Goal: Task Accomplishment & Management: Manage account settings

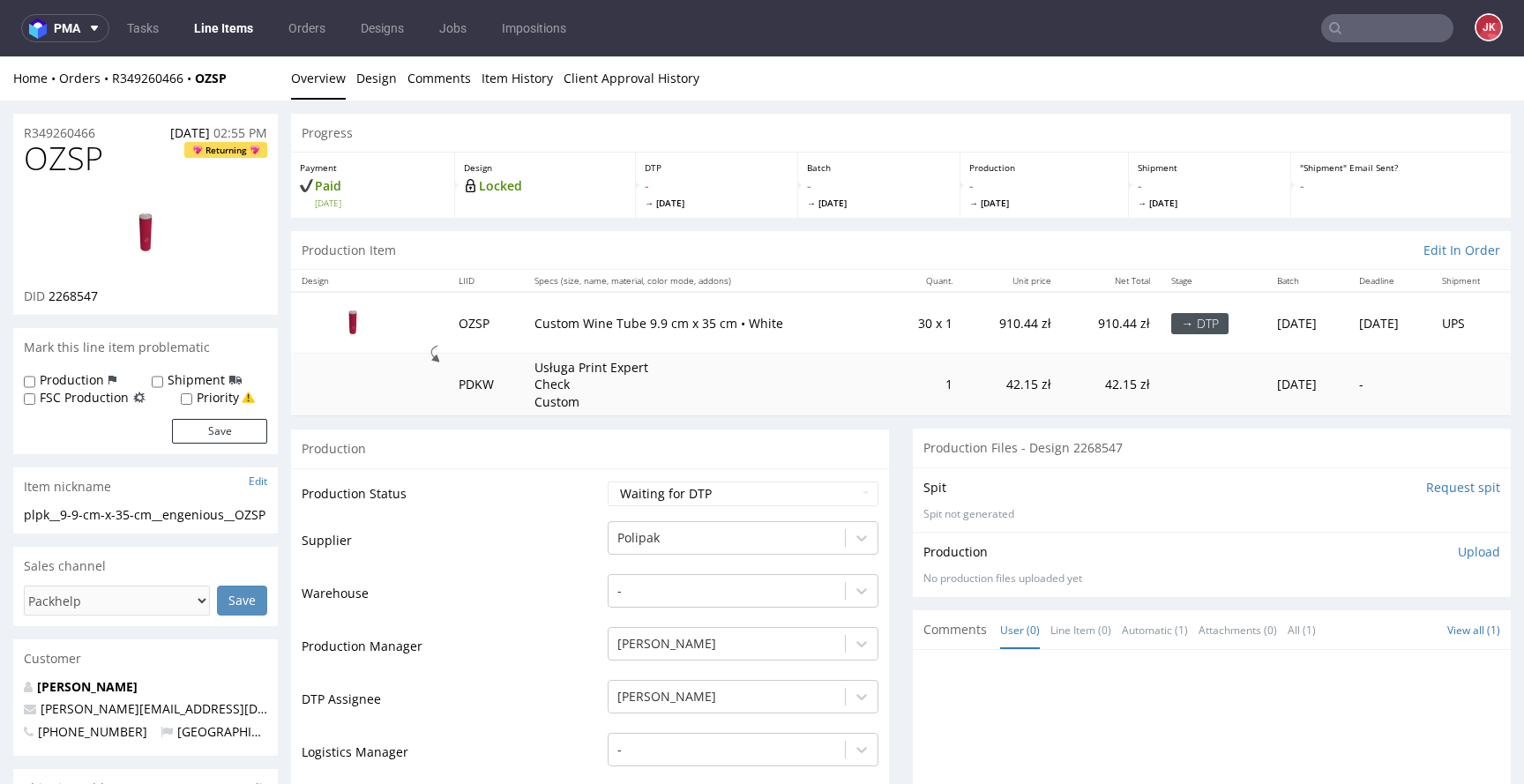
click at [80, 296] on span "2268547" at bounding box center [73, 296] width 49 height 17
copy span "2268547"
click at [376, 81] on link "Design" at bounding box center [376, 78] width 40 height 43
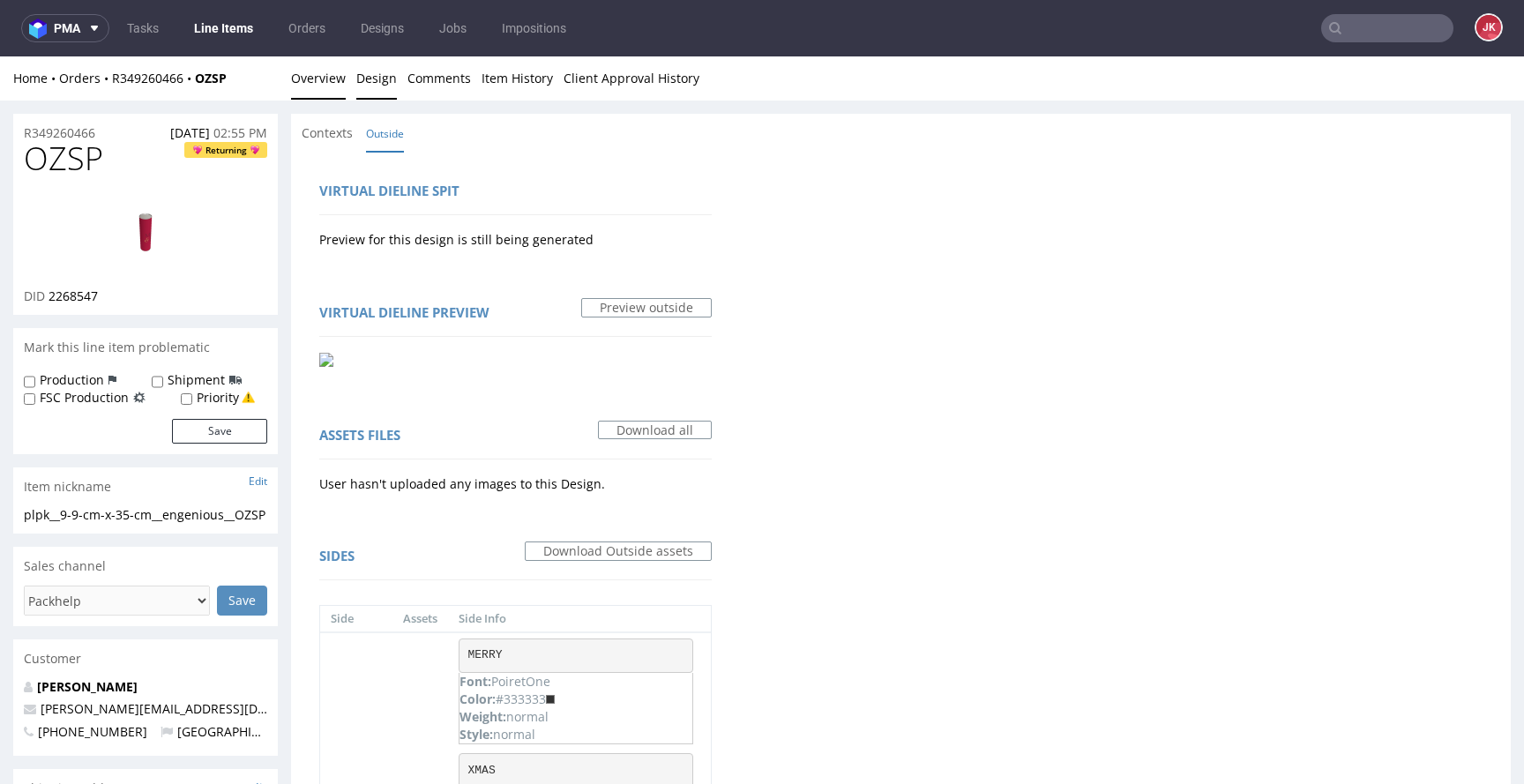
click at [312, 83] on link "Overview" at bounding box center [318, 78] width 55 height 43
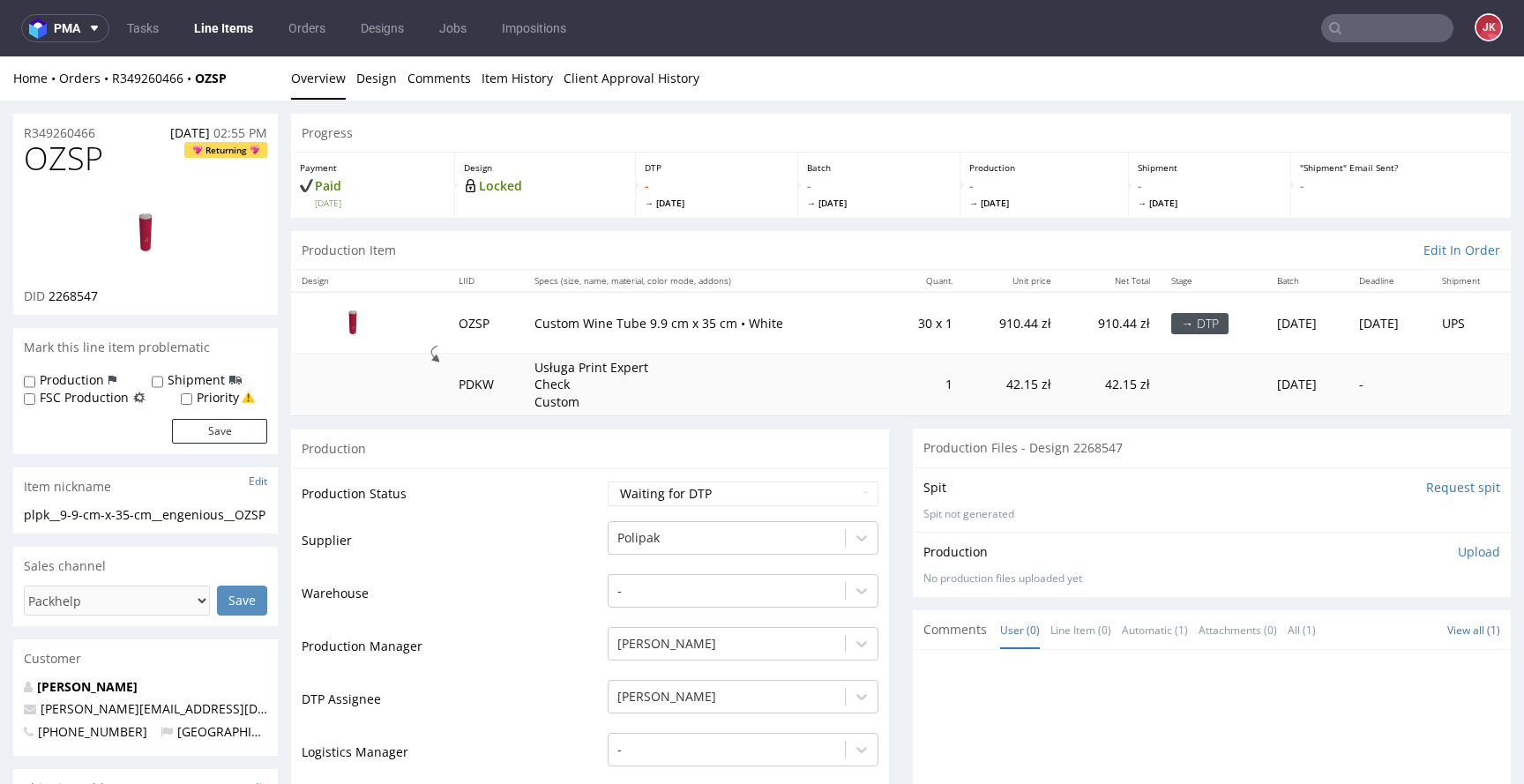
click at [152, 239] on img at bounding box center [145, 233] width 141 height 79
click at [672, 490] on select "Waiting for Artwork Waiting for Diecut Waiting for Mockup Waiting for DTP Waiti…" at bounding box center [742, 493] width 270 height 24
select select "dtp_in_process"
click at [607, 481] on select "Waiting for Artwork Waiting for Diecut Waiting for Mockup Waiting for DTP Waiti…" at bounding box center [742, 493] width 270 height 24
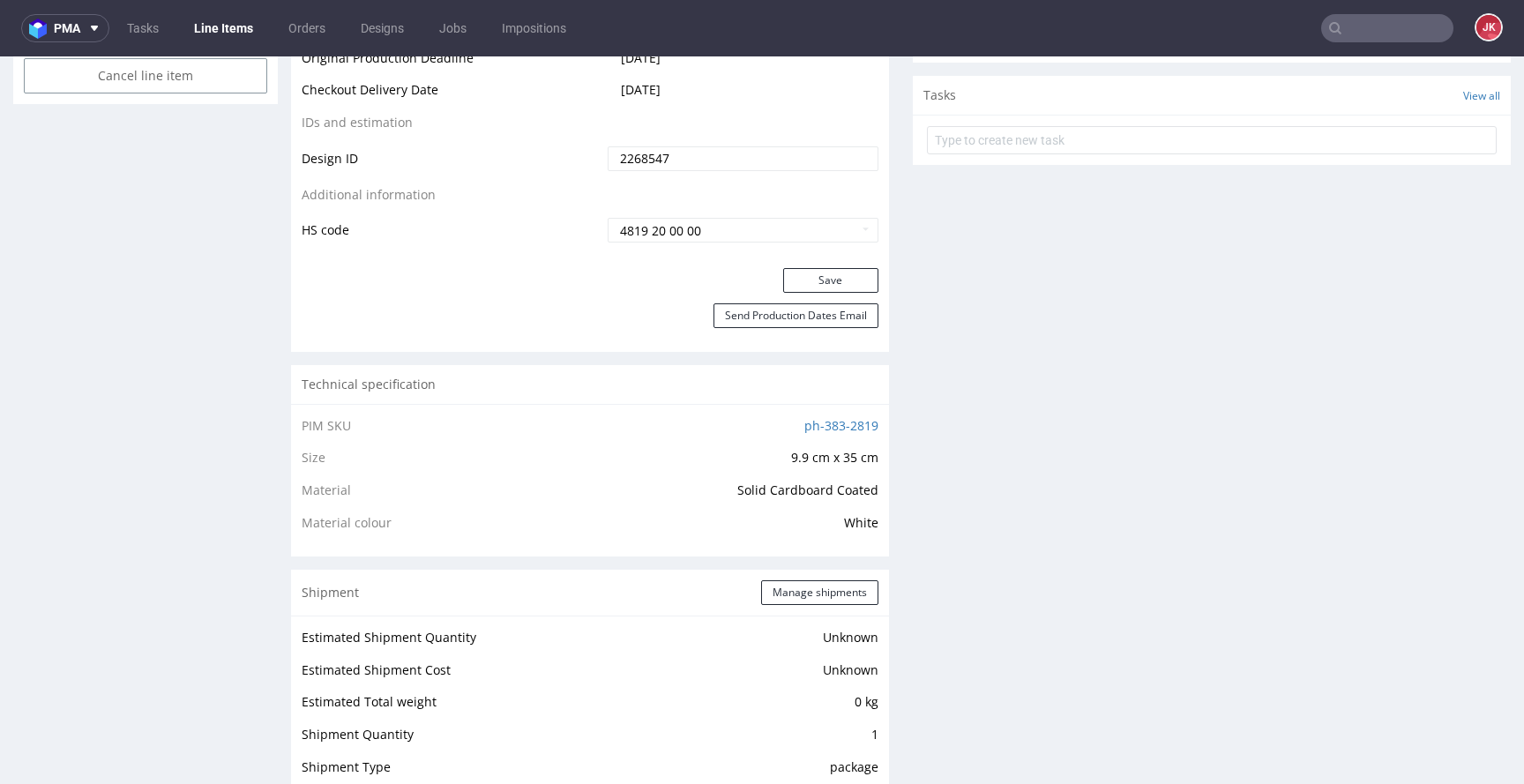
scroll to position [1010, 0]
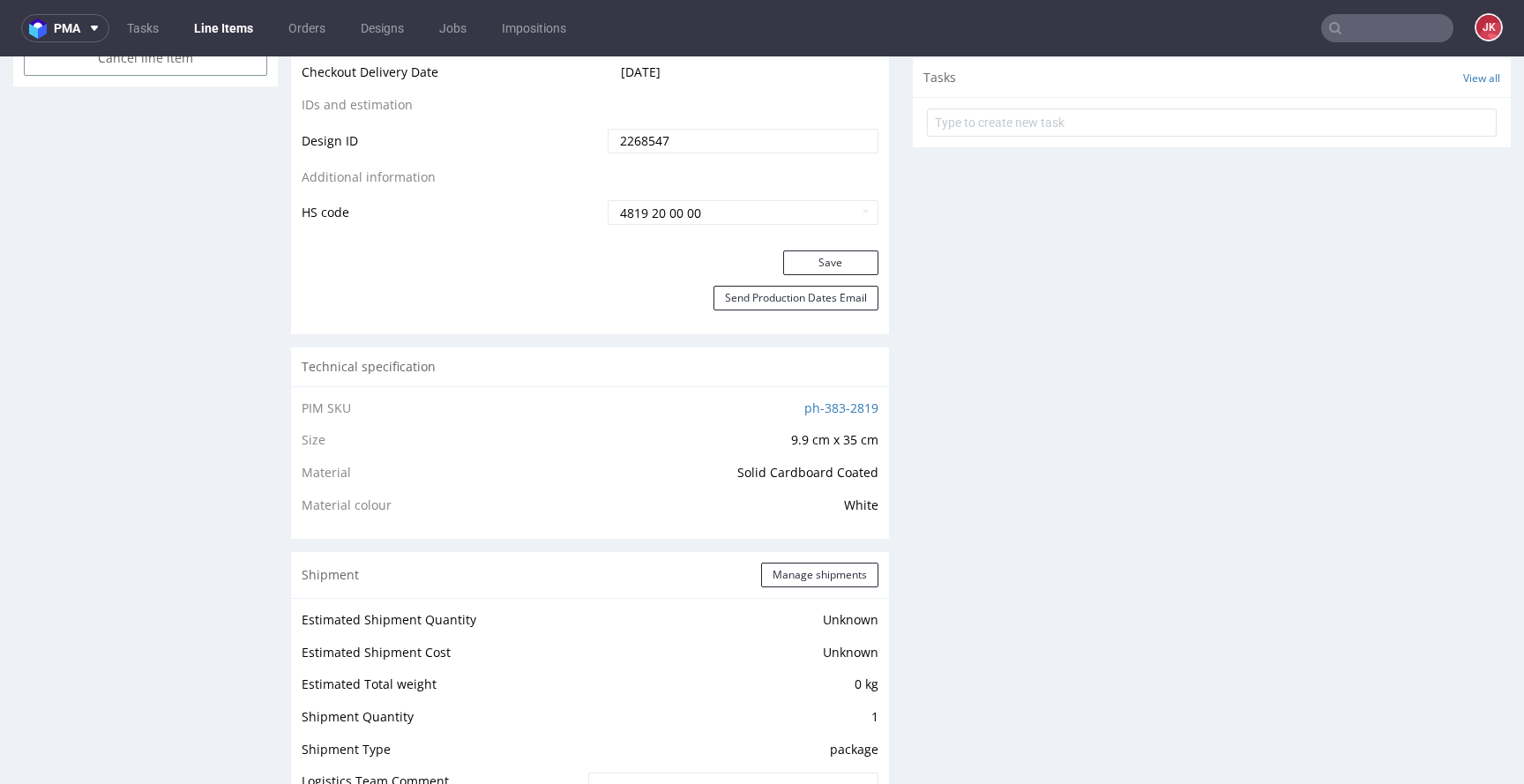
click at [816, 257] on button "Save" at bounding box center [831, 263] width 95 height 24
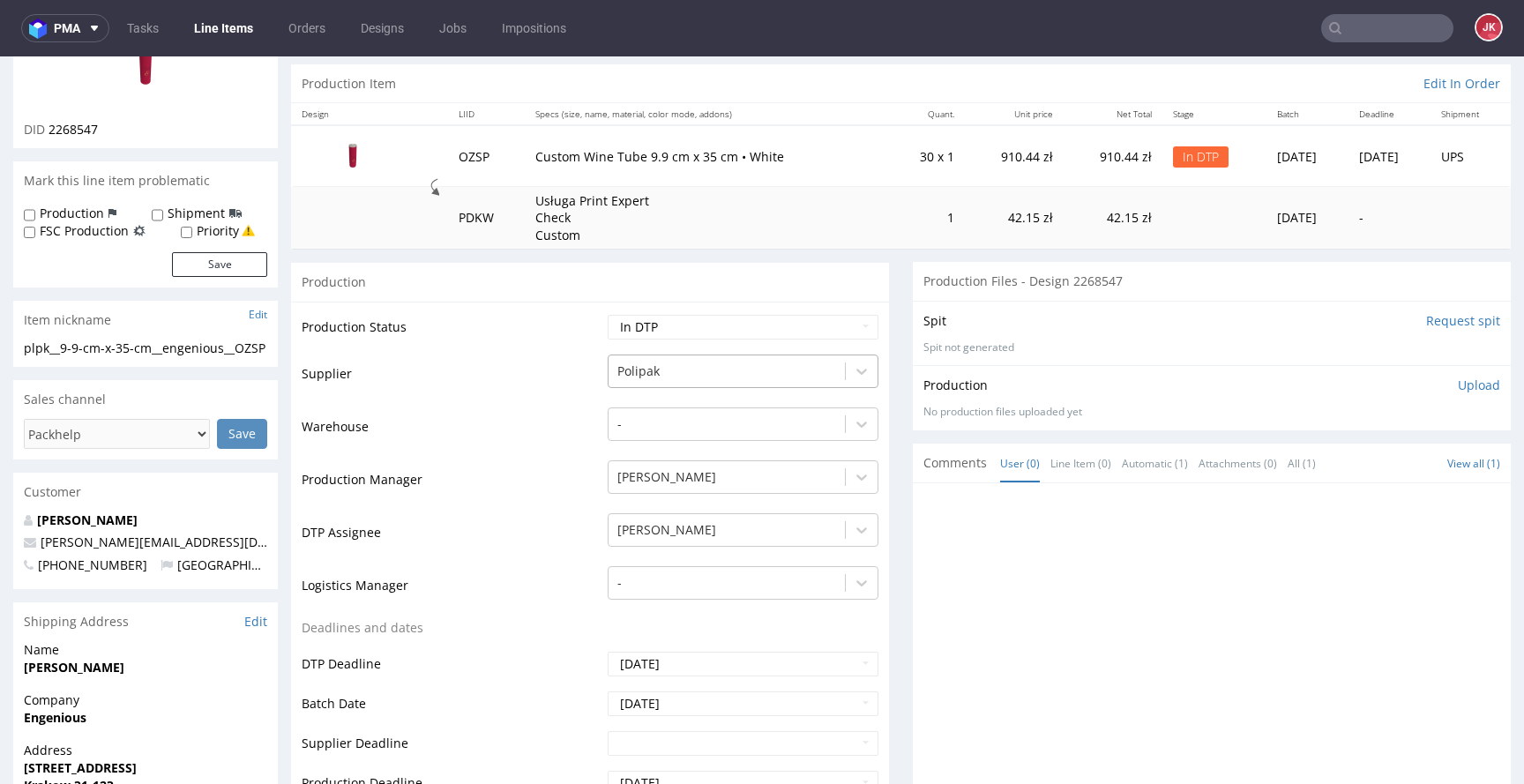
scroll to position [0, 0]
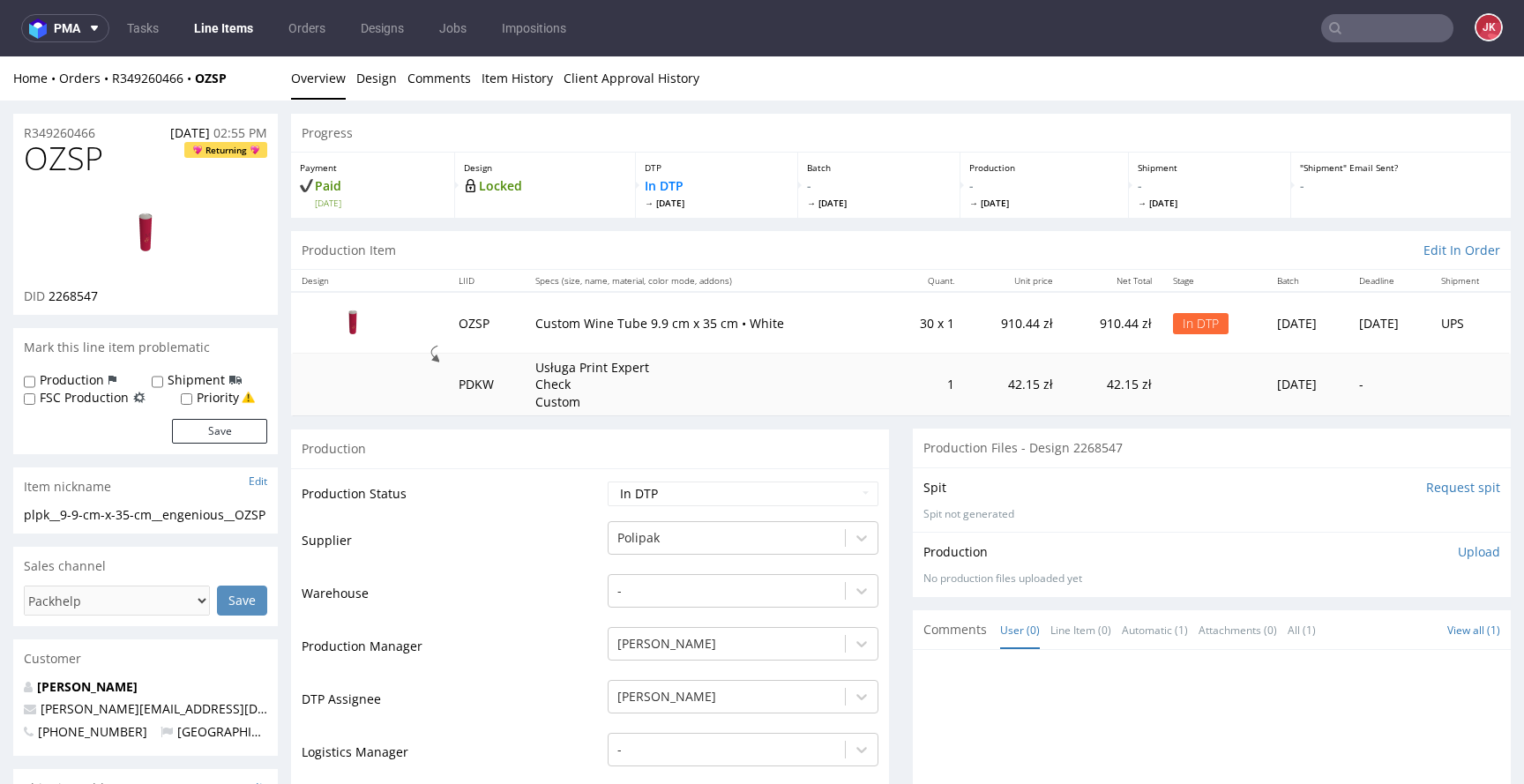
click at [492, 496] on td "Production Status" at bounding box center [451, 499] width 301 height 40
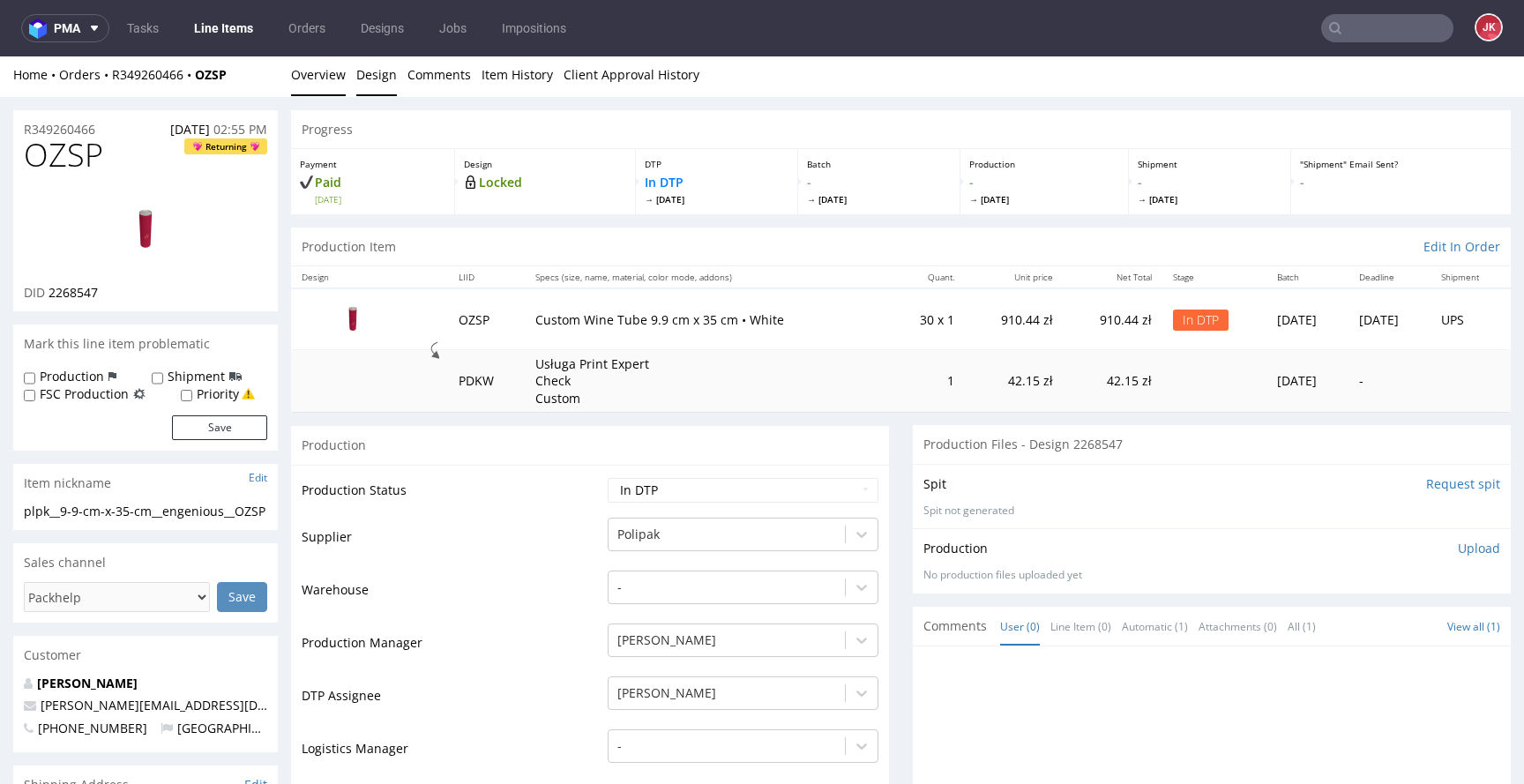
click at [380, 76] on link "Design" at bounding box center [376, 75] width 40 height 43
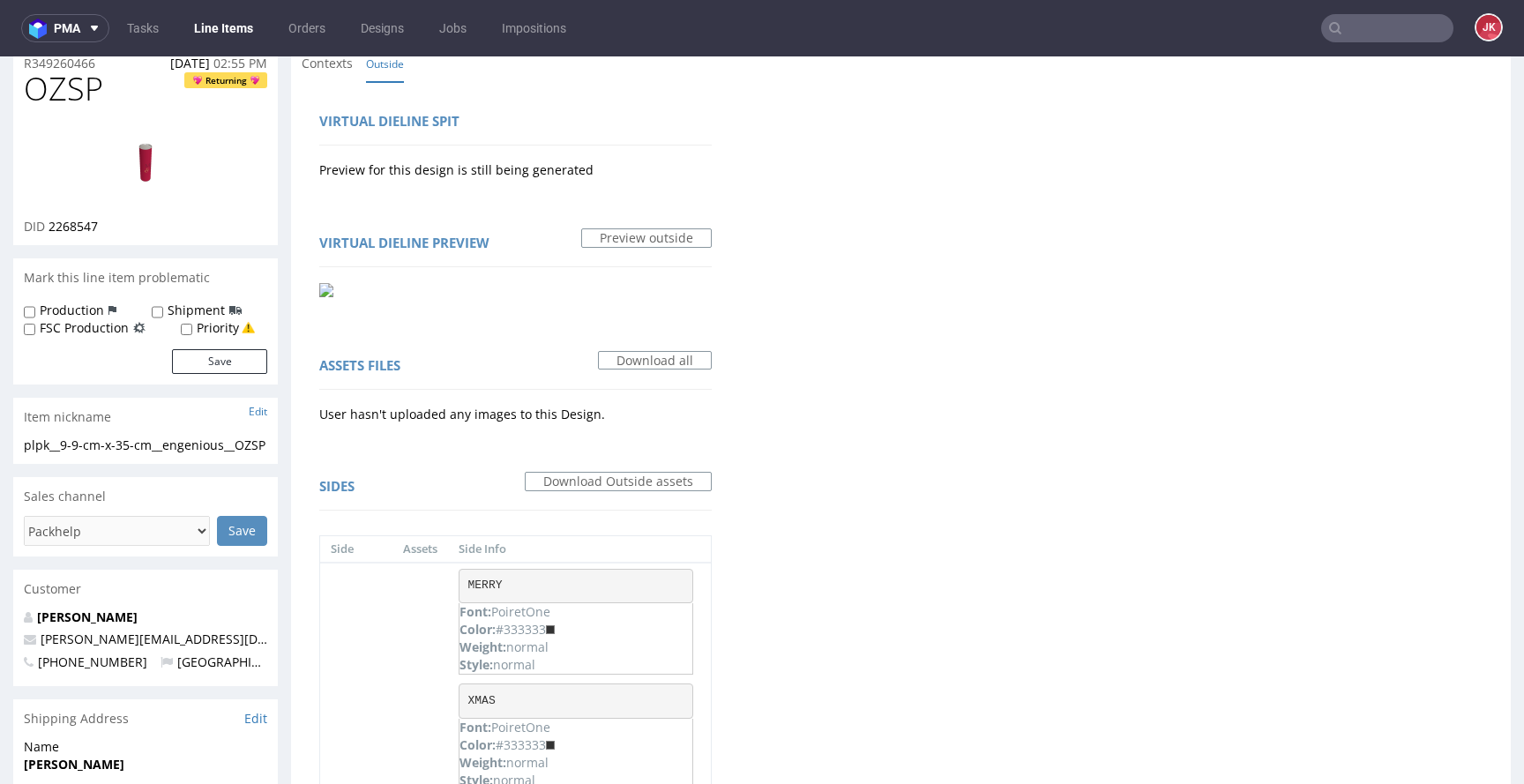
scroll to position [496, 0]
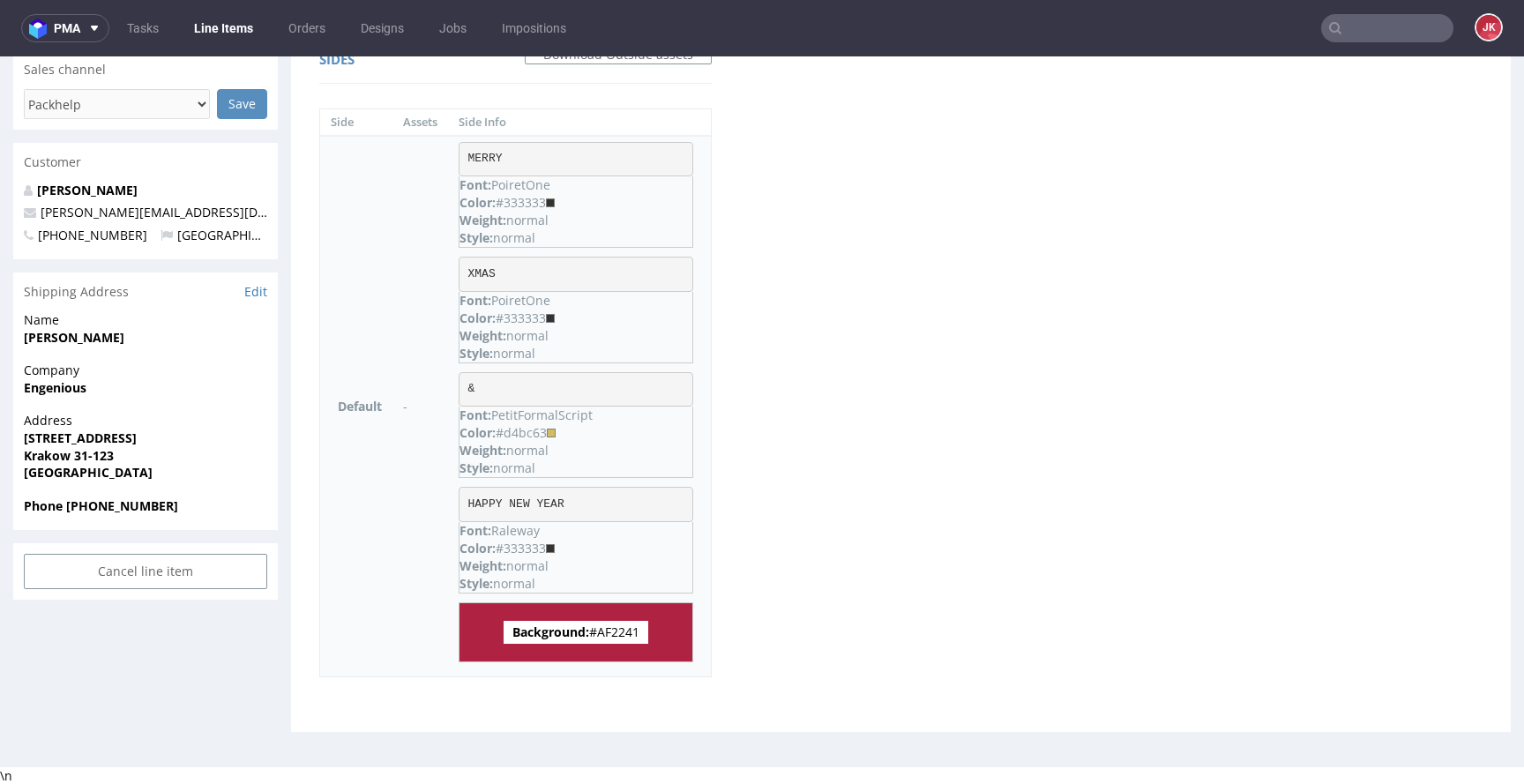
click at [627, 628] on span "Background: #AF2241" at bounding box center [575, 632] width 145 height 23
copy span "AF2241"
click at [479, 163] on pre "MERRY" at bounding box center [576, 159] width 235 height 35
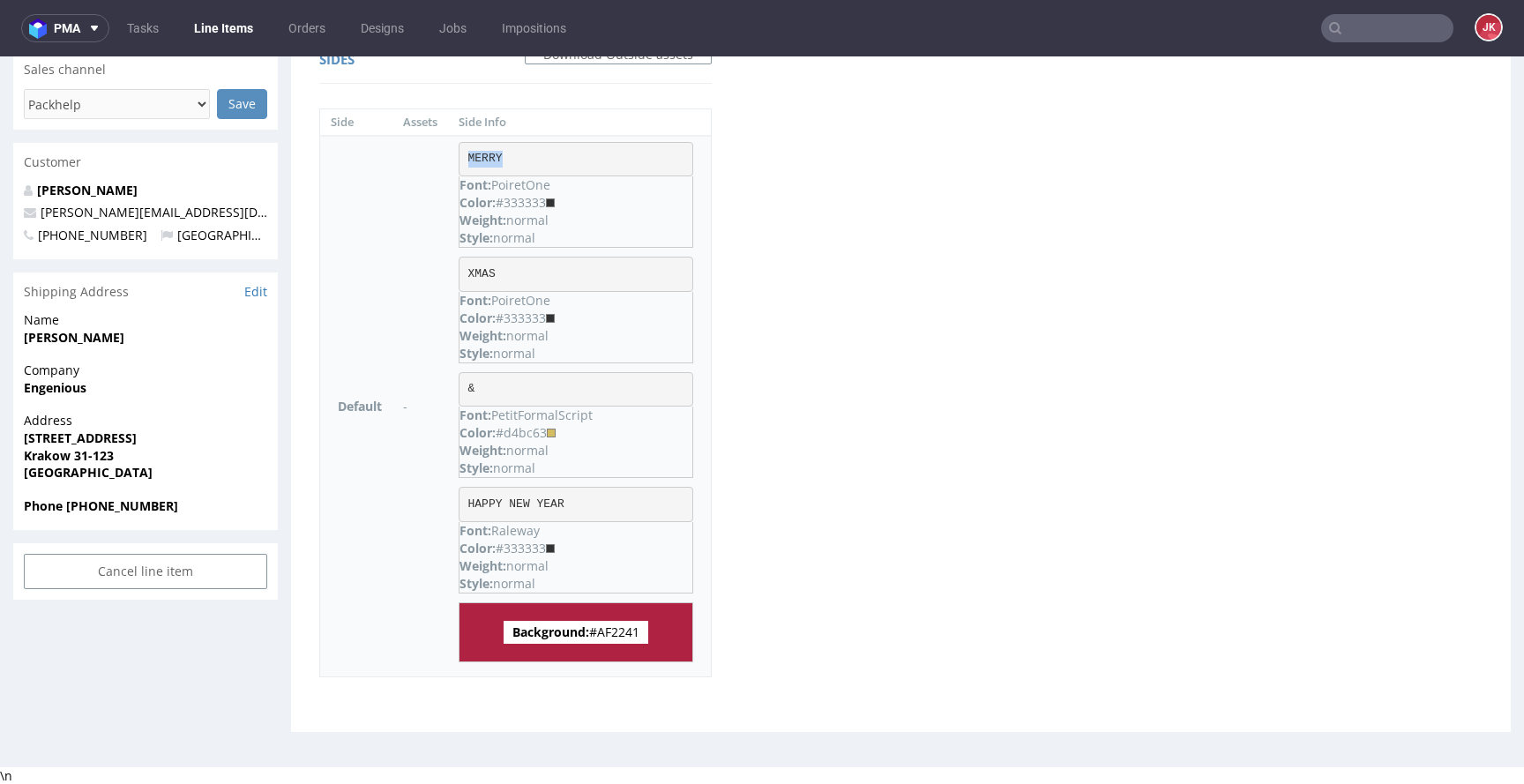
copy pre "MERRY"
drag, startPoint x: 471, startPoint y: 502, endPoint x: 613, endPoint y: 495, distance: 142.2
click at [613, 495] on pre "HAPPY NEW YEAR" at bounding box center [576, 504] width 235 height 35
copy pre "HAPPY NEW YEAR"
click at [472, 388] on pre "&" at bounding box center [576, 390] width 235 height 35
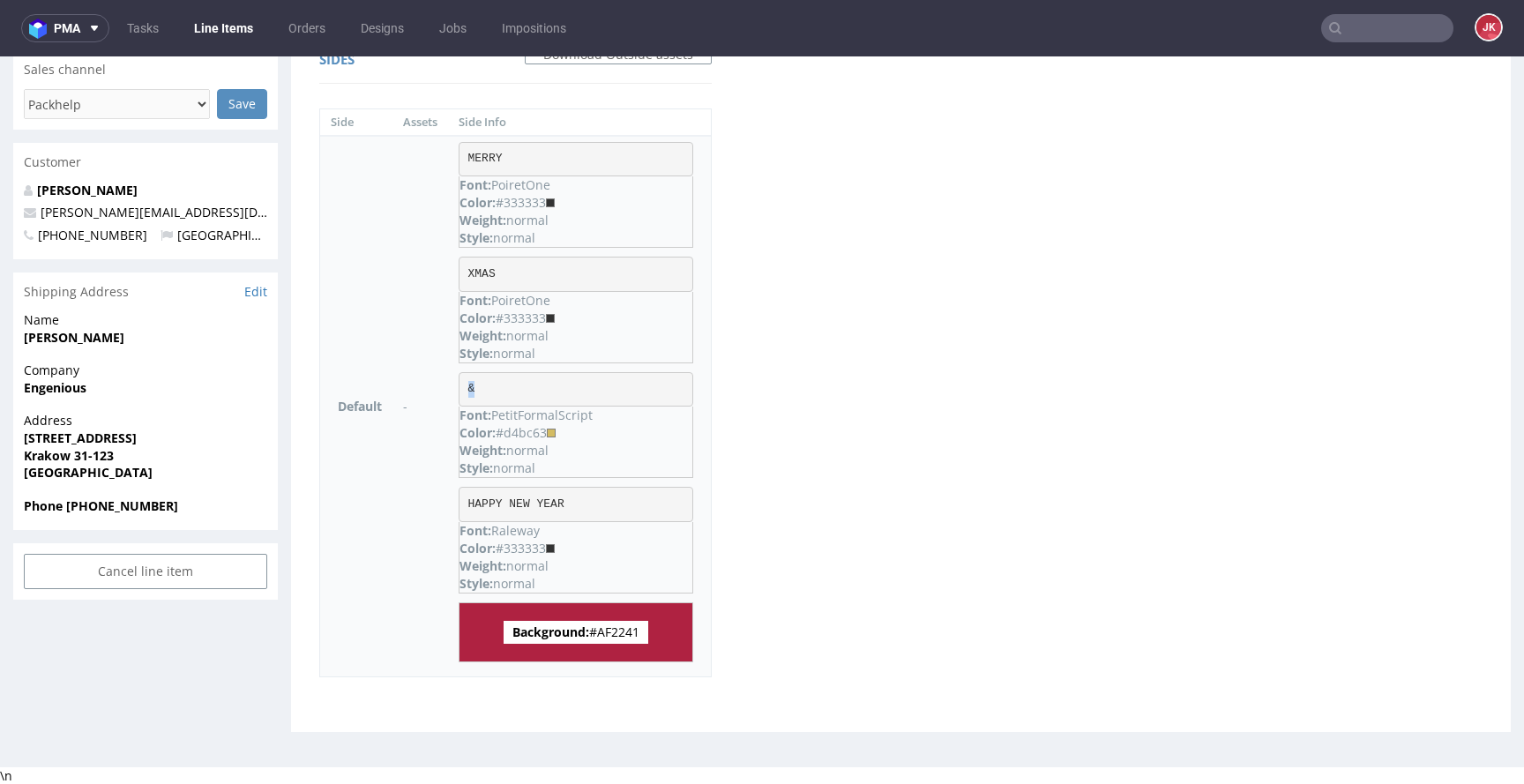
click at [472, 388] on pre "&" at bounding box center [576, 390] width 235 height 35
copy pre "&"
click at [537, 201] on div "Color: #333333" at bounding box center [576, 202] width 233 height 18
copy div "333333"
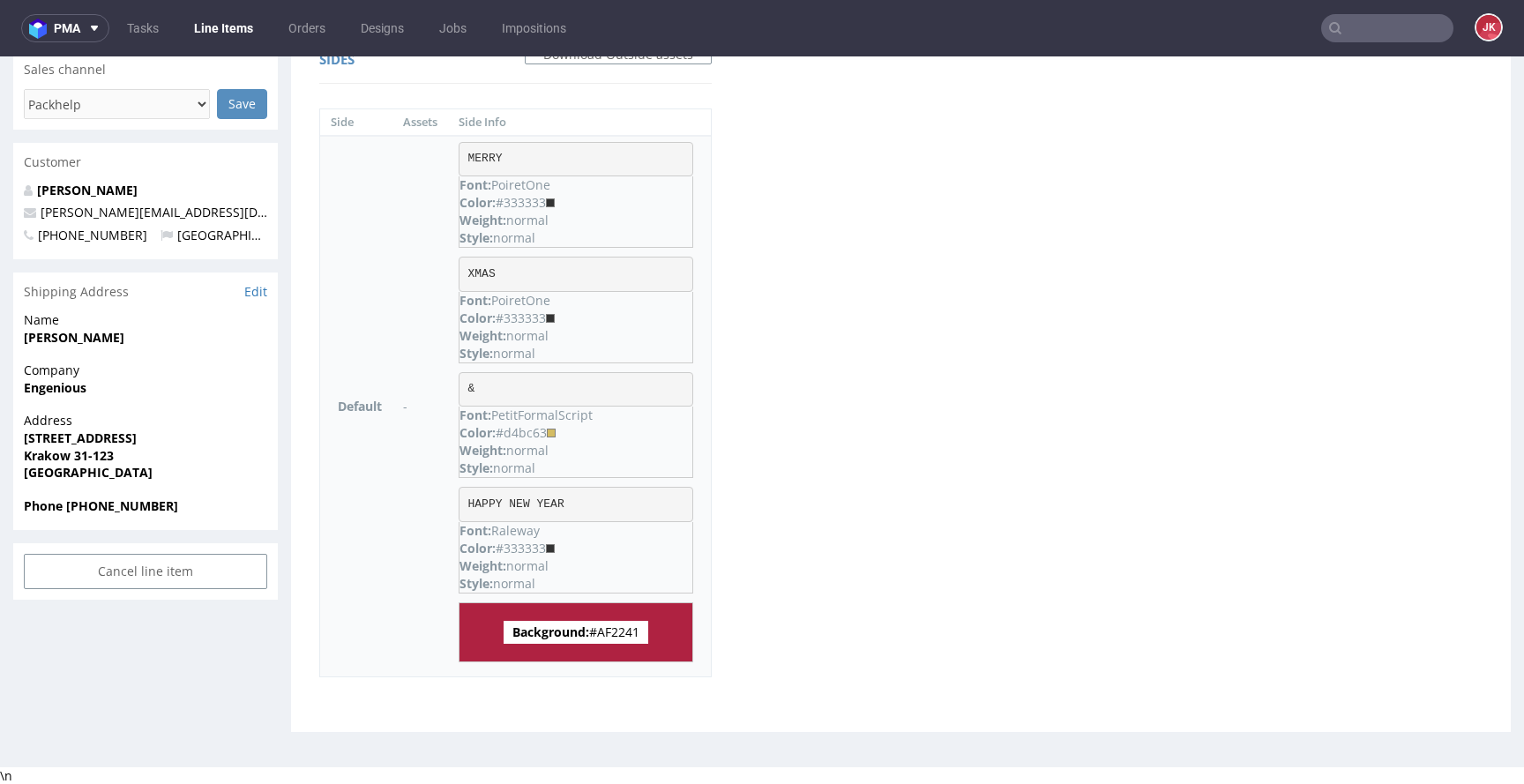
click at [528, 430] on div "Color: #d4bc63" at bounding box center [576, 433] width 233 height 18
copy div "d4bc63"
click at [1004, 461] on div "Virtual dieline spit Preview for this design is still being generated Virtual d…" at bounding box center [901, 193] width 1220 height 1077
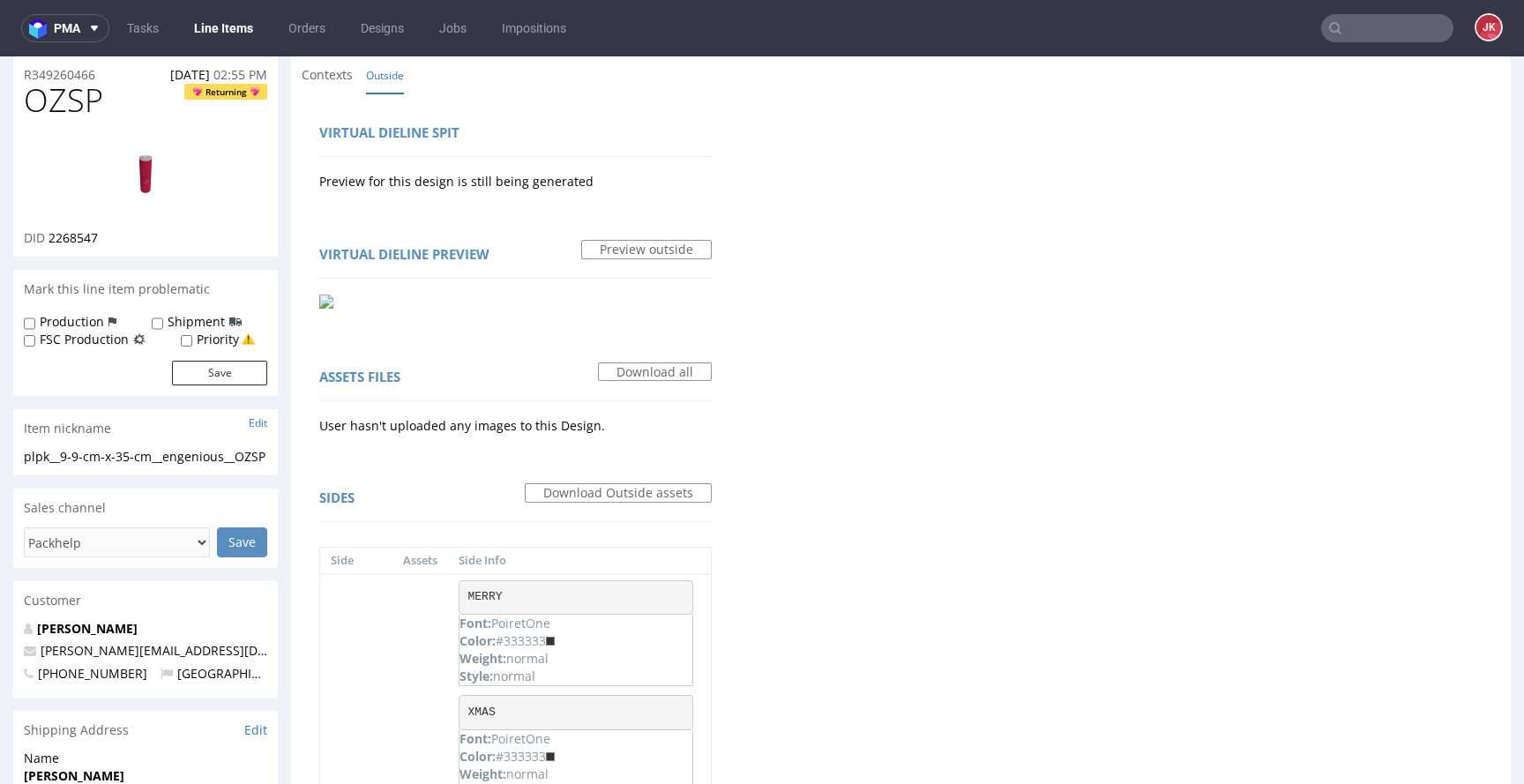
scroll to position [0, 0]
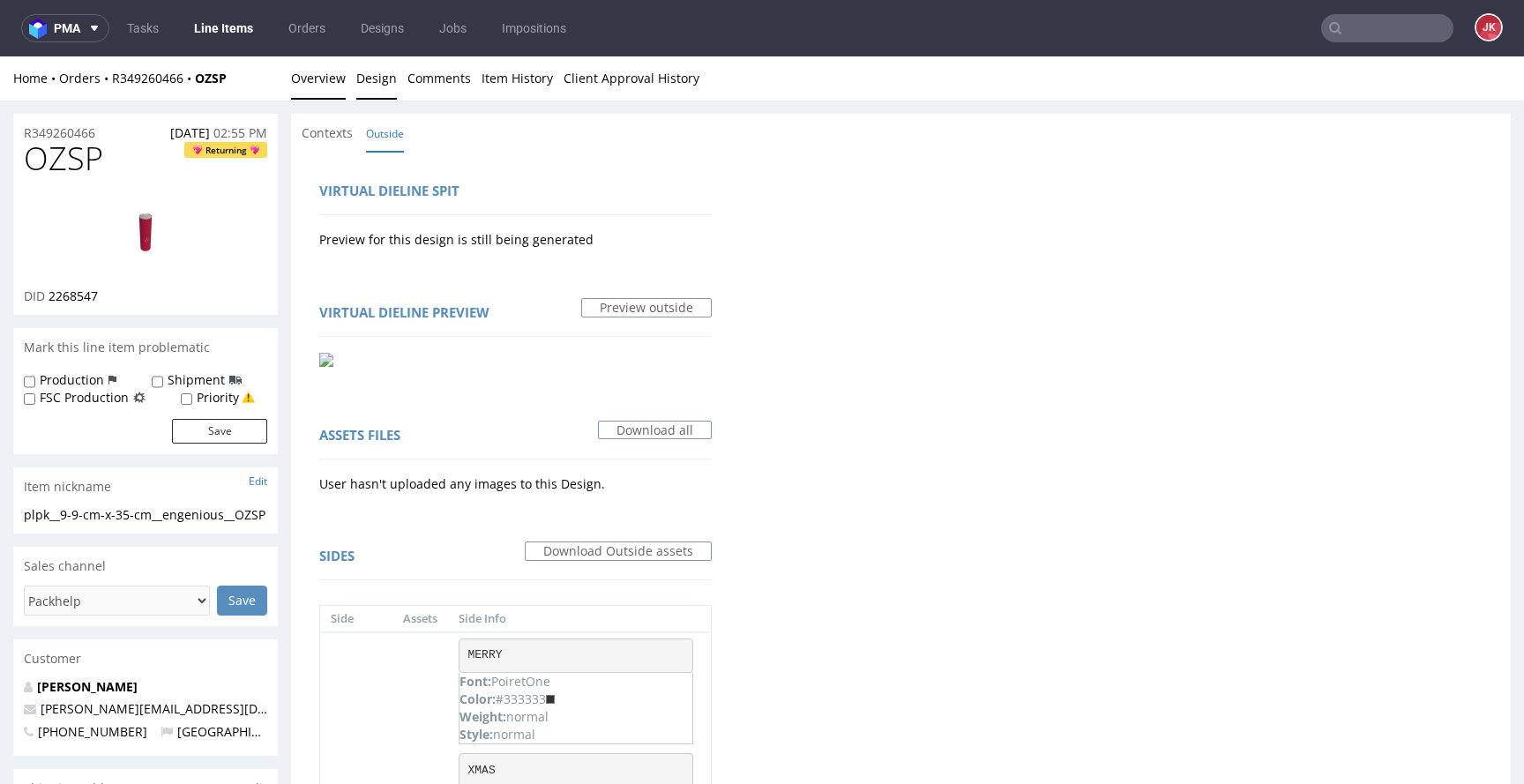
click at [326, 86] on link "Overview" at bounding box center [318, 78] width 55 height 43
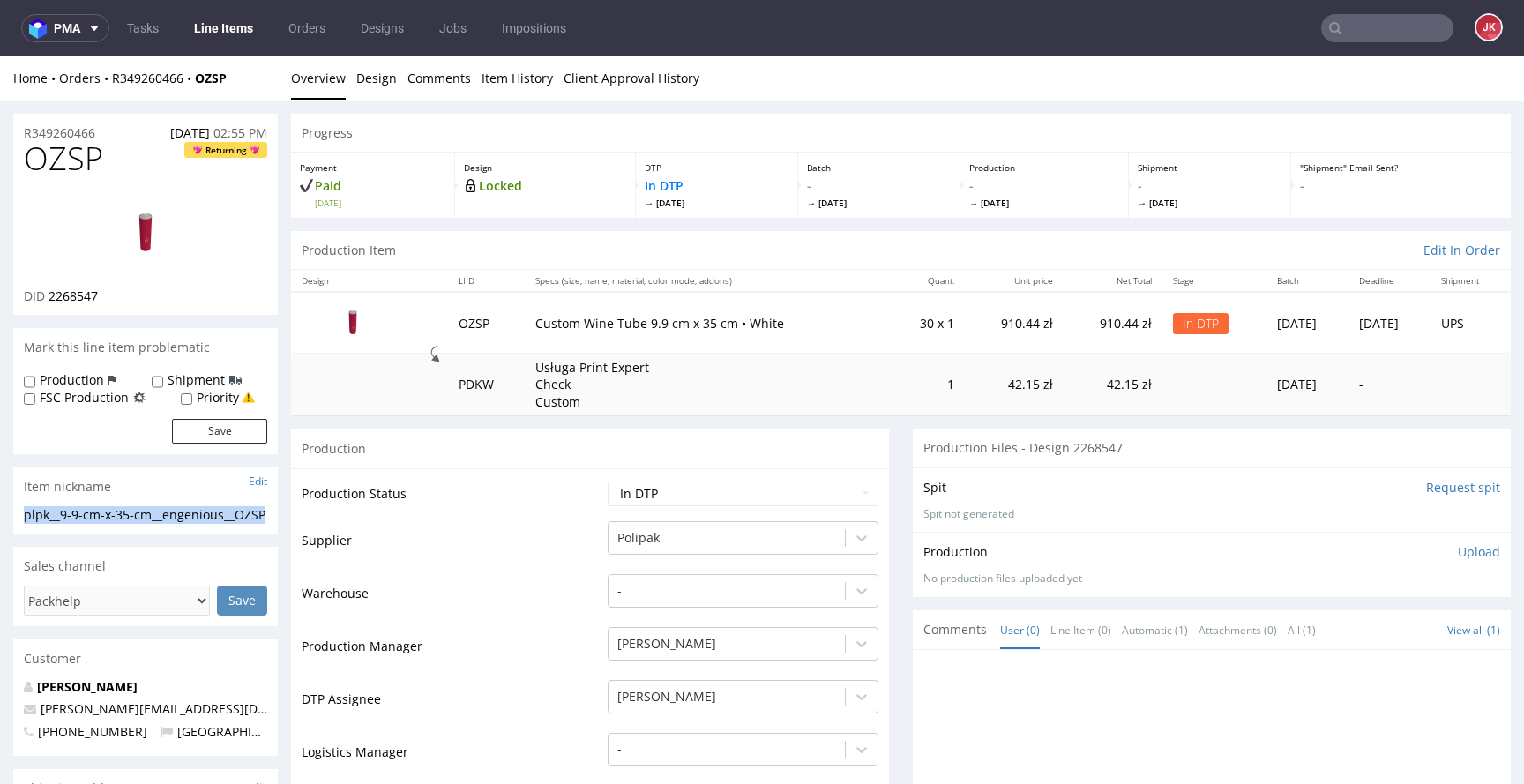
drag, startPoint x: 190, startPoint y: 532, endPoint x: 0, endPoint y: 514, distance: 190.9
copy div "plpk__9-9-cm-x-35-cm__engenious__OZSP"
drag, startPoint x: 115, startPoint y: 132, endPoint x: 16, endPoint y: 144, distance: 99.7
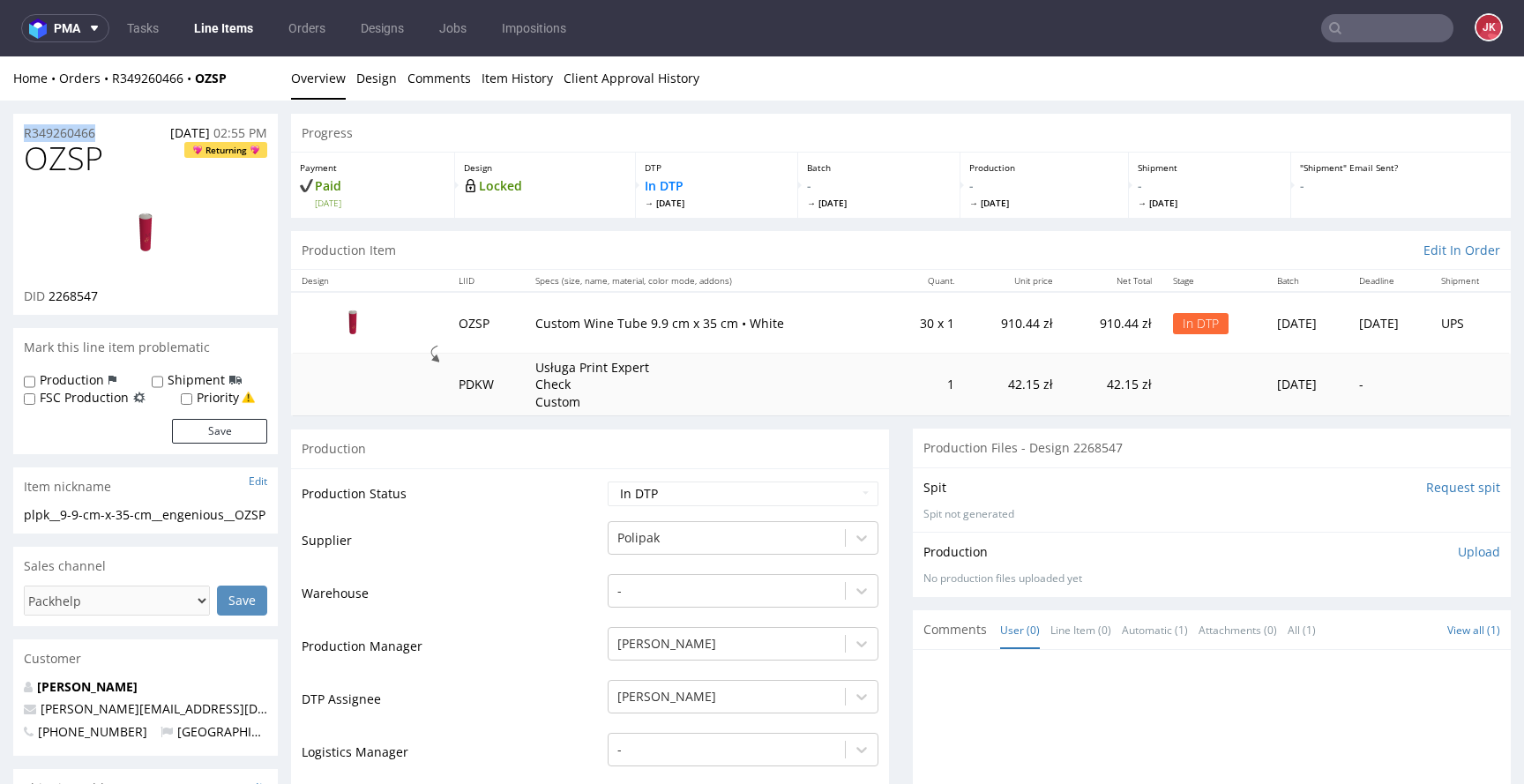
copy p "R349260466"
drag, startPoint x: 49, startPoint y: 299, endPoint x: 154, endPoint y: 291, distance: 105.3
click at [154, 291] on div "DID 2268547" at bounding box center [145, 296] width 243 height 18
copy span "2268547"
click at [1466, 551] on p "Upload" at bounding box center [1478, 551] width 42 height 18
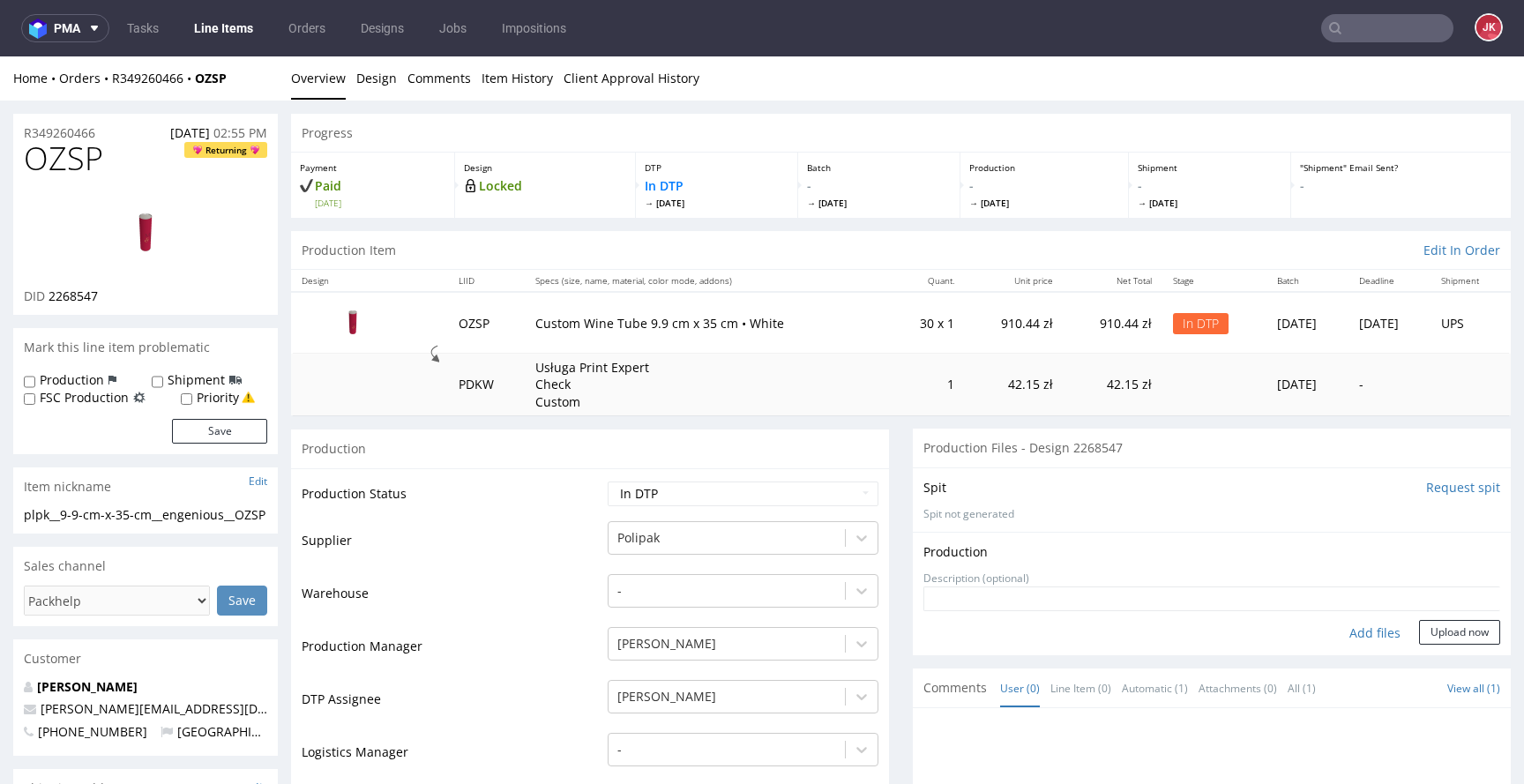
click at [1340, 628] on div "Add files" at bounding box center [1375, 633] width 89 height 26
type input "C:\fakepath\plpk__9-9-cm-x-35-cm__engenious__OZSP__d2268547__oR349260466__2.pdf"
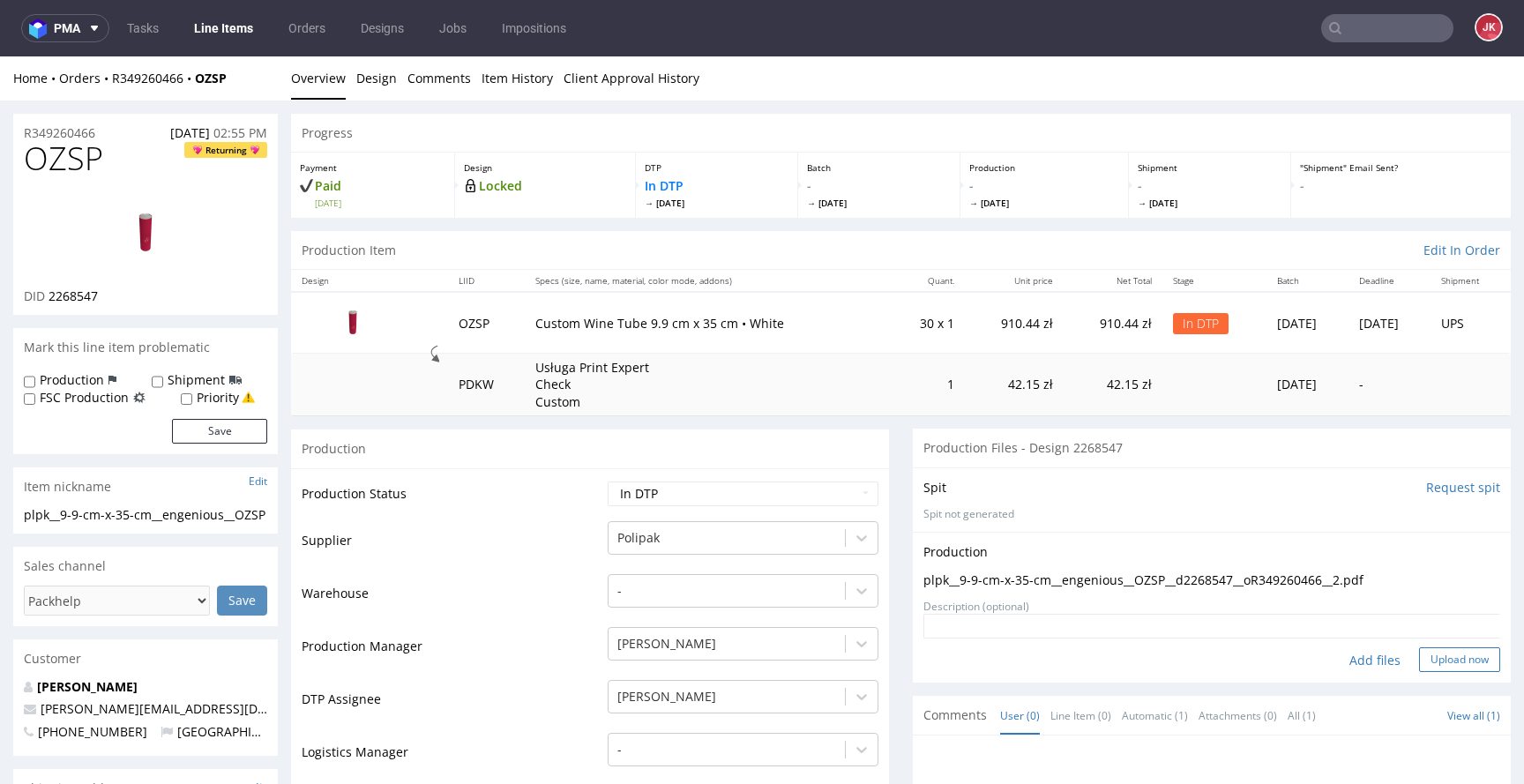
click at [1442, 657] on button "Upload now" at bounding box center [1459, 659] width 81 height 24
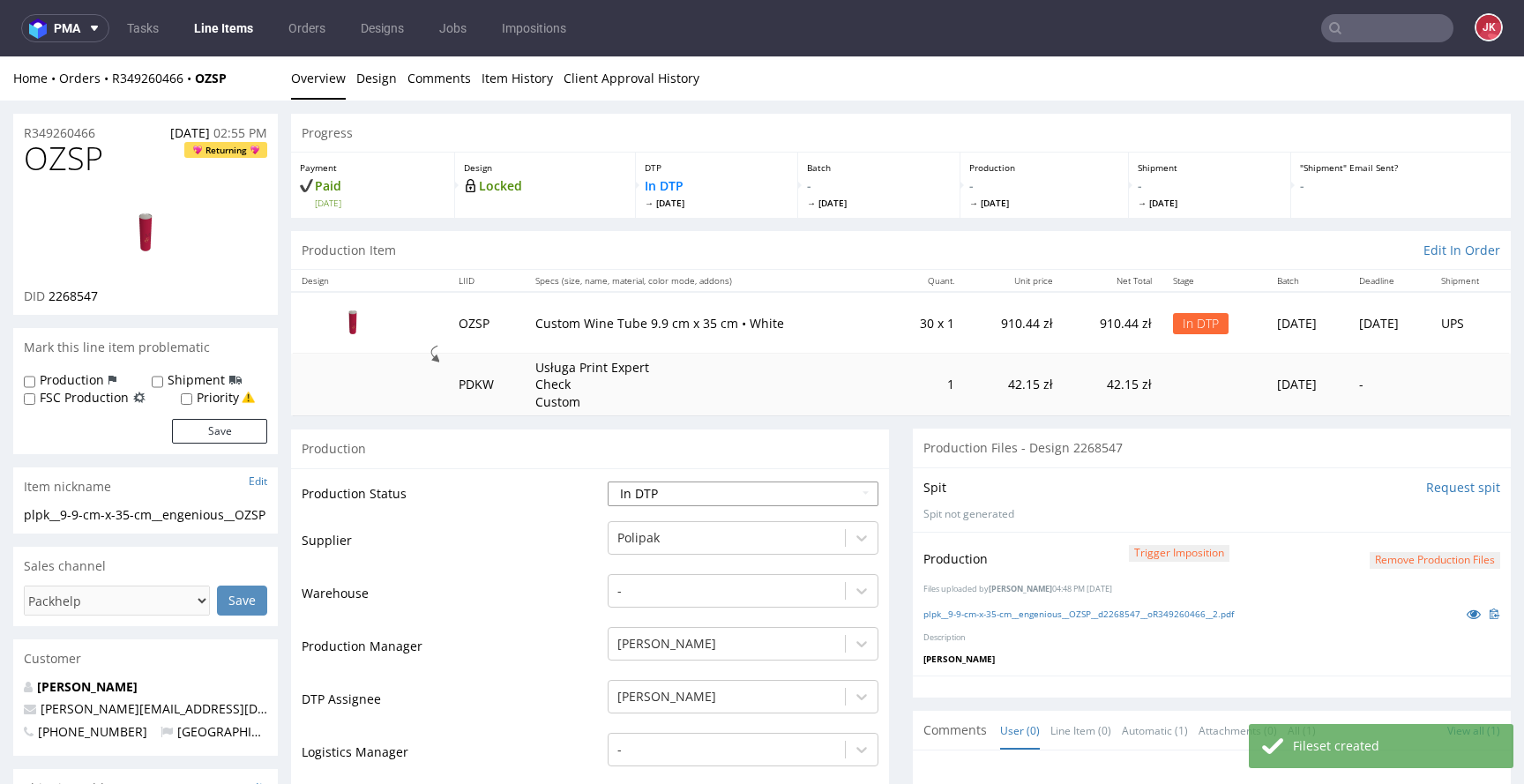
click at [767, 500] on select "Waiting for Artwork Waiting for Diecut Waiting for Mockup Waiting for DTP Waiti…" at bounding box center [742, 493] width 270 height 24
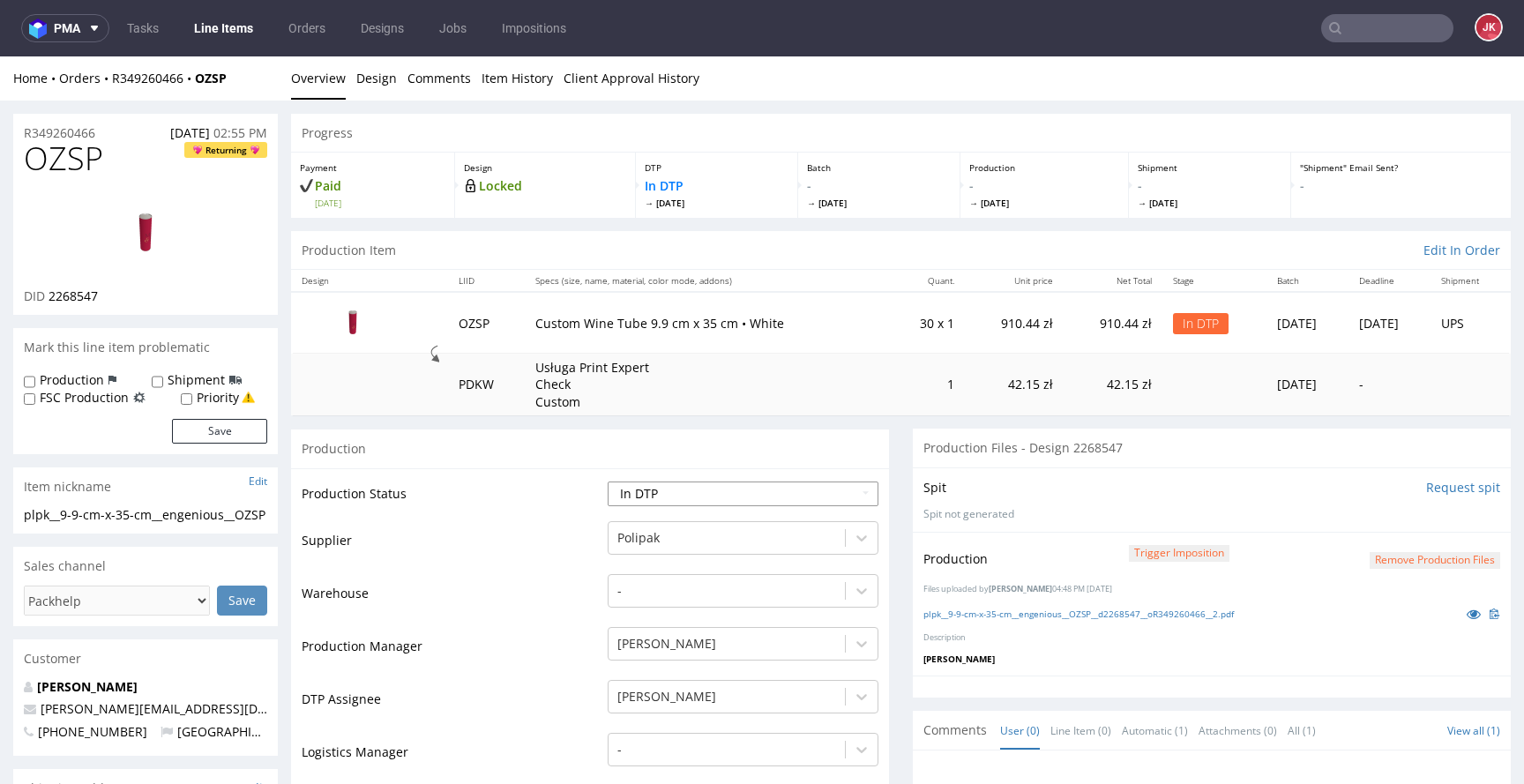
click at [807, 499] on select "Waiting for Artwork Waiting for Diecut Waiting for Mockup Waiting for DTP Waiti…" at bounding box center [742, 493] width 270 height 24
click at [607, 481] on select "Waiting for Artwork Waiting for Diecut Waiting for Mockup Waiting for DTP Waiti…" at bounding box center [742, 493] width 270 height 24
click at [769, 490] on select "Waiting for Artwork Waiting for Diecut Waiting for Mockup Waiting for DTP Waiti…" at bounding box center [742, 493] width 270 height 24
select select "dtp_production_ready"
click at [607, 481] on select "Waiting for Artwork Waiting for Diecut Waiting for Mockup Waiting for DTP Waiti…" at bounding box center [742, 493] width 270 height 24
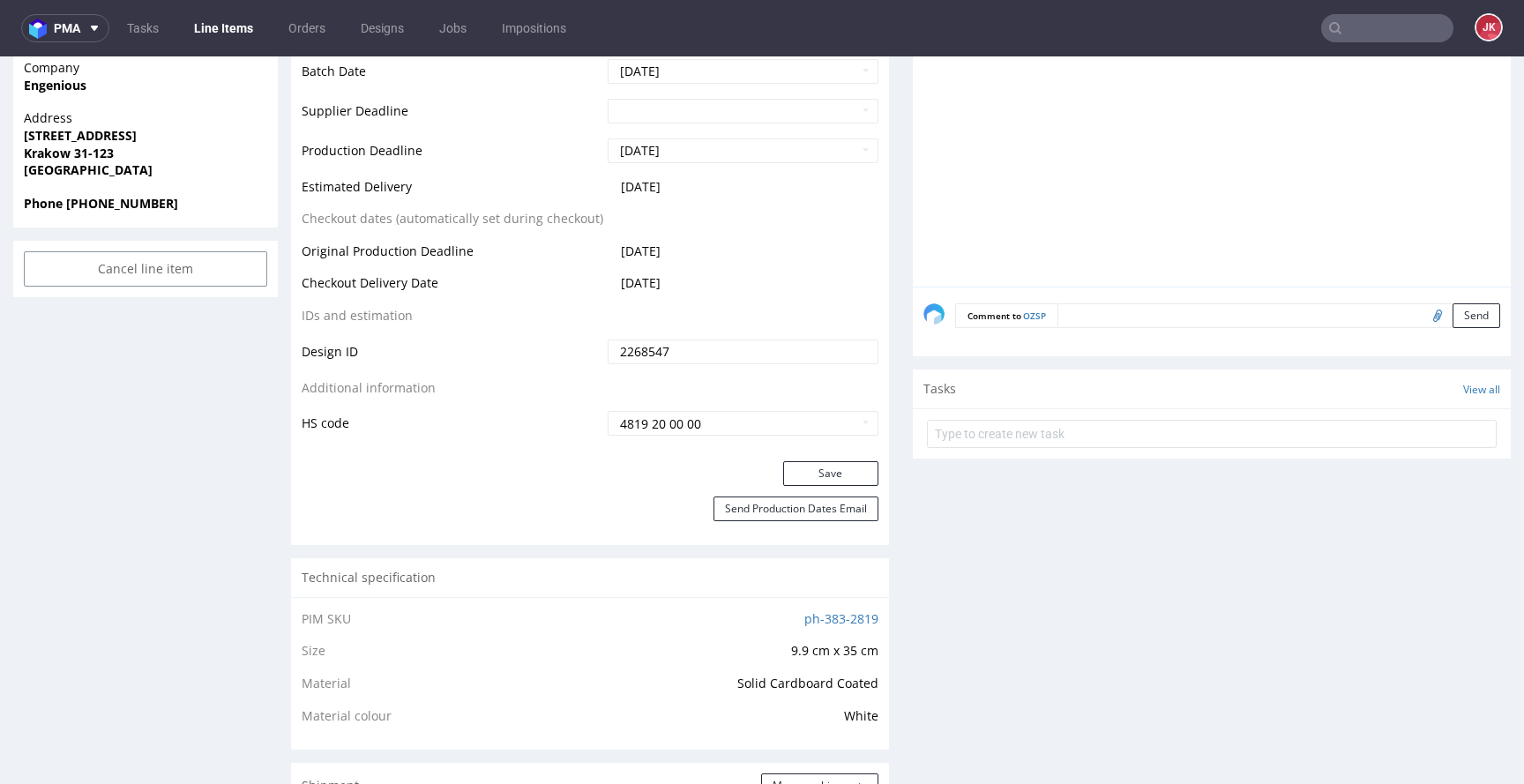
scroll to position [887, 0]
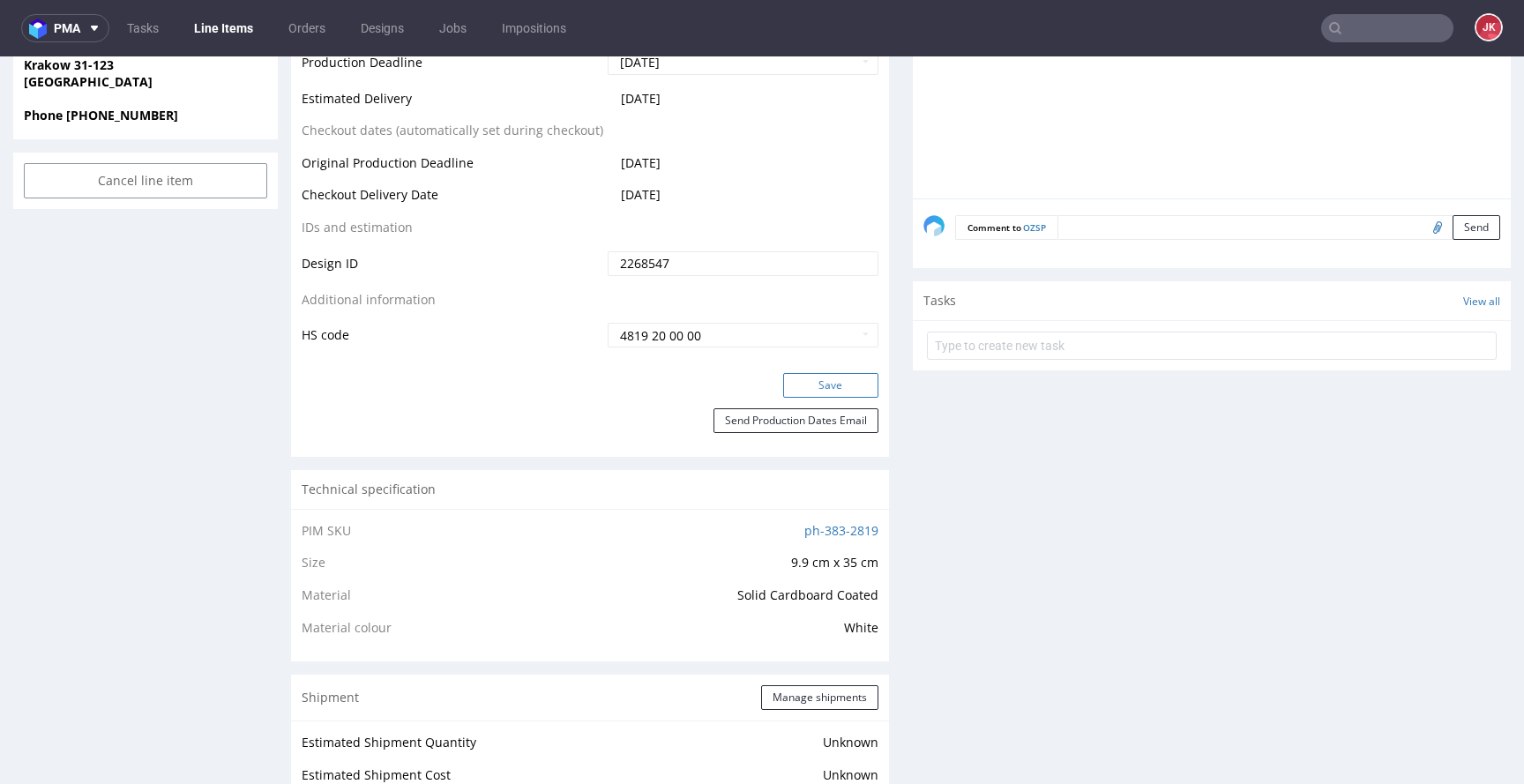
click at [793, 388] on button "Save" at bounding box center [831, 385] width 95 height 24
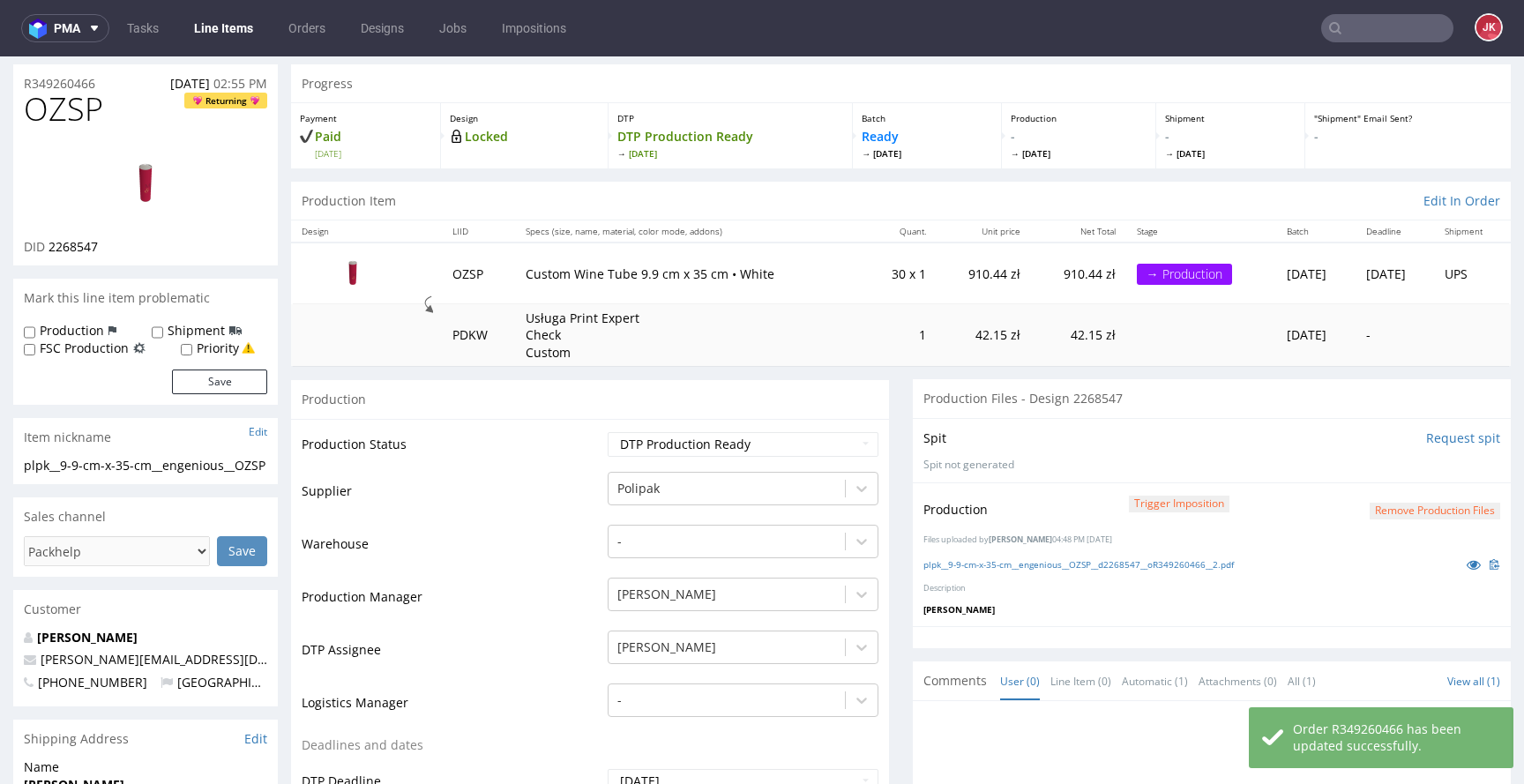
scroll to position [0, 0]
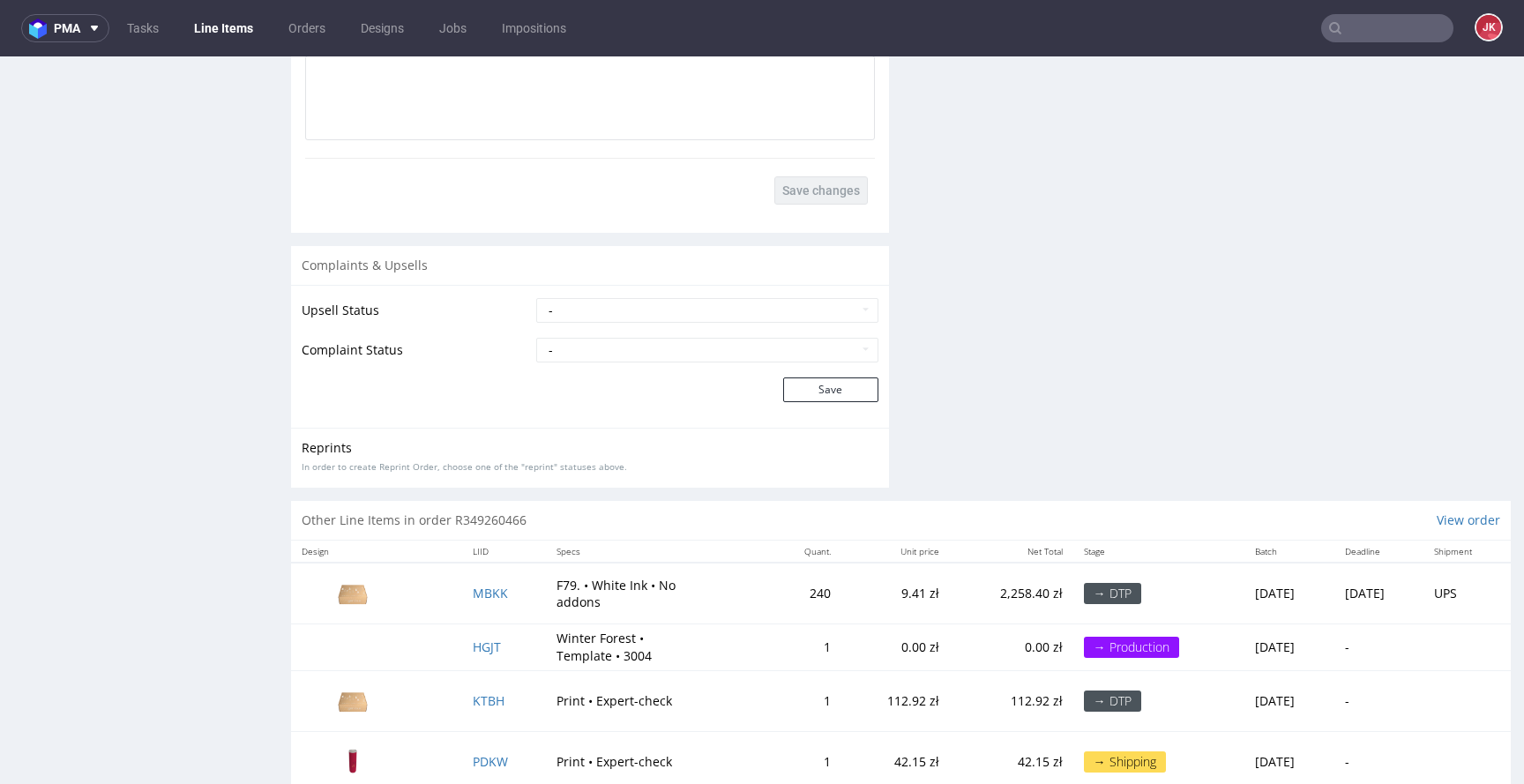
scroll to position [2355, 0]
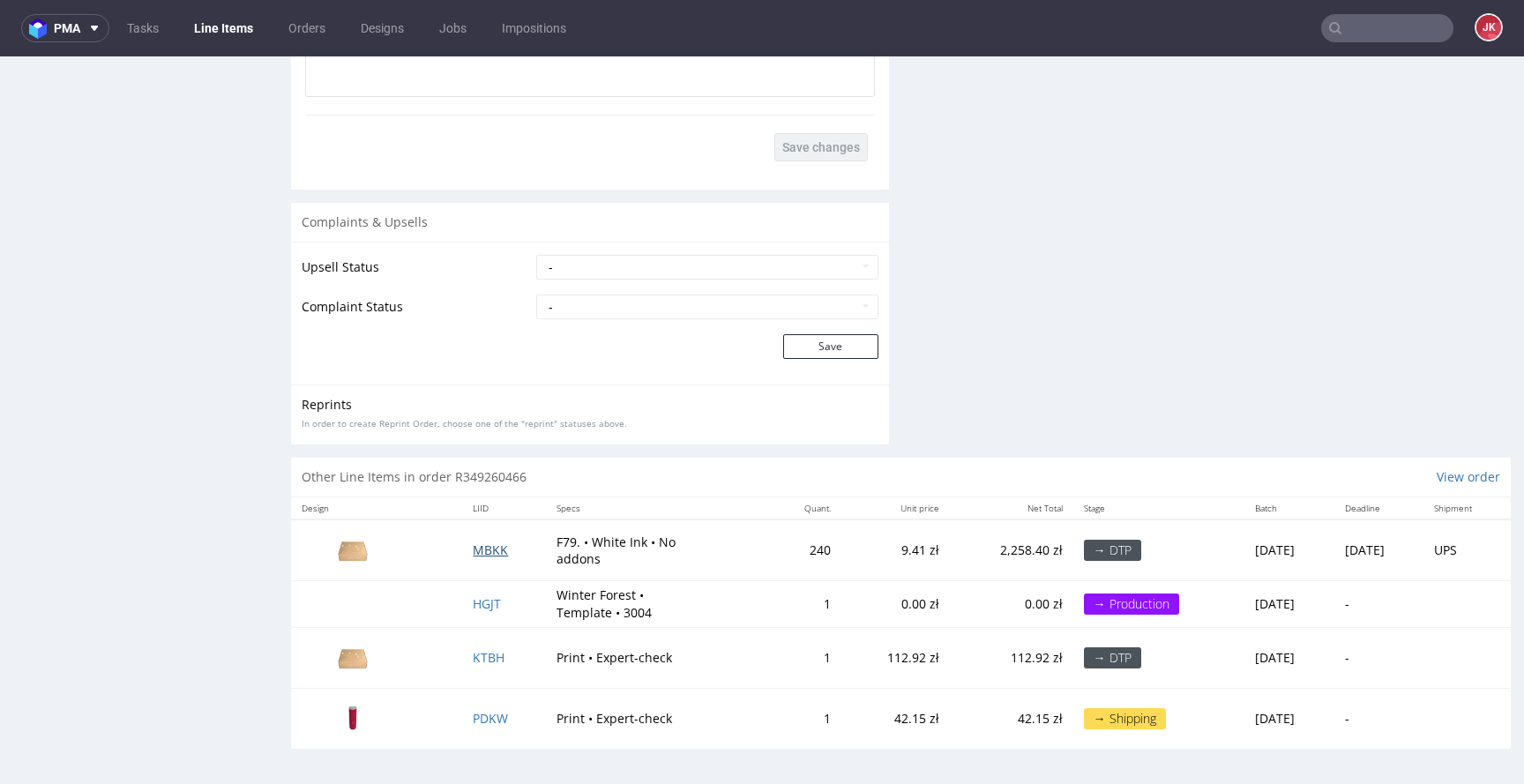
click at [473, 551] on span "MBKK" at bounding box center [491, 550] width 35 height 17
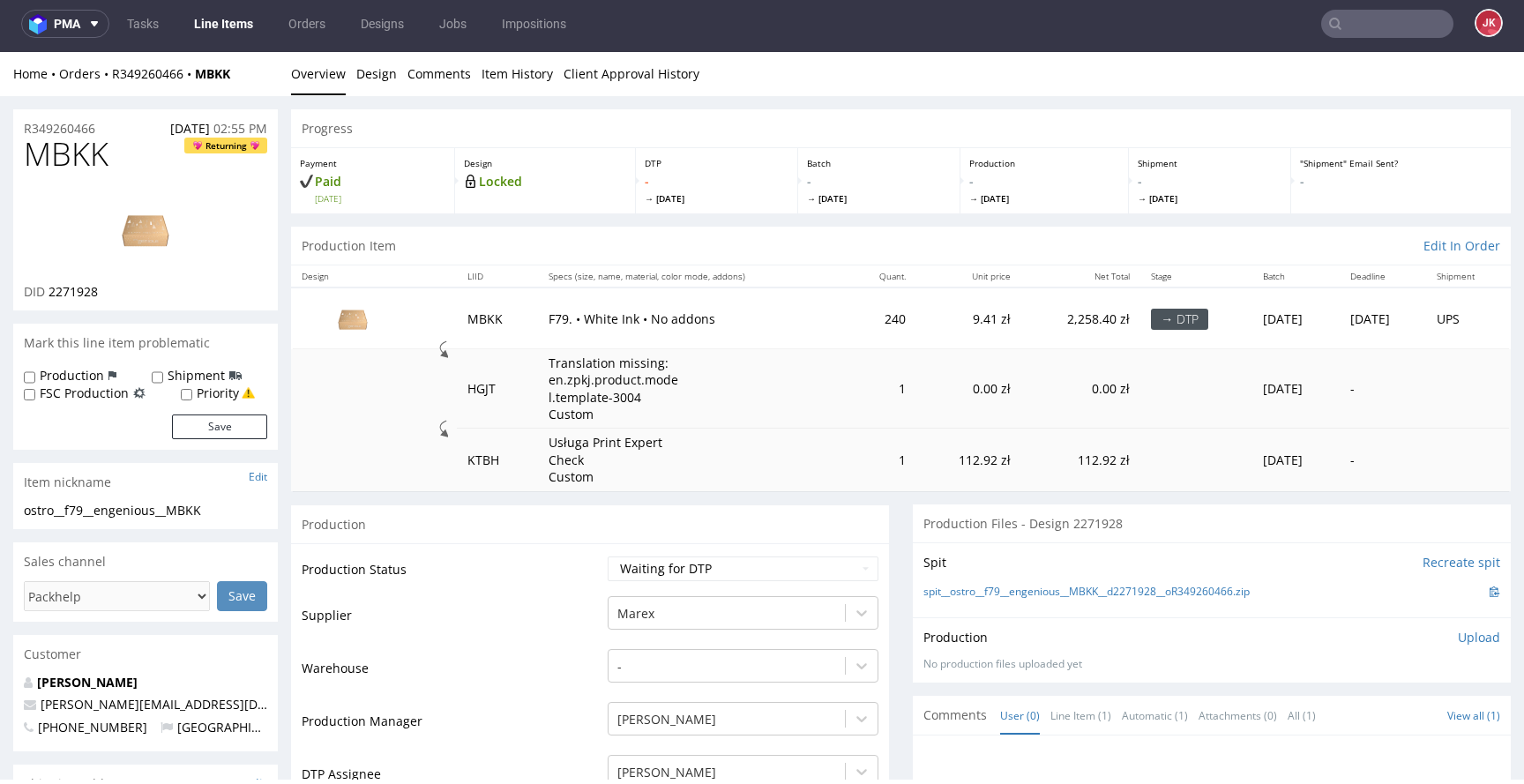
click at [73, 151] on span "MBKK" at bounding box center [66, 155] width 85 height 35
copy span "MBKK"
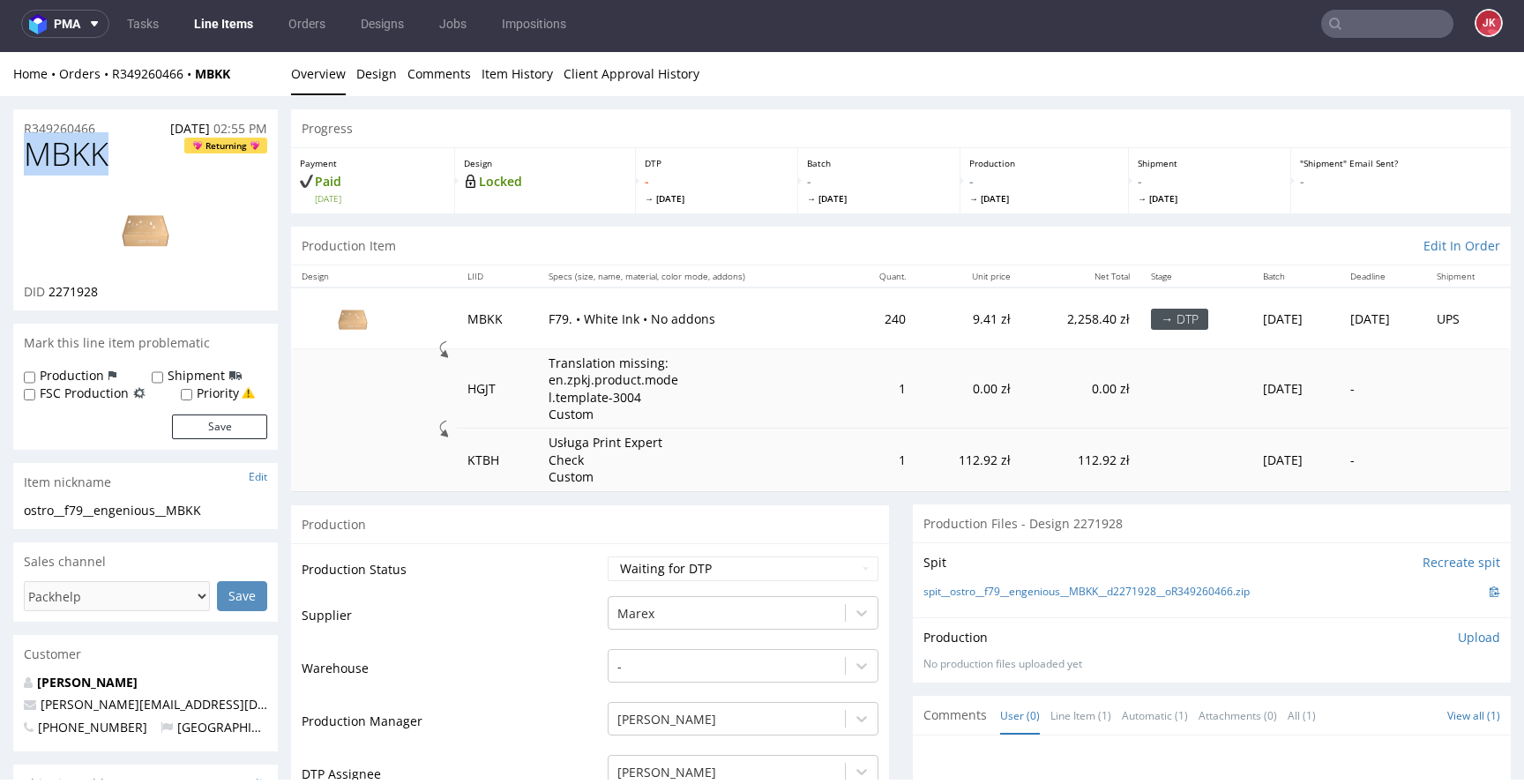
drag, startPoint x: 29, startPoint y: 155, endPoint x: 109, endPoint y: 154, distance: 80.0
click at [109, 154] on h1 "MBKK Returning" at bounding box center [145, 155] width 243 height 35
copy span "MBKK"
click at [687, 579] on select "Waiting for Artwork Waiting for Diecut Waiting for Mockup Waiting for DTP Waiti…" at bounding box center [742, 569] width 270 height 24
select select "dtp_in_process"
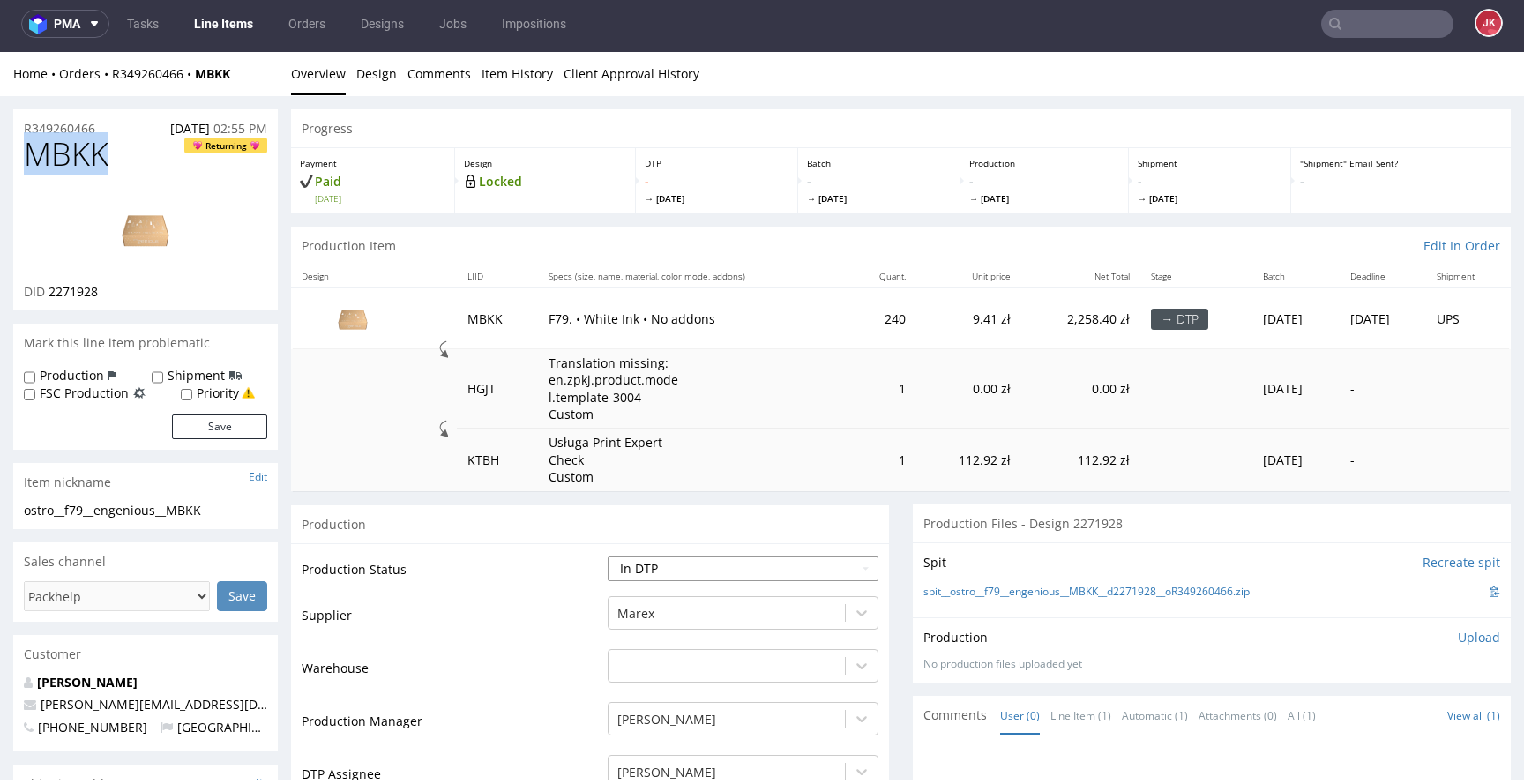
click at [607, 557] on select "Waiting for Artwork Waiting for Diecut Waiting for Mockup Waiting for DTP Waiti…" at bounding box center [742, 569] width 270 height 24
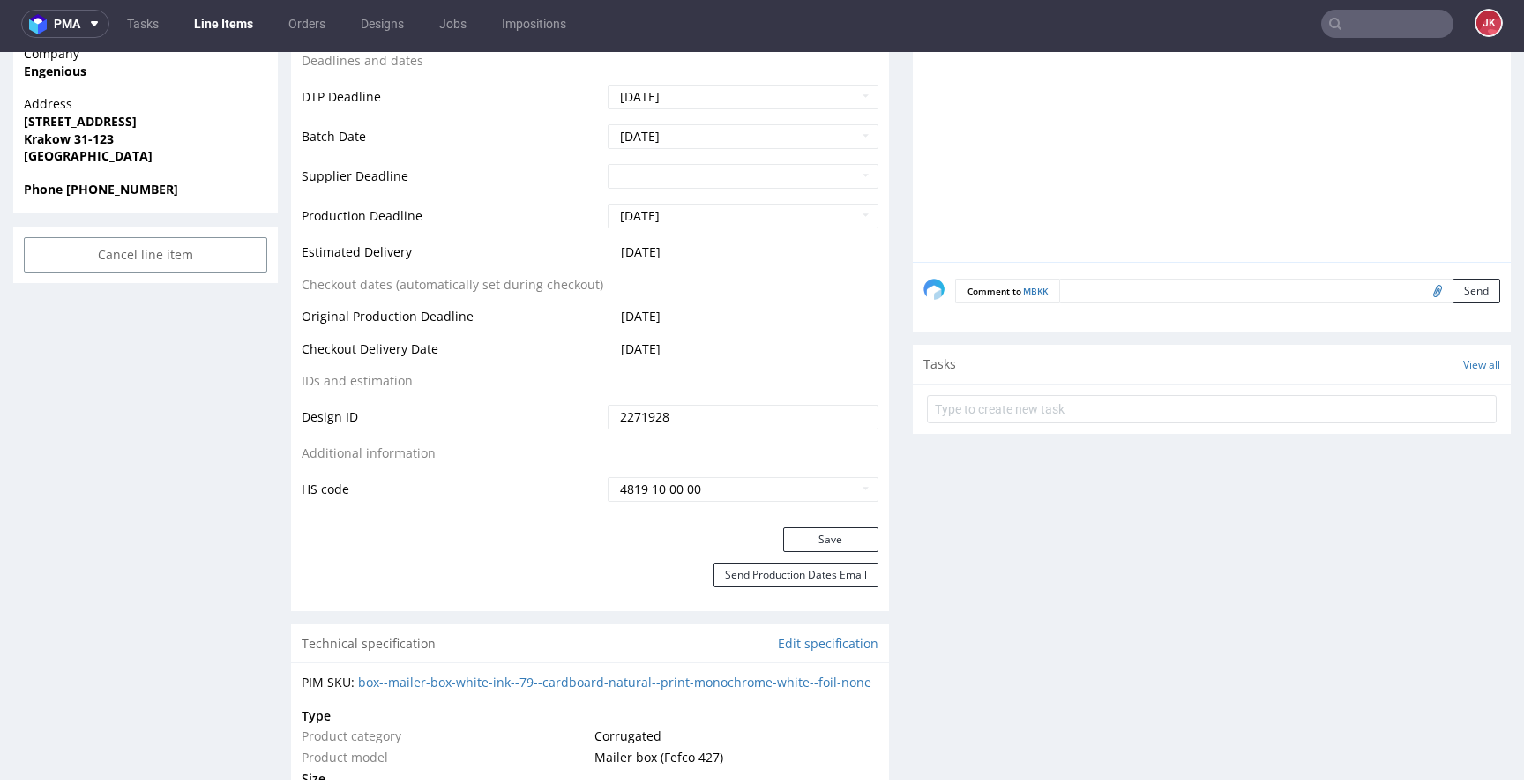
scroll to position [880, 0]
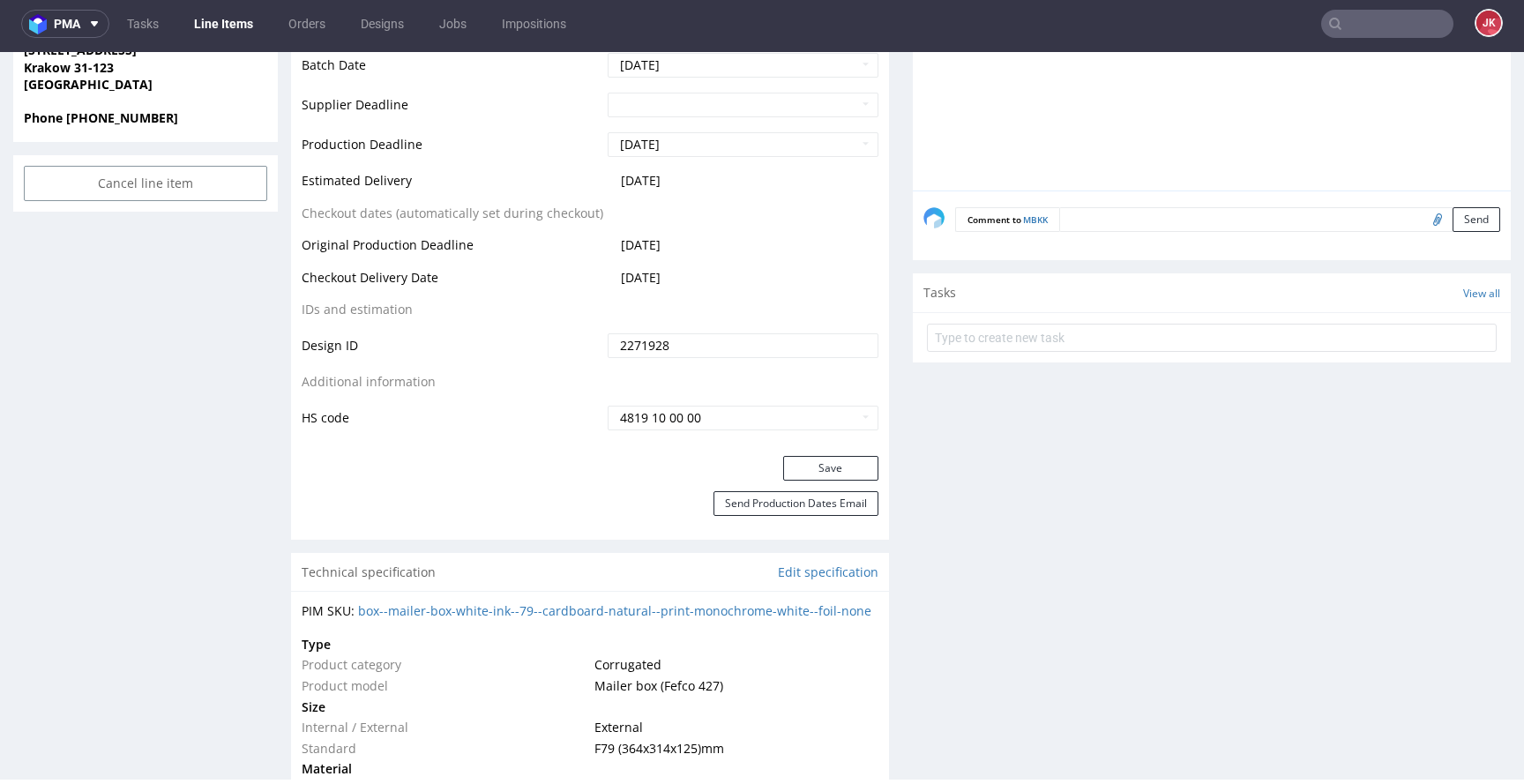
click at [788, 481] on div "Save" at bounding box center [589, 474] width 598 height 35
click at [789, 477] on button "Save" at bounding box center [831, 468] width 95 height 24
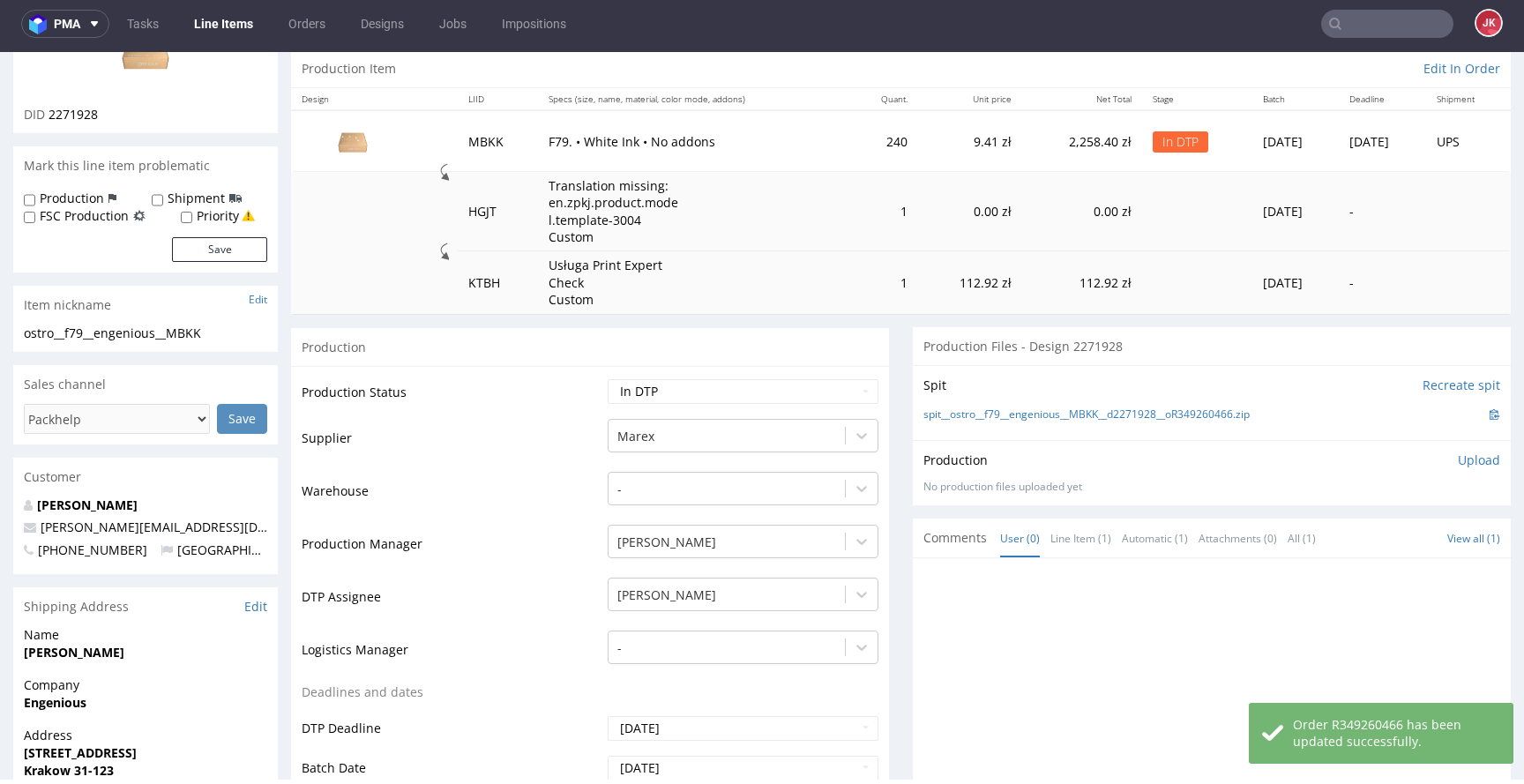
scroll to position [0, 0]
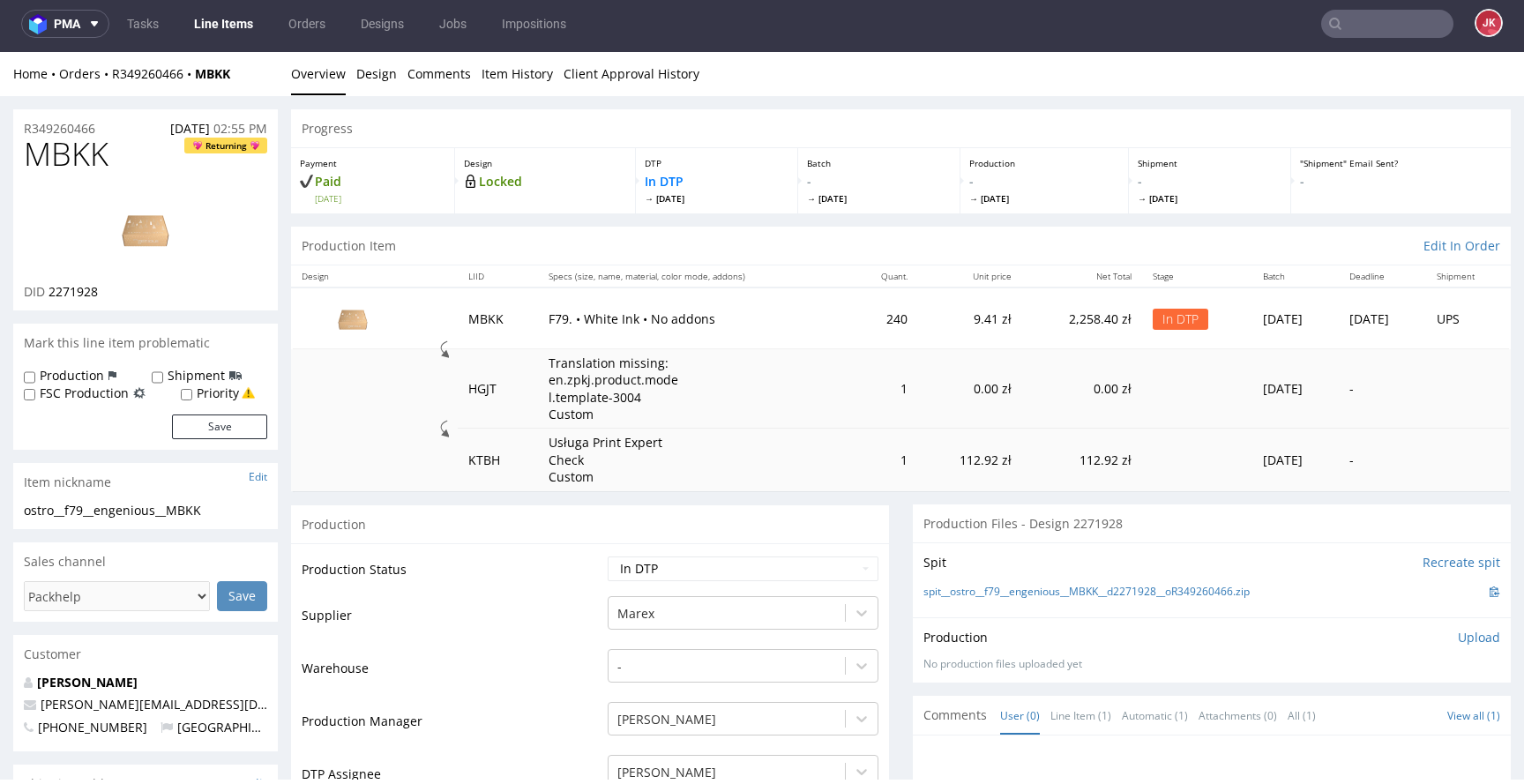
click at [496, 598] on td "Supplier" at bounding box center [451, 620] width 301 height 53
drag, startPoint x: 903, startPoint y: 593, endPoint x: 1243, endPoint y: 593, distance: 340.0
click at [1243, 593] on div "Spit Recreate spit spit__ostro__f79__engenious__MBKK__d2271928__oR349260466.zip" at bounding box center [1212, 580] width 598 height 75
copy link "spit__ostro__f79__engenious__MBKK__d2271928__oR349260466"
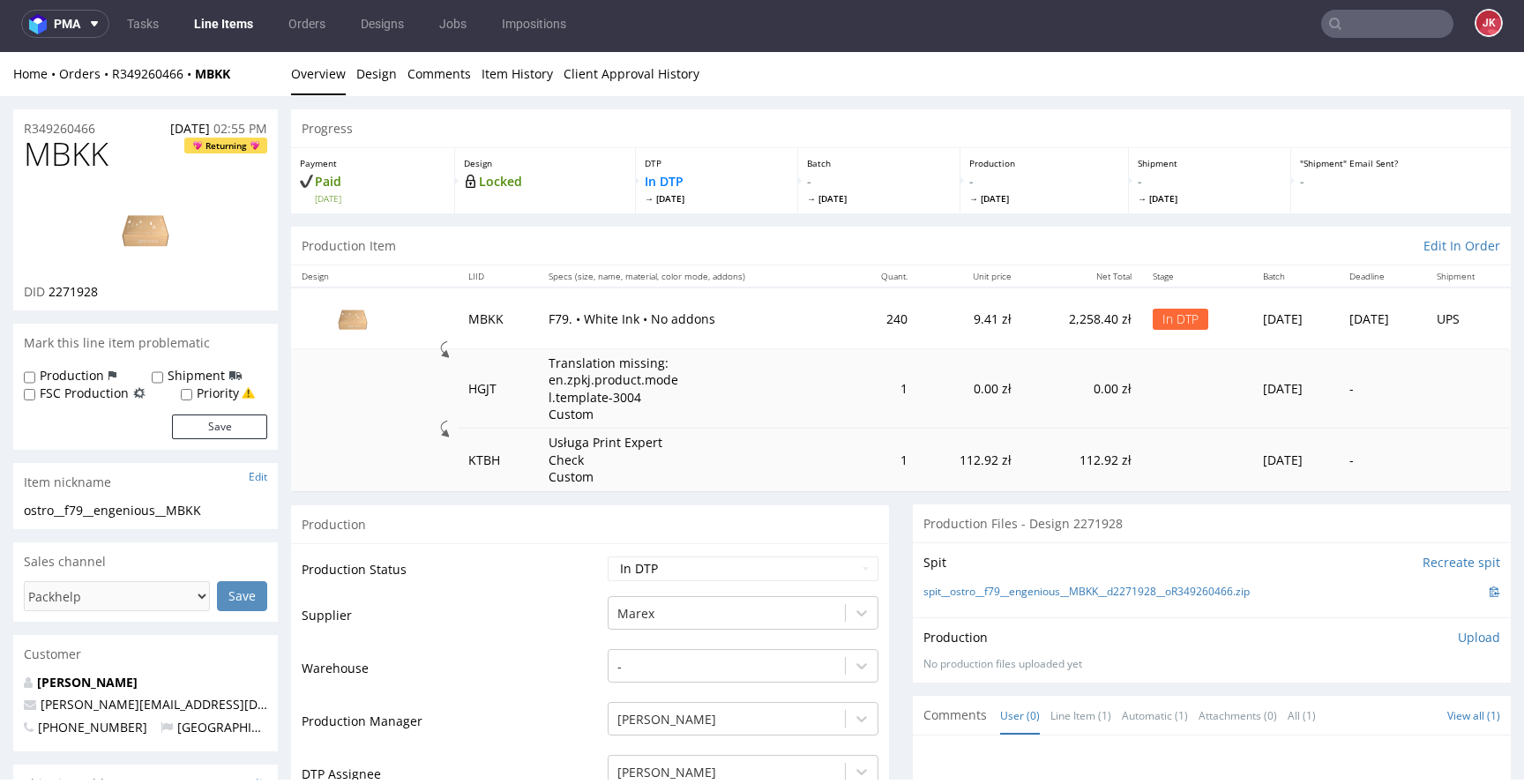
click at [1167, 626] on div "Production Upload No production files uploaded yet Description (optional) Add f…" at bounding box center [1212, 649] width 598 height 64
drag, startPoint x: 1003, startPoint y: 321, endPoint x: 1070, endPoint y: 315, distance: 67.3
click at [1074, 315] on td "2,258.40 zł" at bounding box center [1082, 317] width 120 height 61
click at [1417, 647] on div "Production Upload No production files uploaded yet Description (optional) Add f…" at bounding box center [1212, 649] width 576 height 42
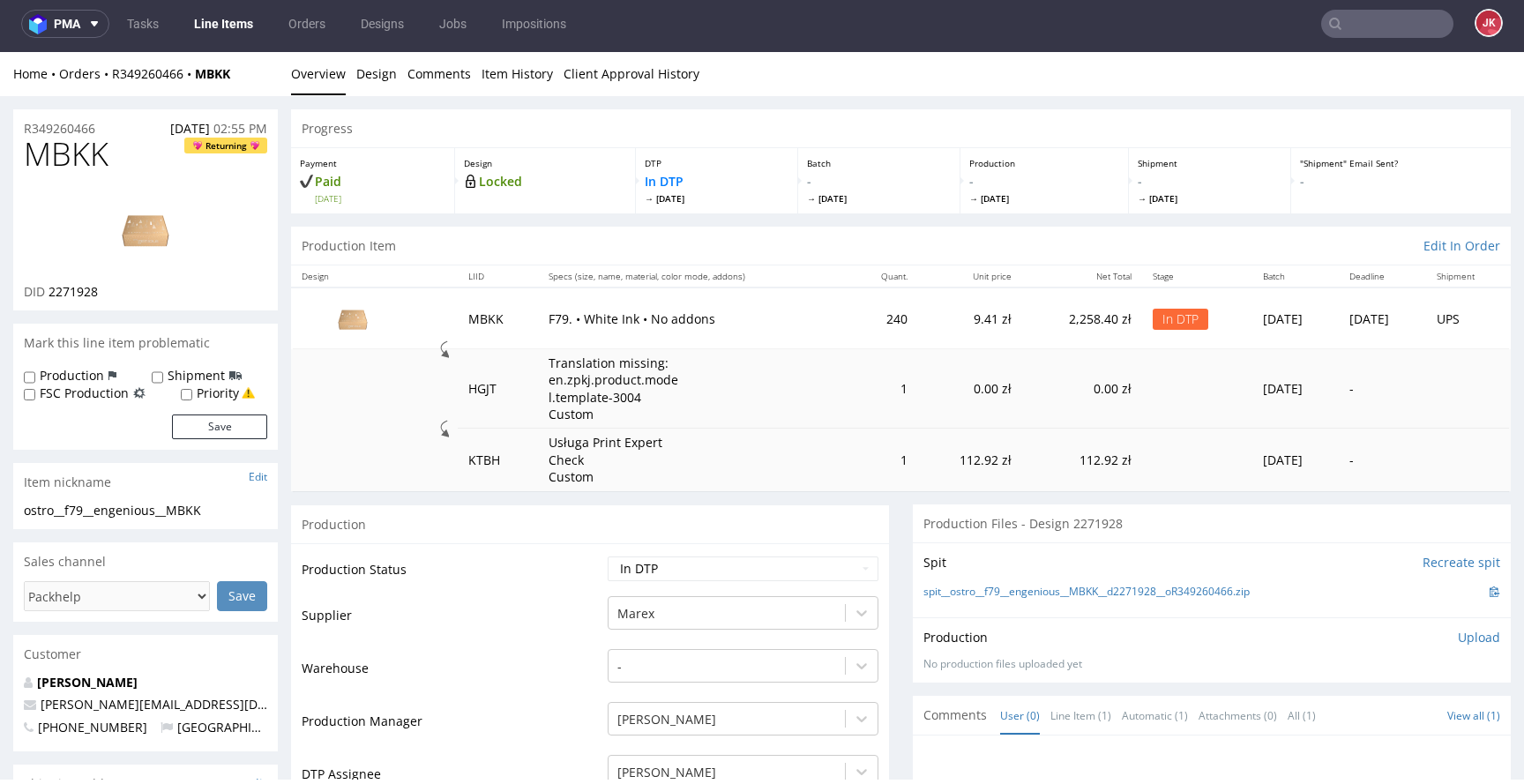
click at [1458, 637] on p "Upload" at bounding box center [1478, 637] width 42 height 18
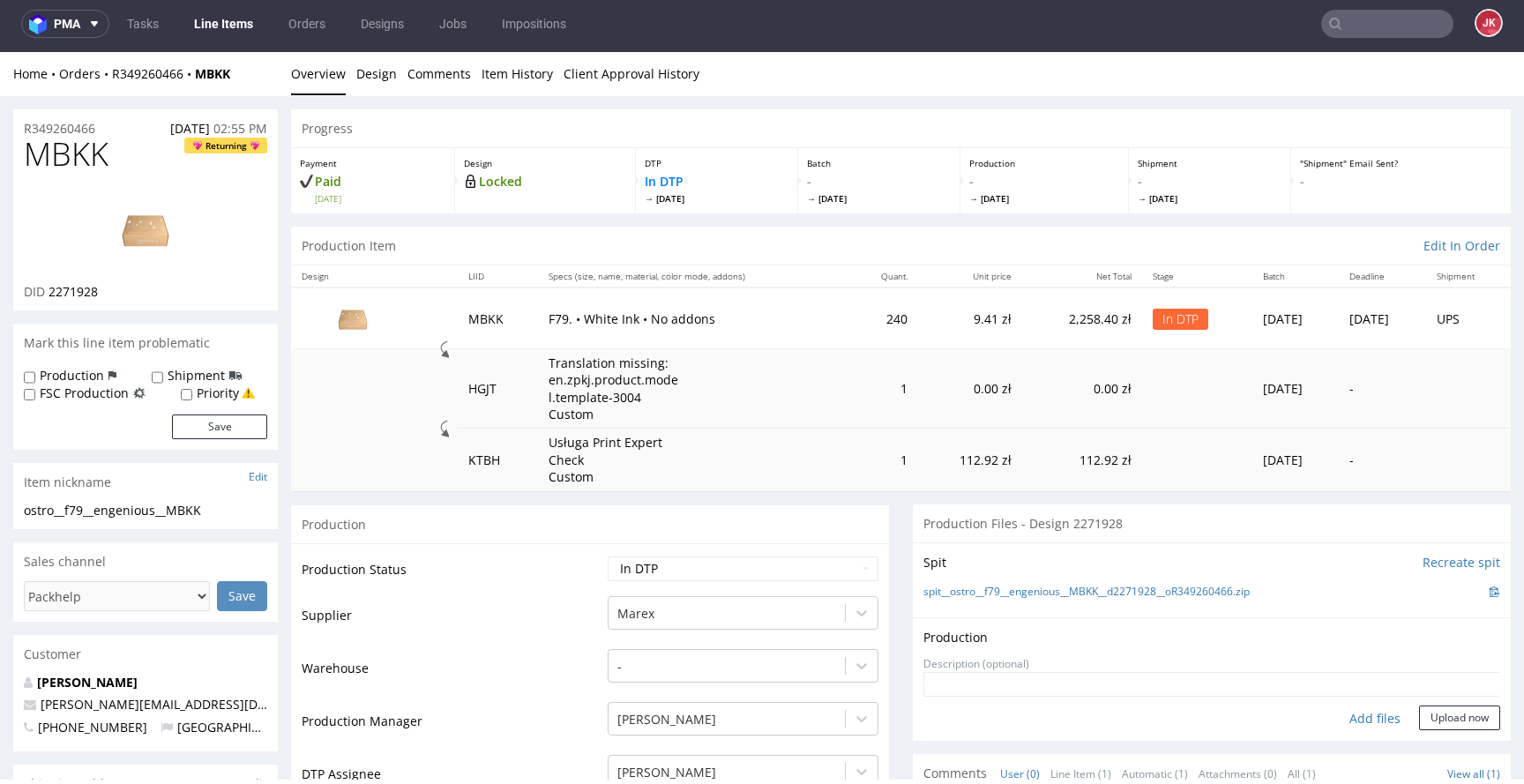
click at [1347, 717] on div "Add files" at bounding box center [1375, 718] width 89 height 26
type input "C:\fakepath\ostro__f79__engenious__MBKK__d2271928__oR349260466__5__outside.pdf"
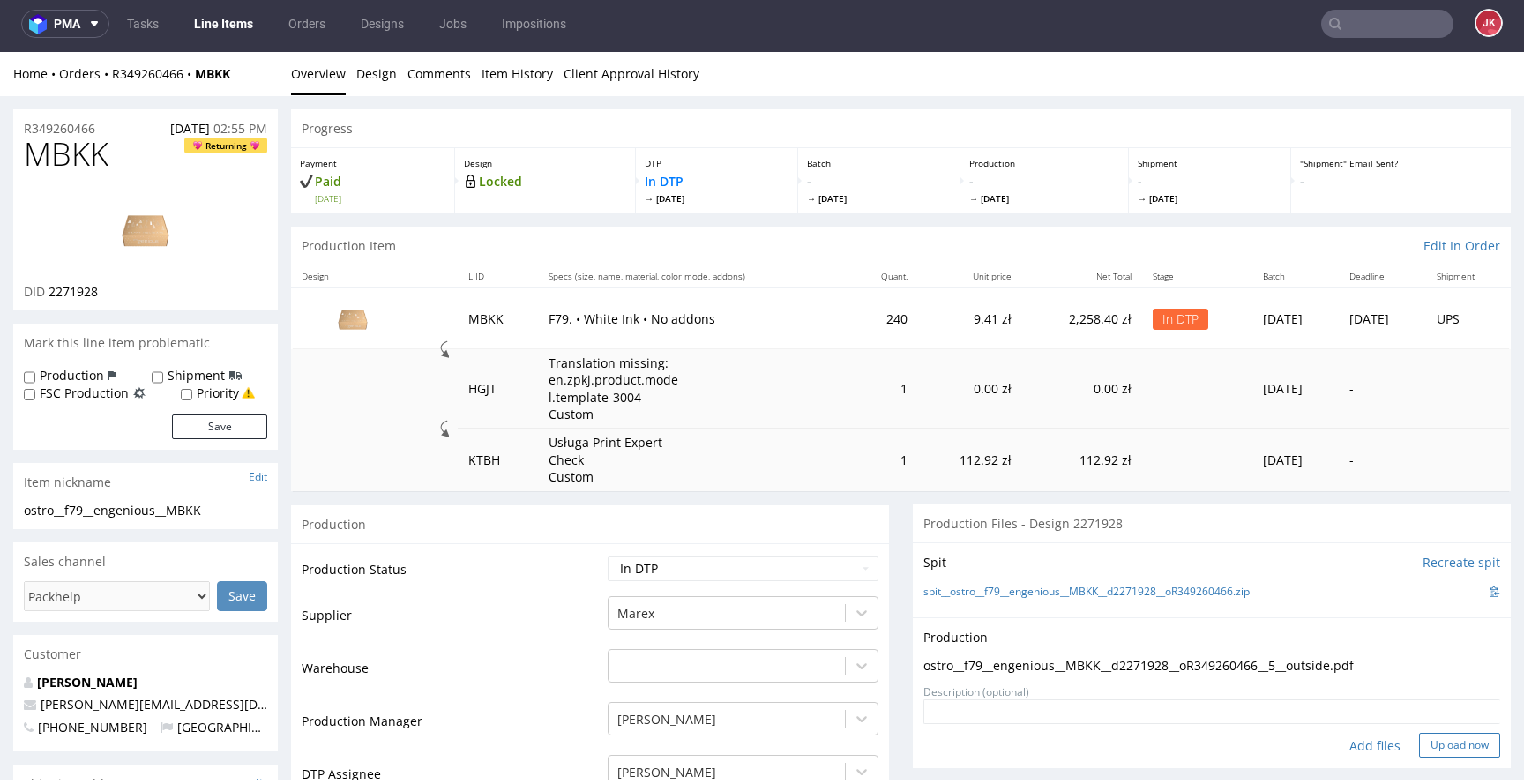
click at [1433, 750] on button "Upload now" at bounding box center [1459, 745] width 81 height 24
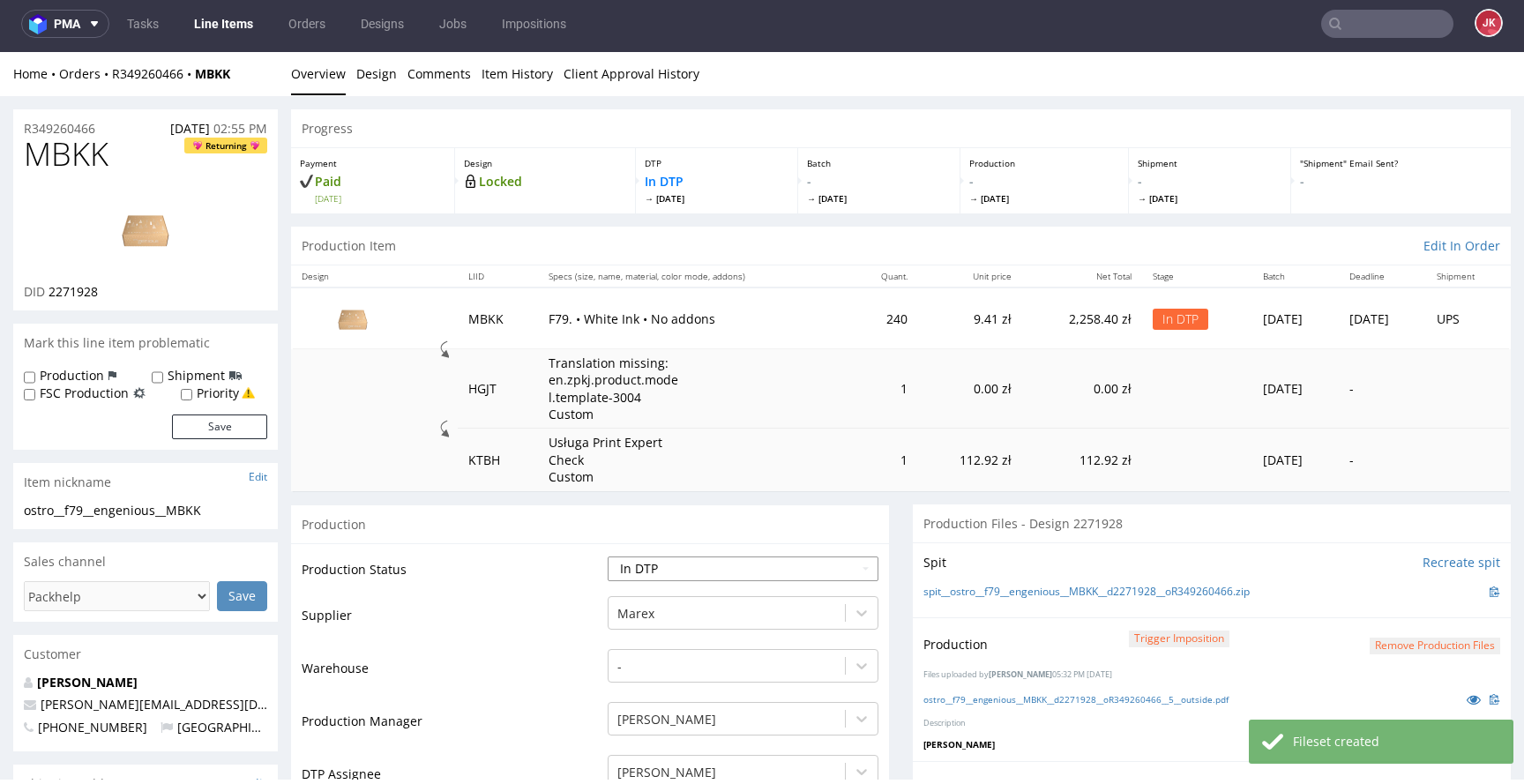
click at [717, 559] on select "Waiting for Artwork Waiting for Diecut Waiting for Mockup Waiting for DTP Waiti…" at bounding box center [742, 569] width 270 height 24
select select "dtp_production_ready"
click at [607, 557] on select "Waiting for Artwork Waiting for Diecut Waiting for Mockup Waiting for DTP Waiti…" at bounding box center [742, 569] width 270 height 24
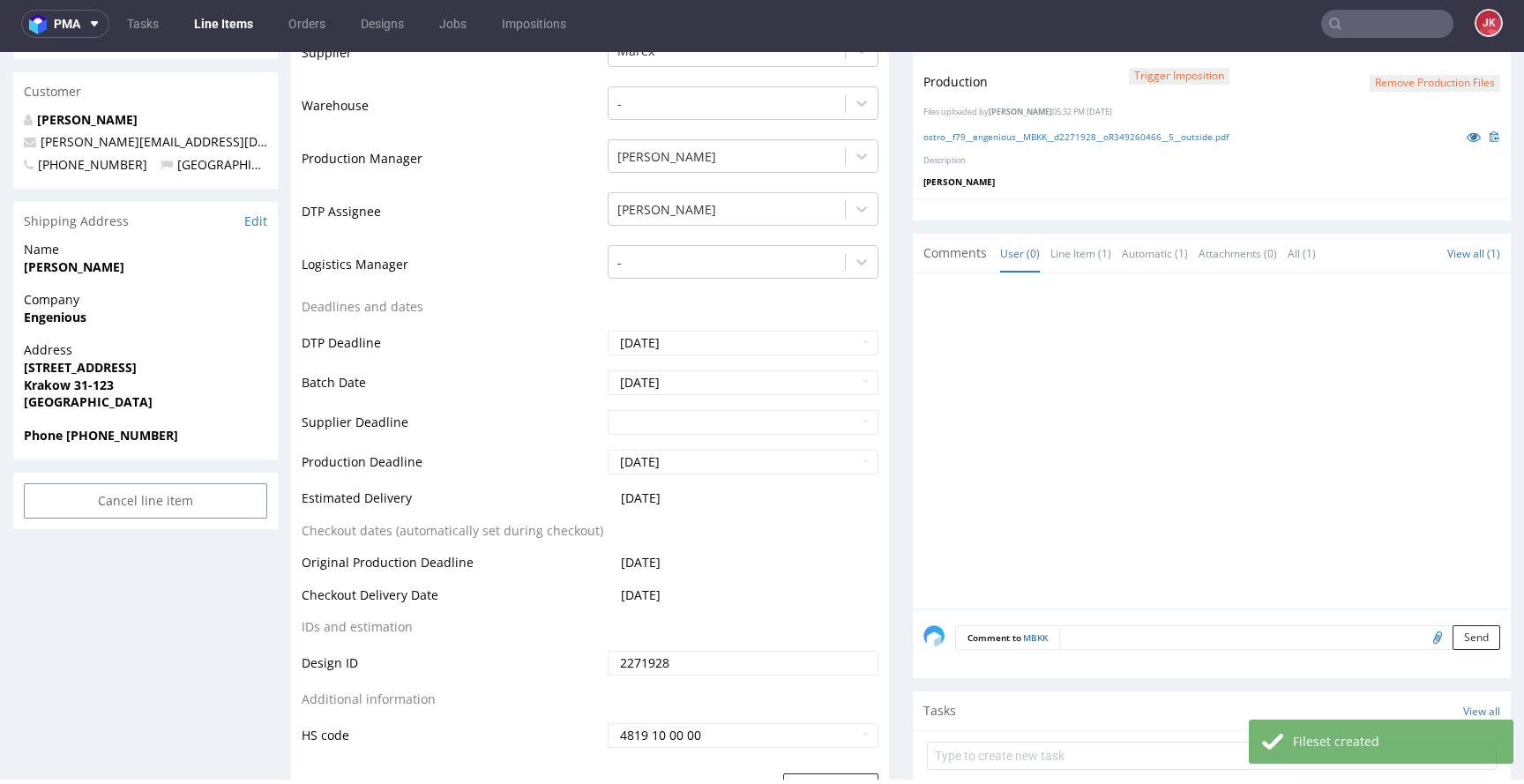
scroll to position [710, 0]
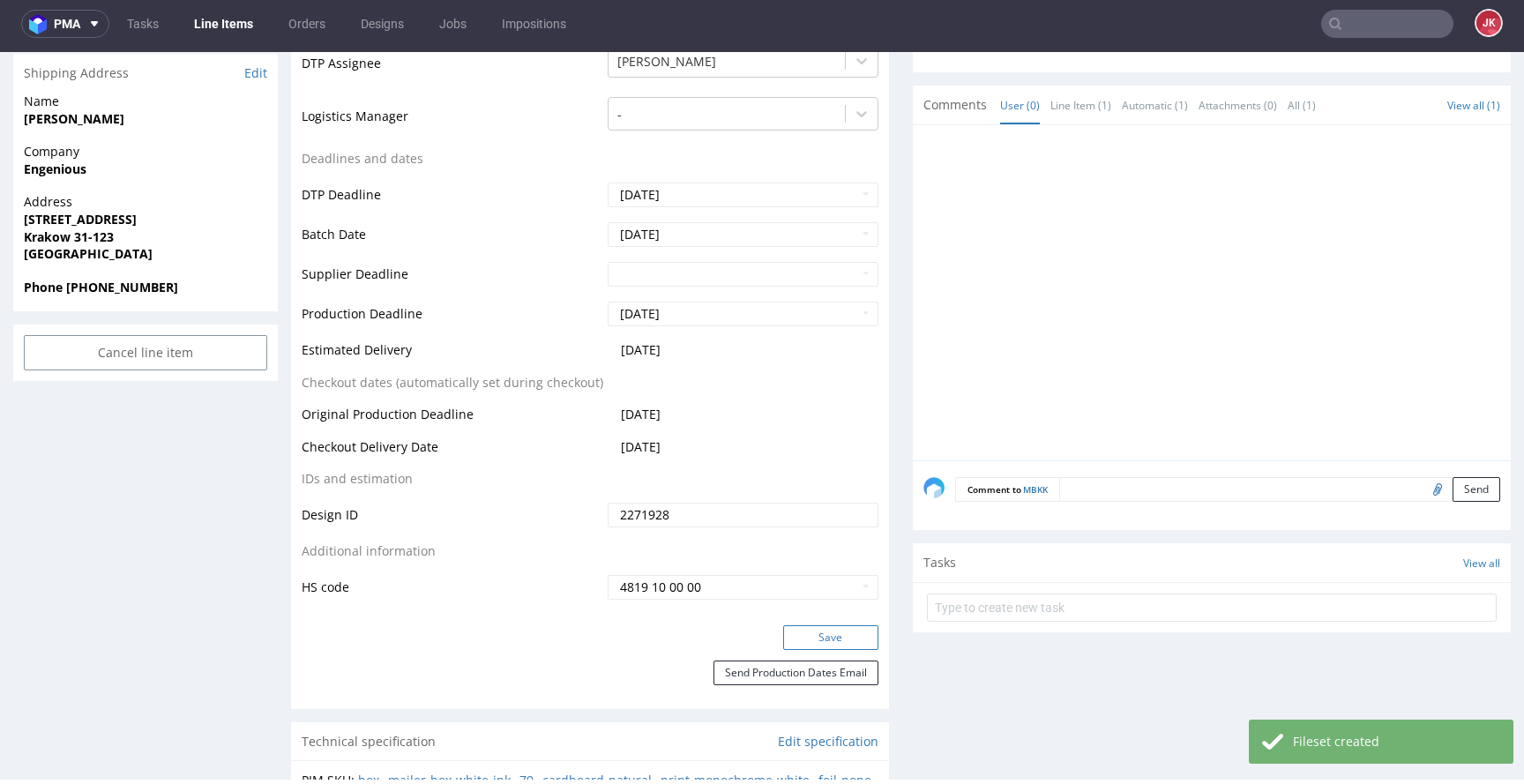
click at [798, 640] on button "Save" at bounding box center [831, 637] width 95 height 24
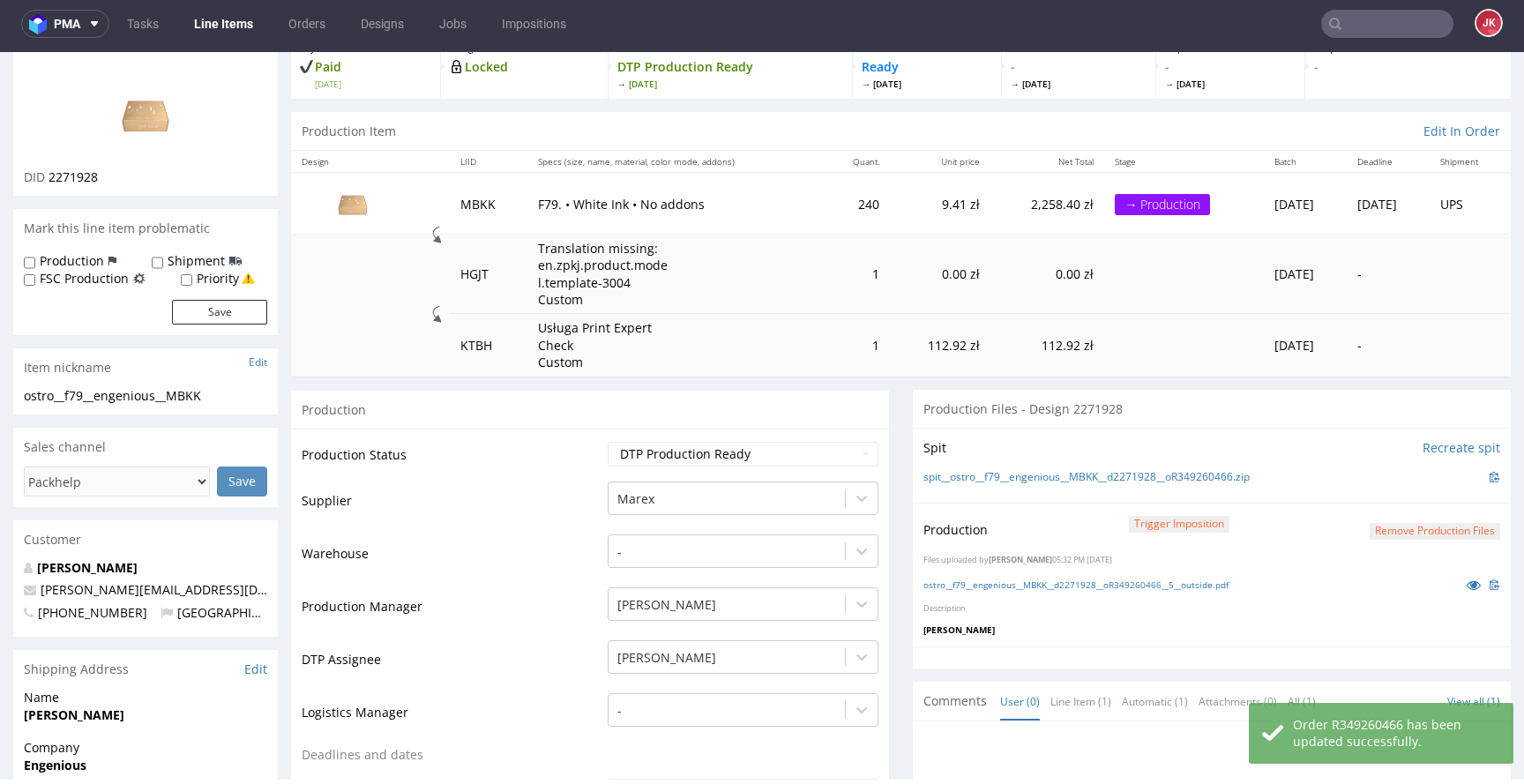
scroll to position [0, 0]
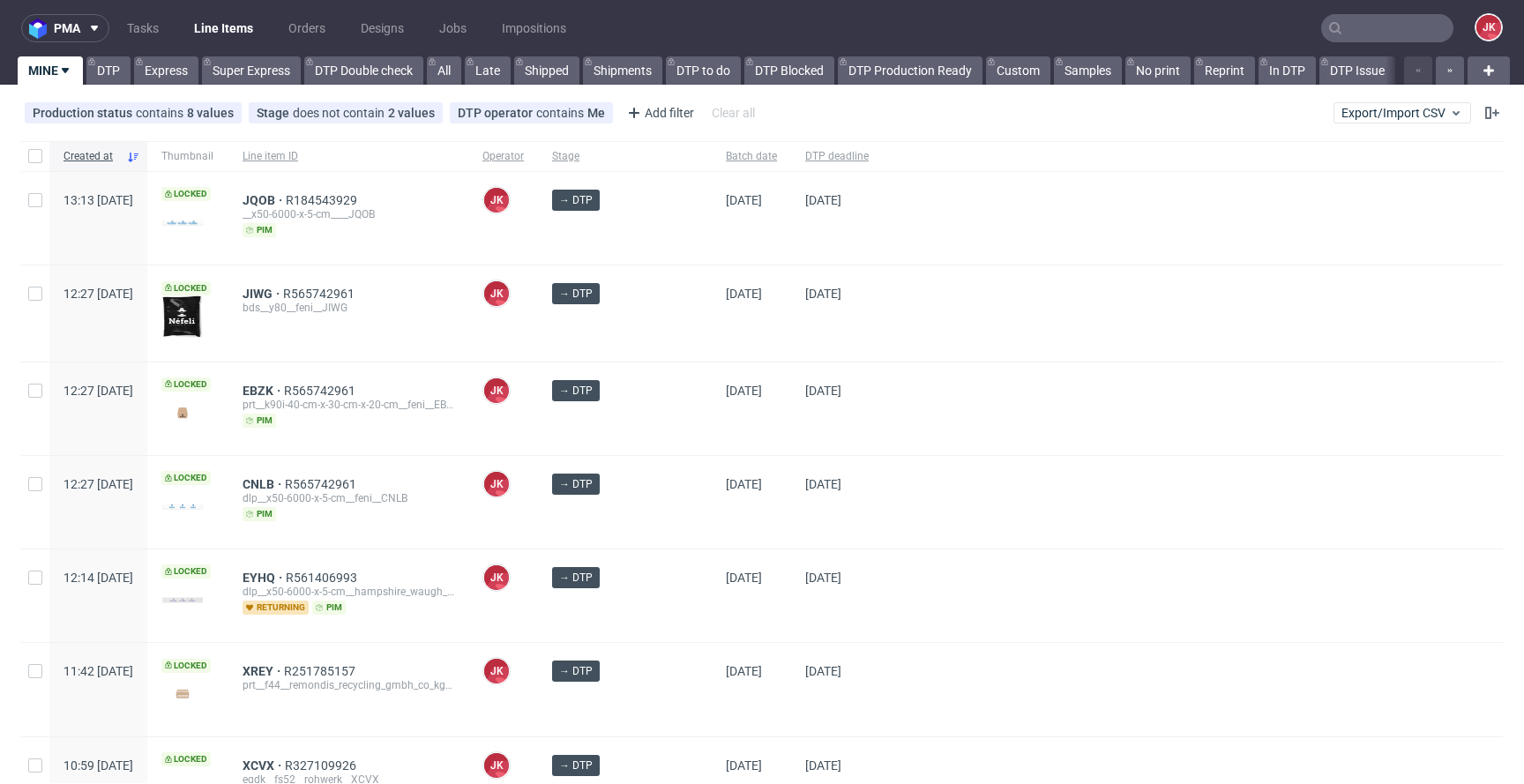
scroll to position [1223, 0]
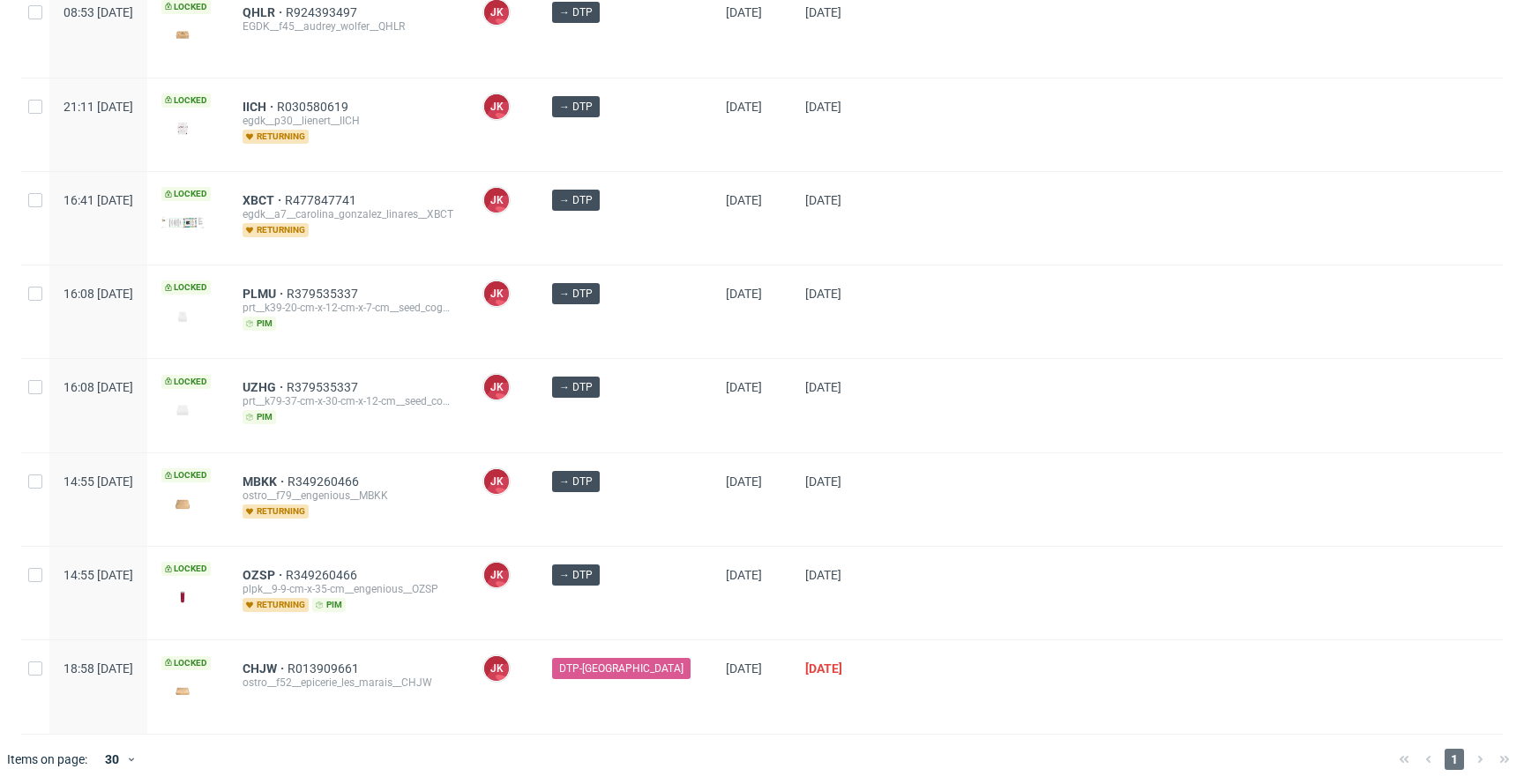
click at [903, 359] on div at bounding box center [1192, 405] width 620 height 92
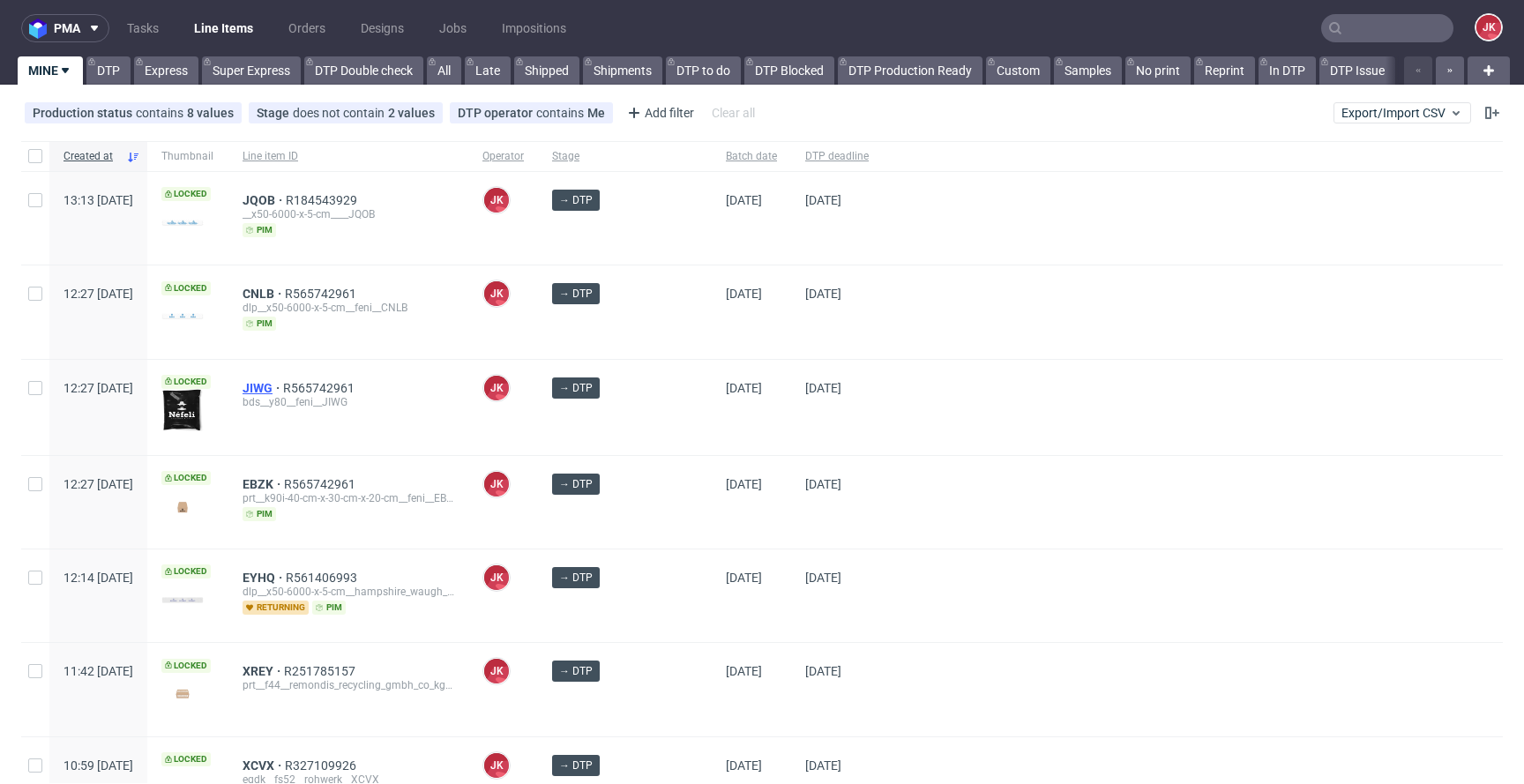
click at [284, 381] on span "JIWG" at bounding box center [262, 387] width 40 height 14
click at [923, 292] on div at bounding box center [1192, 311] width 620 height 92
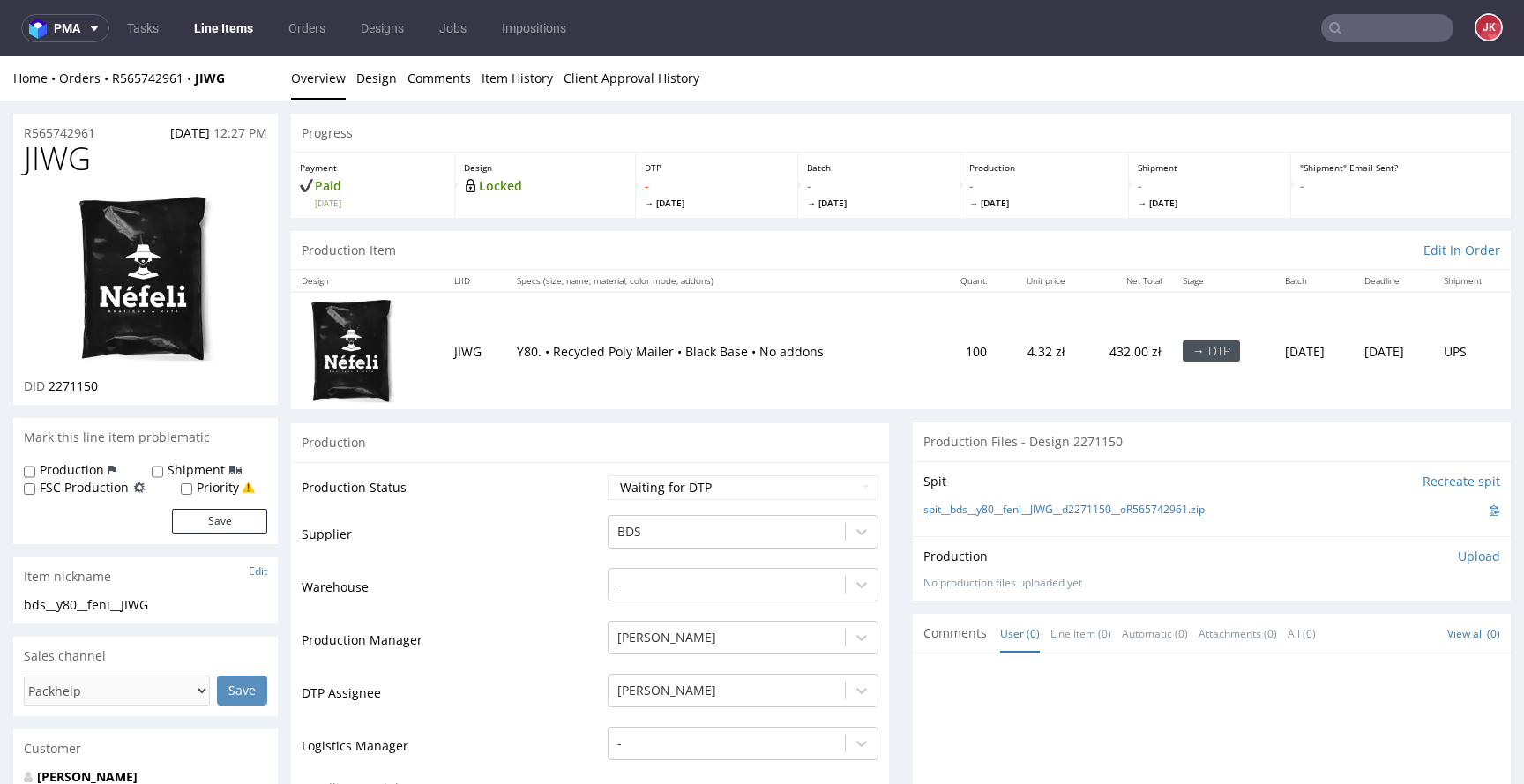
click at [57, 163] on span "JIWG" at bounding box center [58, 158] width 67 height 35
copy span "JIWG"
drag, startPoint x: 500, startPoint y: 543, endPoint x: 514, endPoint y: 535, distance: 16.1
click at [499, 543] on td "Supplier" at bounding box center [451, 539] width 301 height 53
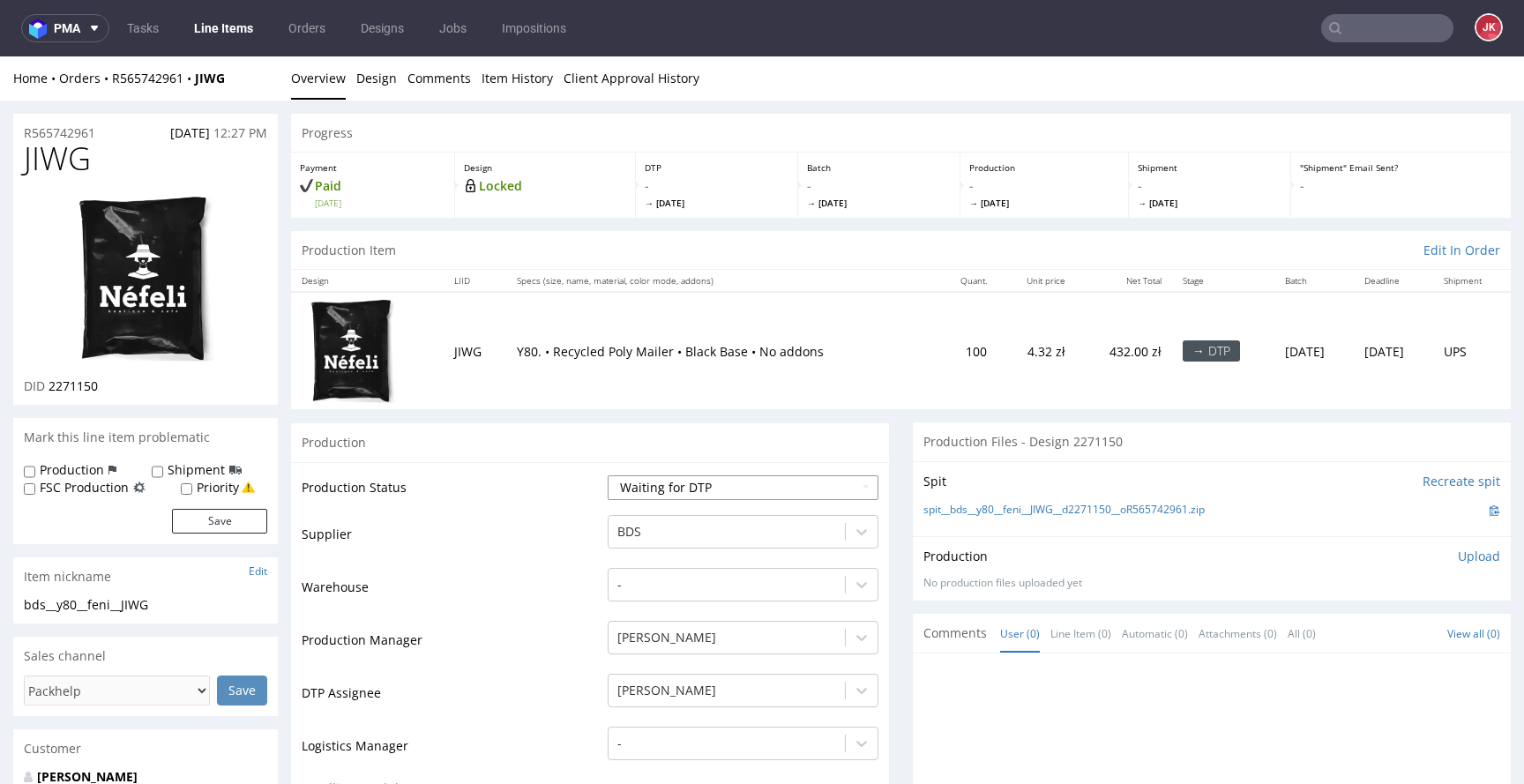
click at [652, 486] on select "Waiting for Artwork Waiting for Diecut Waiting for Mockup Waiting for DTP Waiti…" at bounding box center [742, 488] width 270 height 24
select select "dtp_in_process"
click at [607, 475] on select "Waiting for Artwork Waiting for Diecut Waiting for Mockup Waiting for DTP Waiti…" at bounding box center [742, 488] width 270 height 24
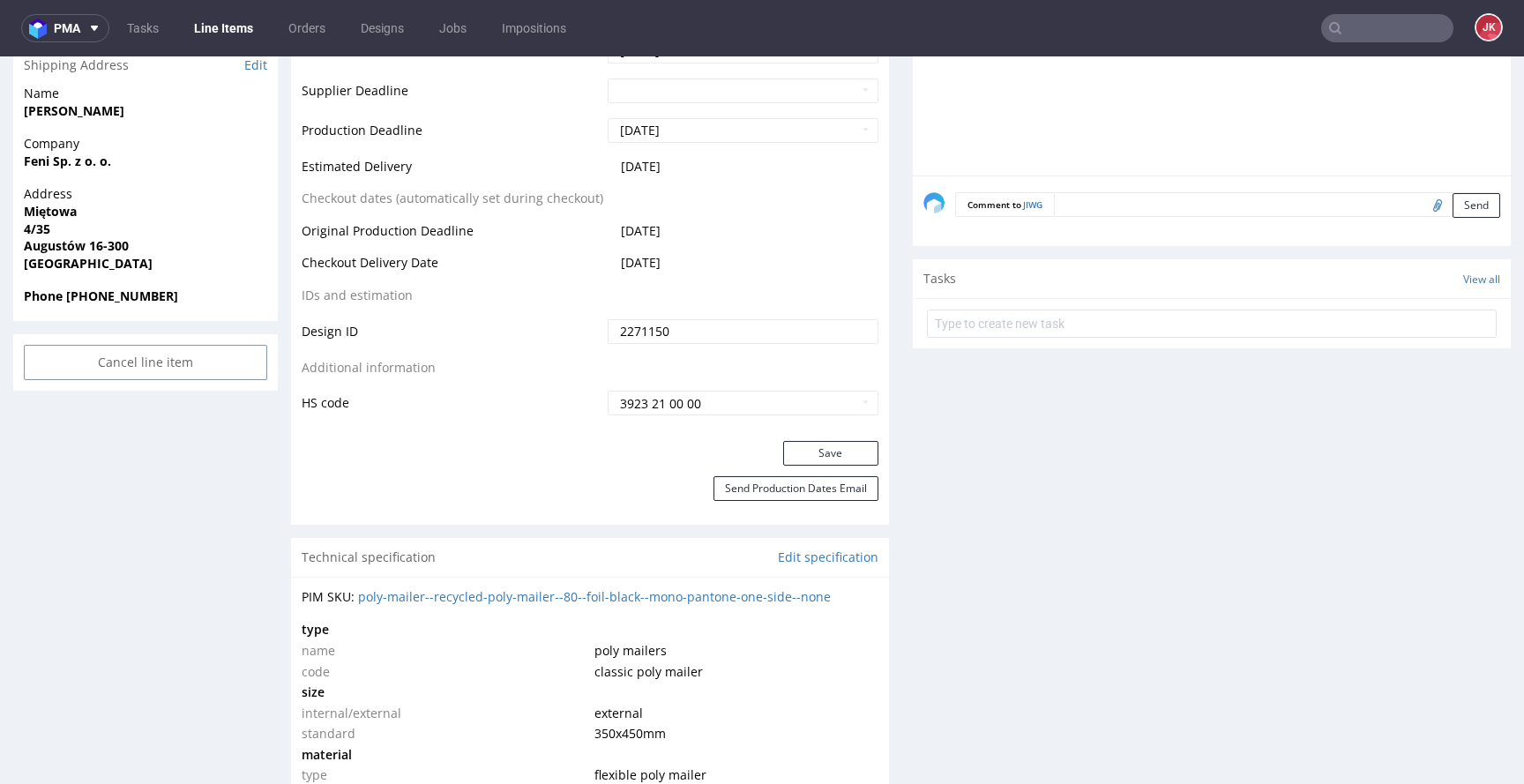
scroll to position [887, 0]
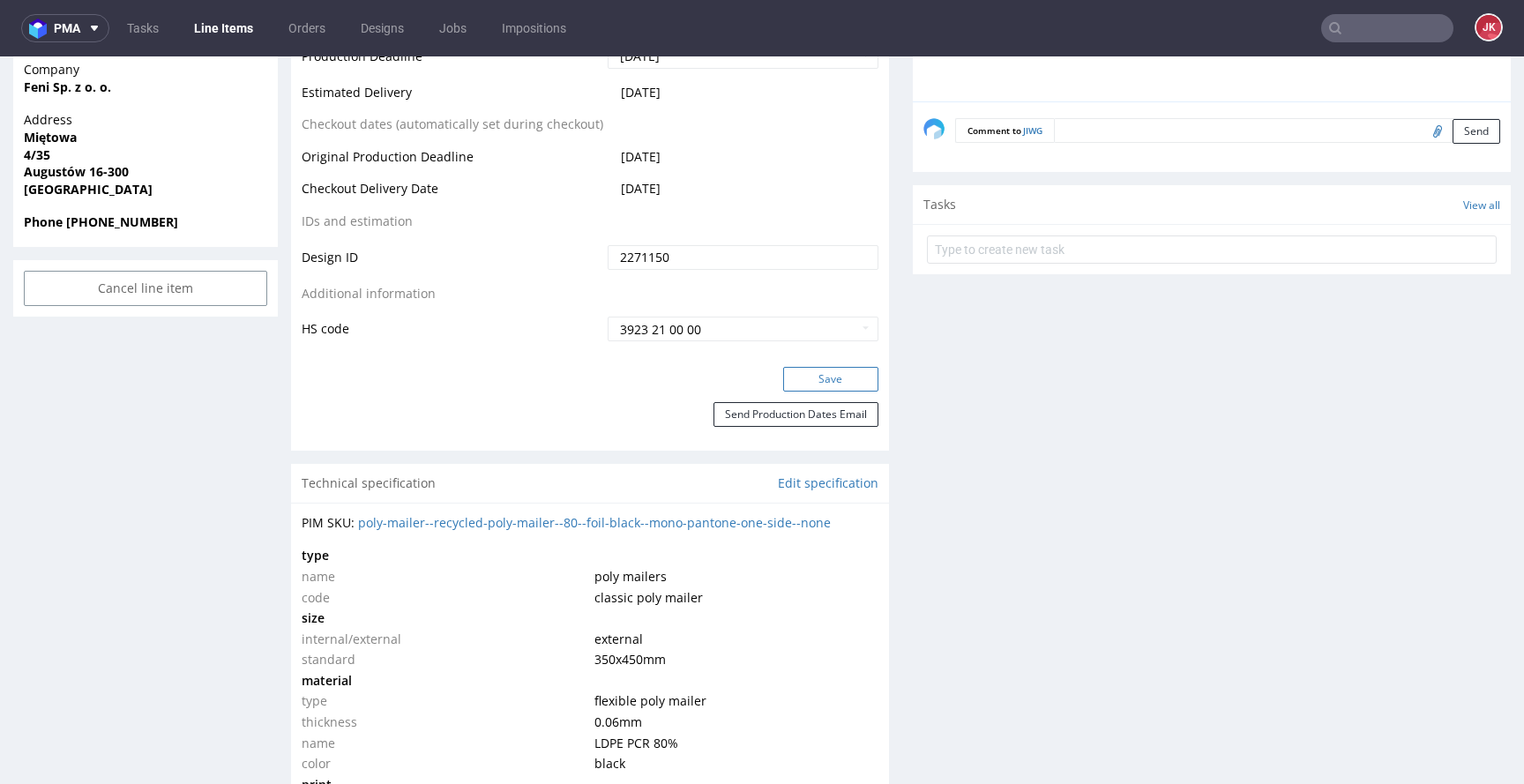
click at [821, 380] on button "Save" at bounding box center [831, 378] width 95 height 24
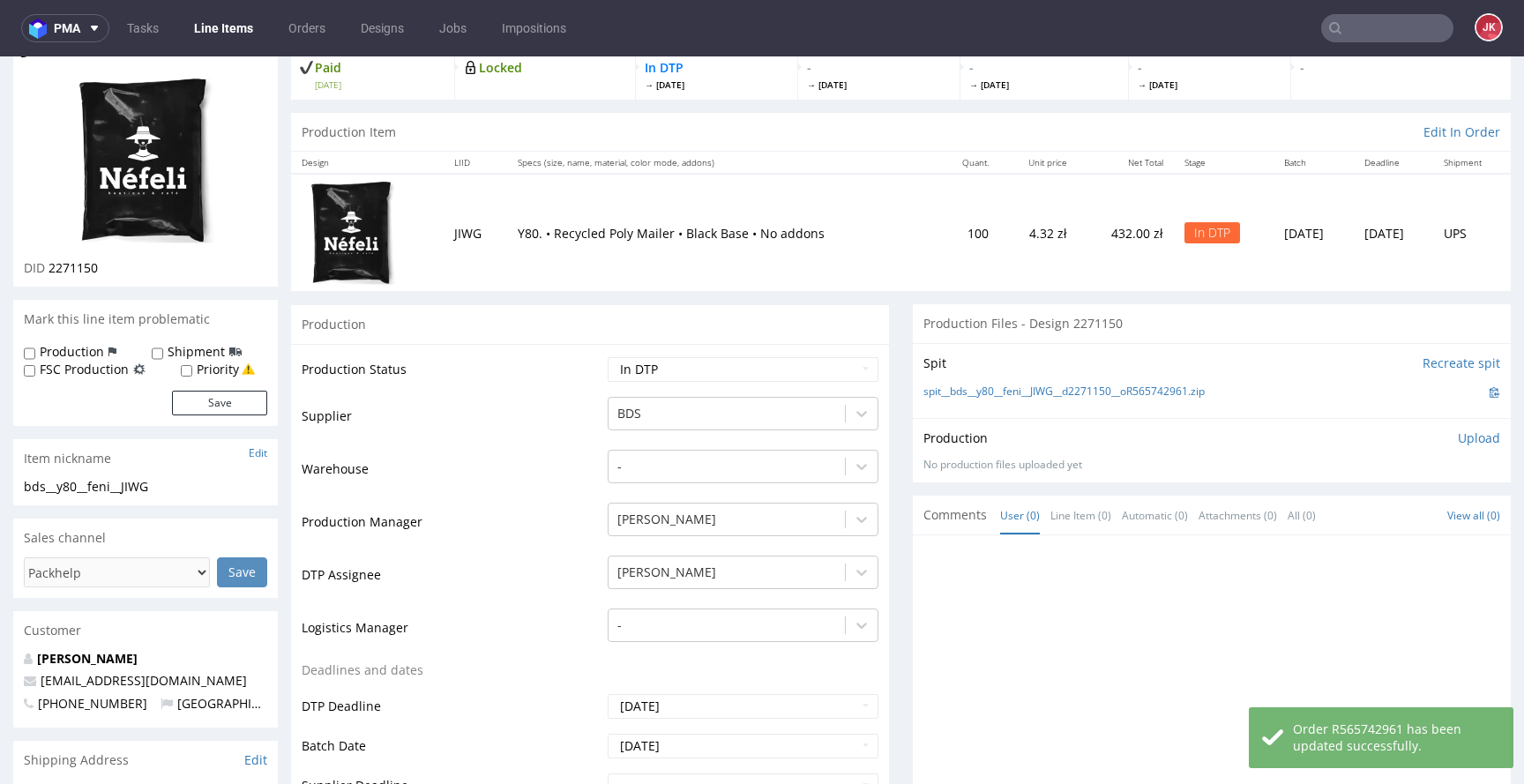
scroll to position [0, 0]
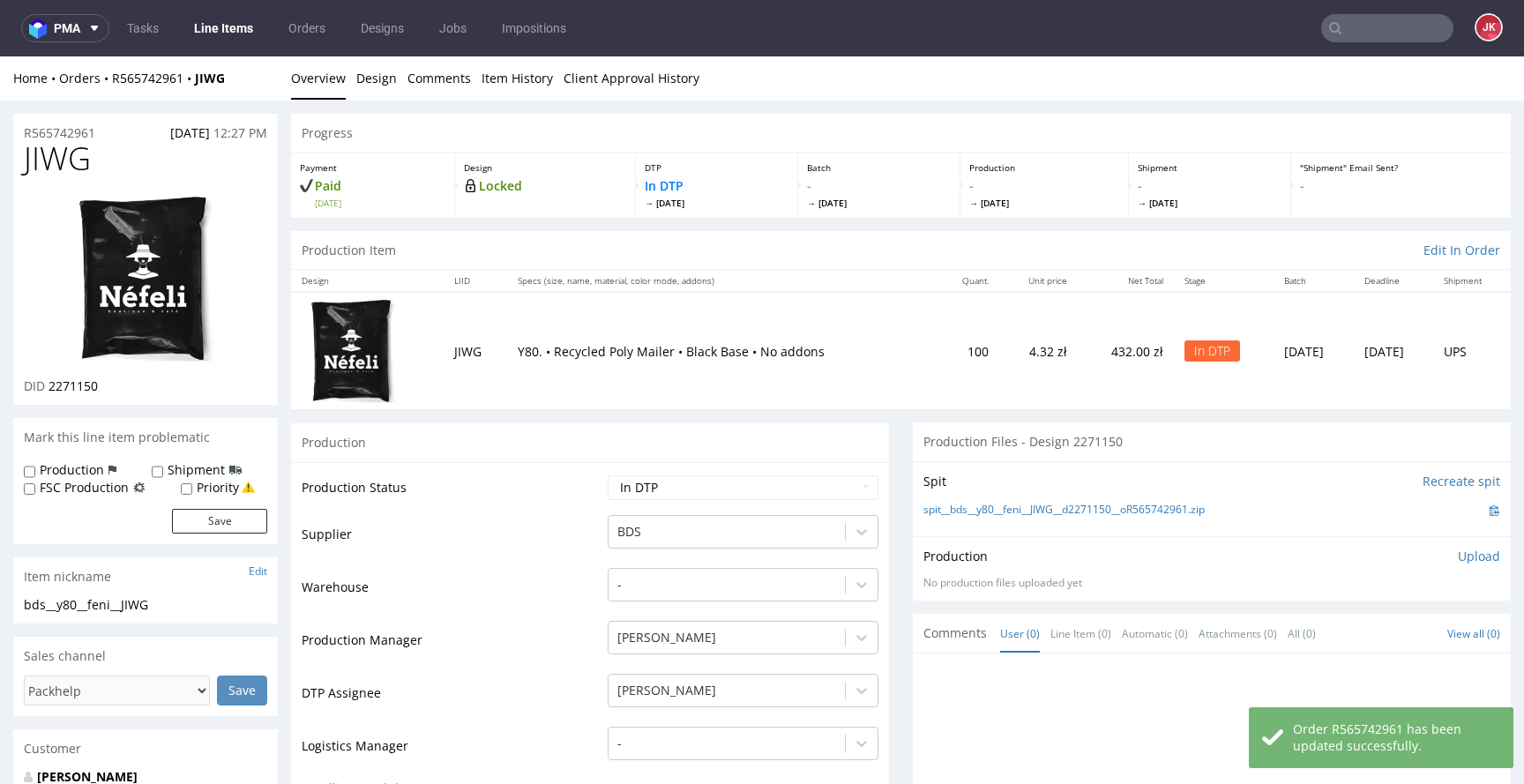
click at [187, 309] on img at bounding box center [145, 279] width 141 height 170
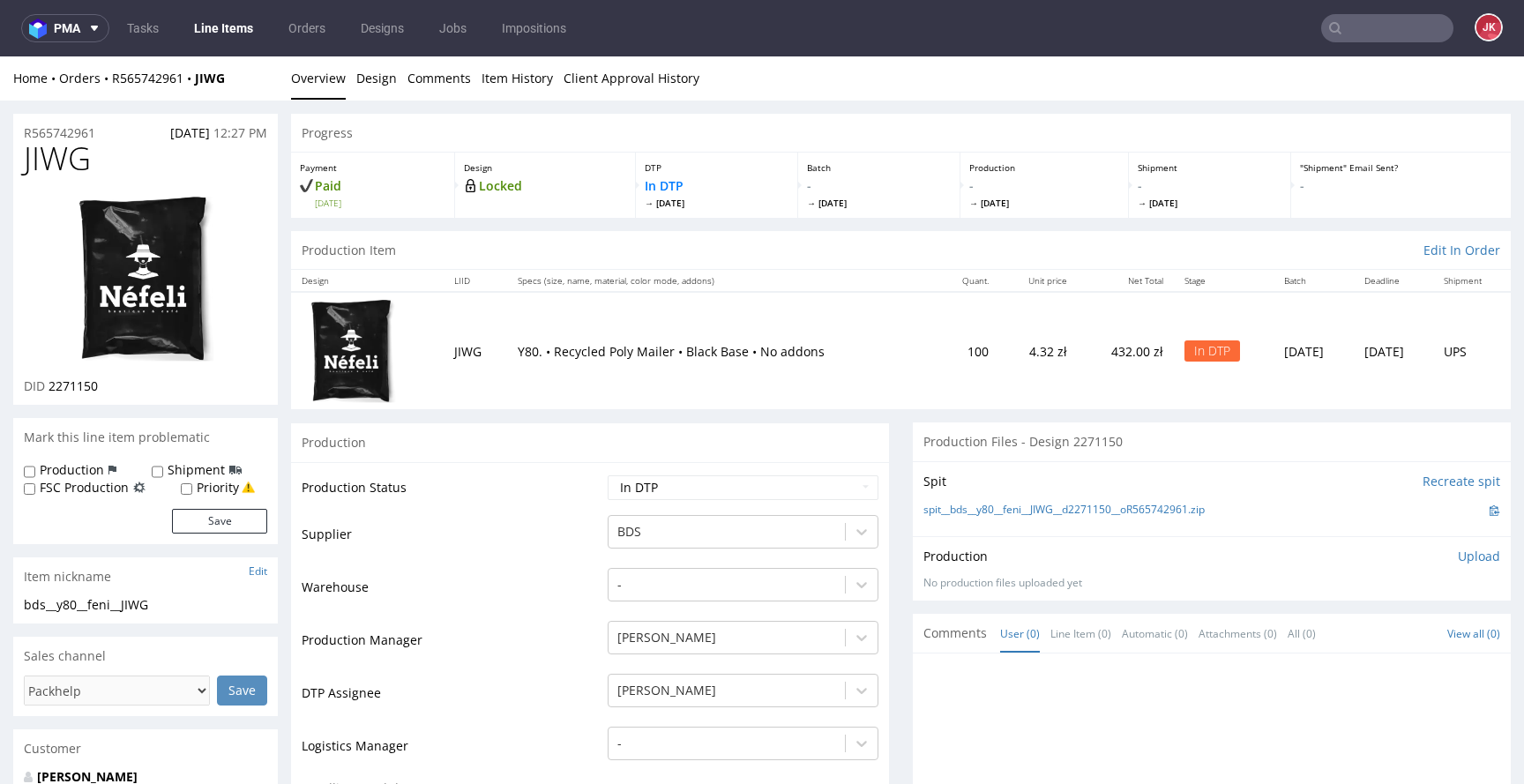
click at [561, 523] on td "Supplier" at bounding box center [451, 539] width 301 height 53
drag, startPoint x: 371, startPoint y: 80, endPoint x: 358, endPoint y: 133, distance: 54.6
click at [371, 81] on link "Design" at bounding box center [376, 78] width 40 height 43
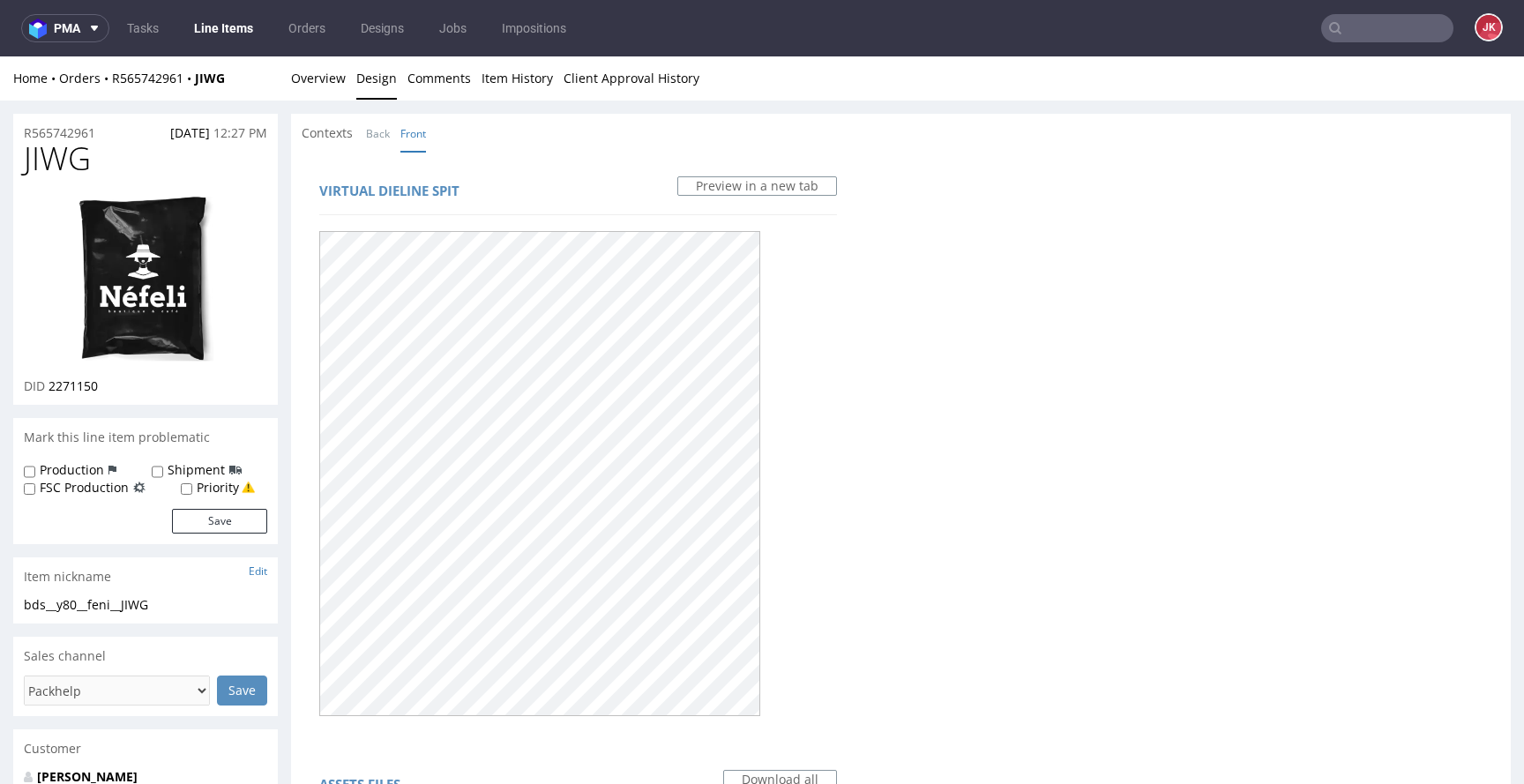
scroll to position [575, 0]
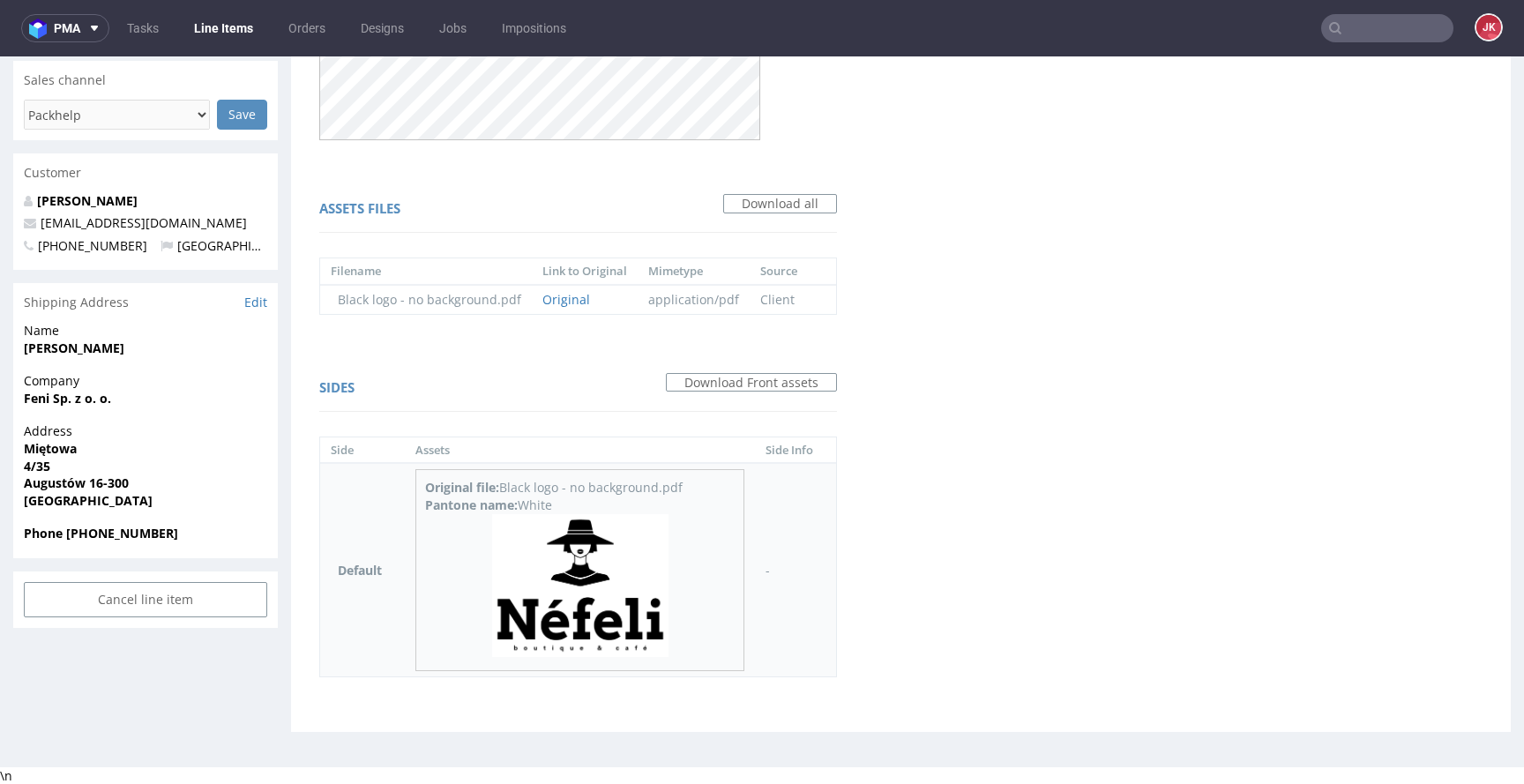
click at [532, 505] on div "Pantone name: White" at bounding box center [580, 504] width 310 height 18
copy div "White"
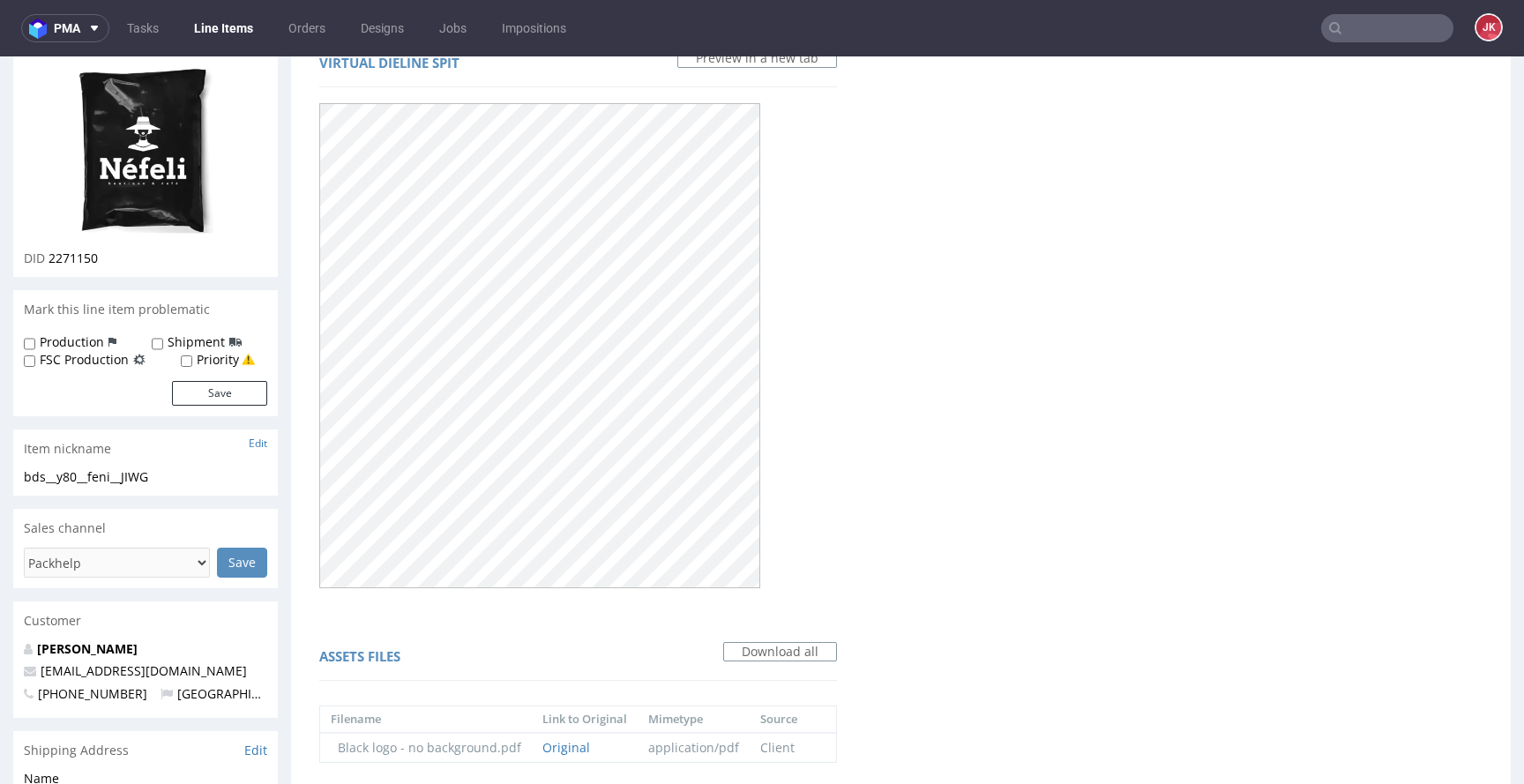
scroll to position [0, 0]
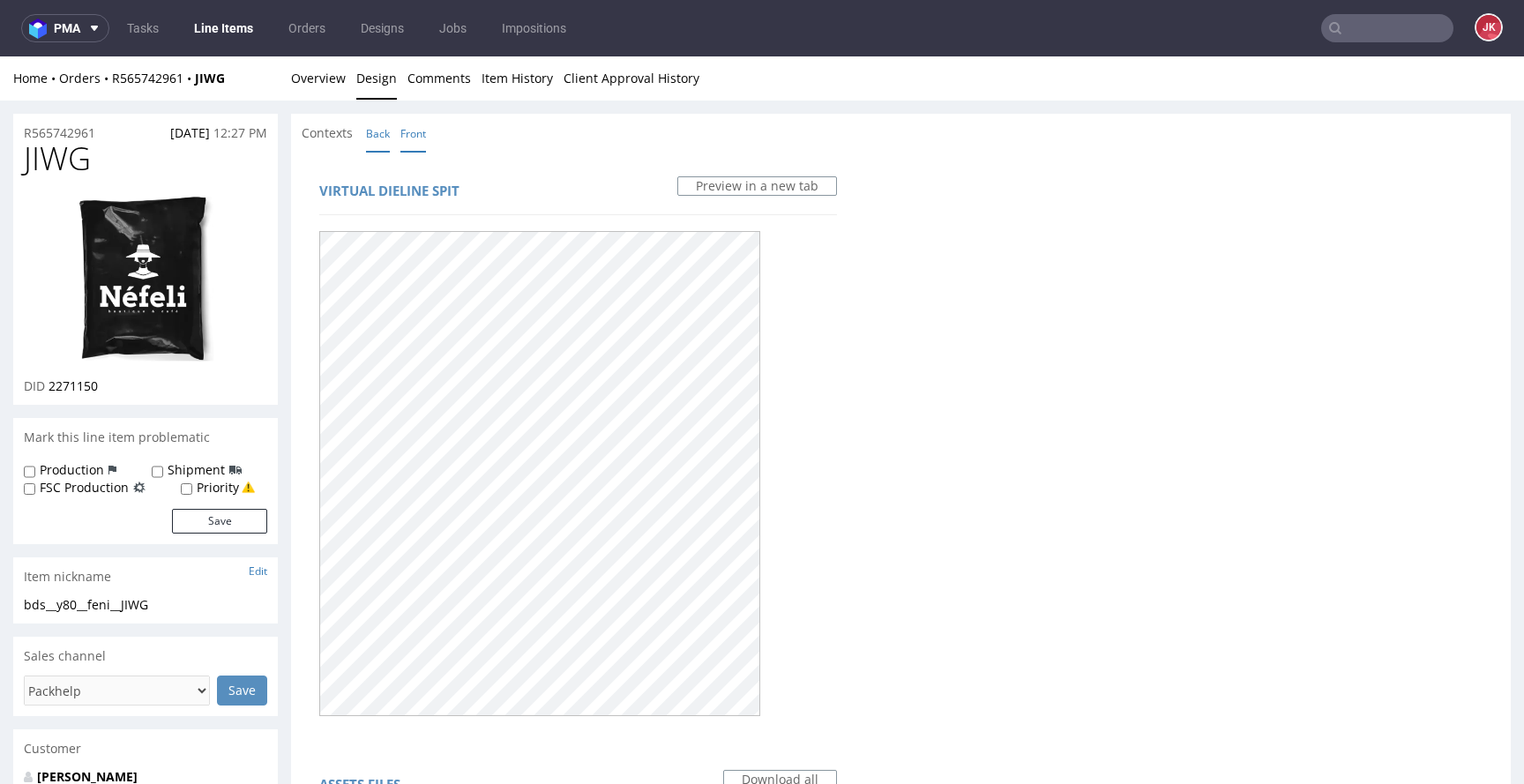
click at [386, 138] on link "Back" at bounding box center [378, 133] width 24 height 38
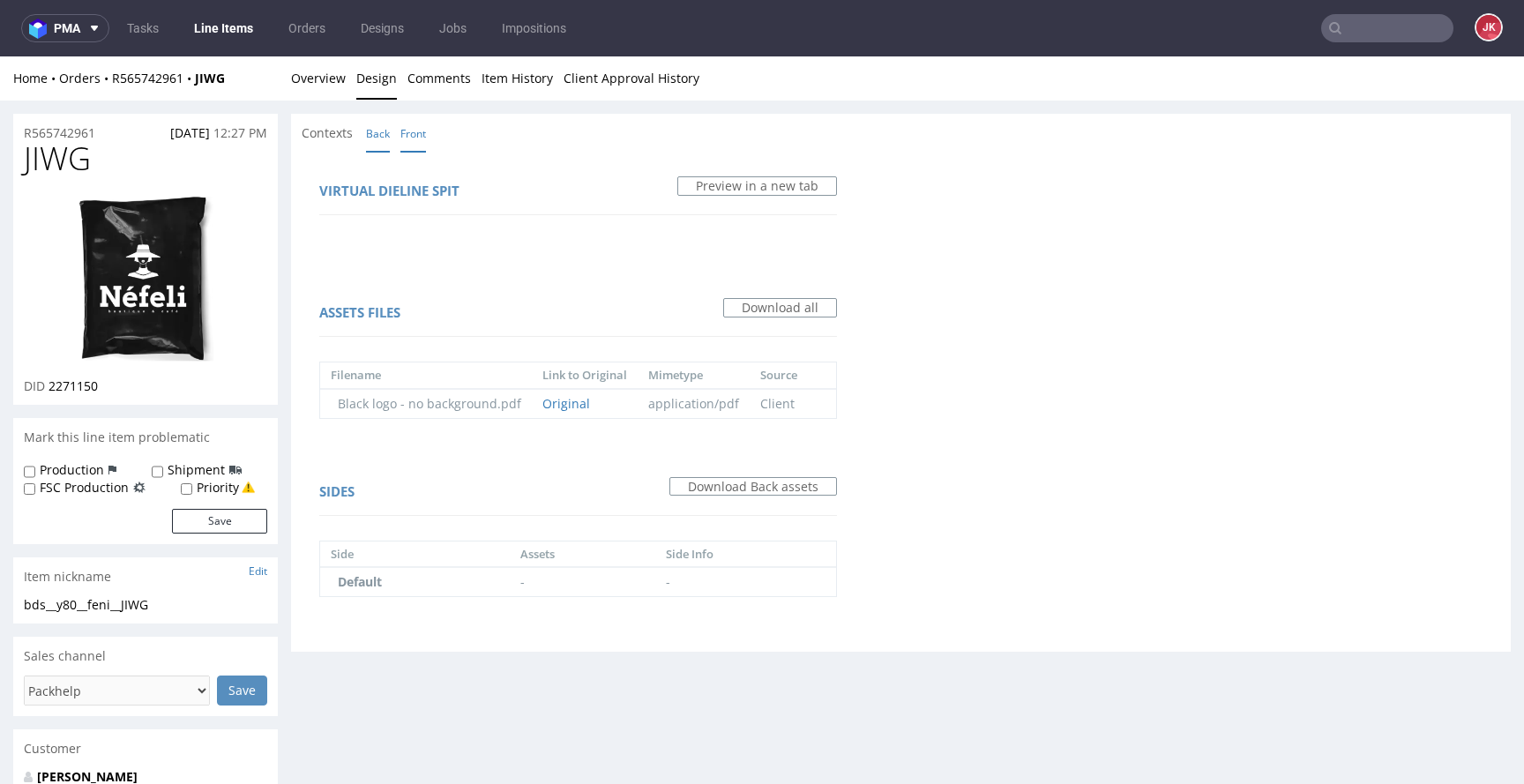
click at [426, 139] on link "Front" at bounding box center [412, 133] width 25 height 38
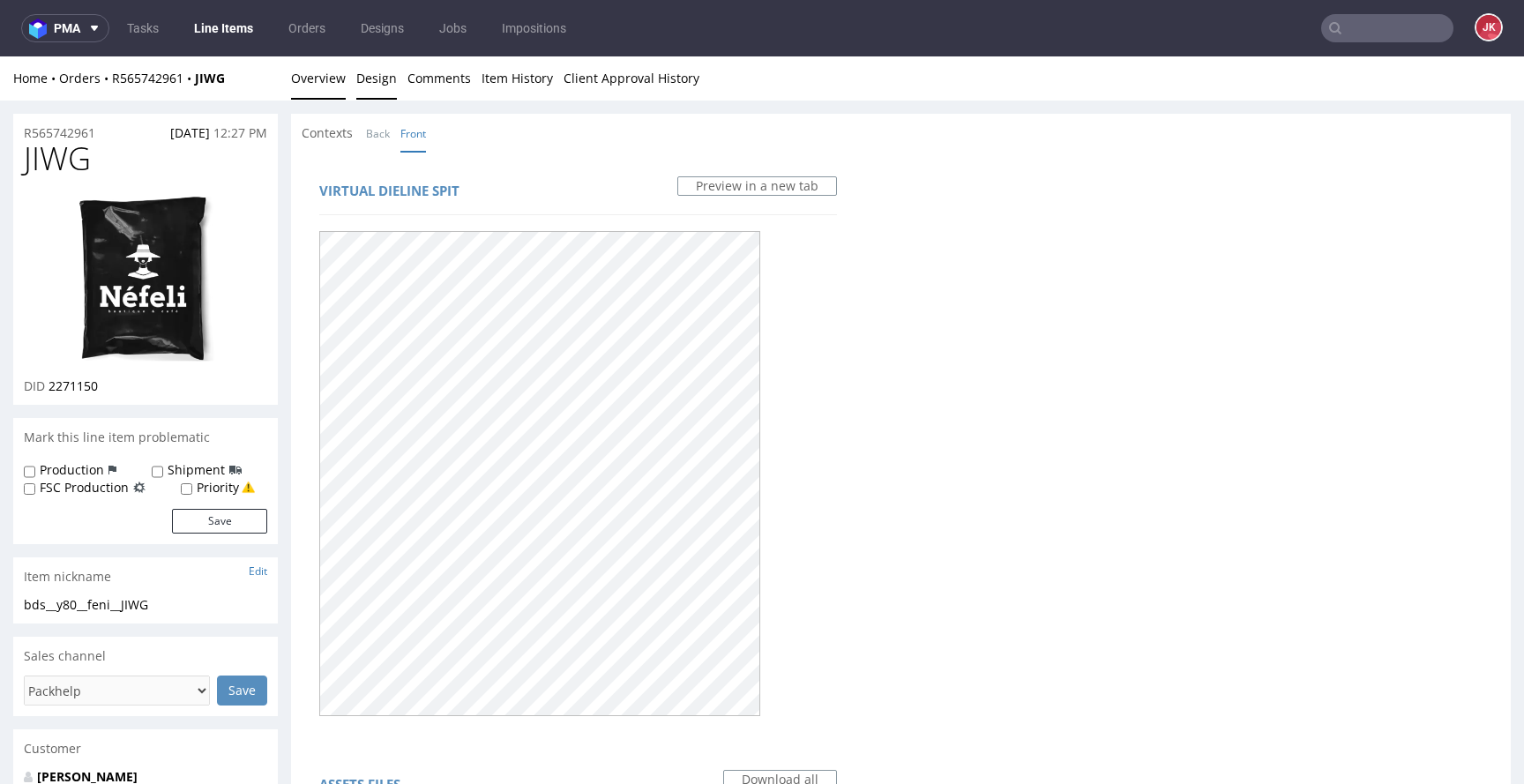
click at [330, 83] on link "Overview" at bounding box center [318, 78] width 55 height 43
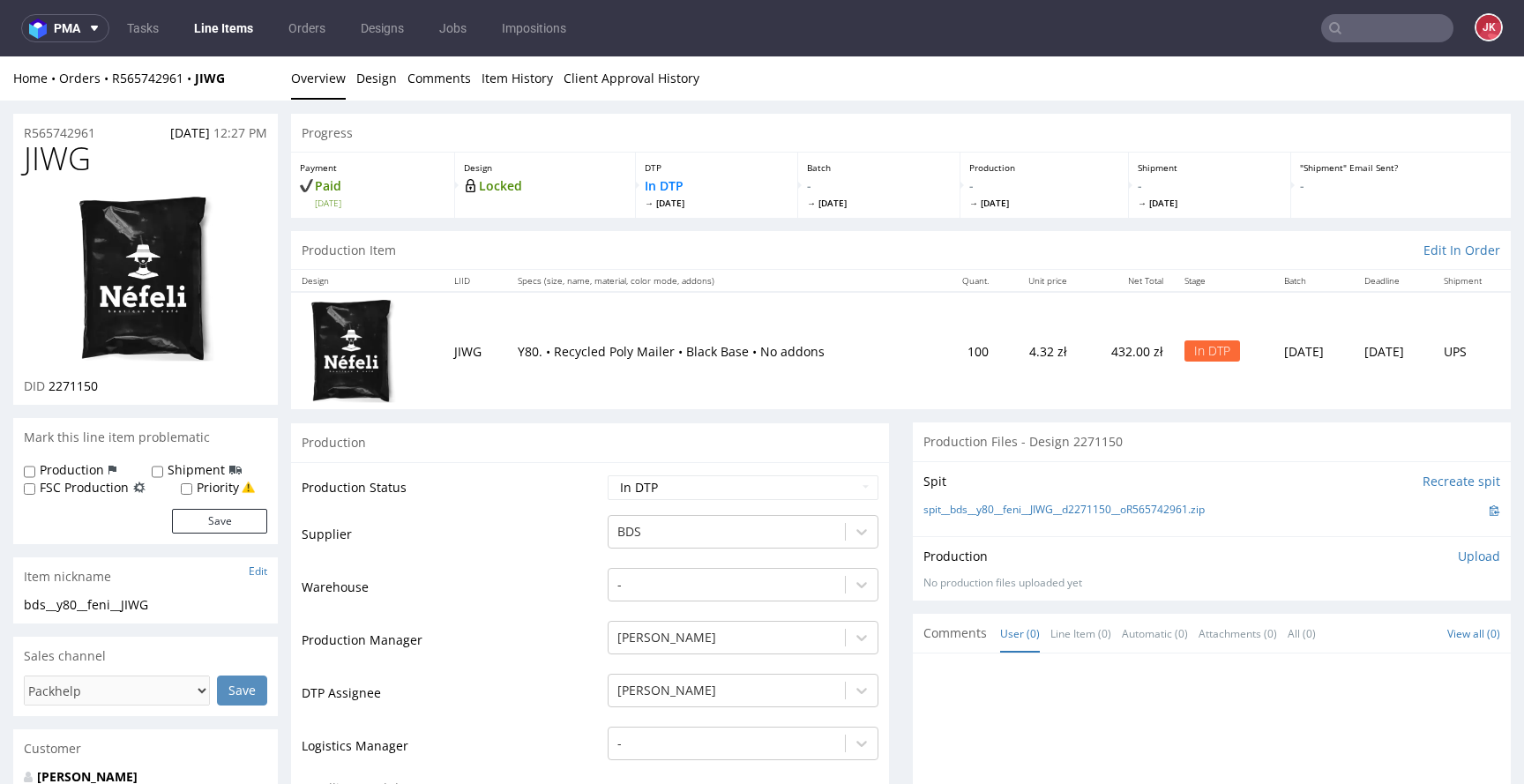
click at [43, 165] on span "JIWG" at bounding box center [58, 158] width 67 height 35
copy span "JIWG"
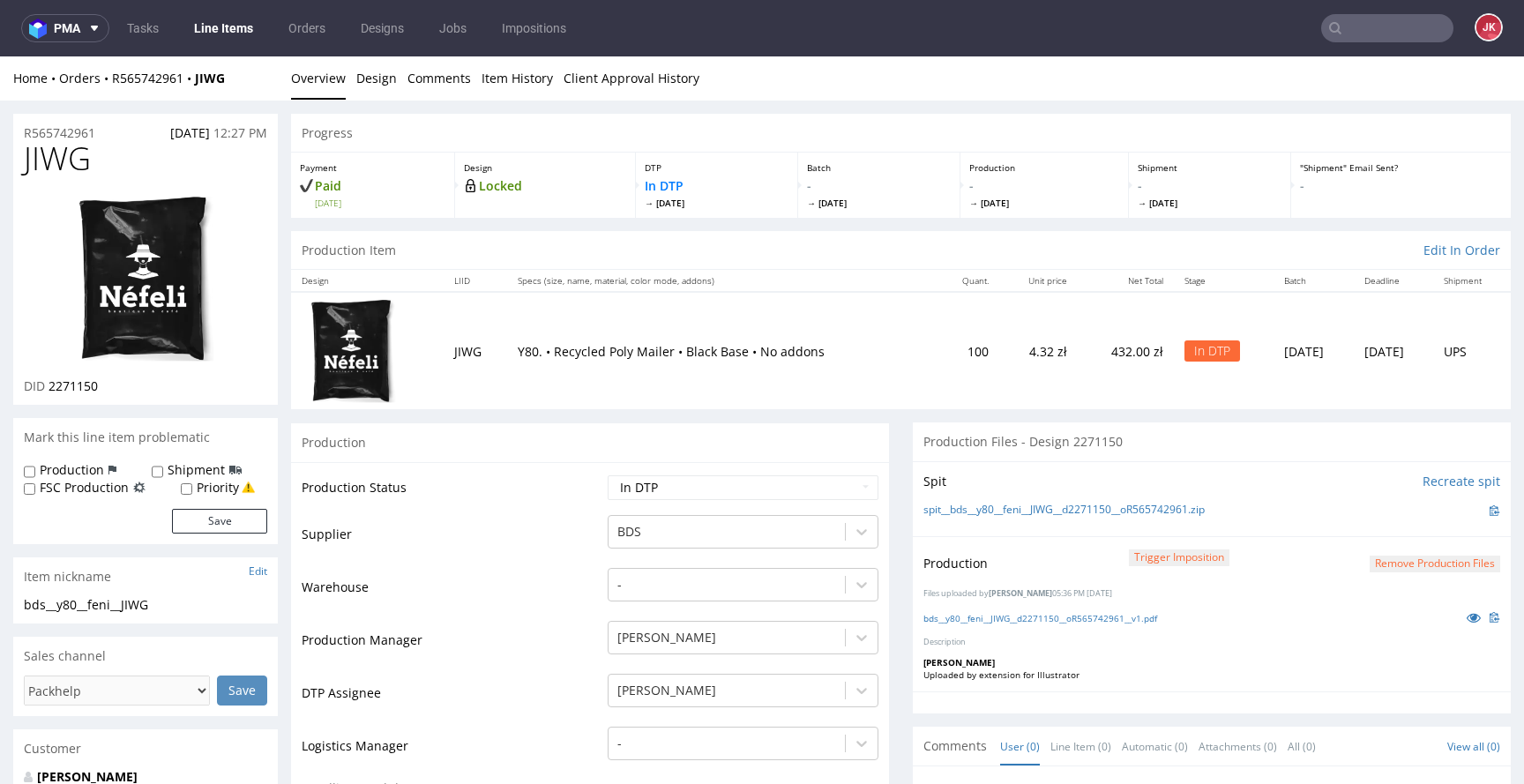
click at [760, 500] on td "Waiting for Artwork Waiting for Diecut Waiting for Mockup Waiting for DTP Waiti…" at bounding box center [741, 493] width 275 height 40
click at [747, 497] on select "Waiting for Artwork Waiting for Diecut Waiting for Mockup Waiting for DTP Waiti…" at bounding box center [742, 488] width 270 height 24
click at [607, 475] on select "Waiting for Artwork Waiting for Diecut Waiting for Mockup Waiting for DTP Waiti…" at bounding box center [742, 488] width 270 height 24
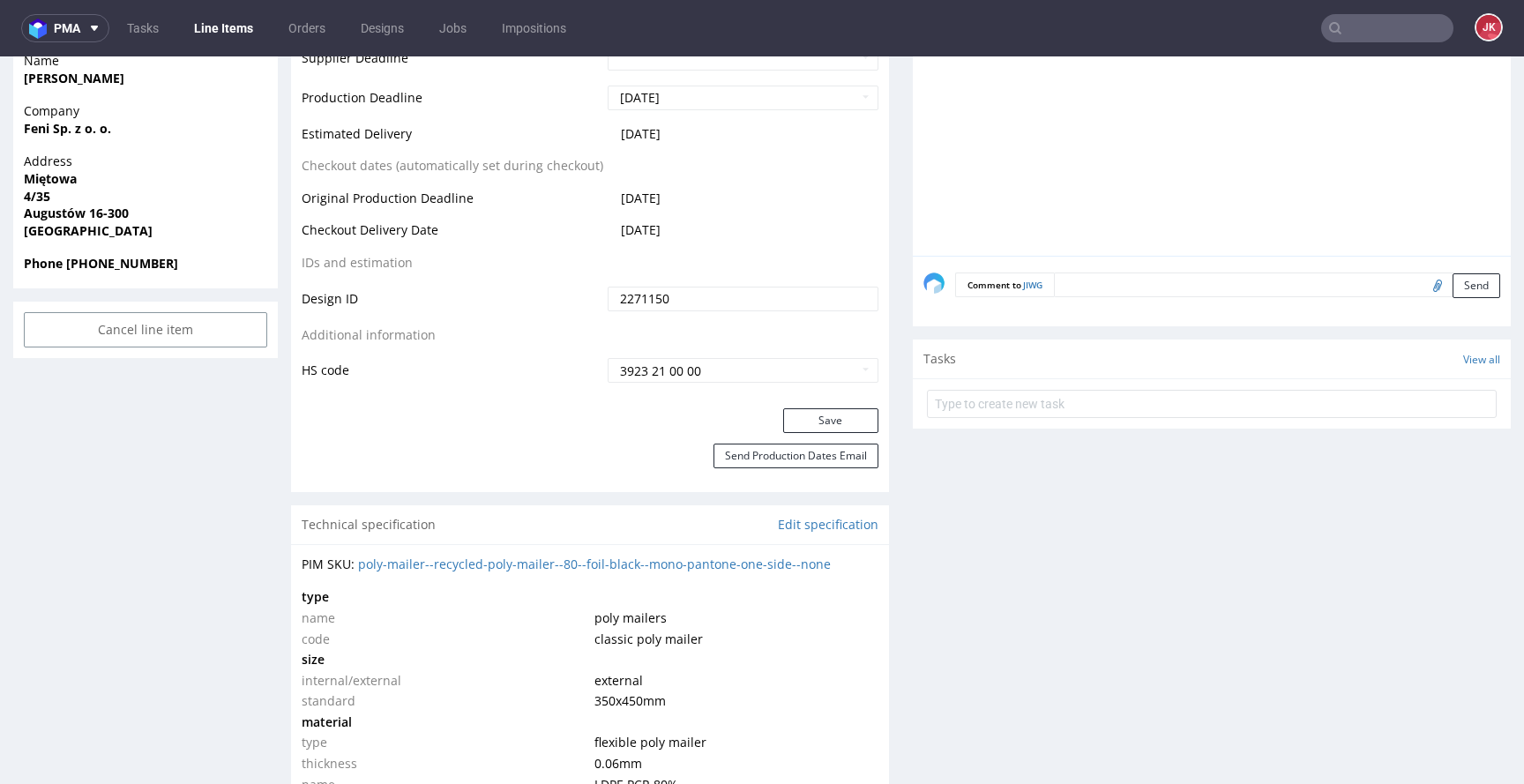
scroll to position [848, 0]
click at [787, 419] on button "Save" at bounding box center [831, 418] width 95 height 24
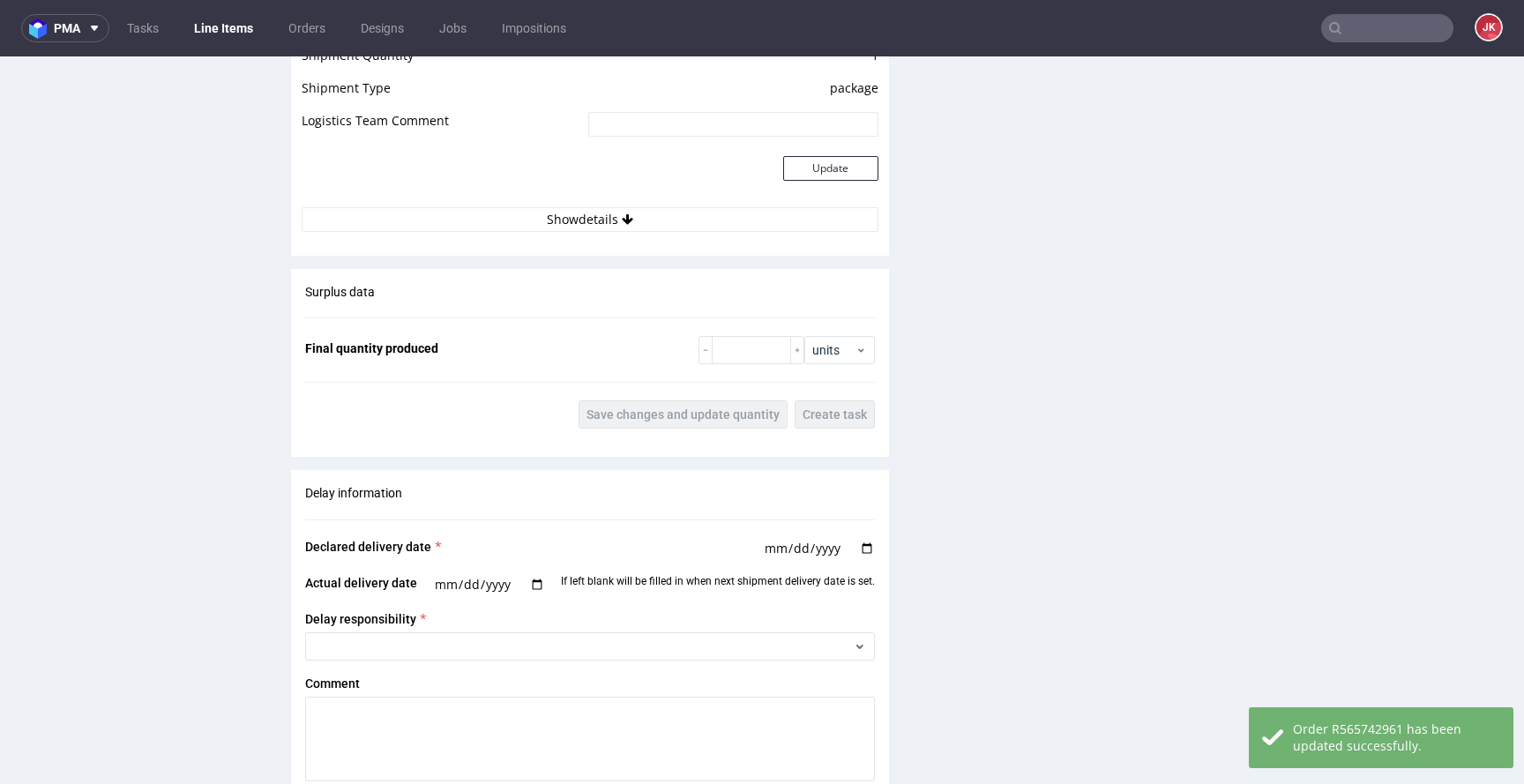
scroll to position [2611, 0]
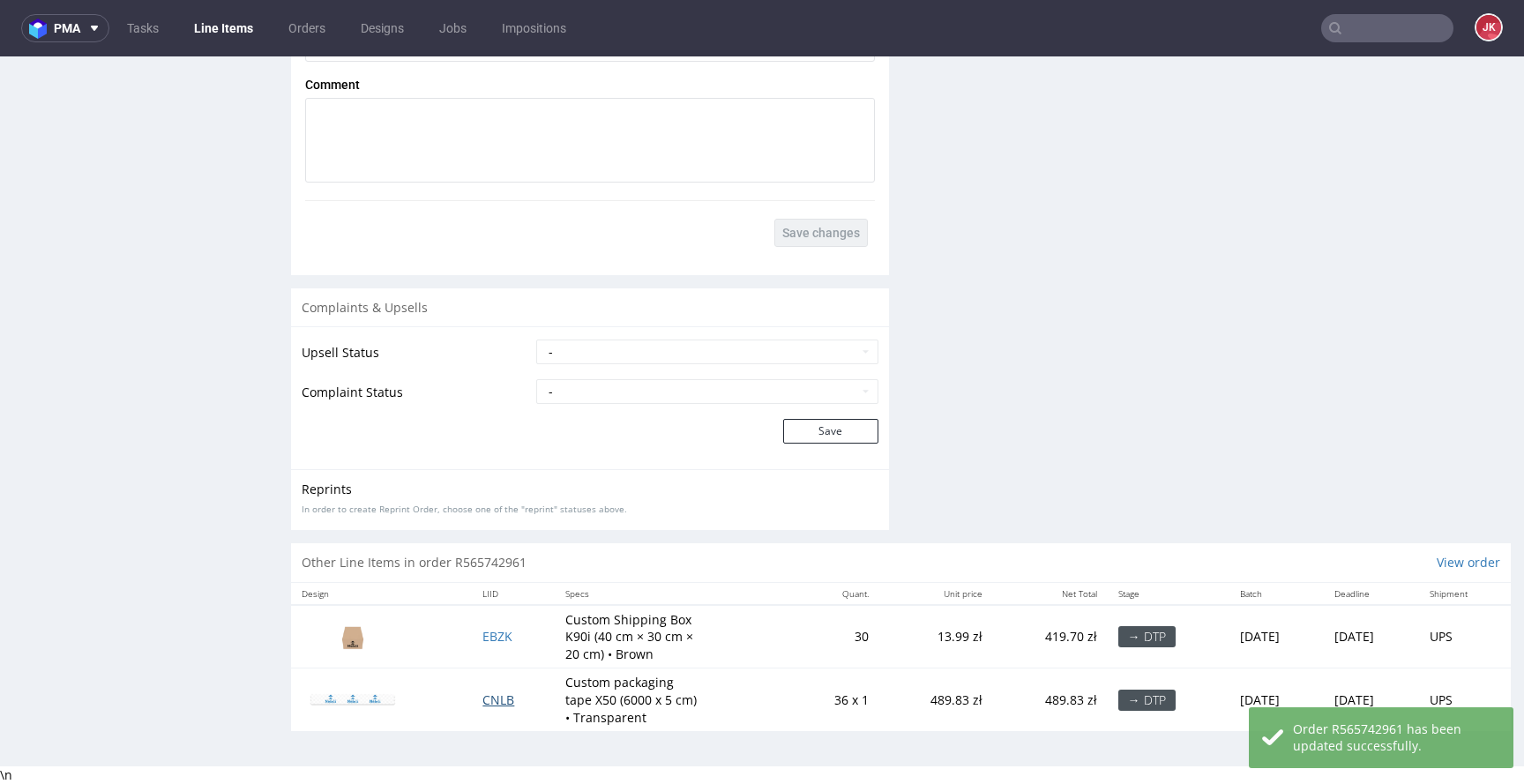
click at [482, 696] on span "CNLB" at bounding box center [498, 699] width 32 height 17
click at [482, 631] on span "EBZK" at bounding box center [497, 636] width 30 height 17
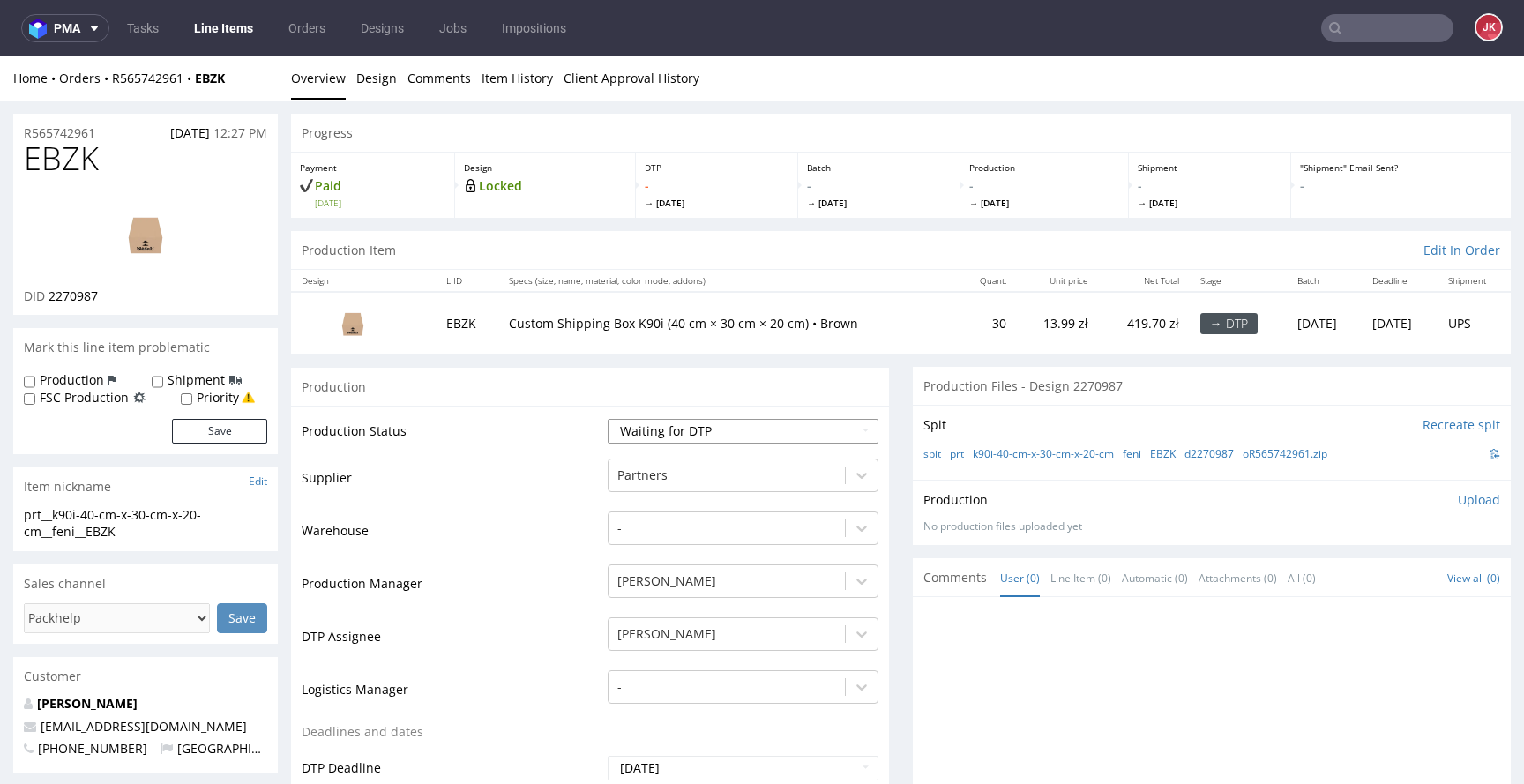
click at [688, 433] on select "Waiting for Artwork Waiting for Diecut Waiting for Mockup Waiting for DTP Waiti…" at bounding box center [742, 431] width 270 height 24
select select "dtp_in_process"
click at [607, 419] on select "Waiting for Artwork Waiting for Diecut Waiting for Mockup Waiting for DTP Waiti…" at bounding box center [742, 431] width 270 height 24
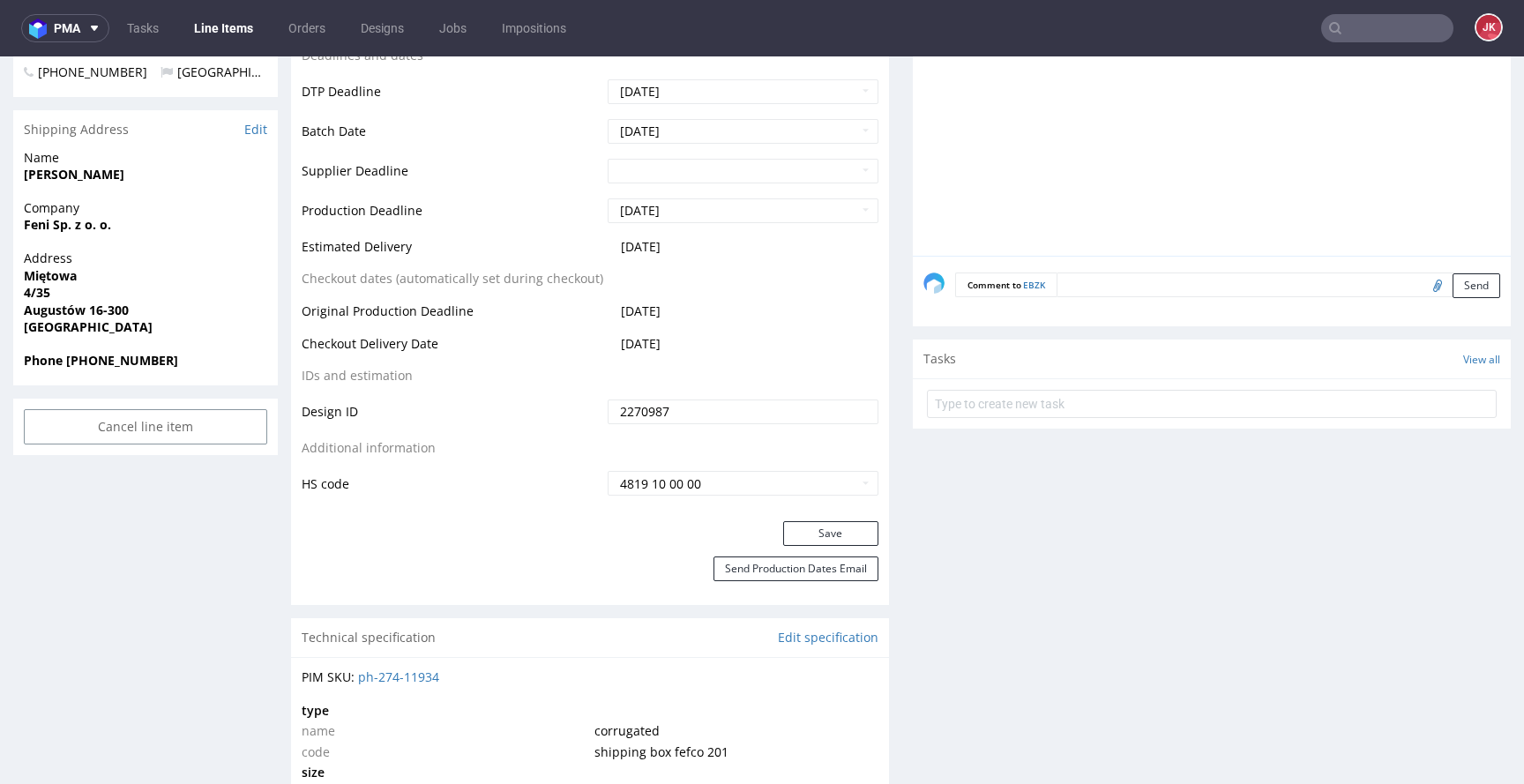
scroll to position [705, 0]
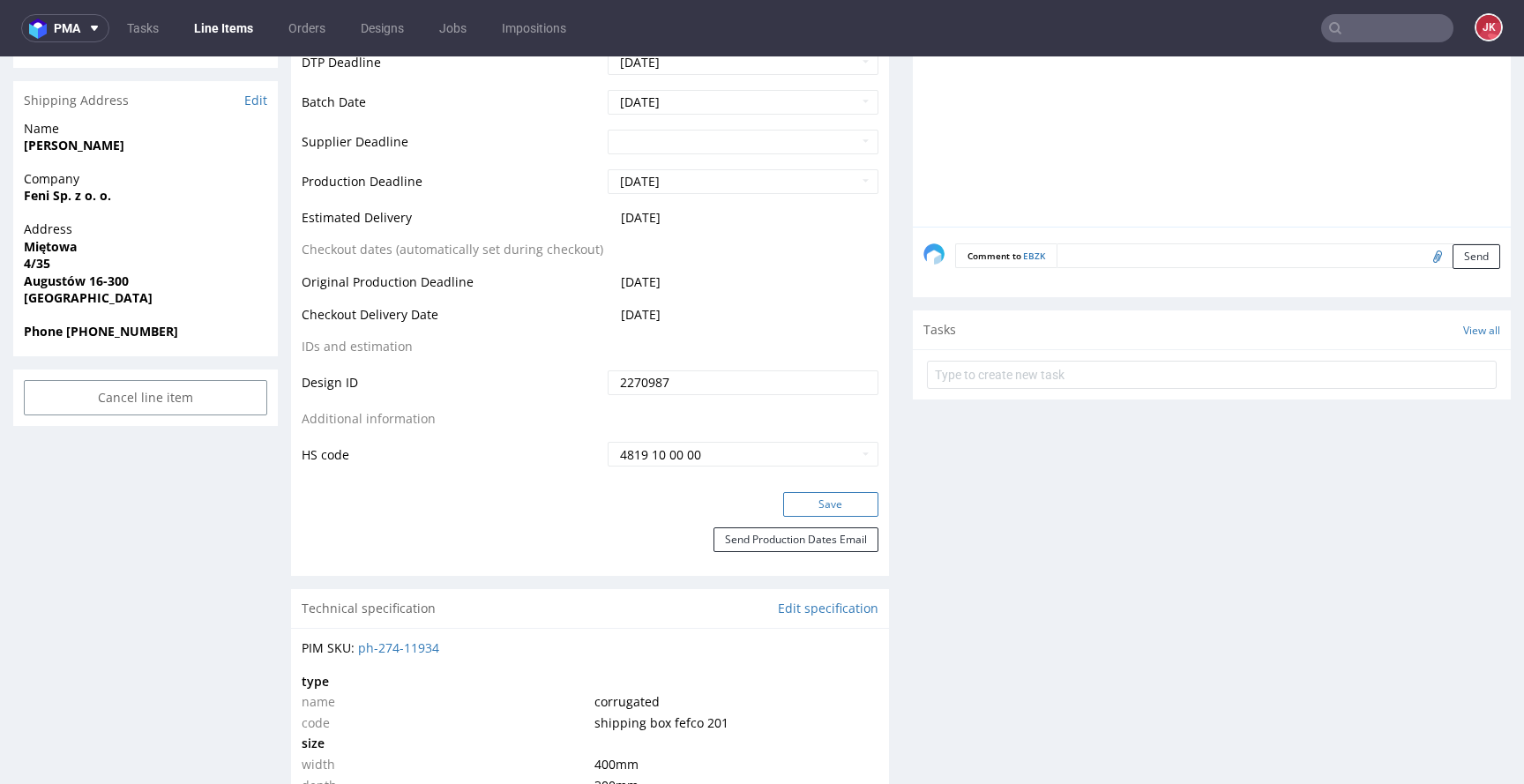
click at [826, 506] on button "Save" at bounding box center [831, 504] width 95 height 24
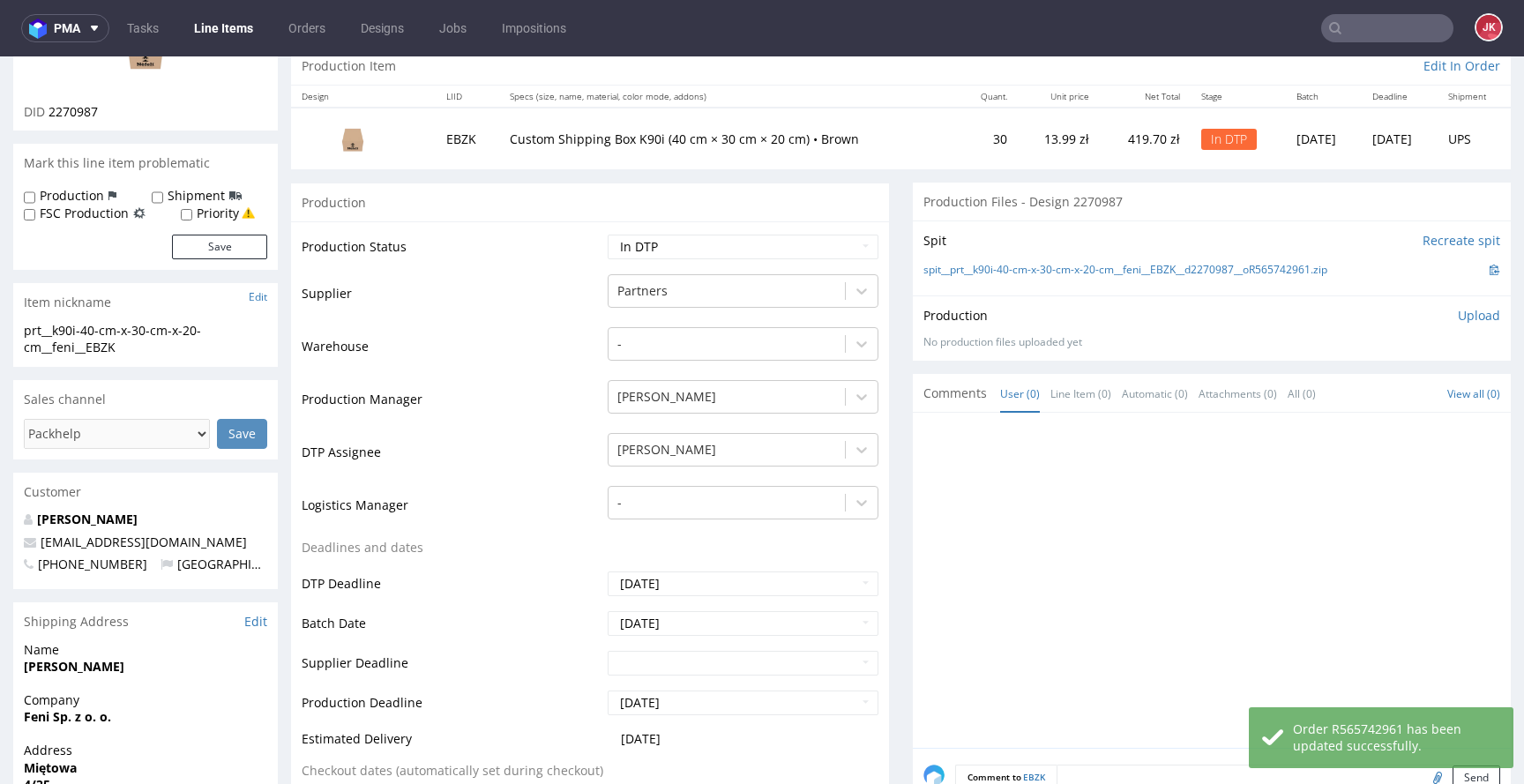
scroll to position [0, 0]
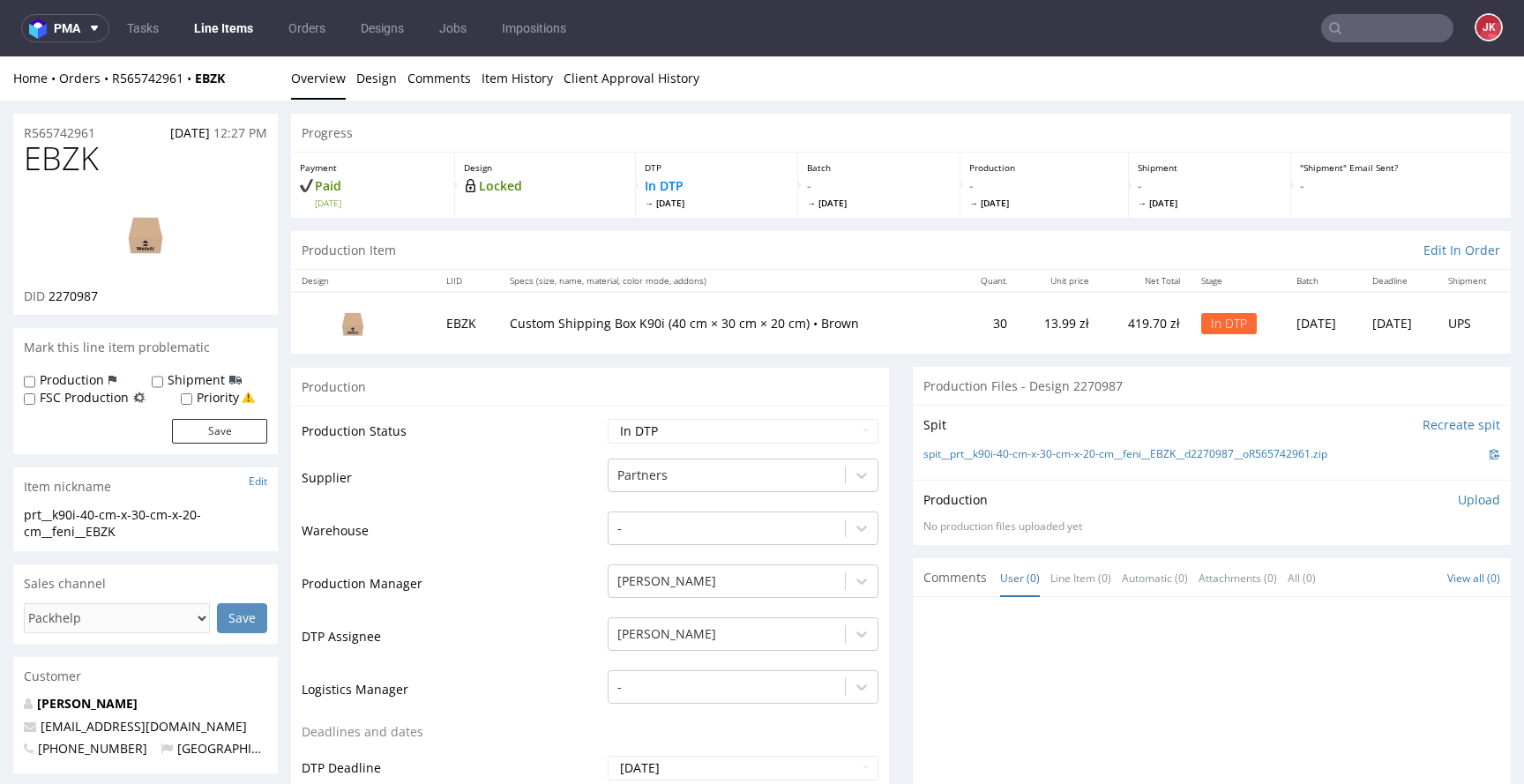
click at [360, 89] on link "Design" at bounding box center [376, 78] width 40 height 43
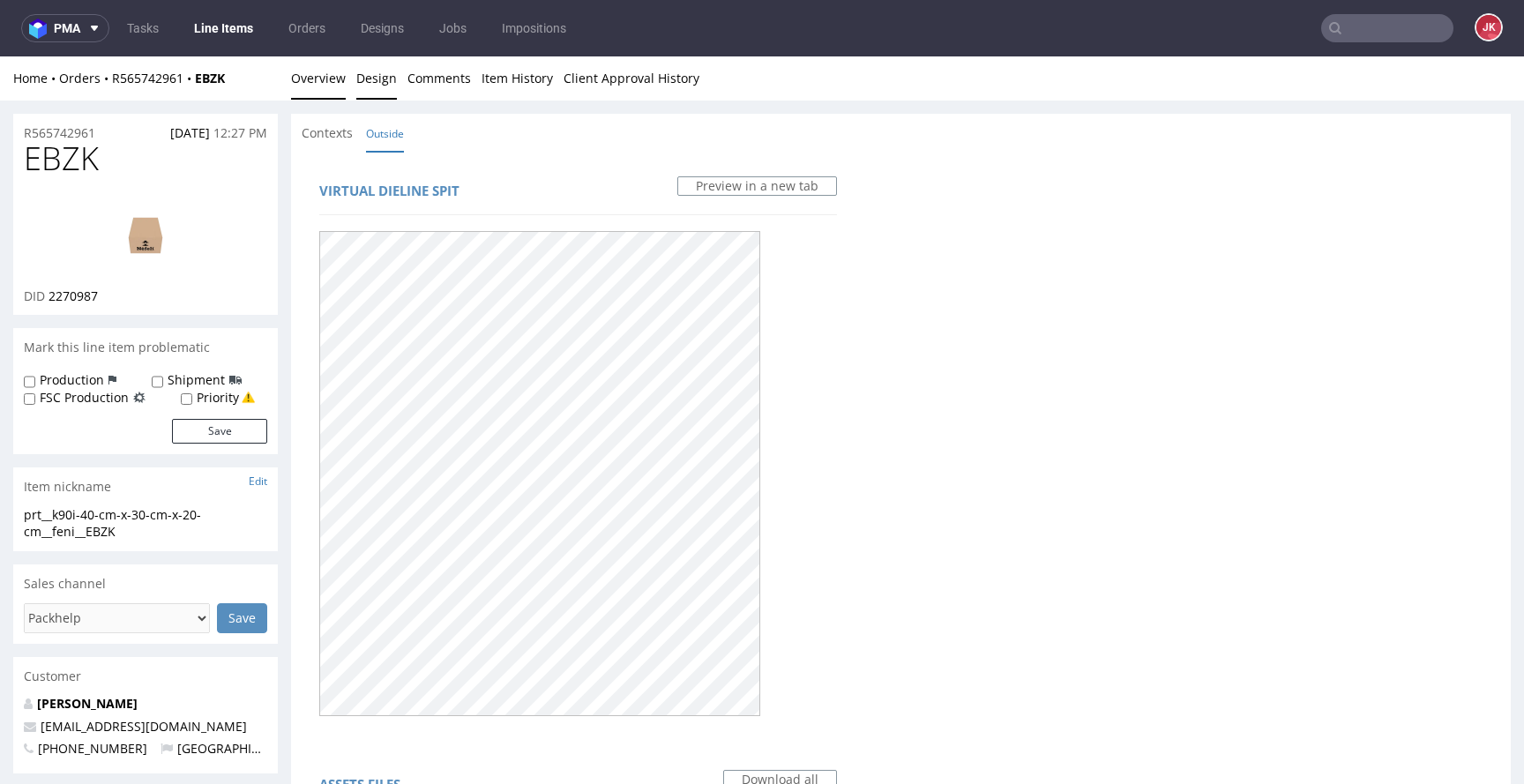
click at [323, 85] on link "Overview" at bounding box center [318, 78] width 55 height 43
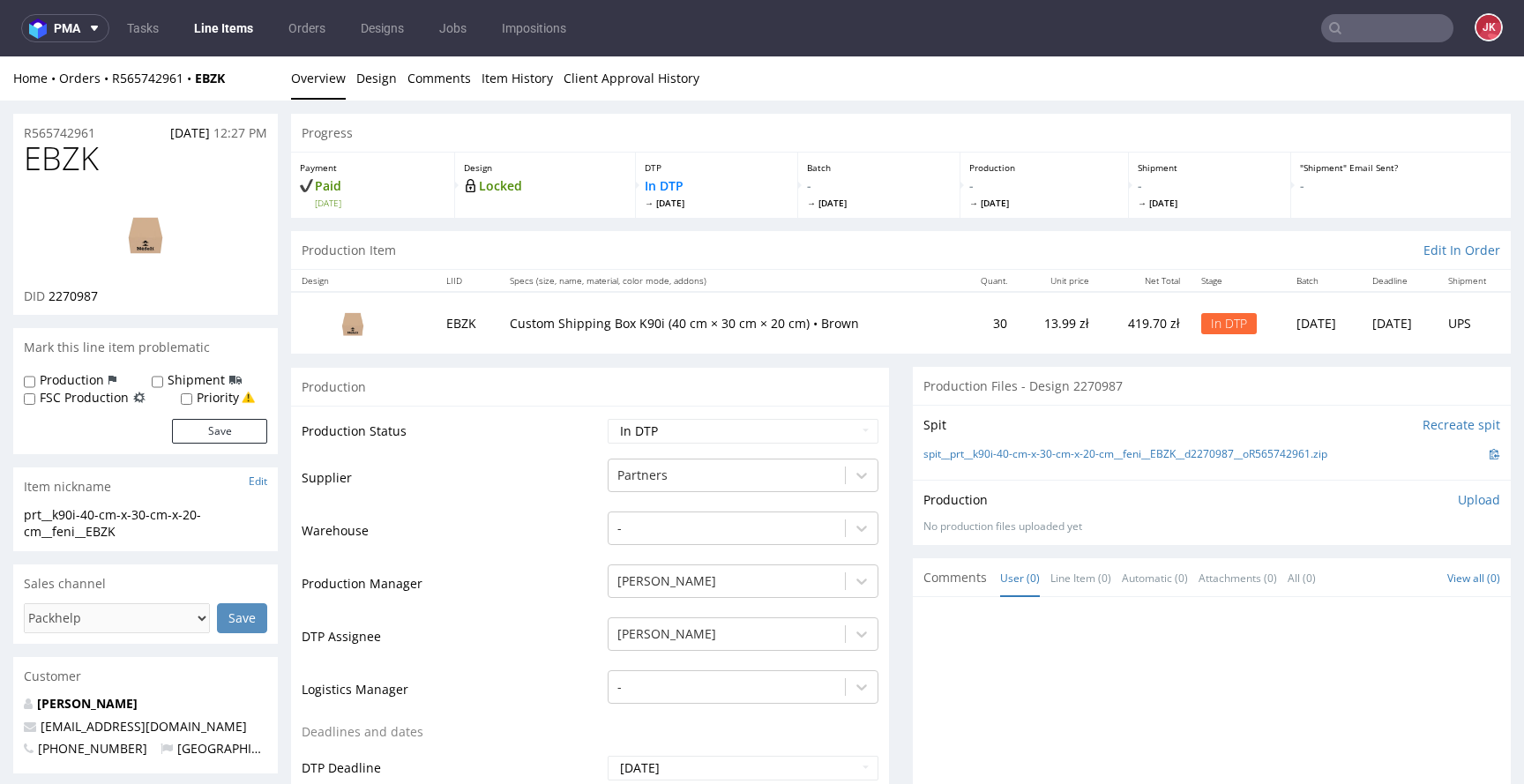
click at [155, 206] on img at bounding box center [145, 233] width 141 height 79
click at [381, 83] on link "Design" at bounding box center [376, 78] width 40 height 43
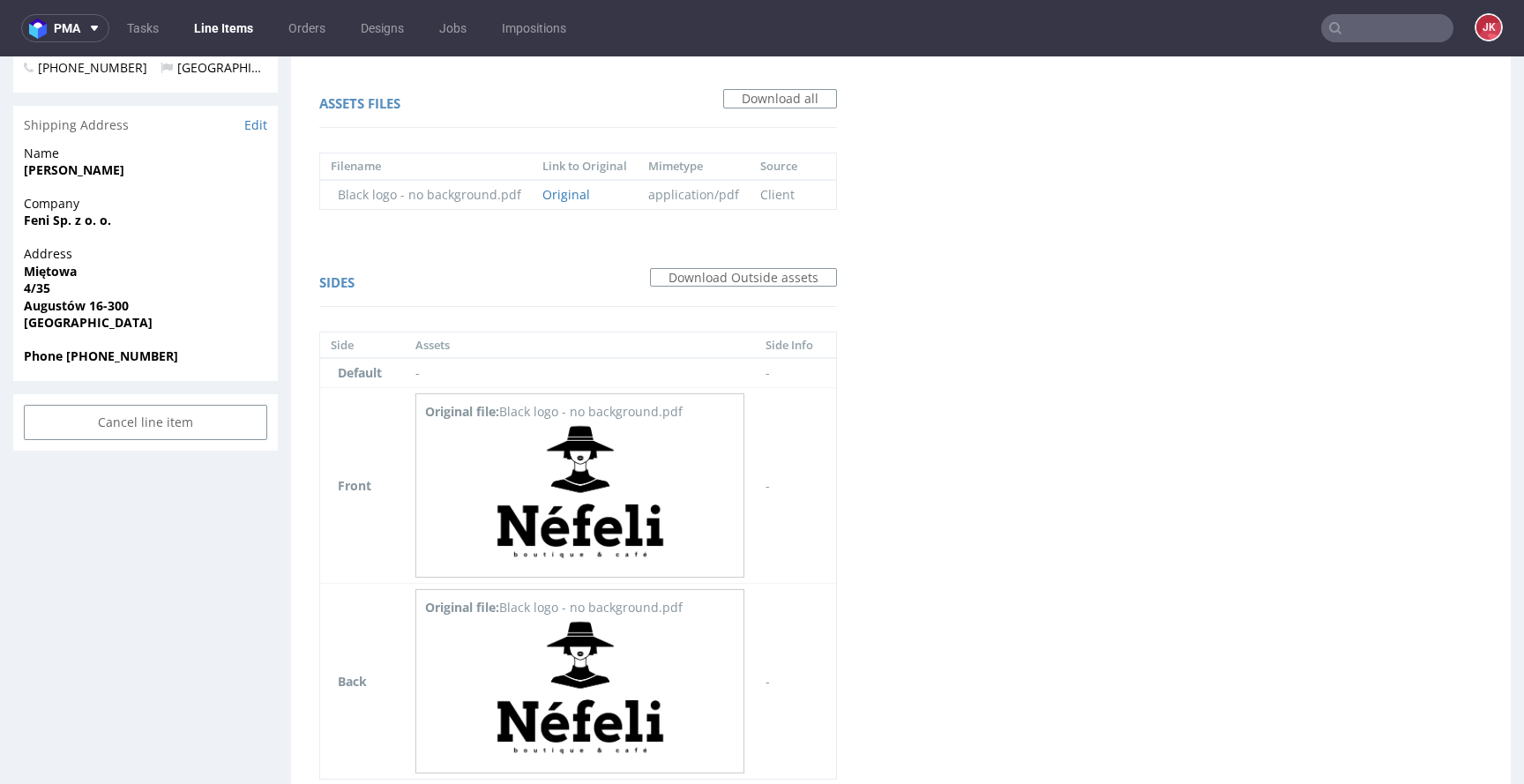
scroll to position [768, 0]
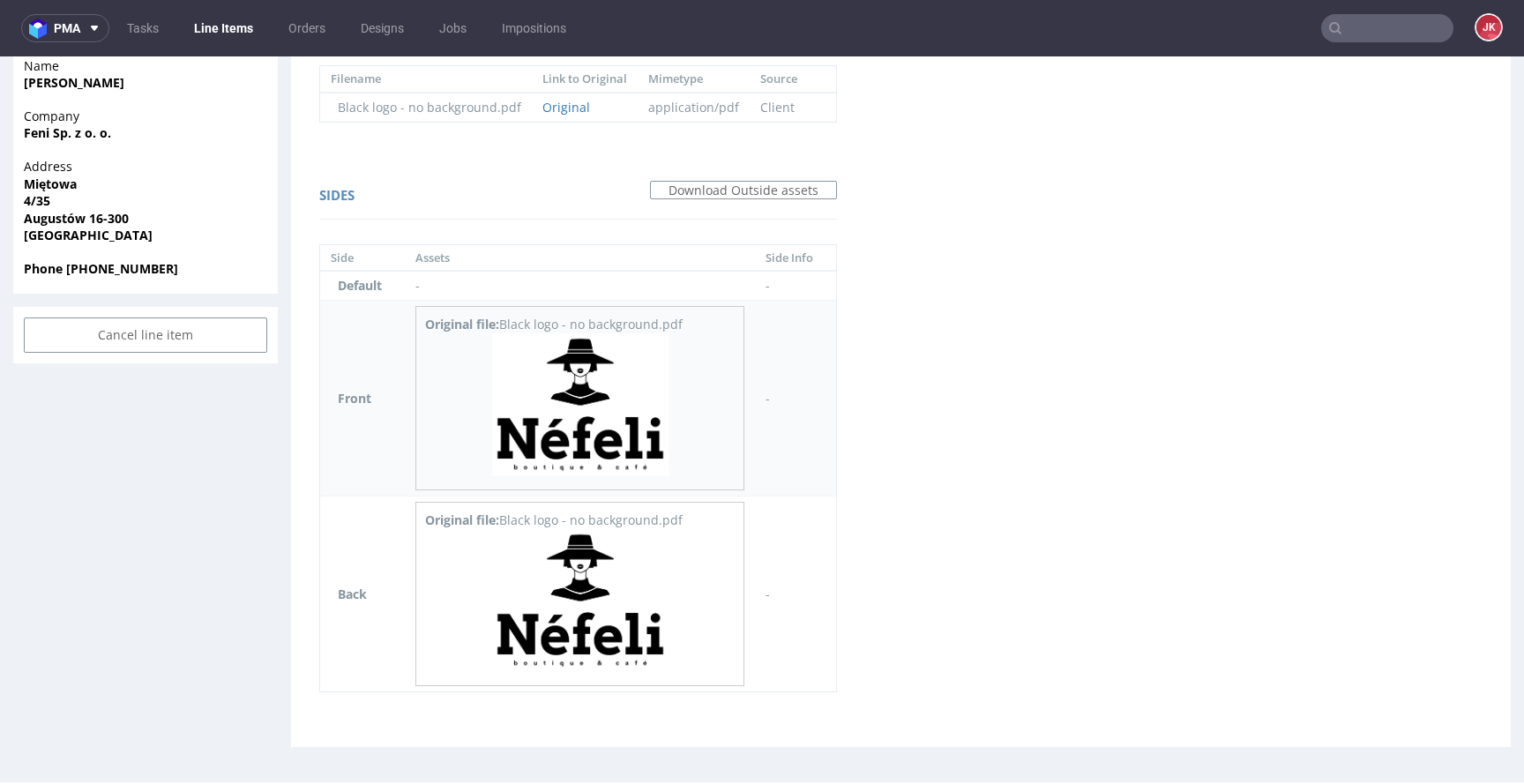
click at [575, 394] on img at bounding box center [580, 404] width 176 height 143
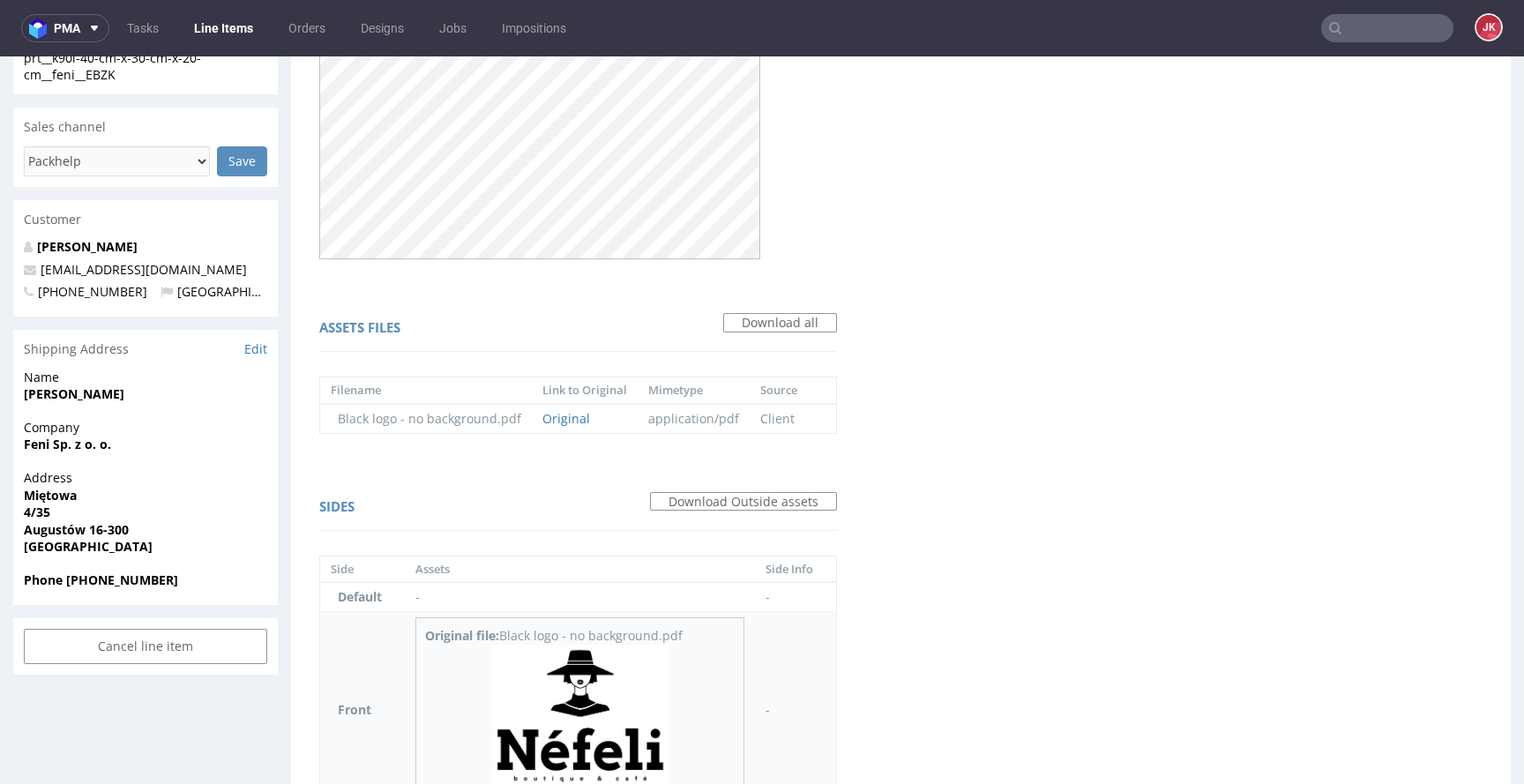
scroll to position [0, 0]
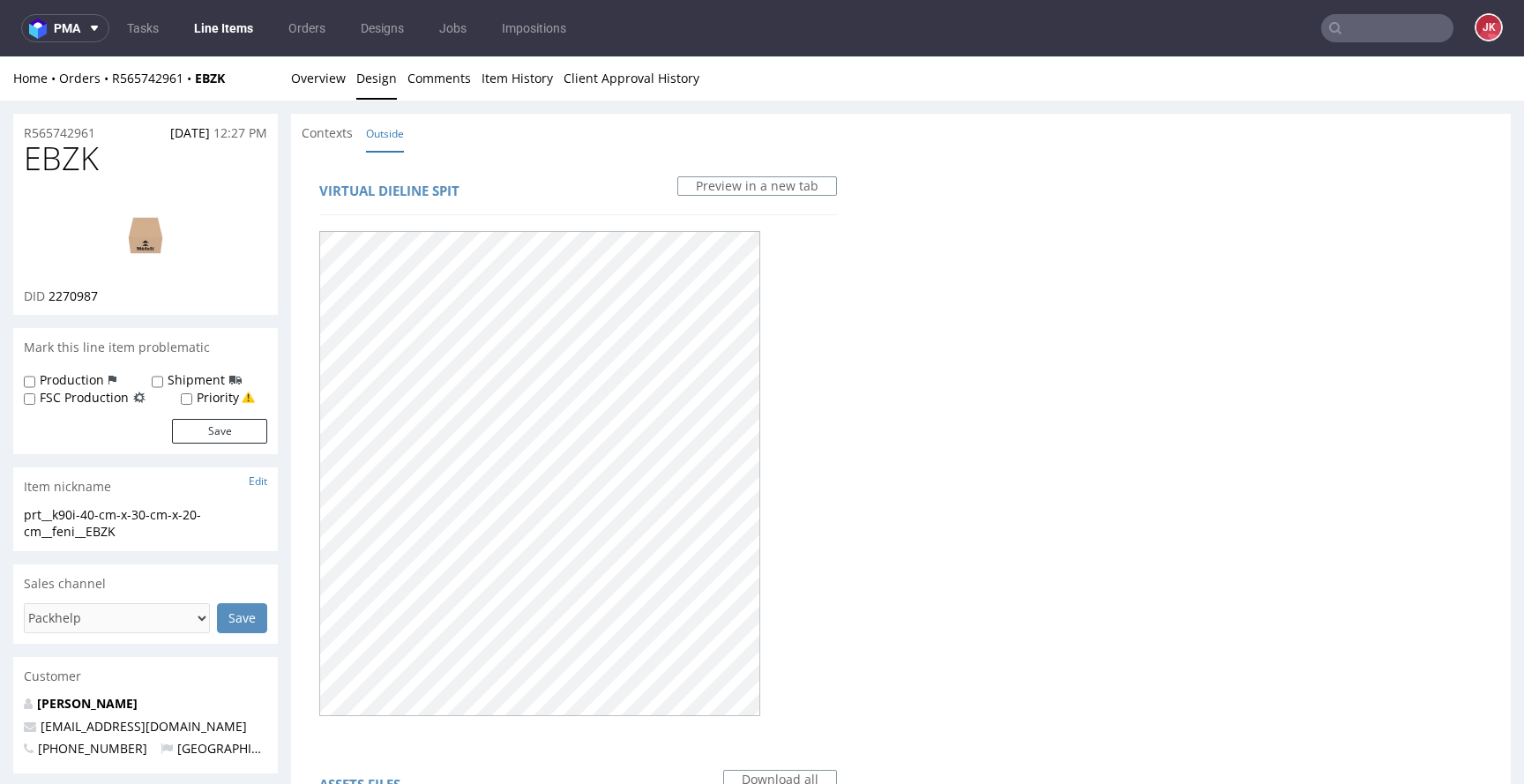
drag, startPoint x: 434, startPoint y: 127, endPoint x: 395, endPoint y: 119, distance: 39.8
click at [433, 124] on div "Contexts Outside" at bounding box center [901, 133] width 1220 height 39
click at [311, 89] on link "Overview" at bounding box center [318, 78] width 55 height 43
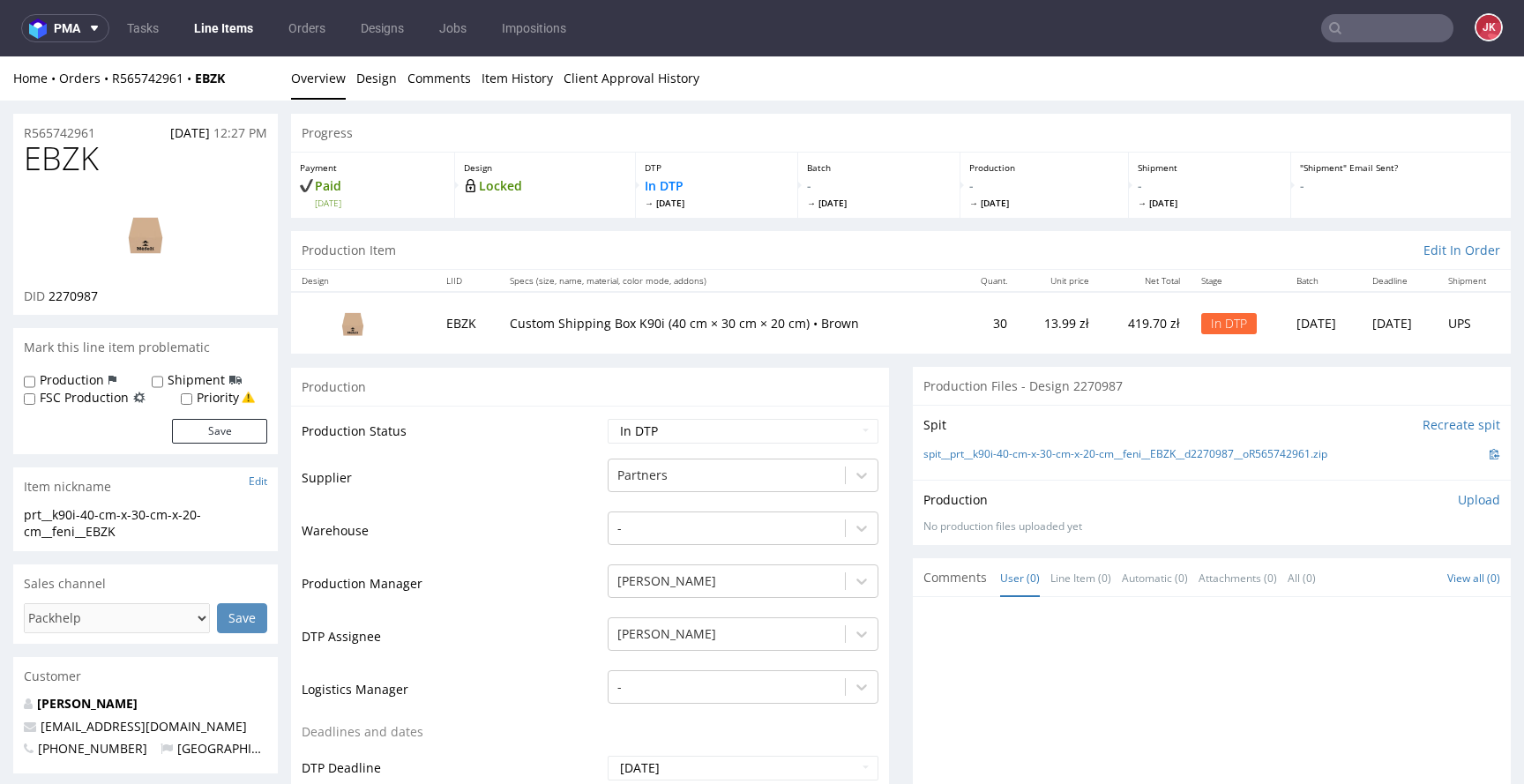
drag, startPoint x: 905, startPoint y: 457, endPoint x: 1336, endPoint y: 458, distance: 431.0
click at [1336, 458] on div "Spit Recreate spit spit__prt__k90i-40-cm-x-30-cm-x-20-cm__feni__EBZK__d2270987_…" at bounding box center [1212, 442] width 598 height 75
copy link "spit__prt__k90i-40-cm-x-30-cm-x-20-cm__feni__EBZK__d2270987__oR565742961"
click at [1115, 489] on div "Production Upload No production files uploaded yet Description (optional) Add f…" at bounding box center [1212, 511] width 598 height 64
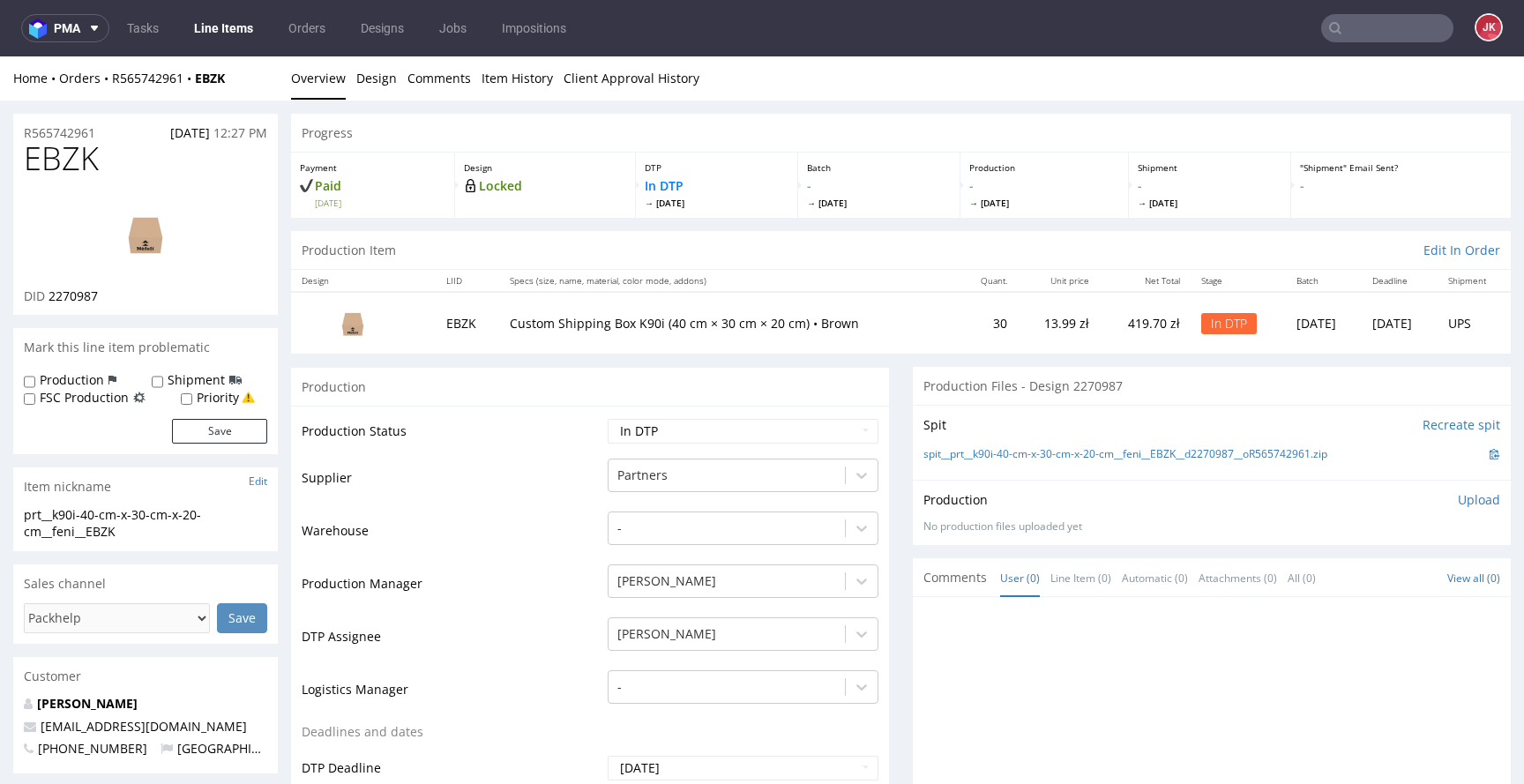
click at [1458, 496] on p "Upload" at bounding box center [1478, 500] width 42 height 18
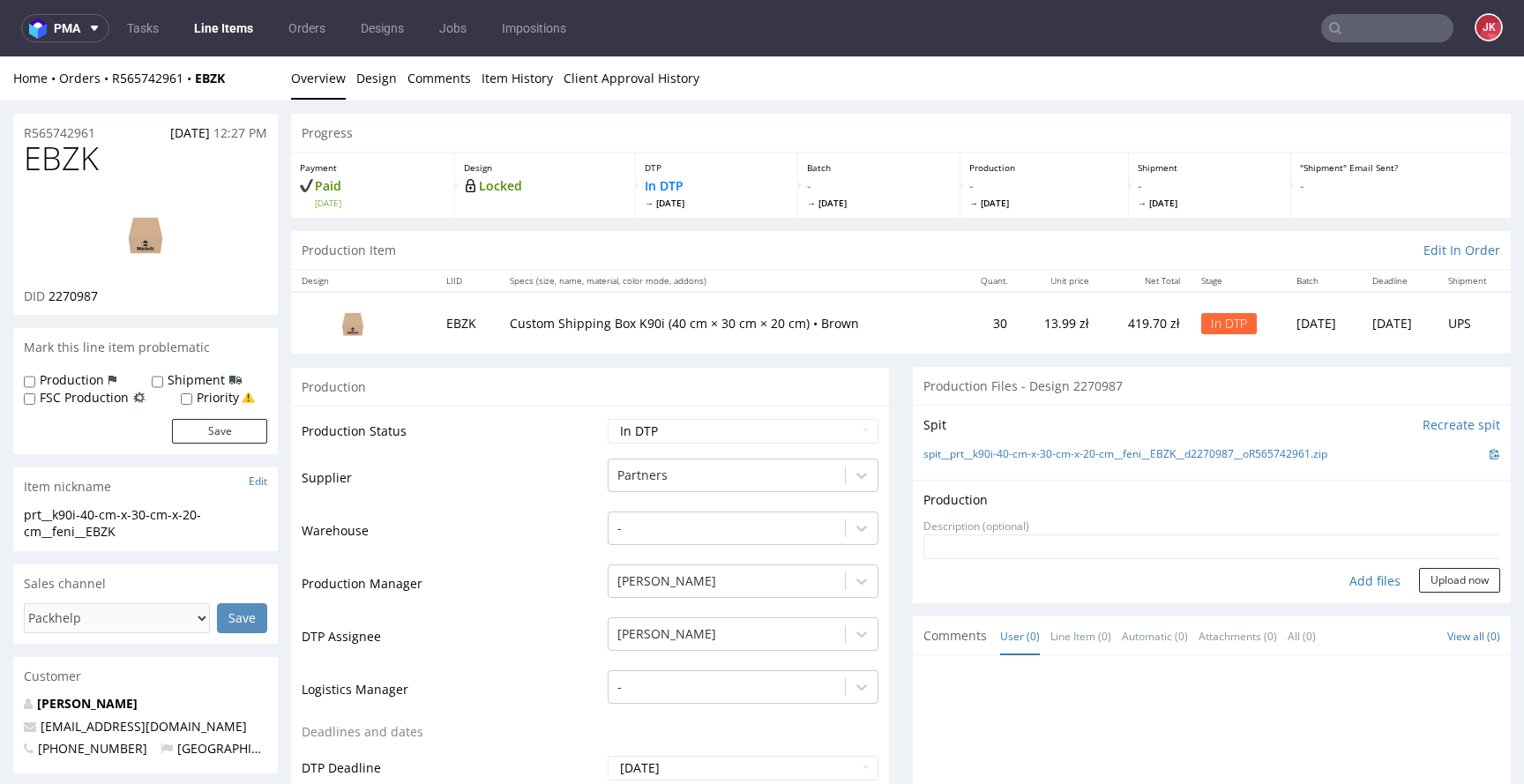
click at [1351, 576] on div "Add files" at bounding box center [1375, 581] width 89 height 26
type input "C:\fakepath\prt__k90i-40-cm-x-30-cm-x-20-cm__feni__EBZK__d2270987__oR565742961_…"
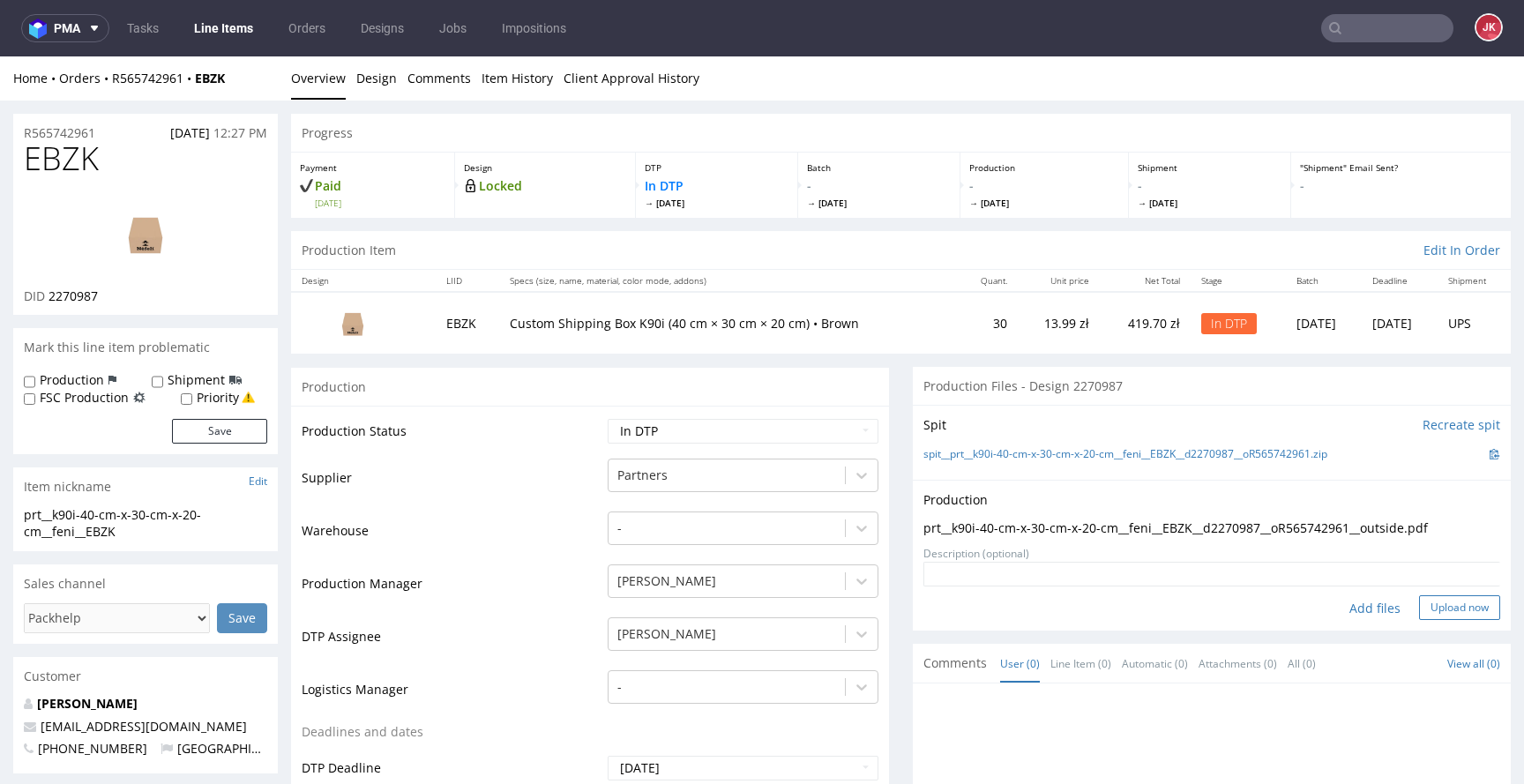
click at [1440, 608] on button "Upload now" at bounding box center [1459, 607] width 81 height 24
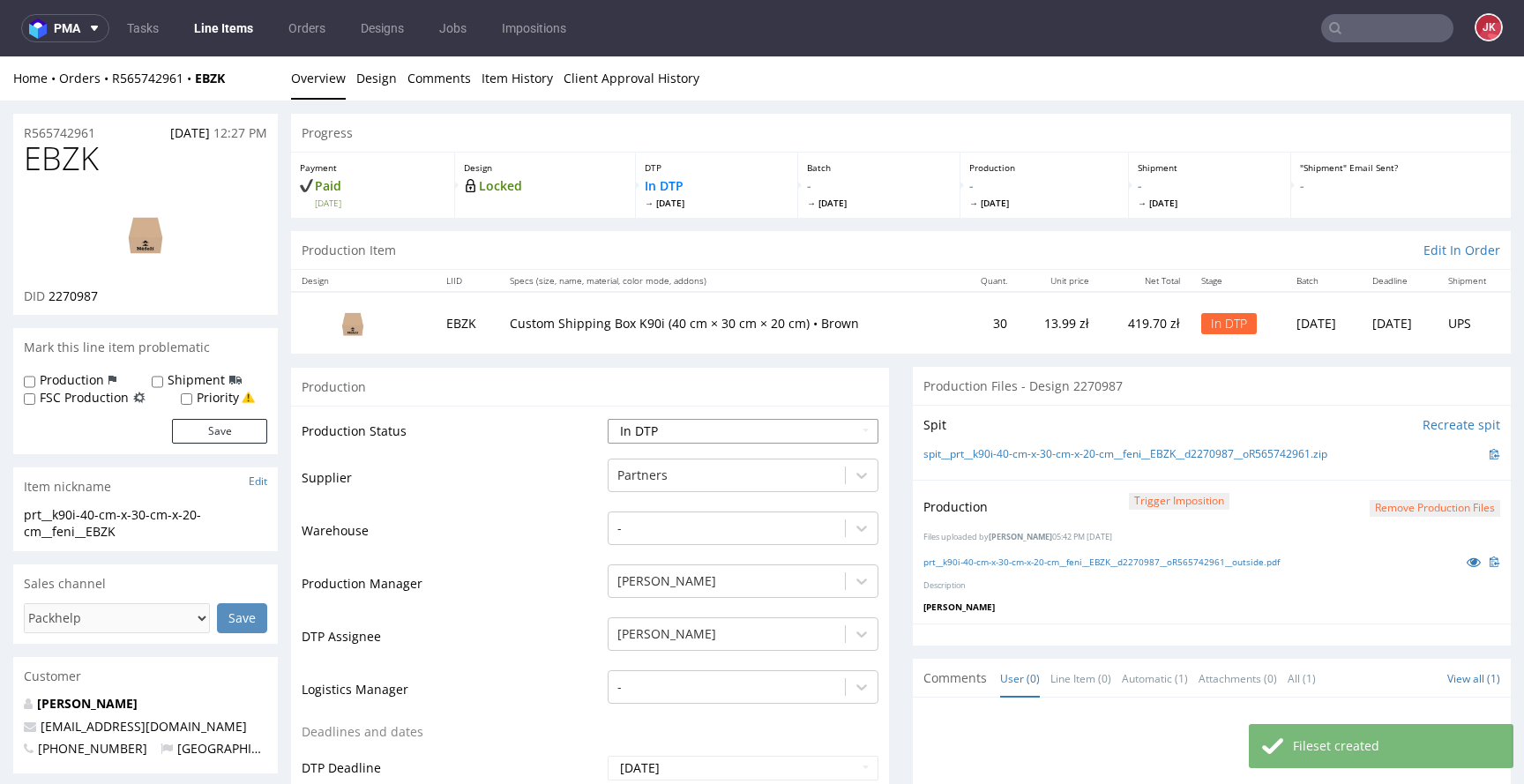
click at [732, 434] on select "Waiting for Artwork Waiting for Diecut Waiting for Mockup Waiting for DTP Waiti…" at bounding box center [742, 431] width 270 height 24
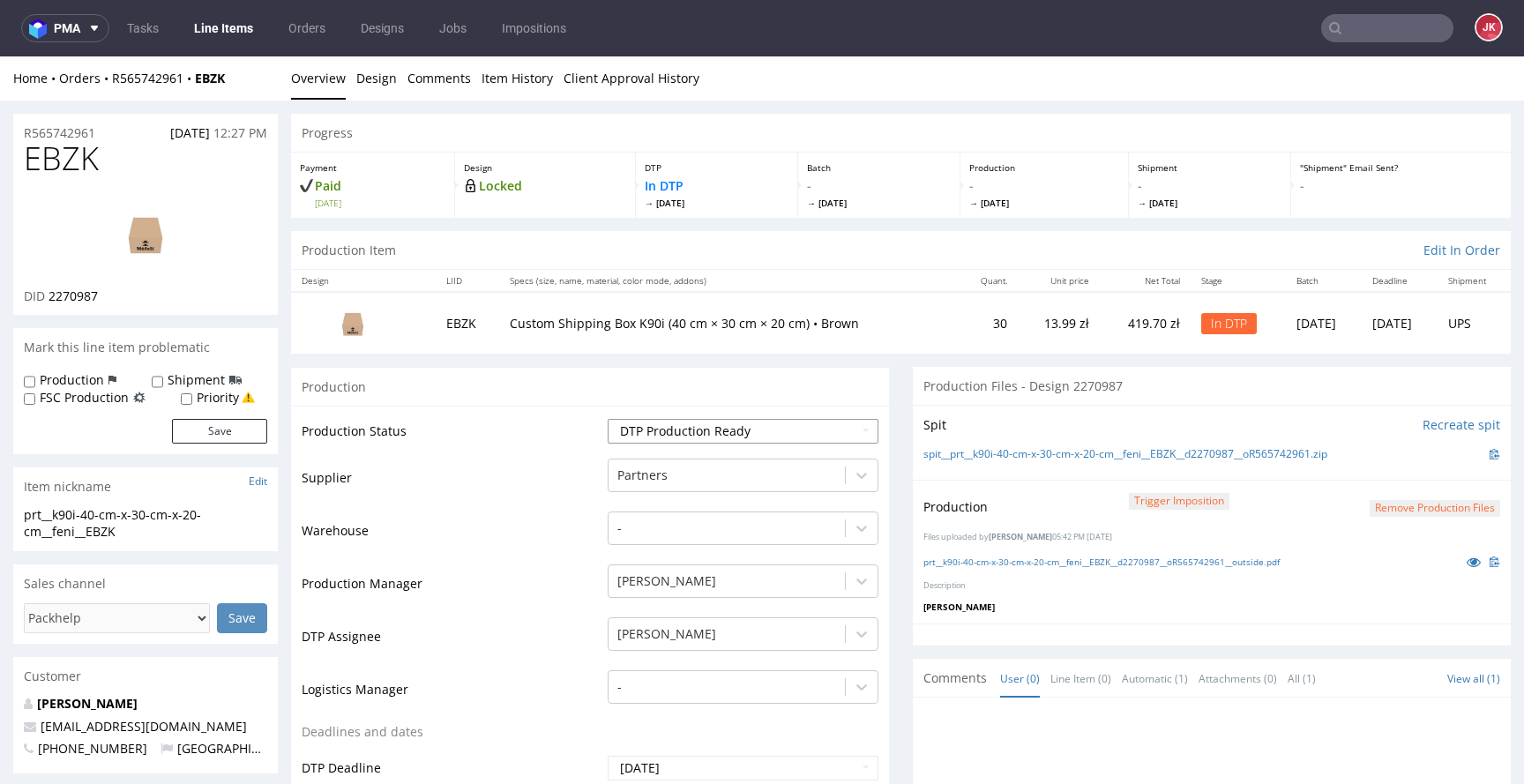
click at [607, 419] on select "Waiting for Artwork Waiting for Diecut Waiting for Mockup Waiting for DTP Waiti…" at bounding box center [742, 431] width 270 height 24
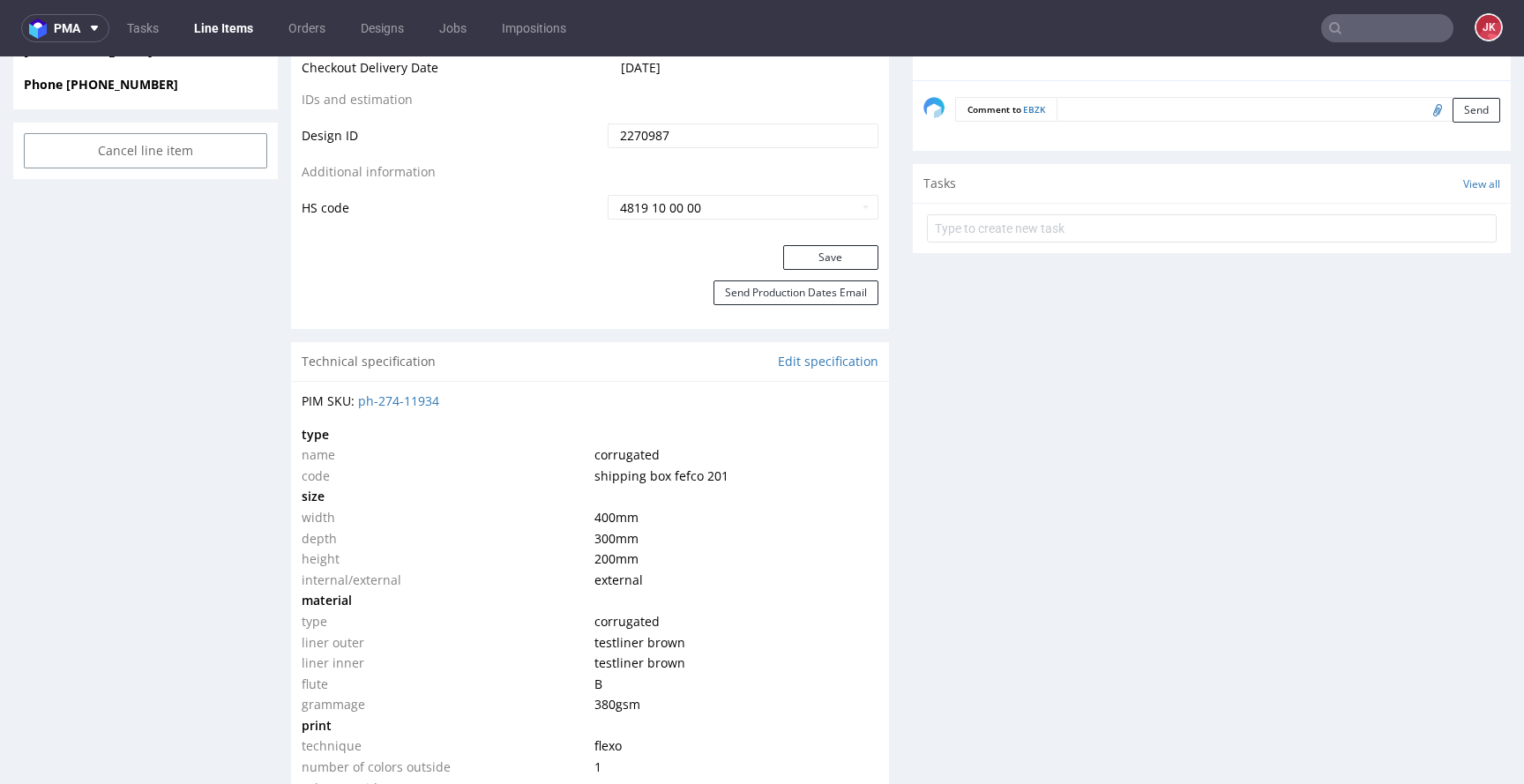
scroll to position [956, 0]
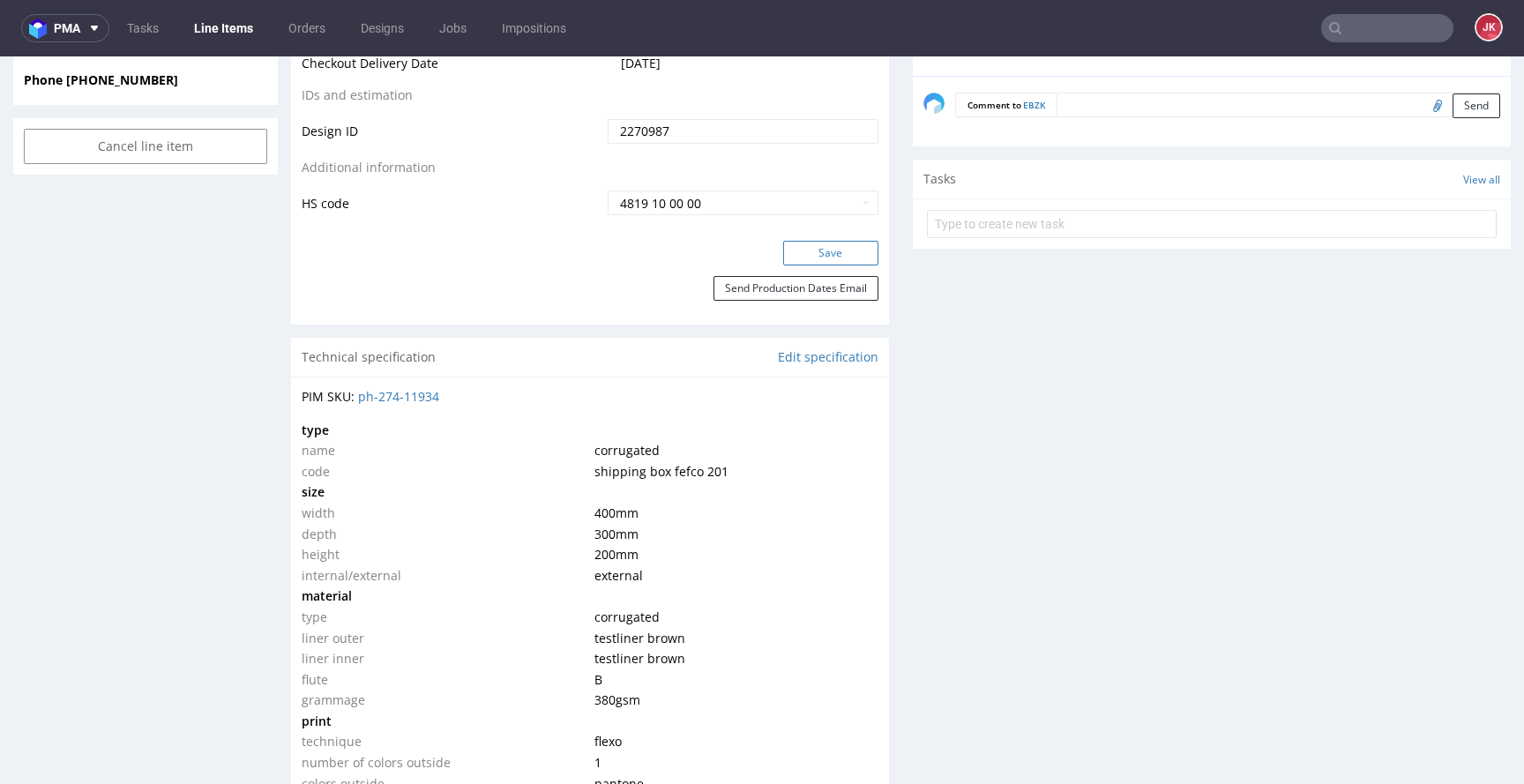
click at [806, 254] on button "Save" at bounding box center [831, 253] width 95 height 24
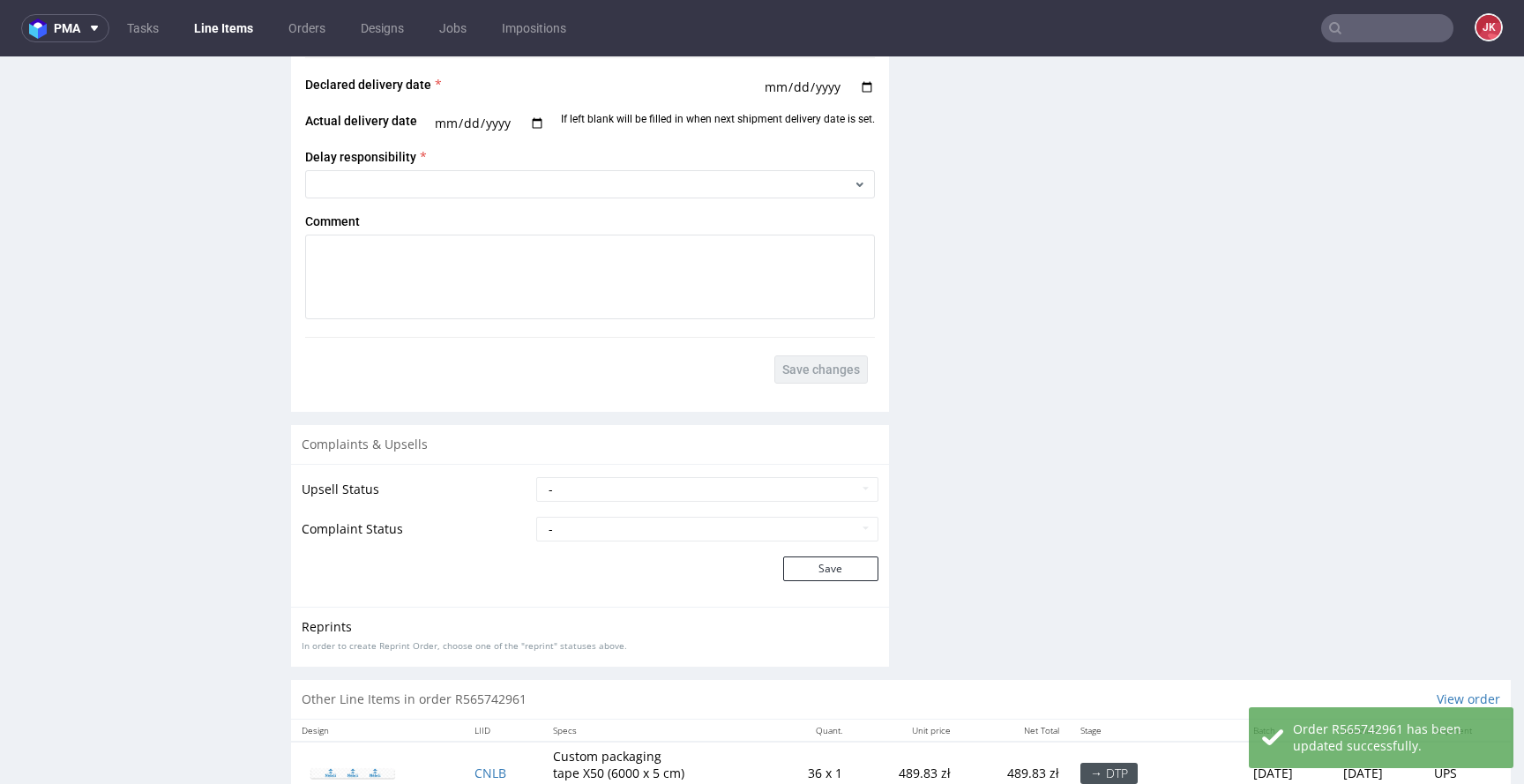
scroll to position [2609, 0]
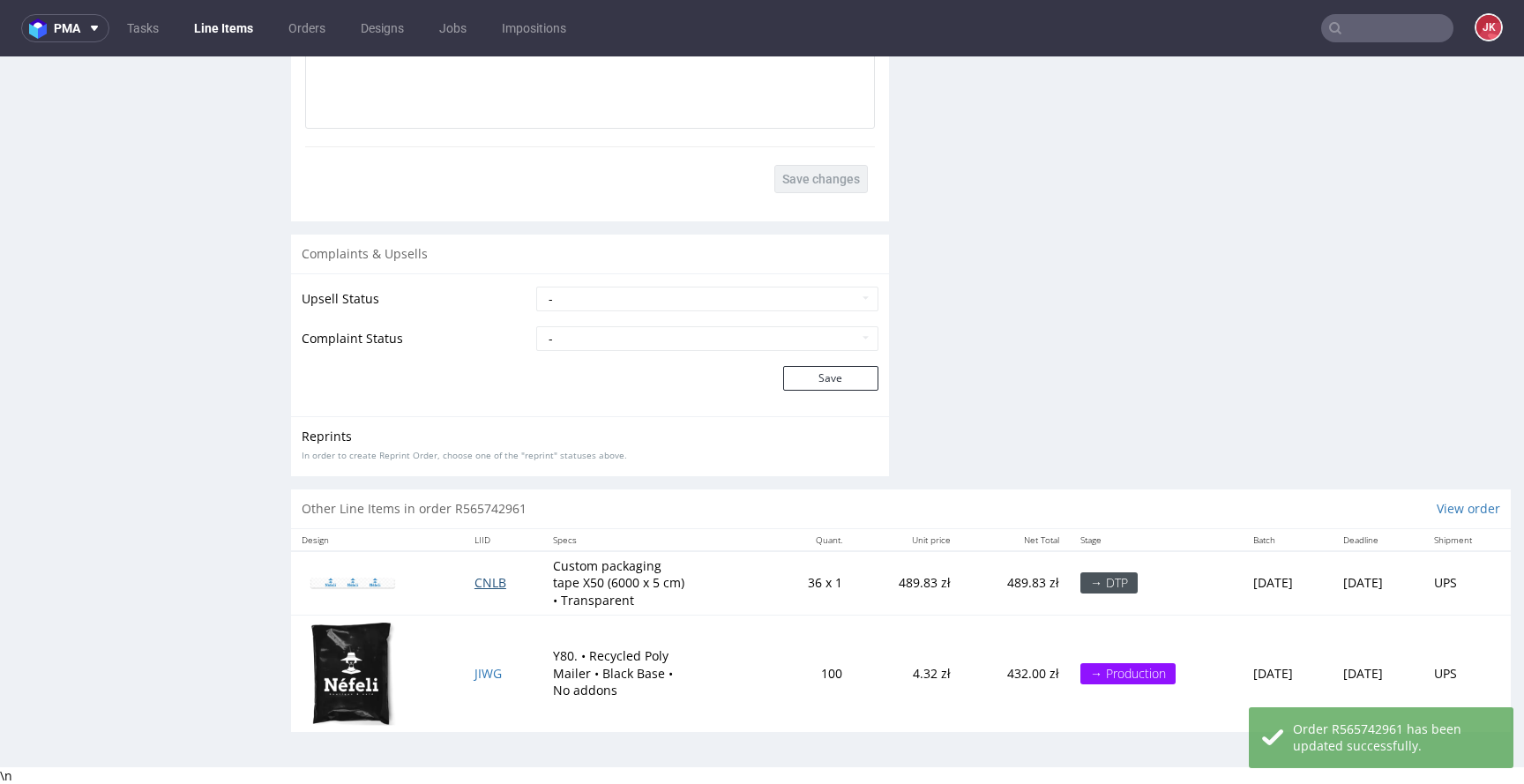
click at [478, 585] on span "CNLB" at bounding box center [491, 583] width 32 height 17
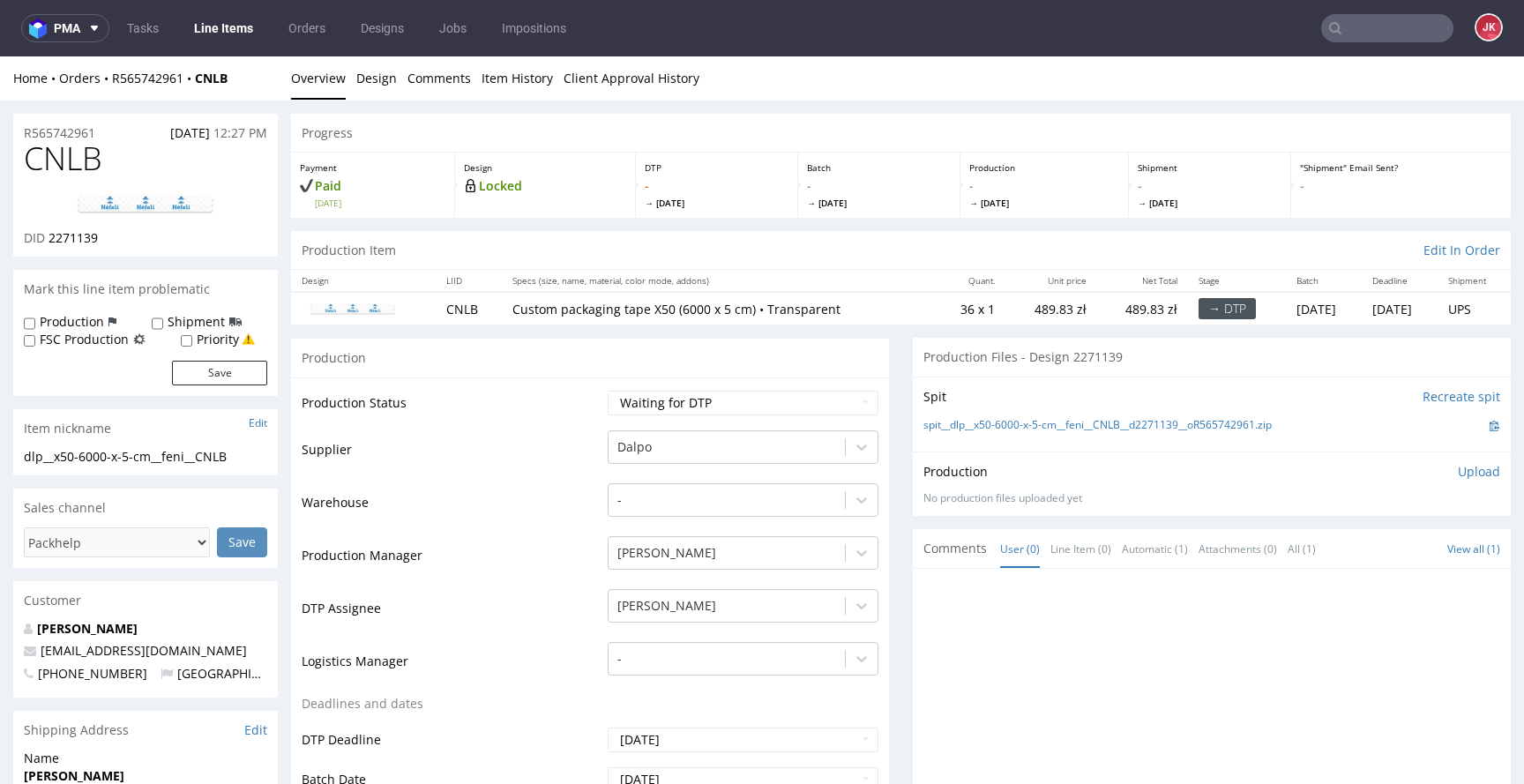
click at [752, 400] on select "Waiting for Artwork Waiting for Diecut Waiting for Mockup Waiting for DTP Waiti…" at bounding box center [742, 403] width 270 height 24
select select "dtp_in_process"
click at [607, 391] on select "Waiting for Artwork Waiting for Diecut Waiting for Mockup Waiting for DTP Waiti…" at bounding box center [742, 403] width 270 height 24
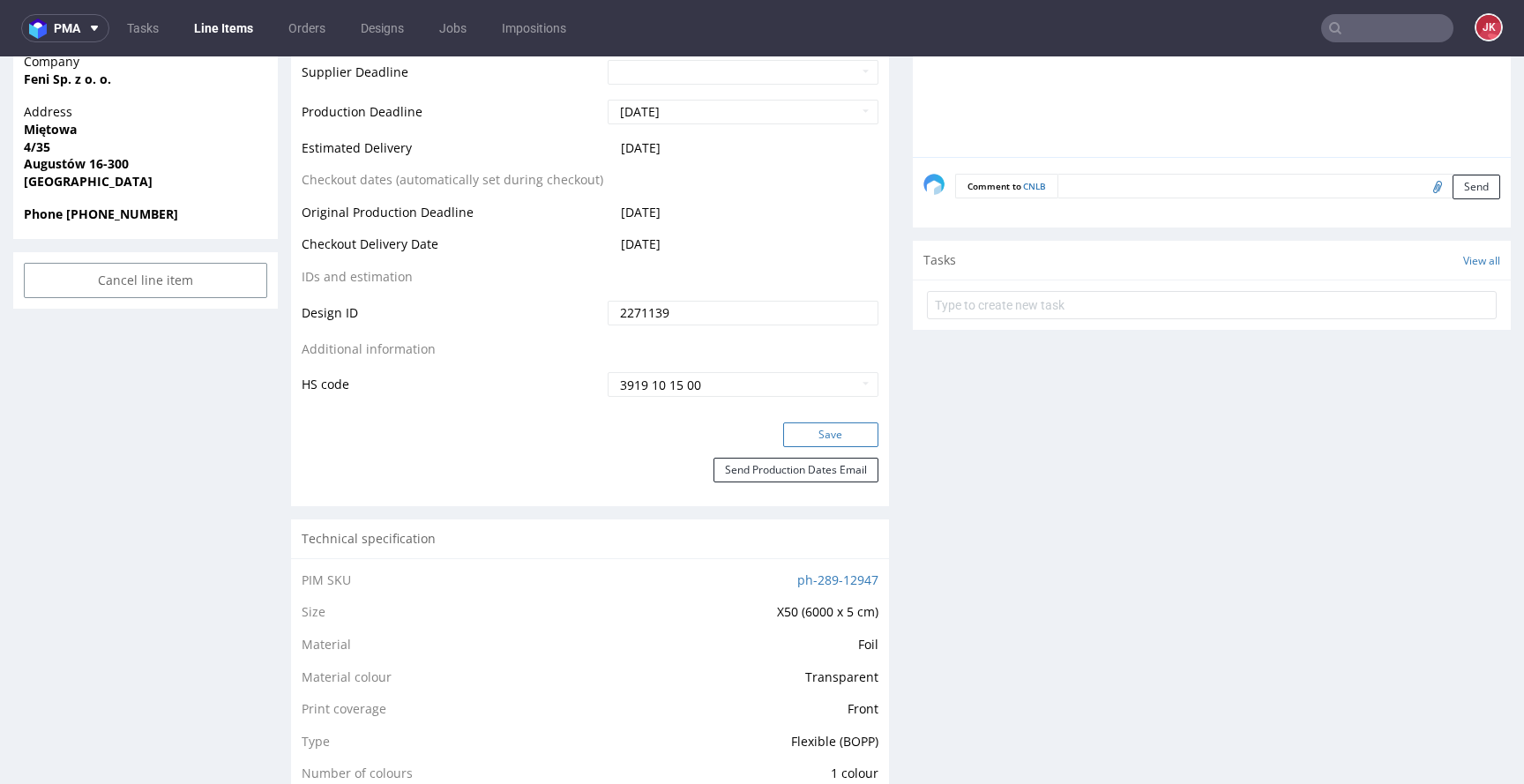
click at [793, 433] on button "Save" at bounding box center [831, 434] width 95 height 24
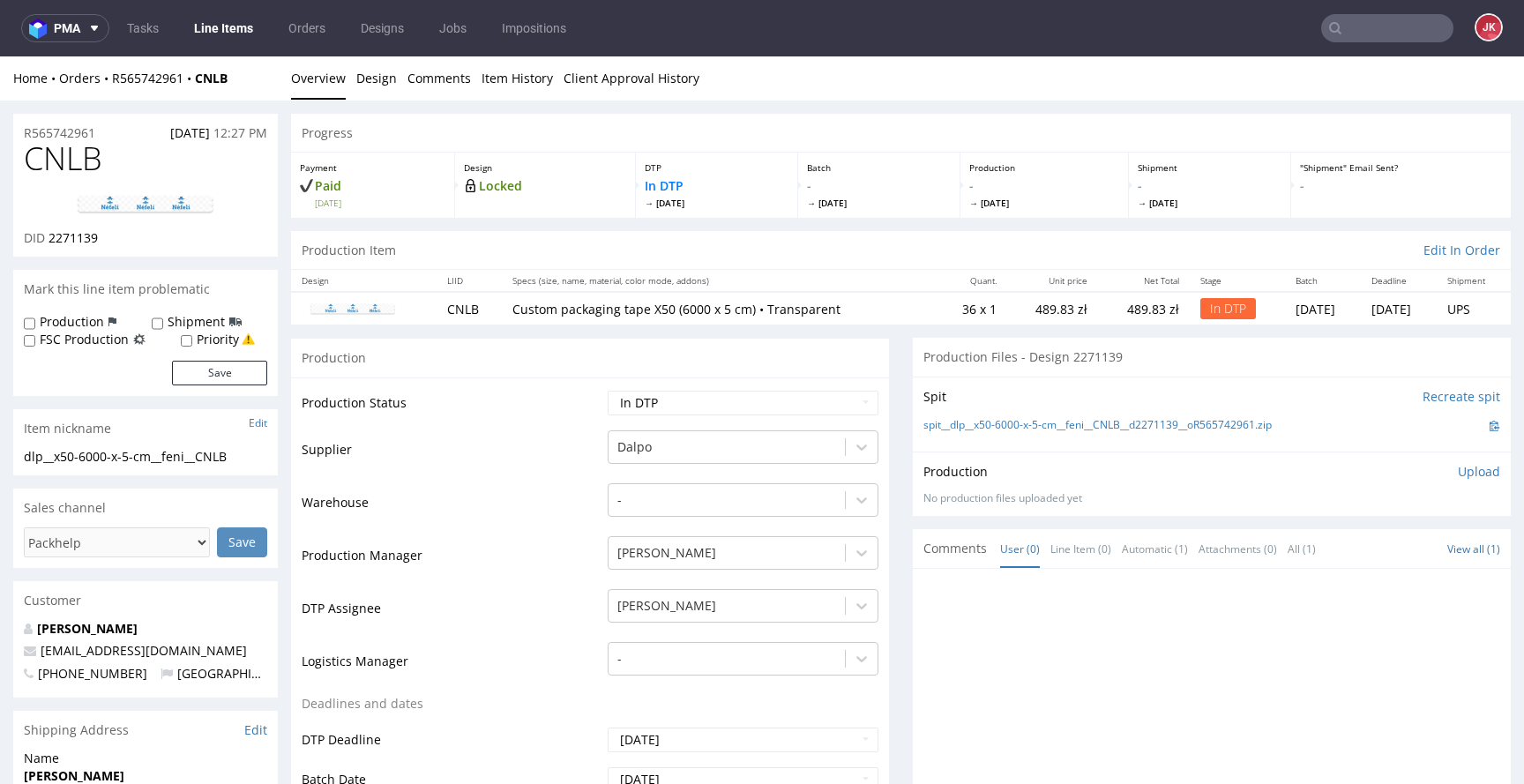
click at [170, 209] on img at bounding box center [145, 204] width 141 height 21
click at [376, 87] on link "Design" at bounding box center [376, 78] width 40 height 43
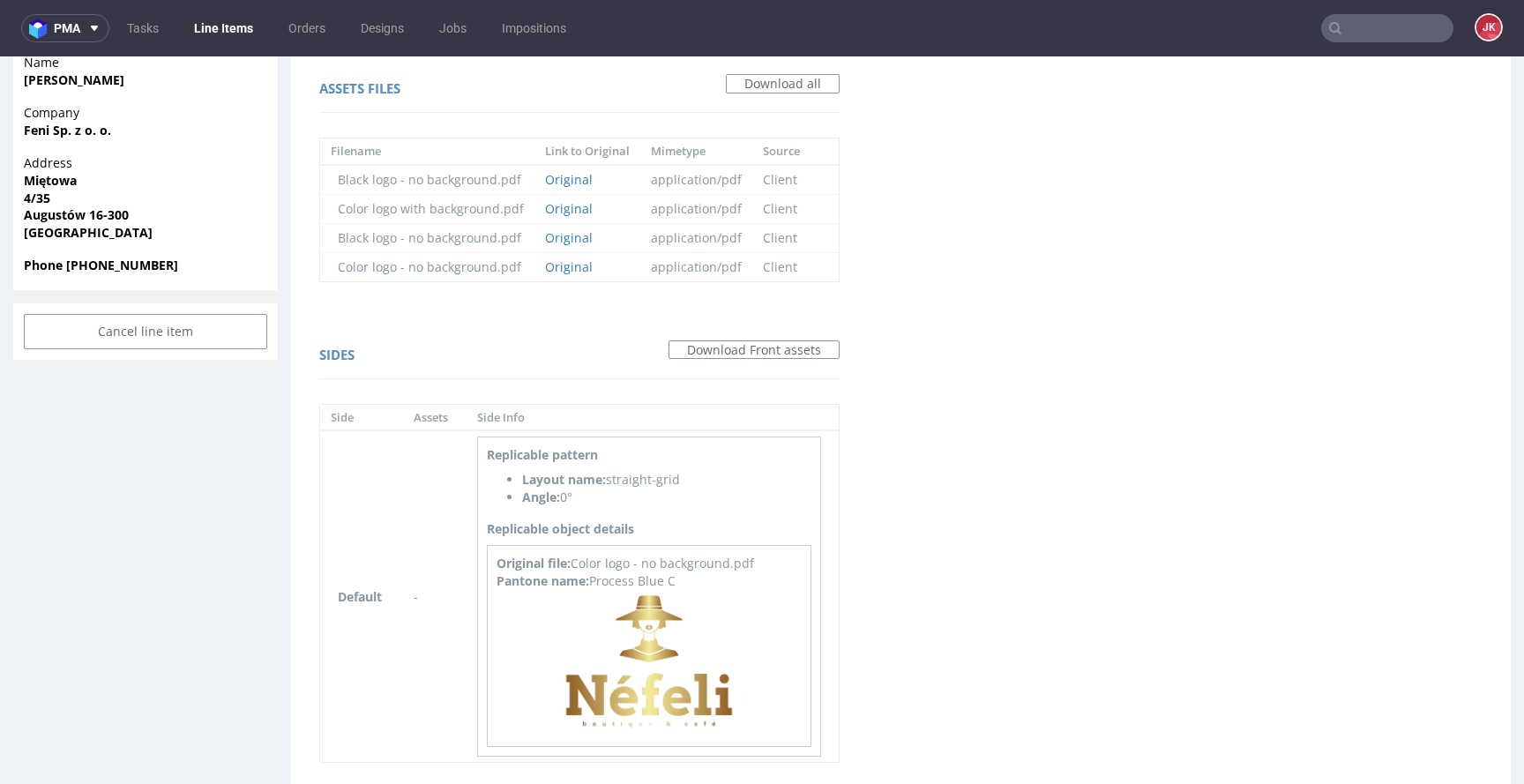
scroll to position [781, 0]
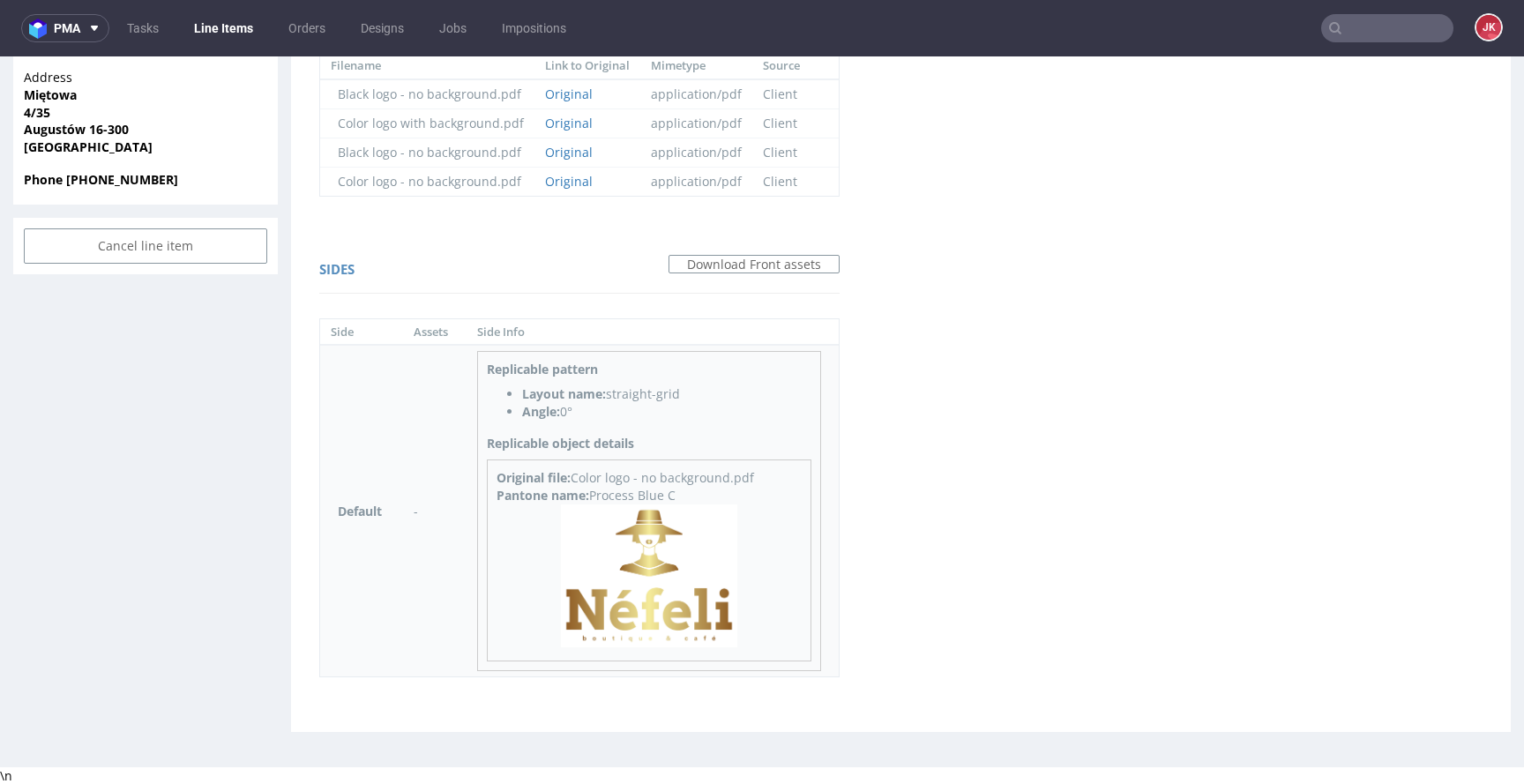
drag, startPoint x: 595, startPoint y: 494, endPoint x: 704, endPoint y: 494, distance: 109.0
click at [704, 494] on div "Pantone name: Process Blue C" at bounding box center [648, 495] width 305 height 18
copy div "Process Blue C"
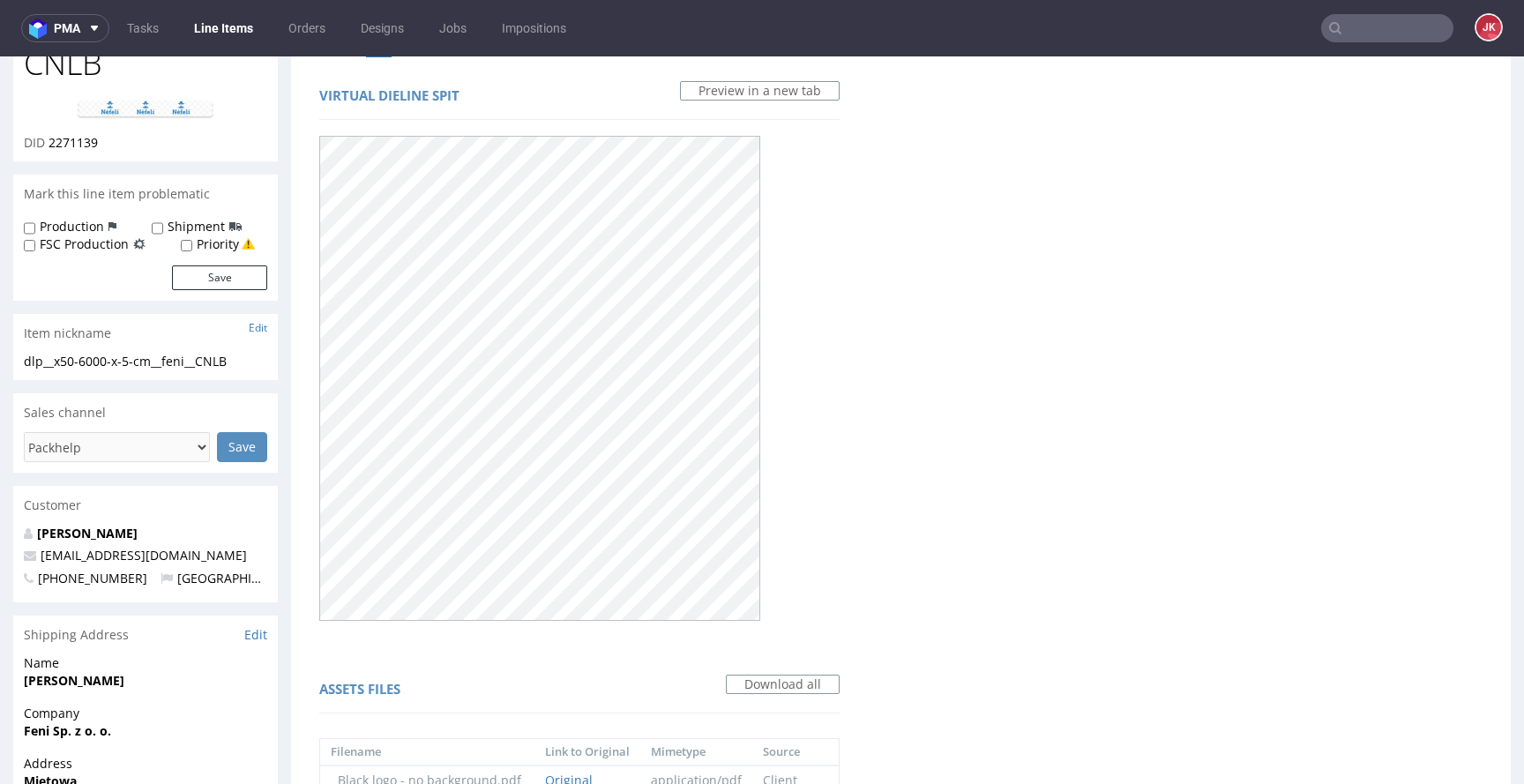
scroll to position [0, 0]
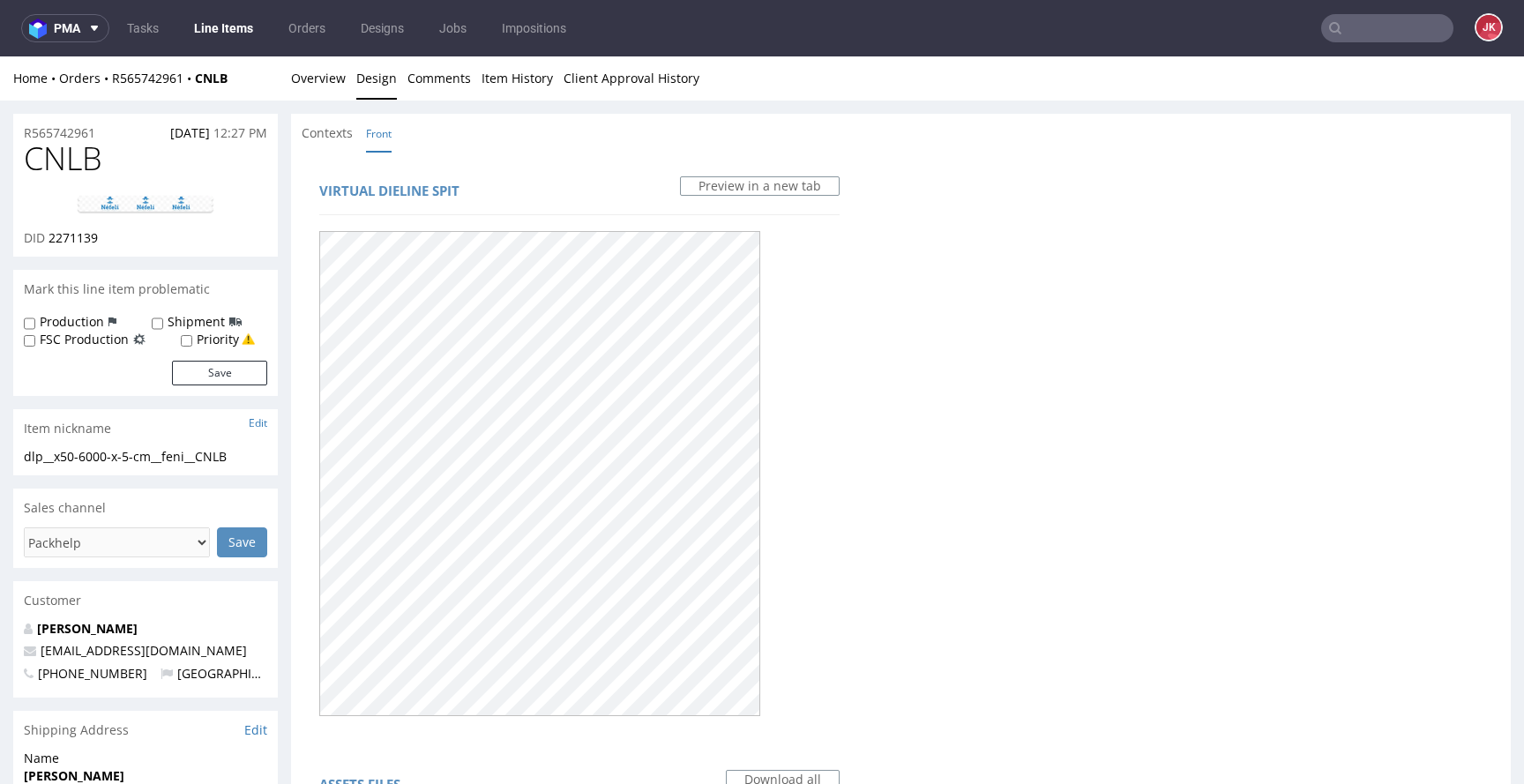
click at [314, 72] on link "Overview" at bounding box center [318, 78] width 55 height 43
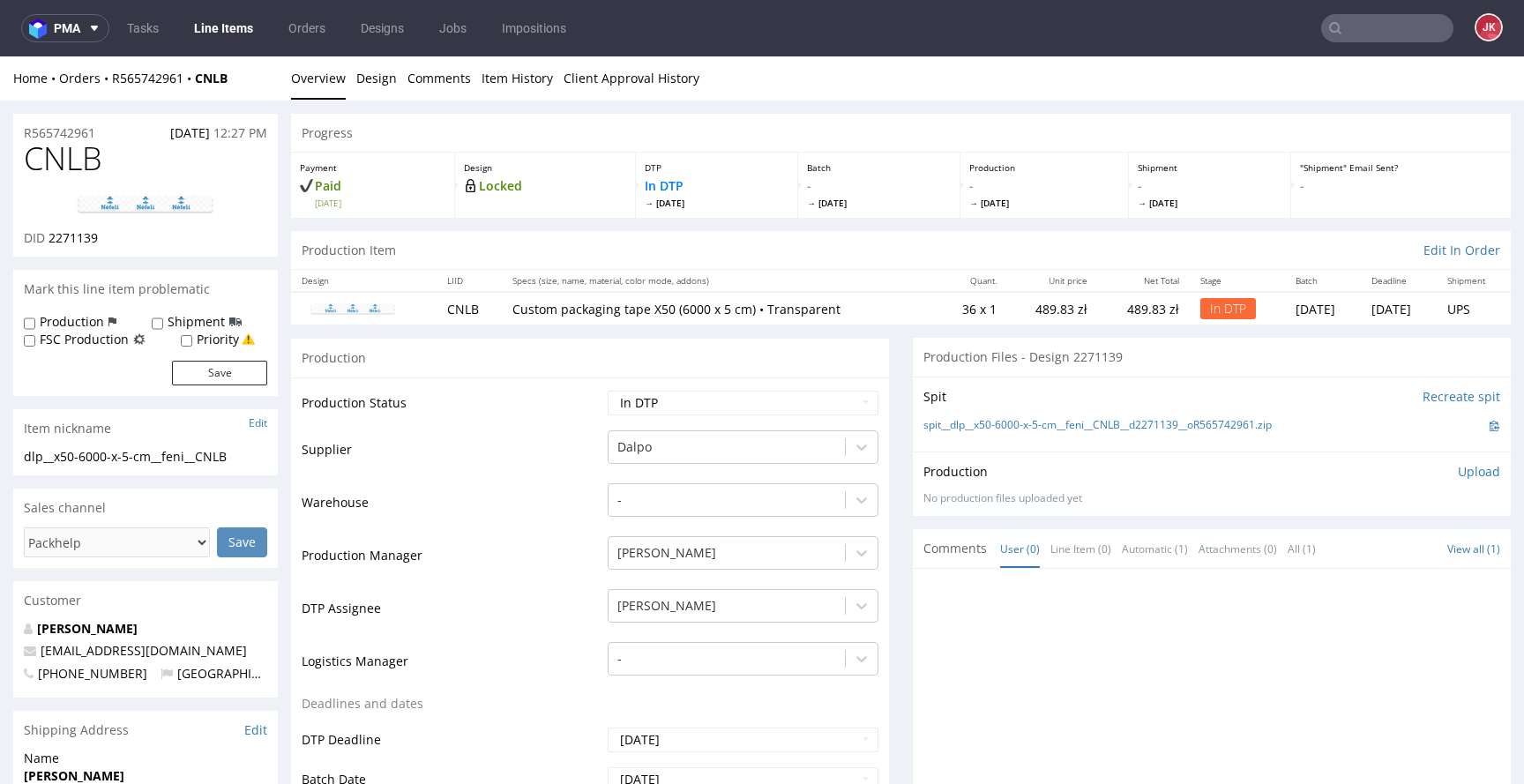
click at [65, 163] on span "CNLB" at bounding box center [63, 158] width 78 height 35
click at [64, 163] on span "CNLB" at bounding box center [63, 158] width 78 height 35
copy span "CNLB"
click at [85, 236] on span "2271139" at bounding box center [73, 238] width 49 height 17
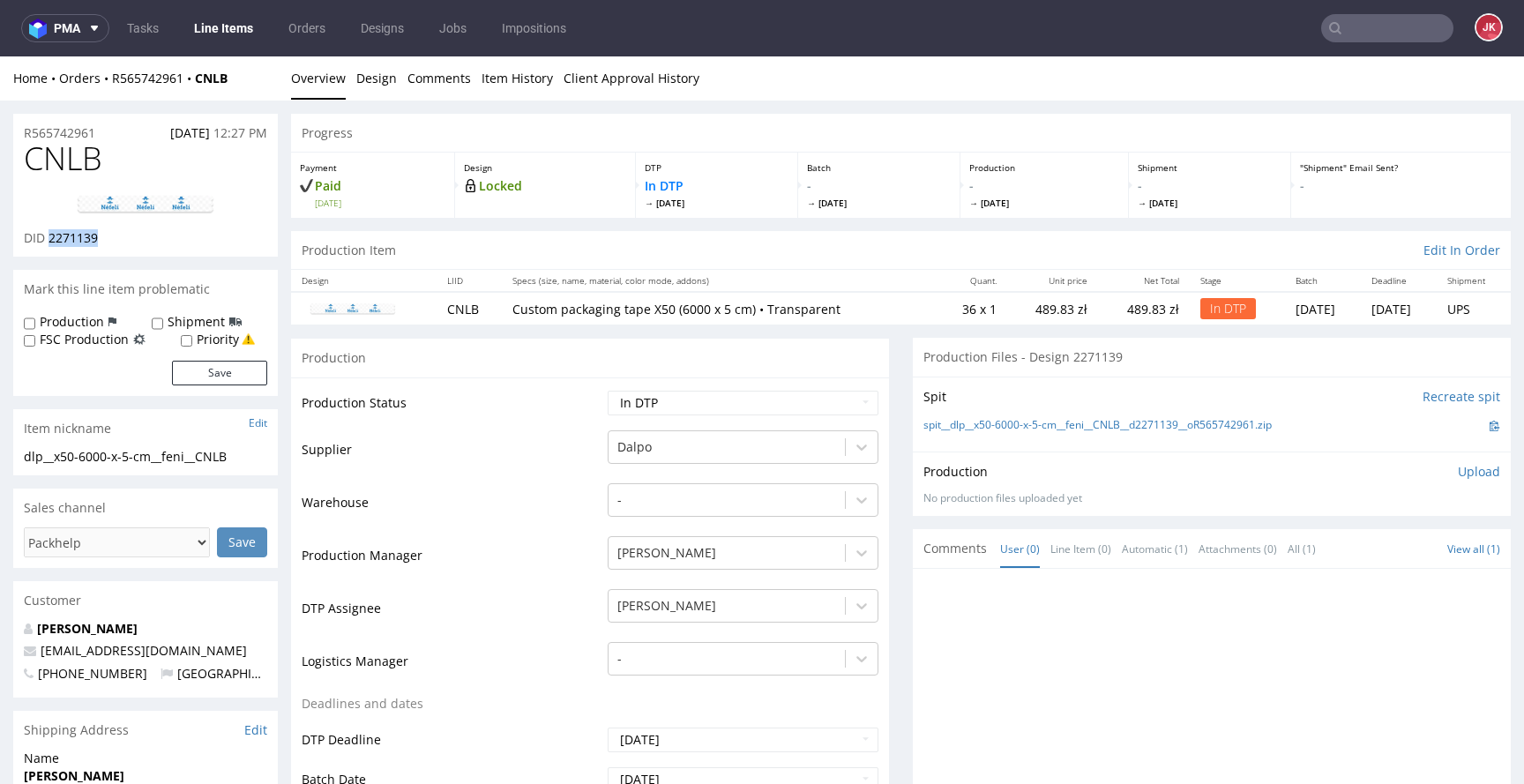
copy span "2271139"
click at [527, 462] on td "Supplier" at bounding box center [451, 455] width 301 height 53
drag, startPoint x: 255, startPoint y: 454, endPoint x: 0, endPoint y: 458, distance: 255.0
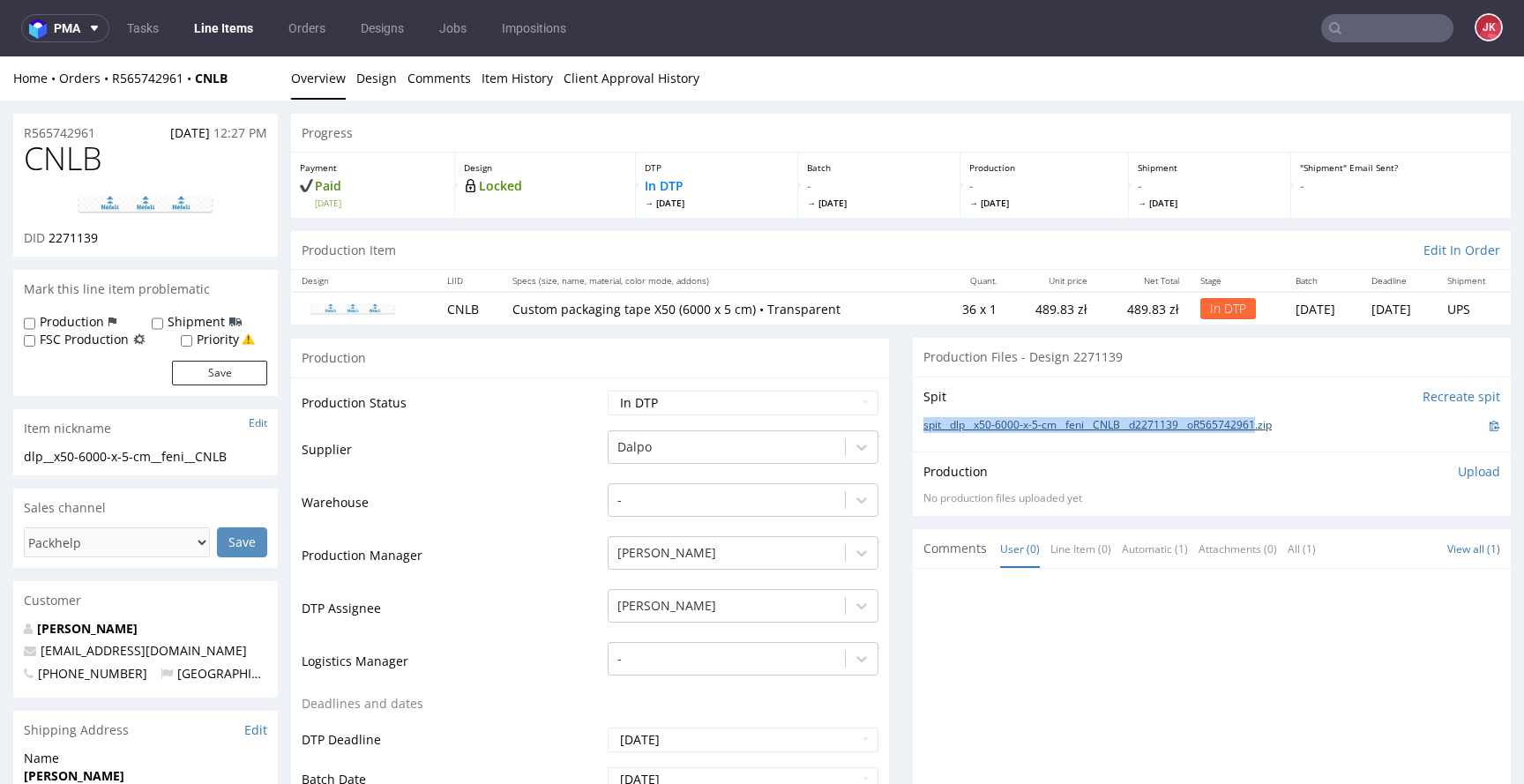
drag, startPoint x: 906, startPoint y: 426, endPoint x: 1270, endPoint y: 429, distance: 364.0
click at [1270, 429] on div "Spit Recreate spit spit__dlp__x50-6000-x-5-cm__feni__CNLB__d2271139__oR56574296…" at bounding box center [1212, 414] width 598 height 75
copy link "spit__dlp__x50-6000-x-5-cm__feni__CNLB__d2271139__oR565742961"
click at [1141, 461] on div "Production Upload No production files uploaded yet Description (optional) Add f…" at bounding box center [1212, 483] width 598 height 64
click at [1132, 484] on div "Production Upload No production files uploaded yet Description (optional) Add f…" at bounding box center [1212, 483] width 576 height 42
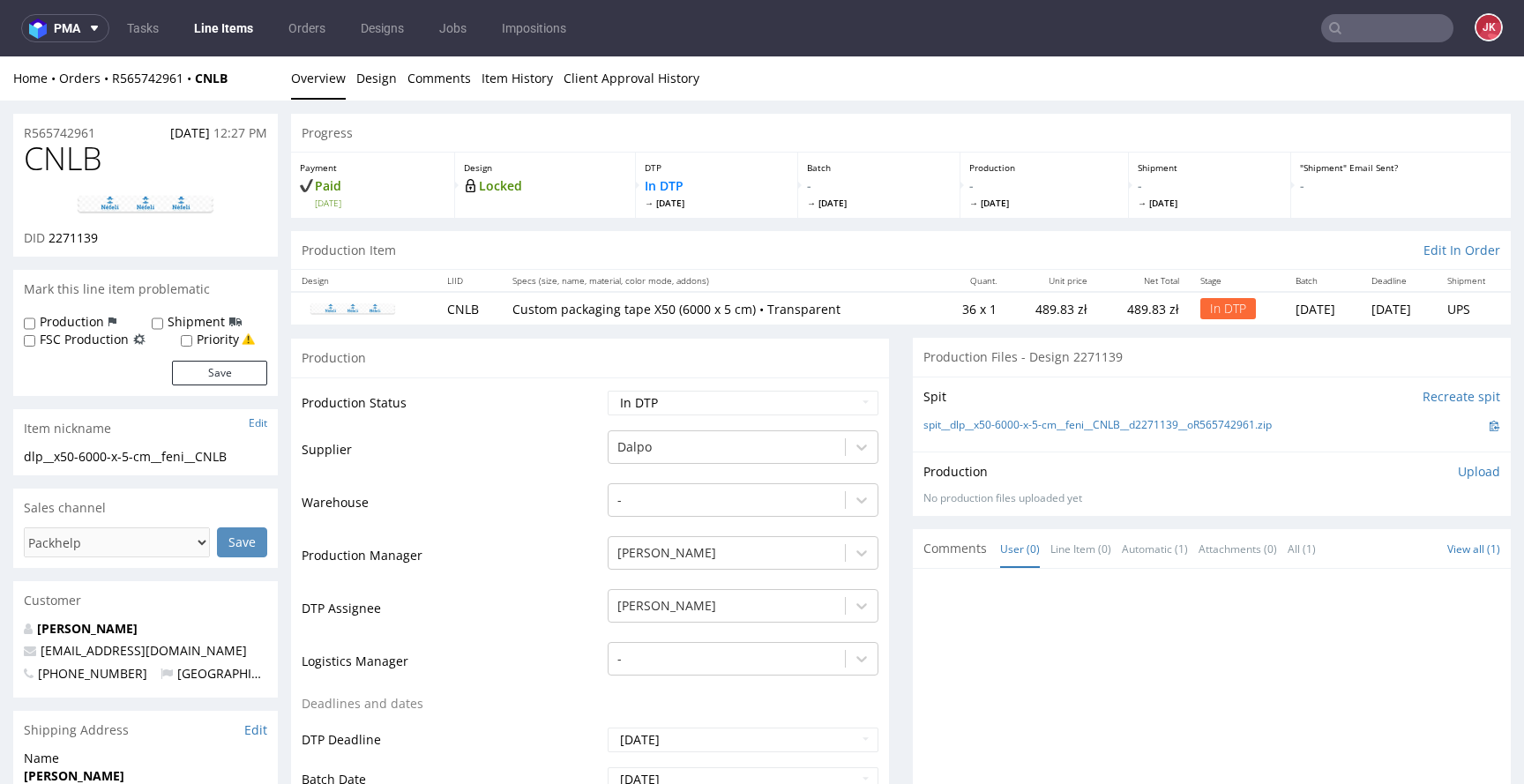
click at [1458, 469] on p "Upload" at bounding box center [1478, 471] width 42 height 18
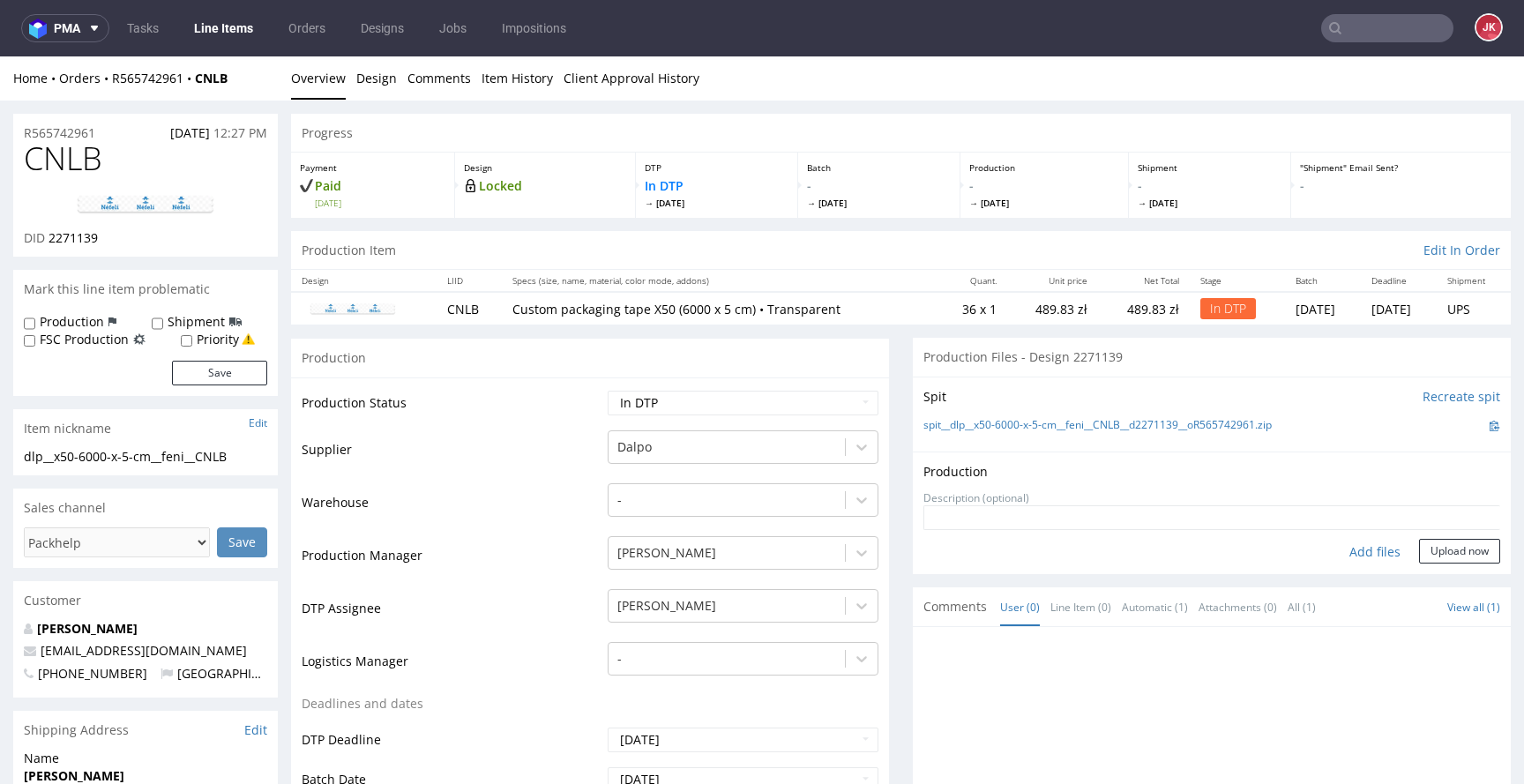
click at [1357, 547] on div "Add files" at bounding box center [1375, 552] width 89 height 26
type input "C:\fakepath\dlp__x50-6000-x-5-cm__feni__CNLB__d2271139__oR565742961__2.pdf"
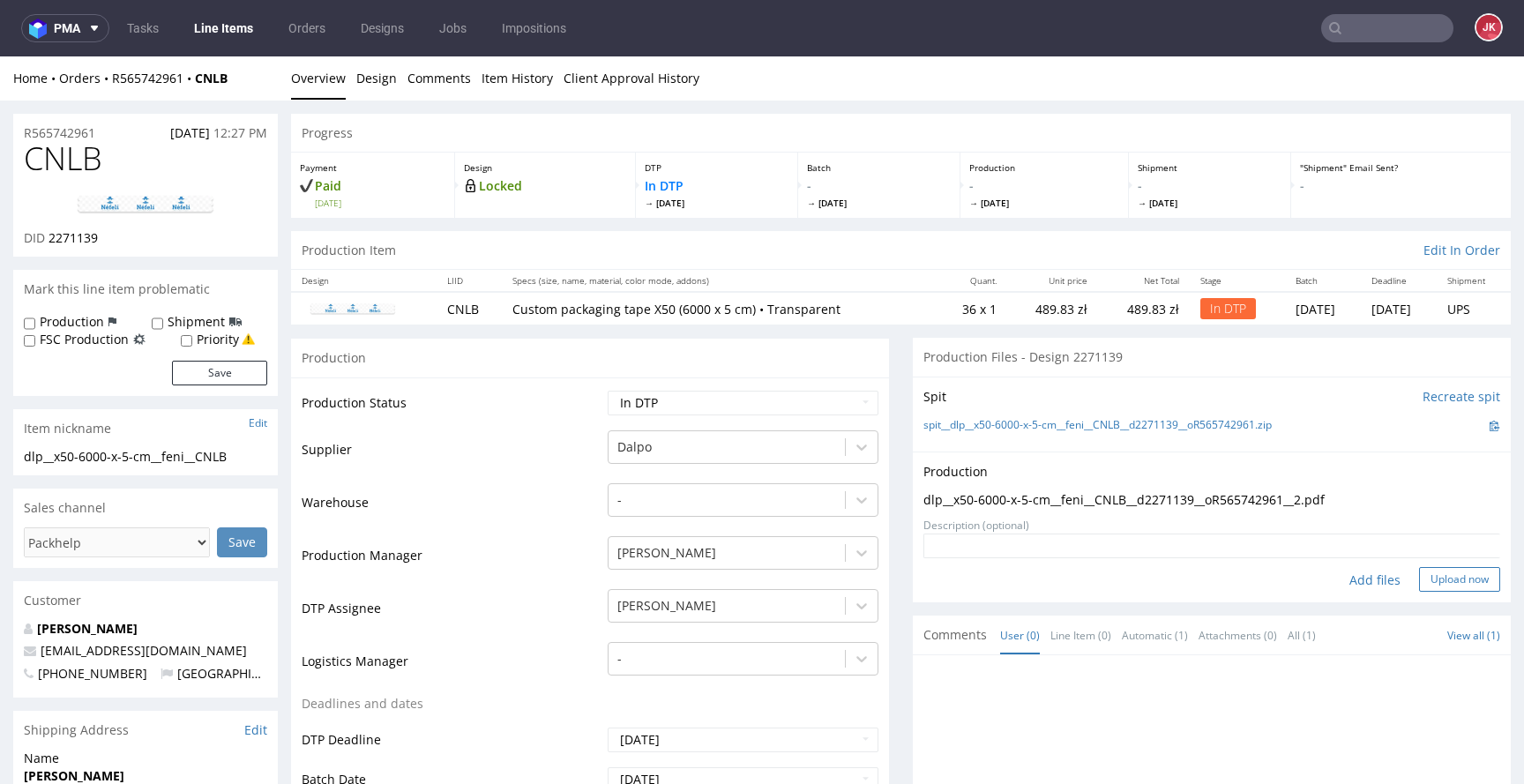
click at [1438, 582] on button "Upload now" at bounding box center [1459, 579] width 81 height 24
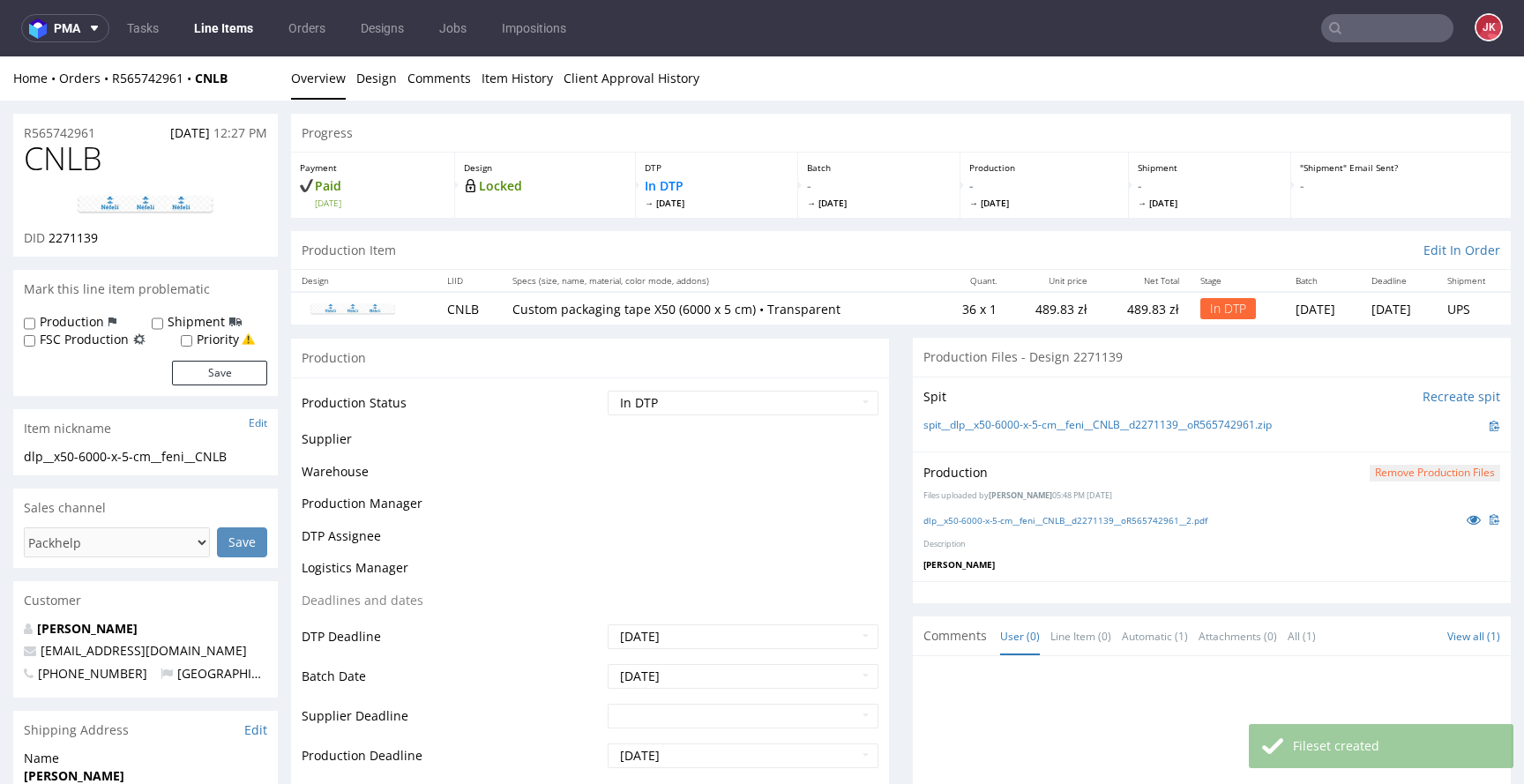
click at [723, 408] on select "Waiting for Artwork Waiting for Diecut Waiting for Mockup Waiting for DTP Waiti…" at bounding box center [742, 403] width 270 height 24
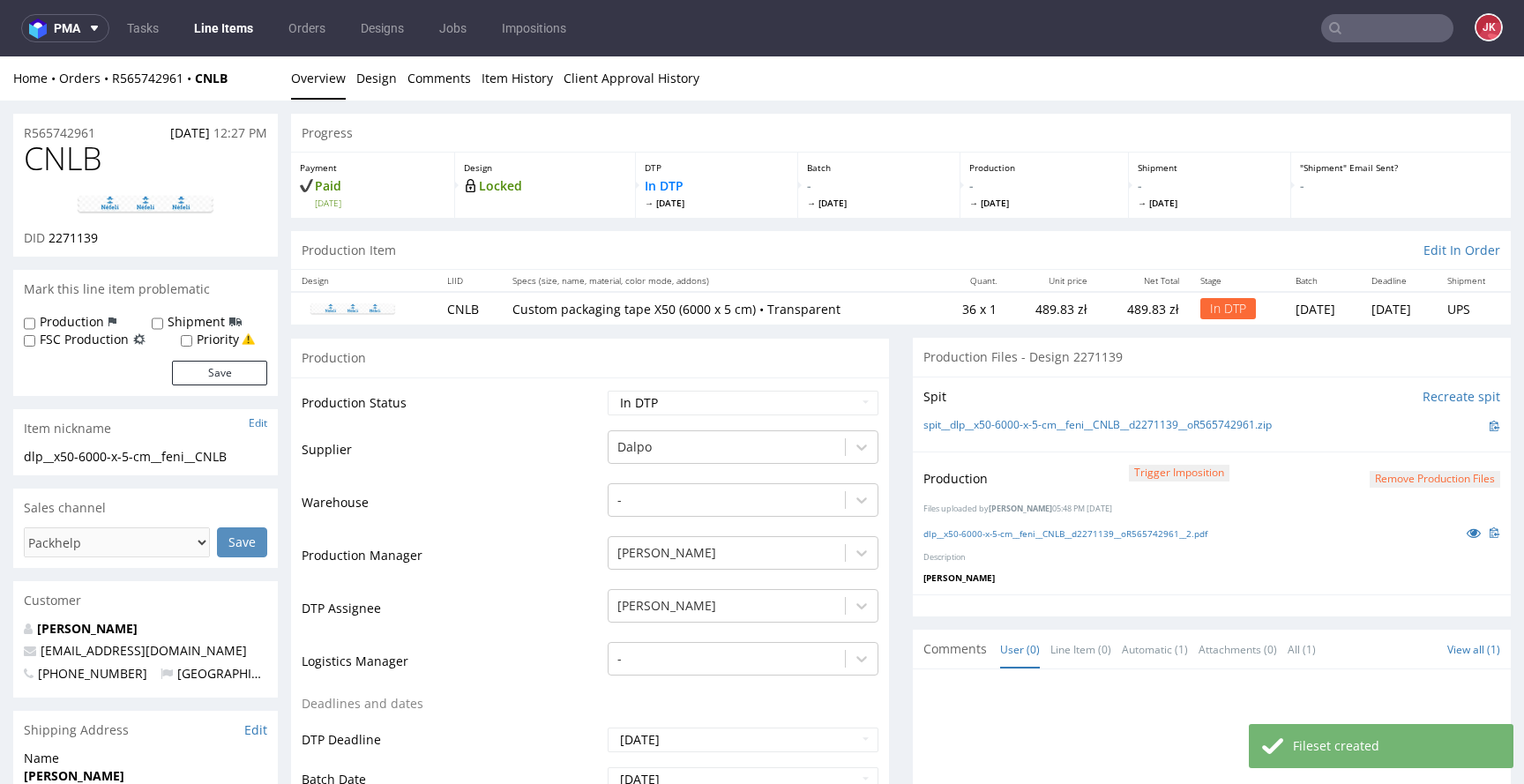
select select "dtp_production_ready"
click at [607, 391] on select "Waiting for Artwork Waiting for Diecut Waiting for Mockup Waiting for DTP Waiti…" at bounding box center [742, 403] width 270 height 24
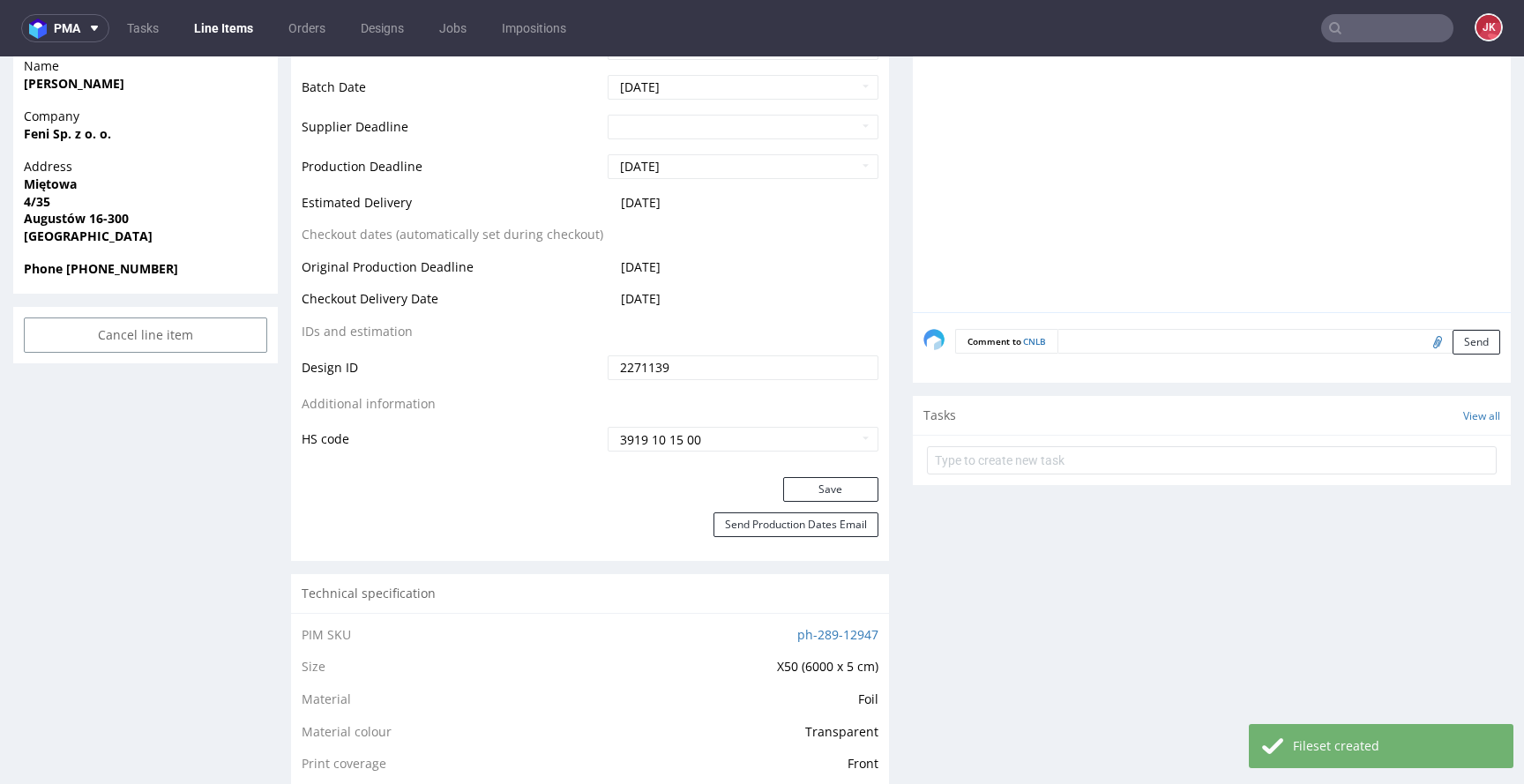
scroll to position [743, 0]
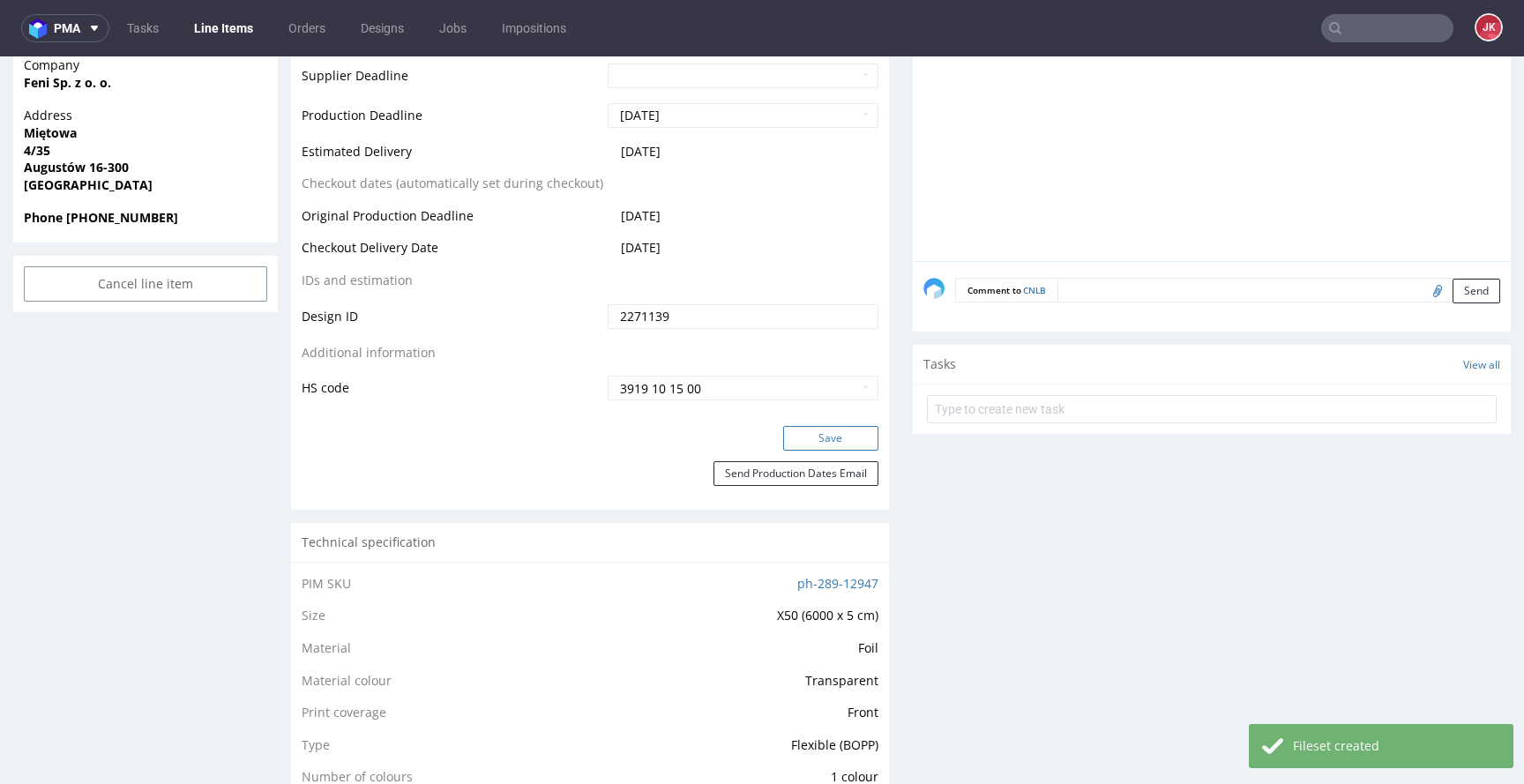
click at [811, 434] on button "Save" at bounding box center [831, 438] width 95 height 24
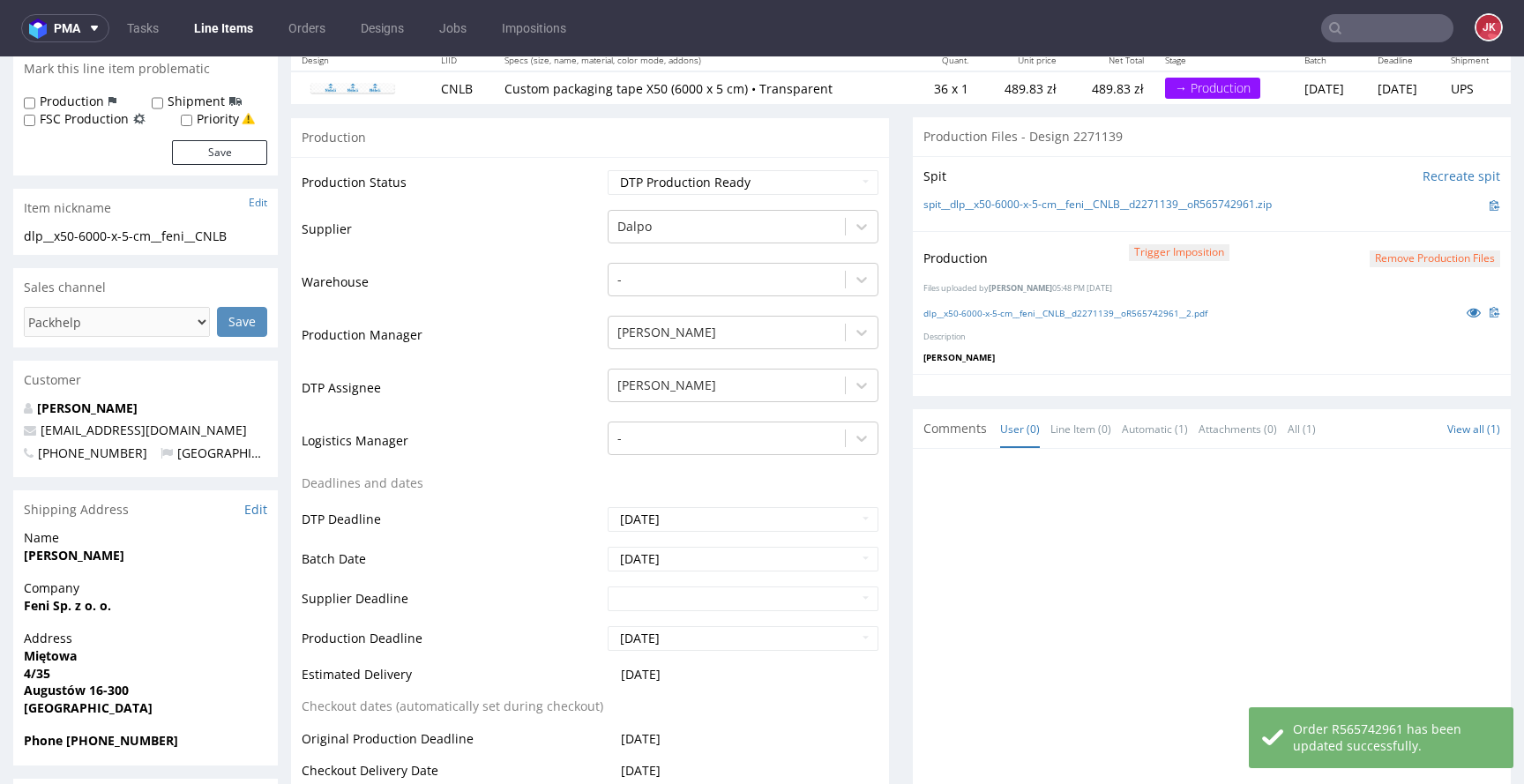
scroll to position [0, 0]
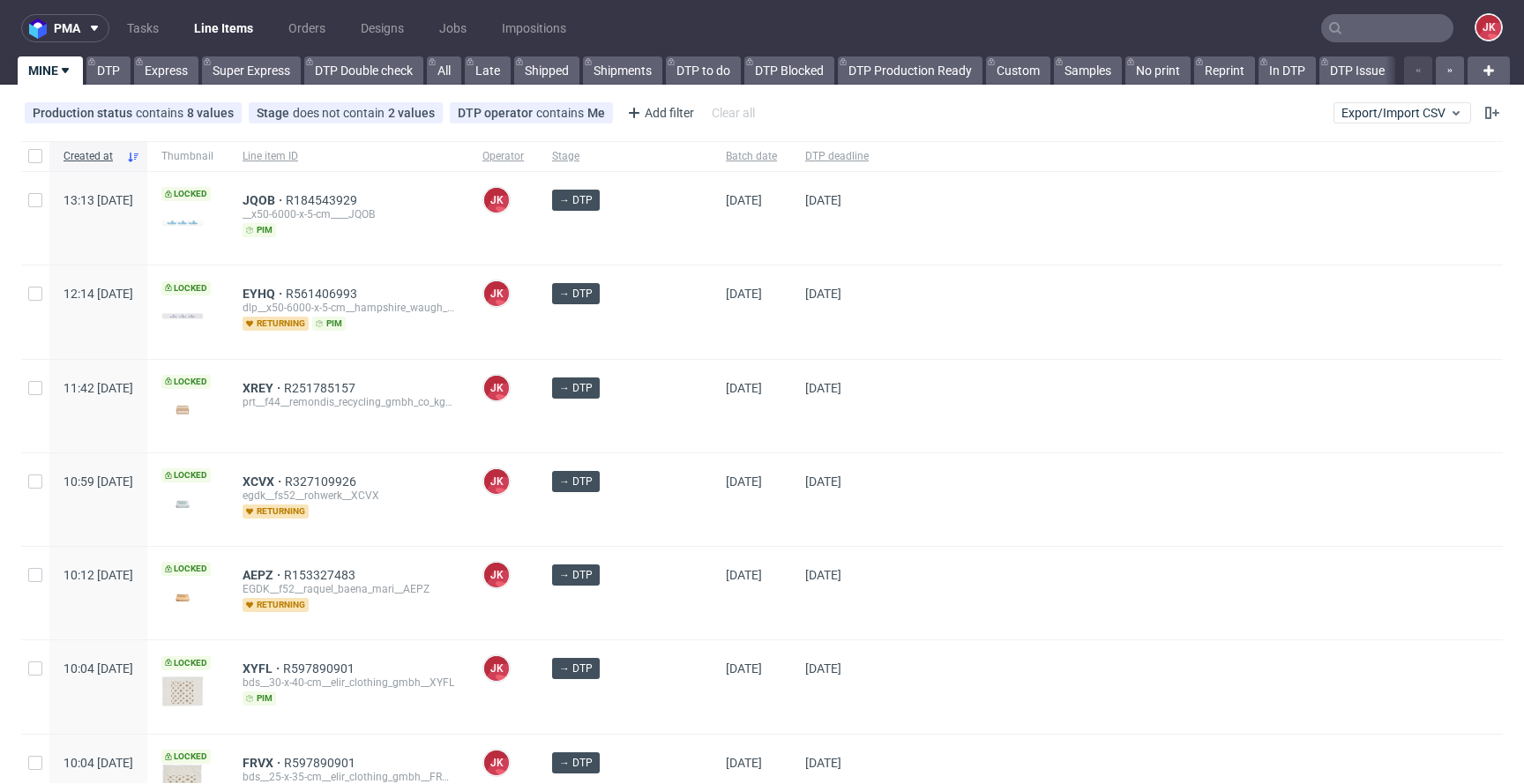
click at [791, 335] on div "[DATE]" at bounding box center [837, 311] width 91 height 92
click at [285, 200] on span "JQOB" at bounding box center [264, 199] width 43 height 14
click at [285, 290] on span "EYHQ" at bounding box center [264, 293] width 43 height 14
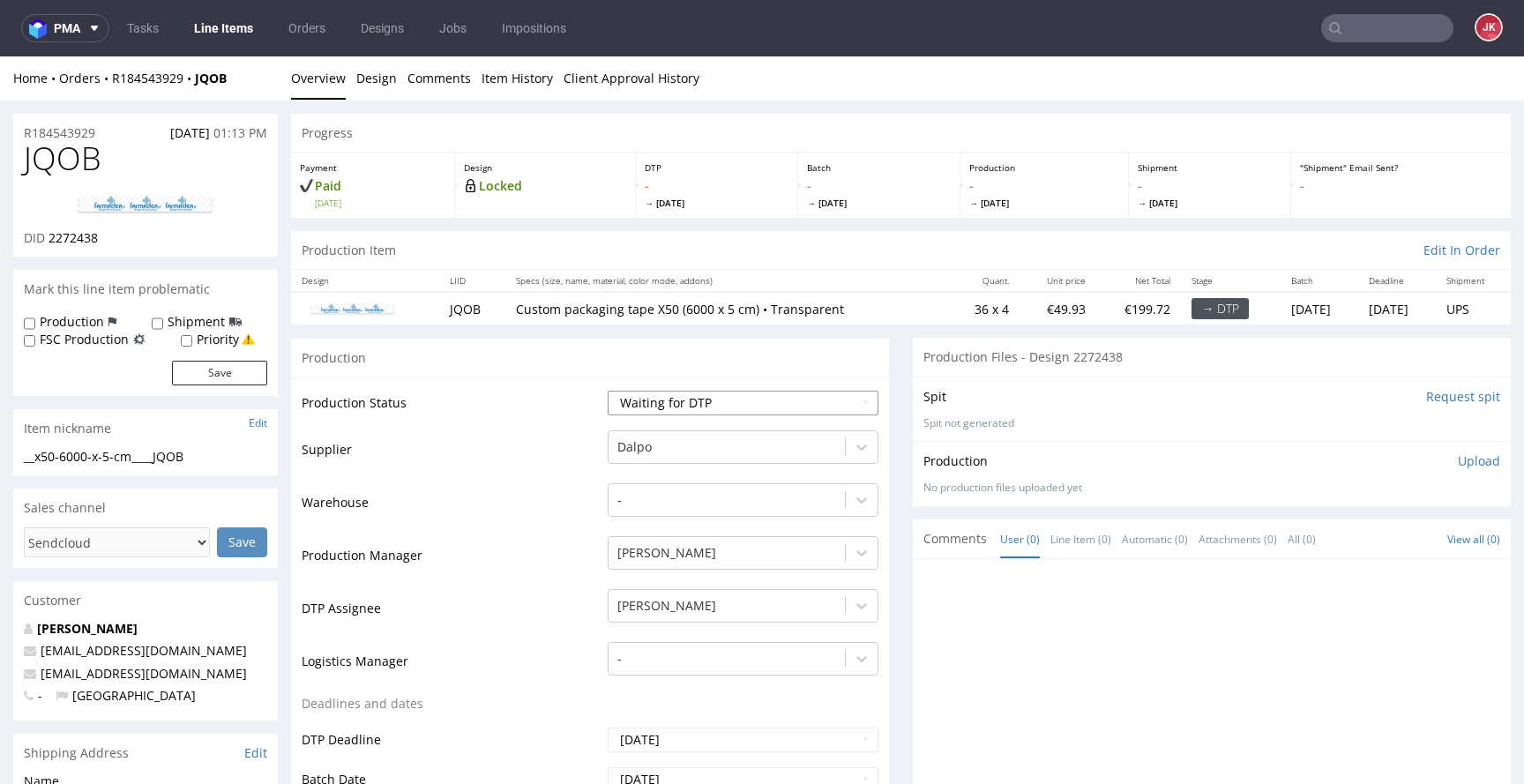
click at [672, 396] on select "Waiting for Artwork Waiting for Diecut Waiting for Mockup Waiting for DTP Waiti…" at bounding box center [742, 403] width 270 height 24
select select "dtp_in_process"
click at [607, 391] on select "Waiting for Artwork Waiting for Diecut Waiting for Mockup Waiting for DTP Waiti…" at bounding box center [742, 403] width 270 height 24
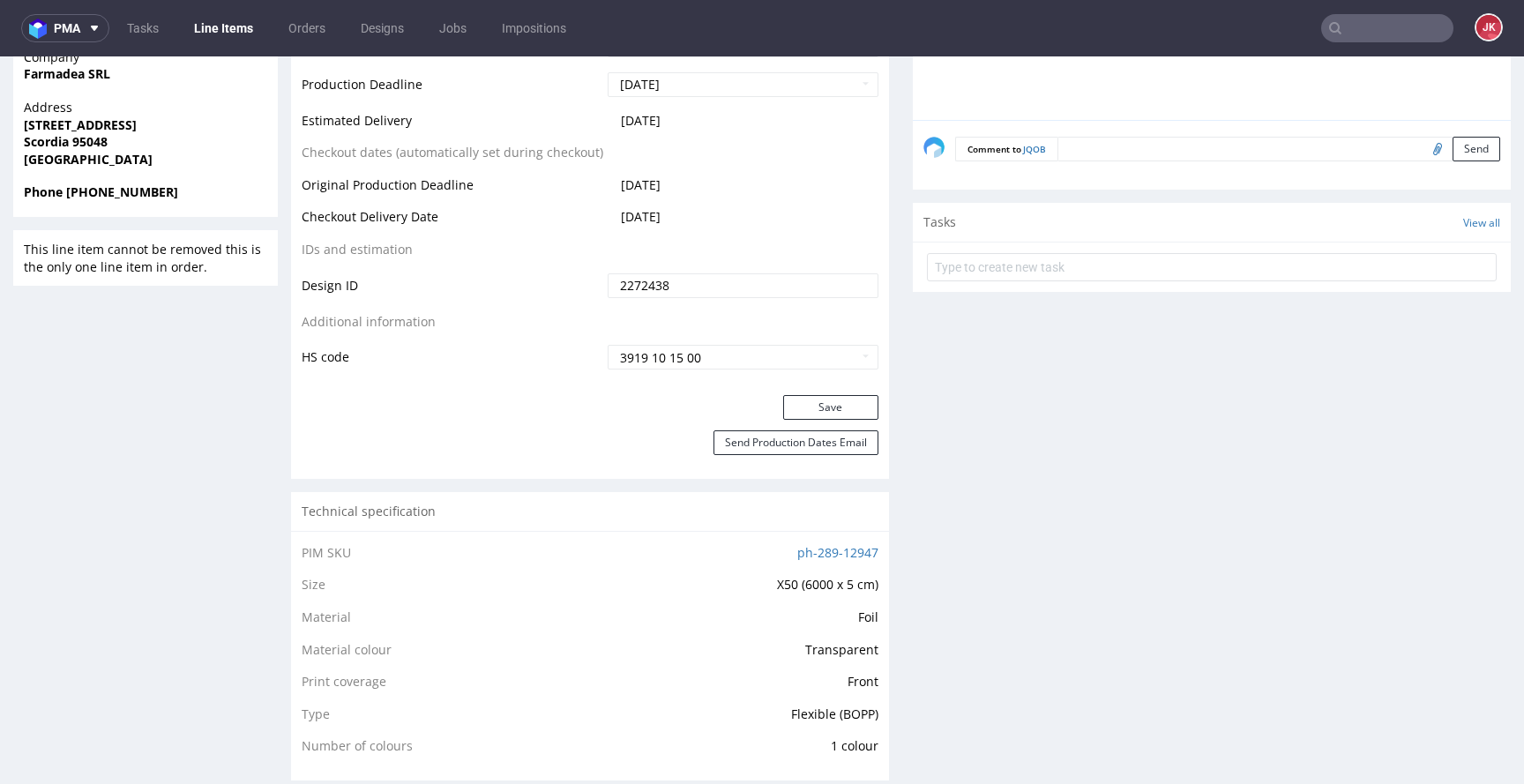
scroll to position [820, 0]
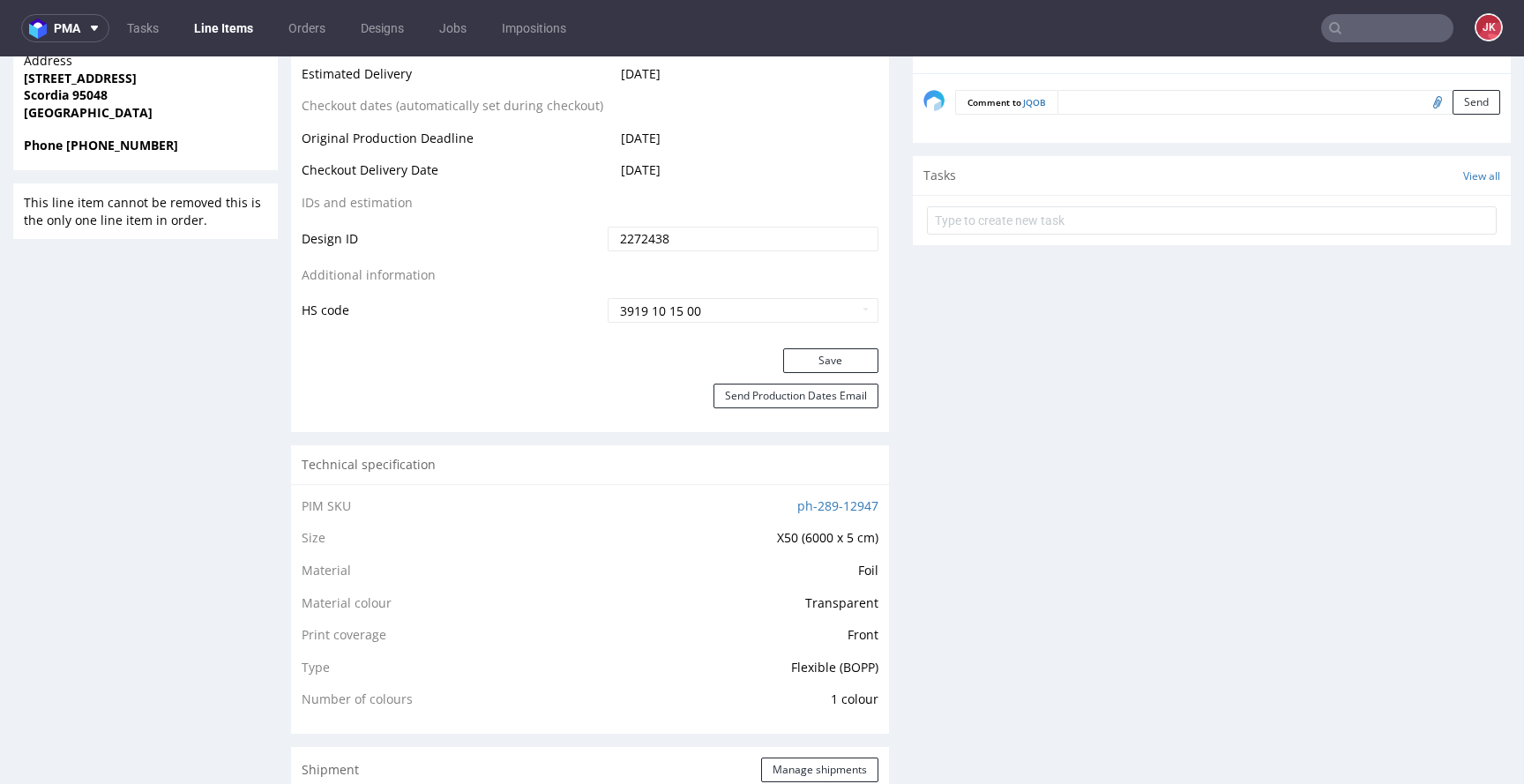
click at [841, 373] on div "Save" at bounding box center [589, 365] width 598 height 35
click at [831, 369] on button "Save" at bounding box center [831, 360] width 95 height 24
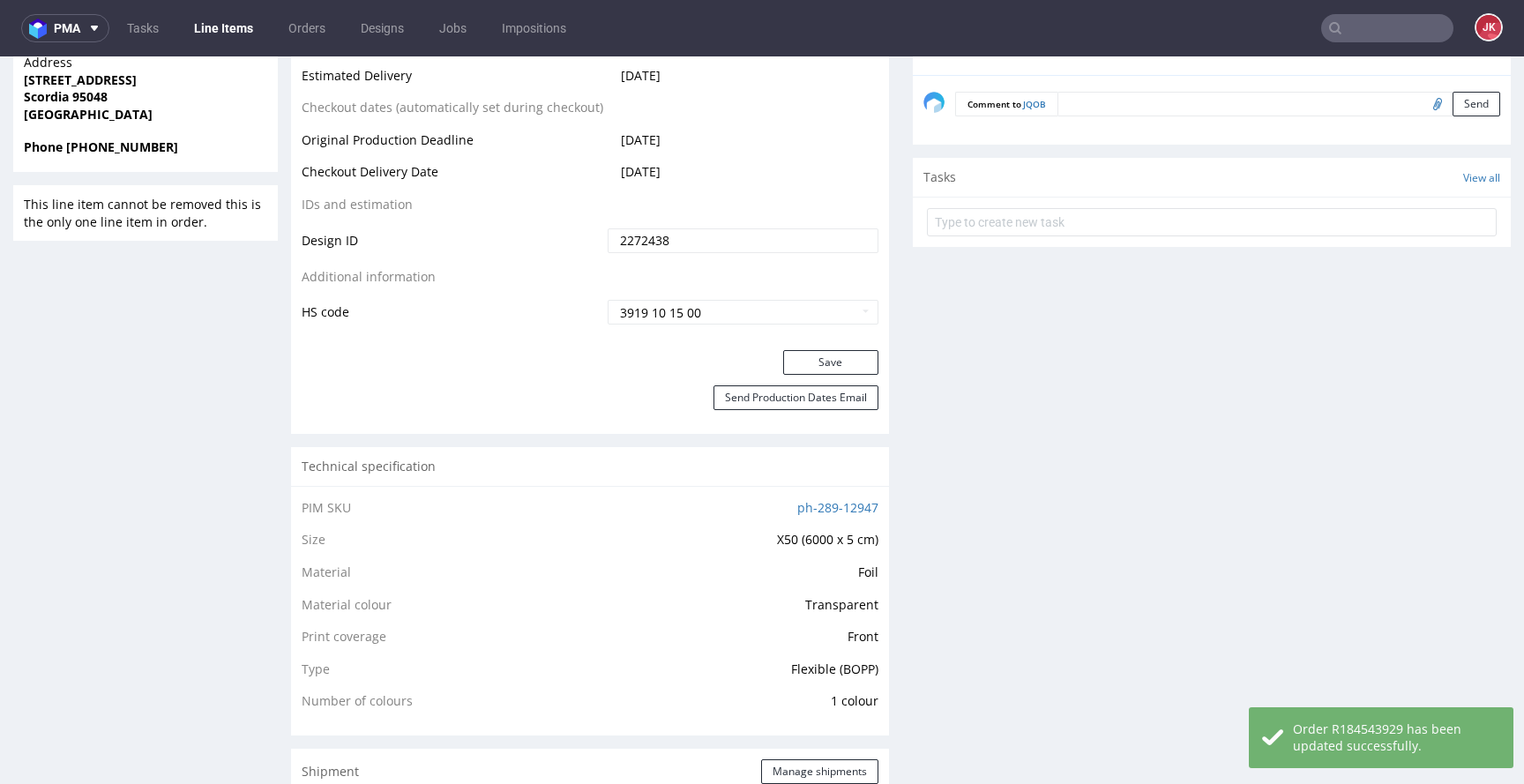
scroll to position [0, 0]
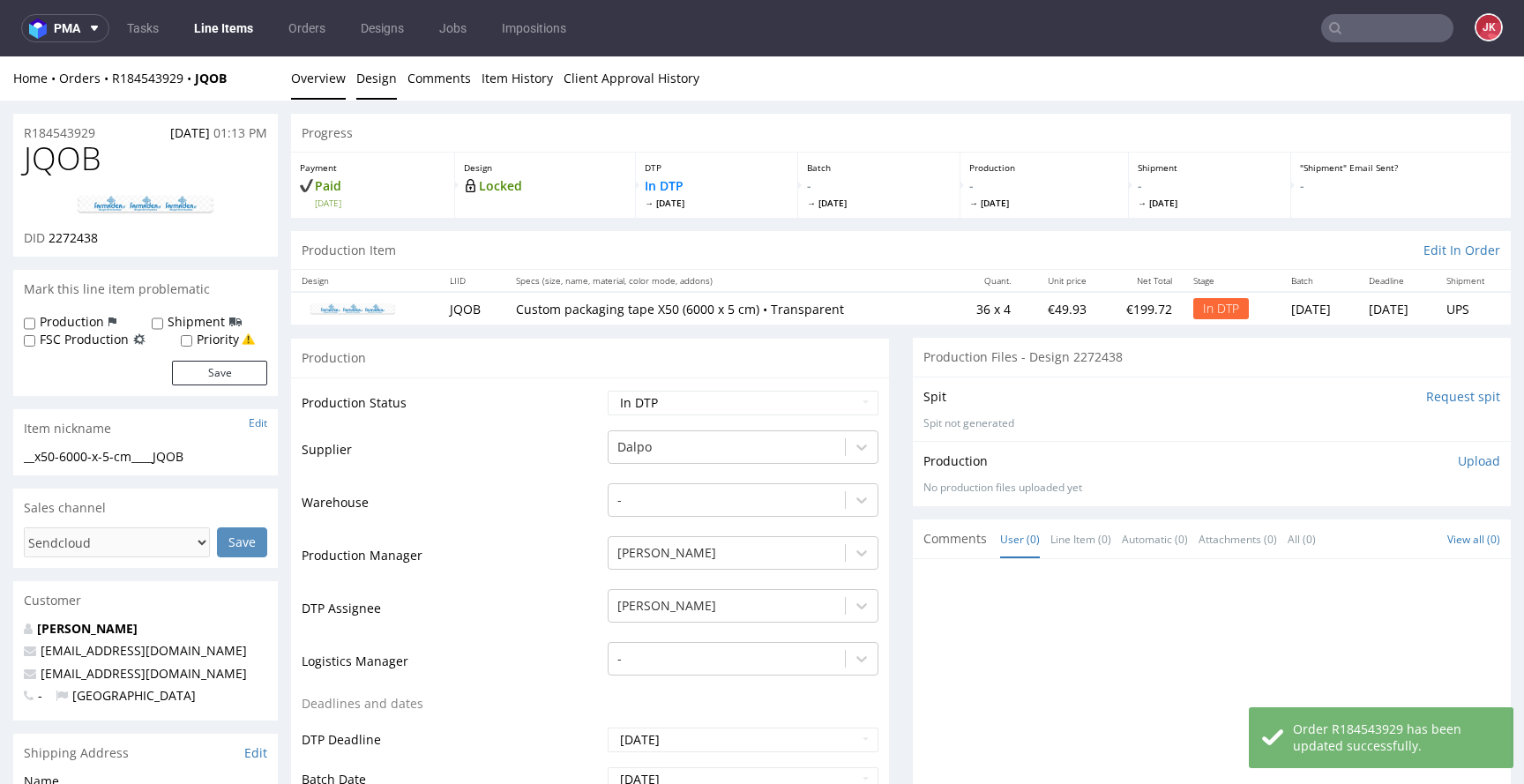
click at [367, 79] on link "Design" at bounding box center [376, 78] width 40 height 43
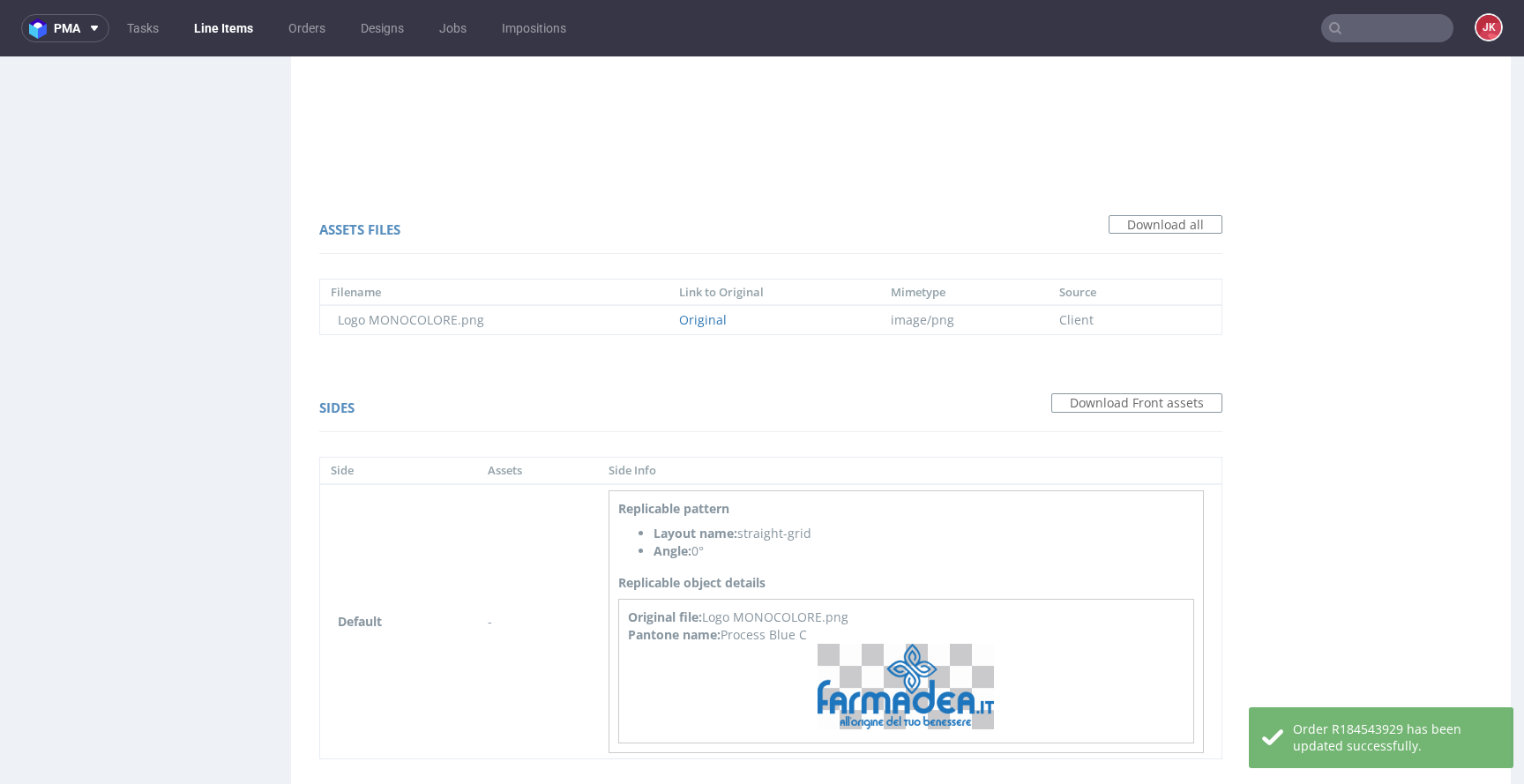
scroll to position [1176, 0]
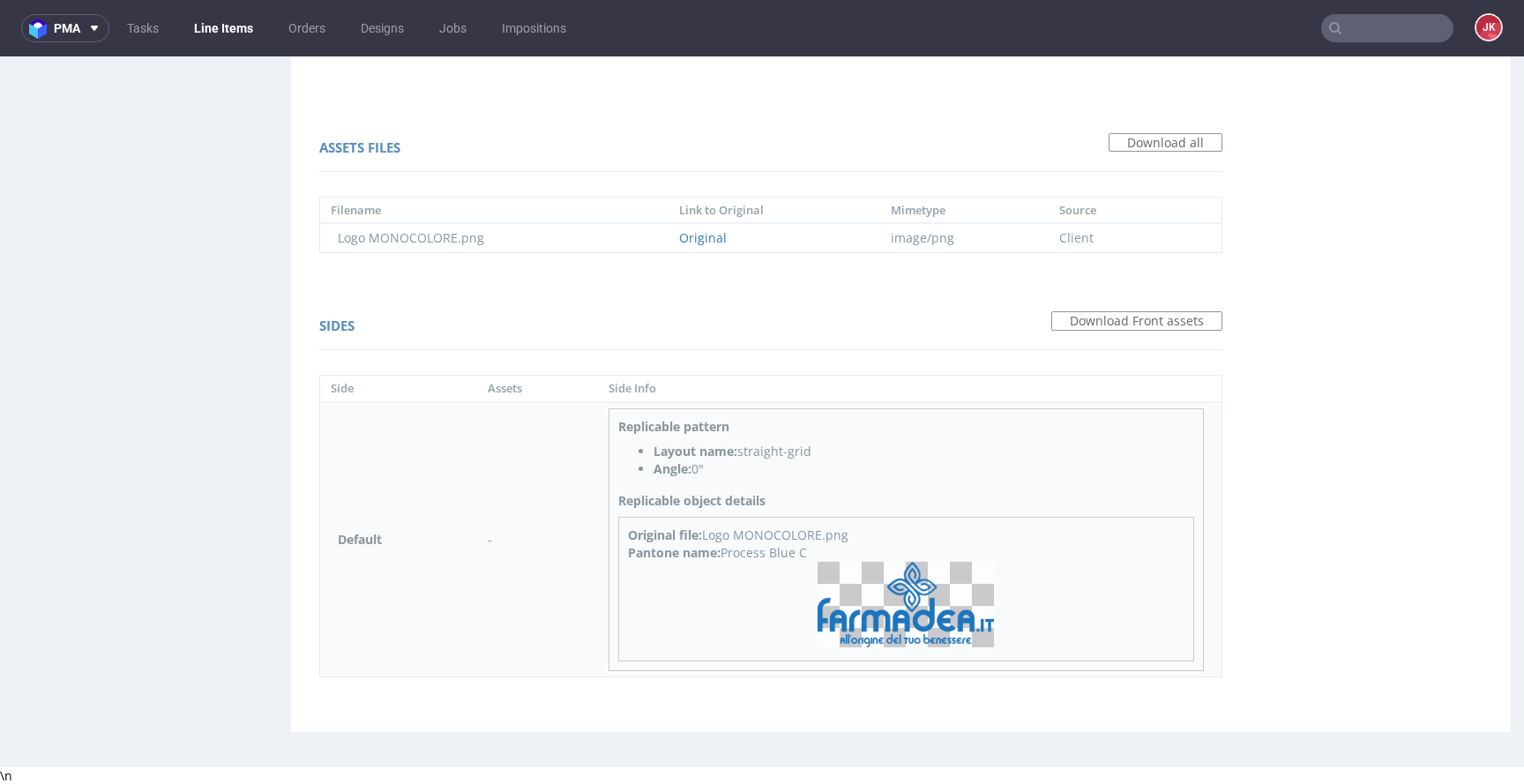
click at [898, 587] on img at bounding box center [906, 604] width 176 height 86
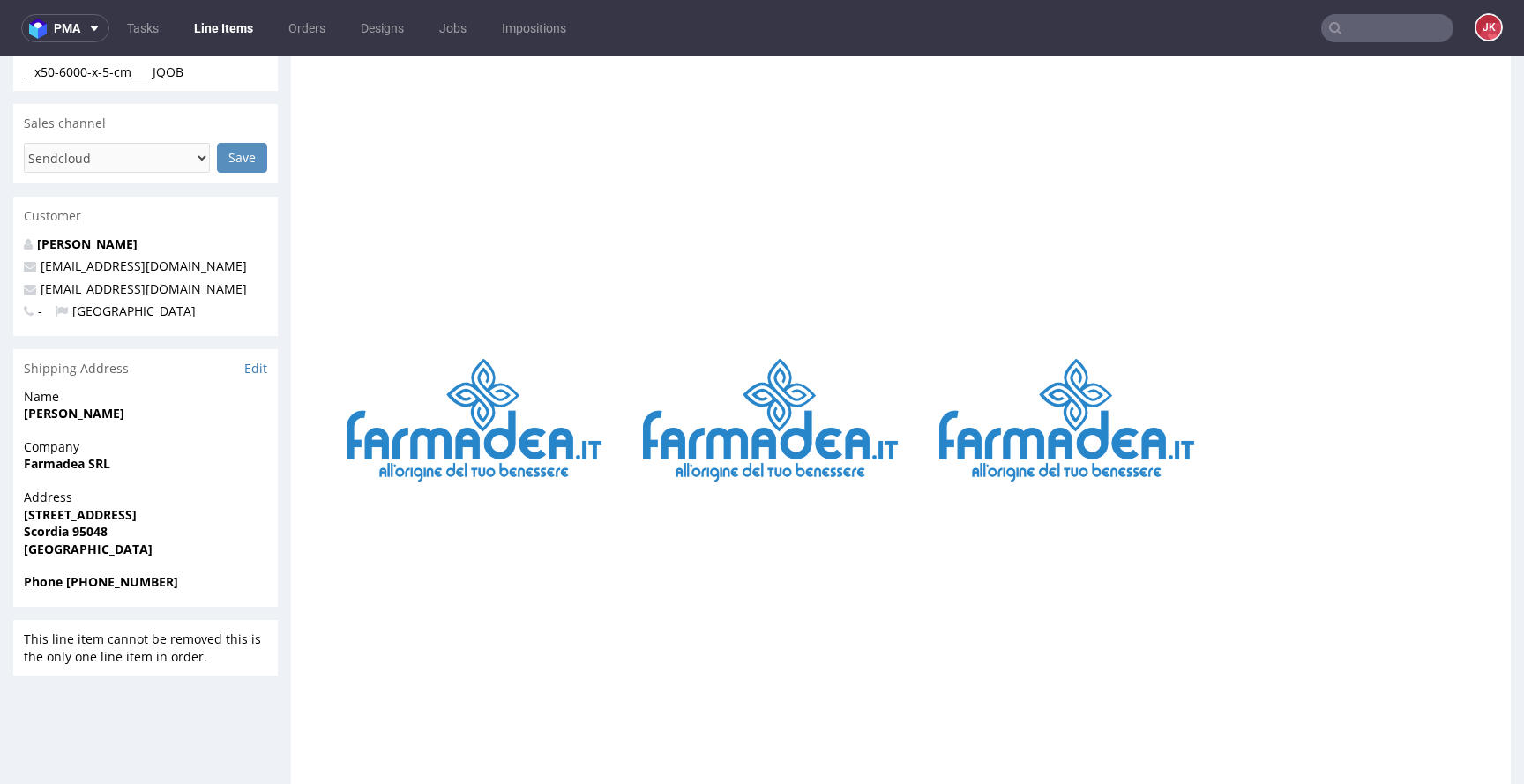
scroll to position [0, 0]
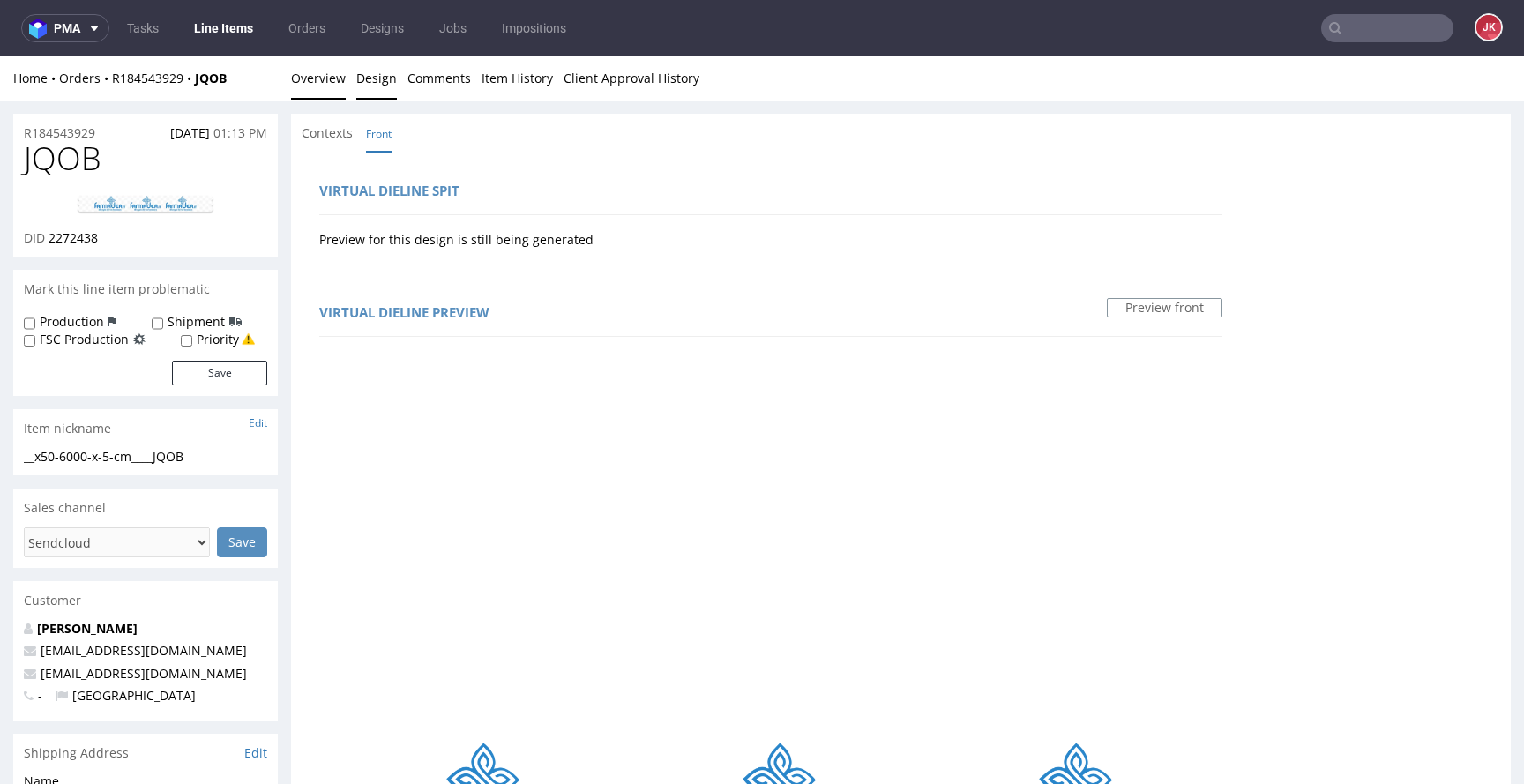
click at [309, 77] on link "Overview" at bounding box center [318, 78] width 55 height 43
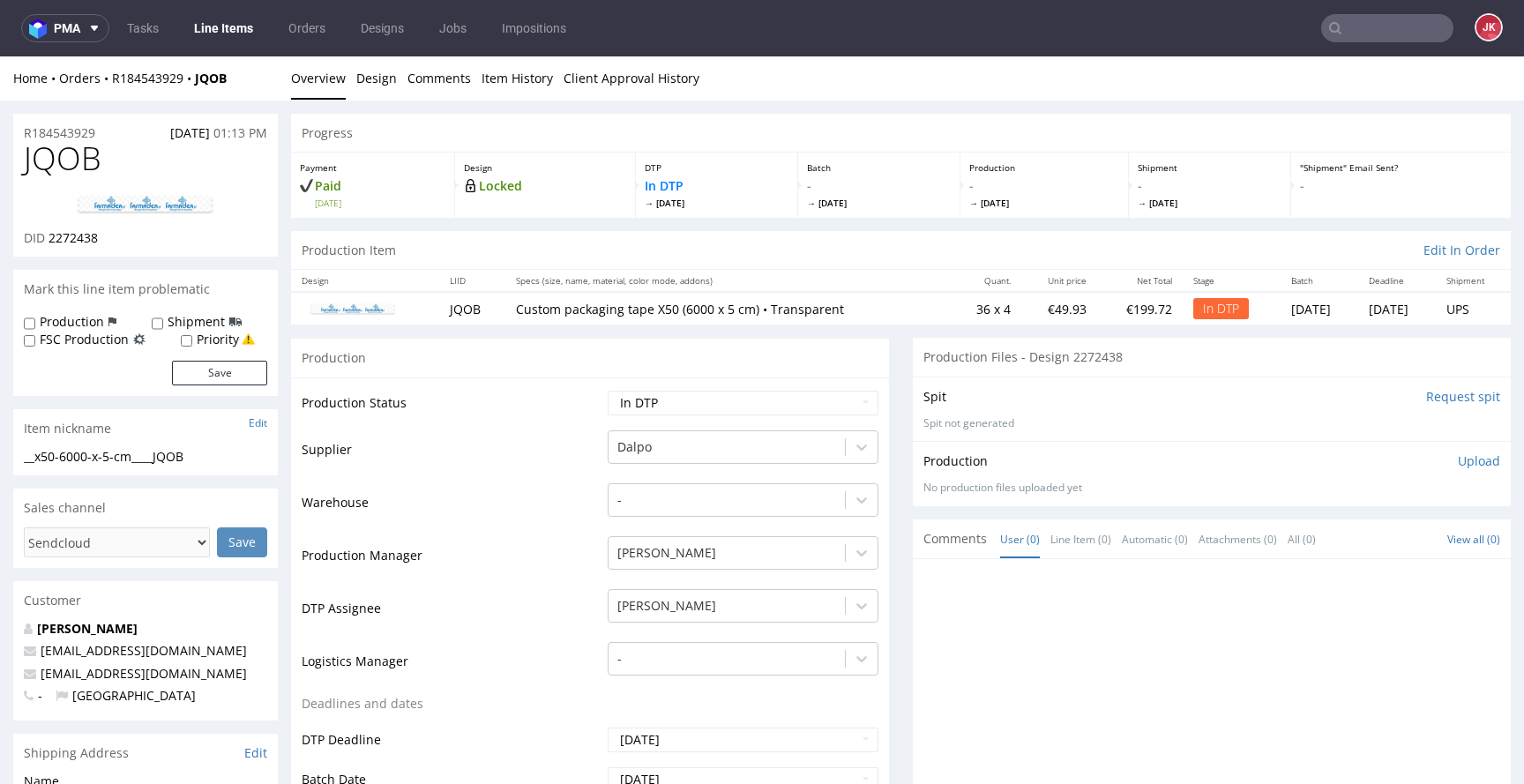
click at [127, 215] on link at bounding box center [145, 204] width 141 height 49
click at [68, 155] on span "JQOB" at bounding box center [62, 158] width 77 height 35
copy span "JQOB"
drag, startPoint x: 49, startPoint y: 242, endPoint x: 116, endPoint y: 238, distance: 67.1
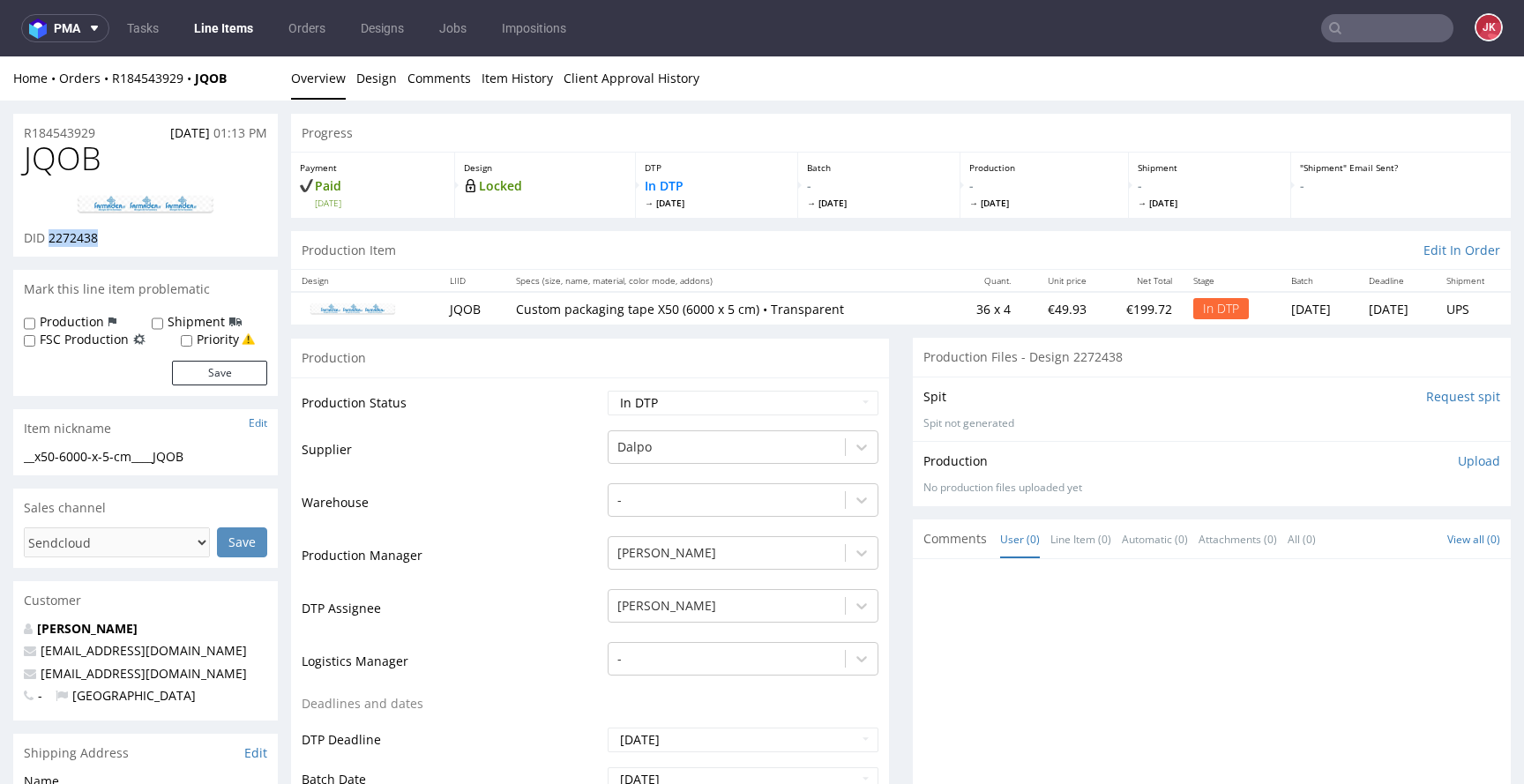
click at [116, 238] on div "DID 2272438" at bounding box center [145, 238] width 243 height 18
copy span "2272438"
drag, startPoint x: 226, startPoint y: 456, endPoint x: 1, endPoint y: 458, distance: 225.0
copy div "__x50-6000-x-5-cm____JQOB"
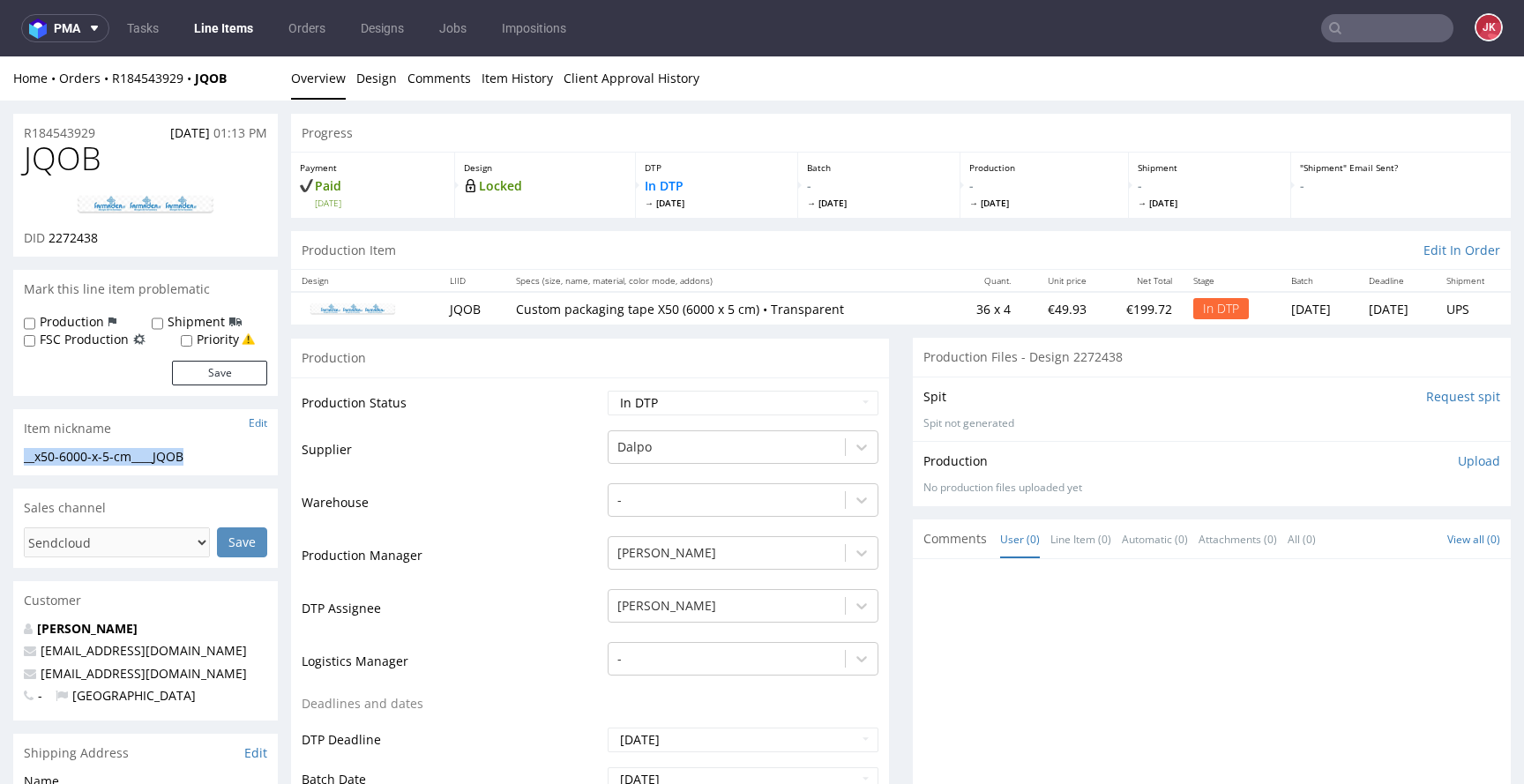
click at [115, 131] on div "R184543929 [DATE] 01:13 PM" at bounding box center [145, 128] width 265 height 28
drag, startPoint x: 106, startPoint y: 131, endPoint x: 0, endPoint y: 133, distance: 106.0
copy p "R184543929"
drag, startPoint x: 56, startPoint y: 241, endPoint x: 205, endPoint y: 230, distance: 149.4
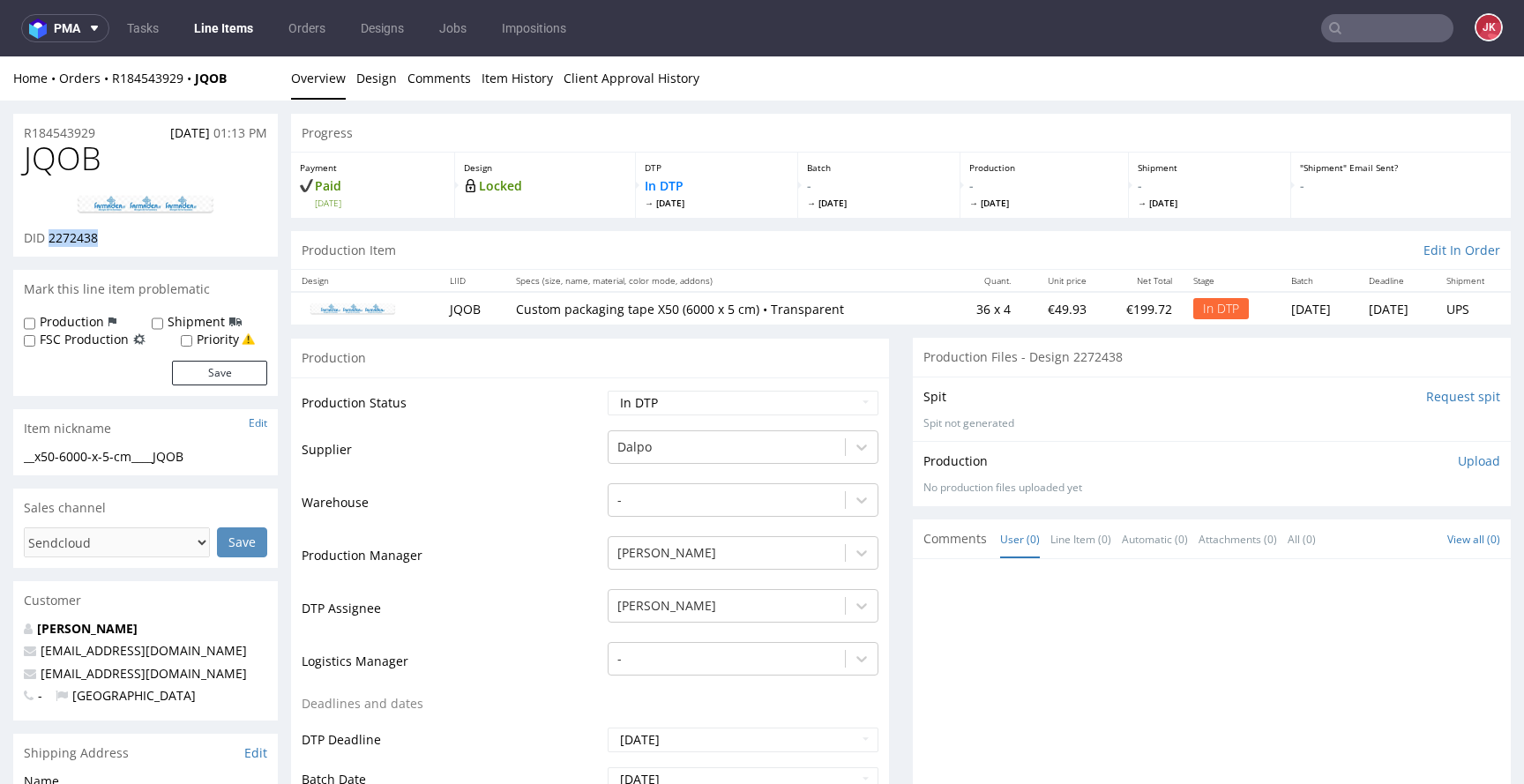
click at [205, 230] on div "DID 2272438" at bounding box center [145, 238] width 243 height 18
copy span "2272438"
click at [1458, 466] on p "Upload" at bounding box center [1478, 461] width 42 height 18
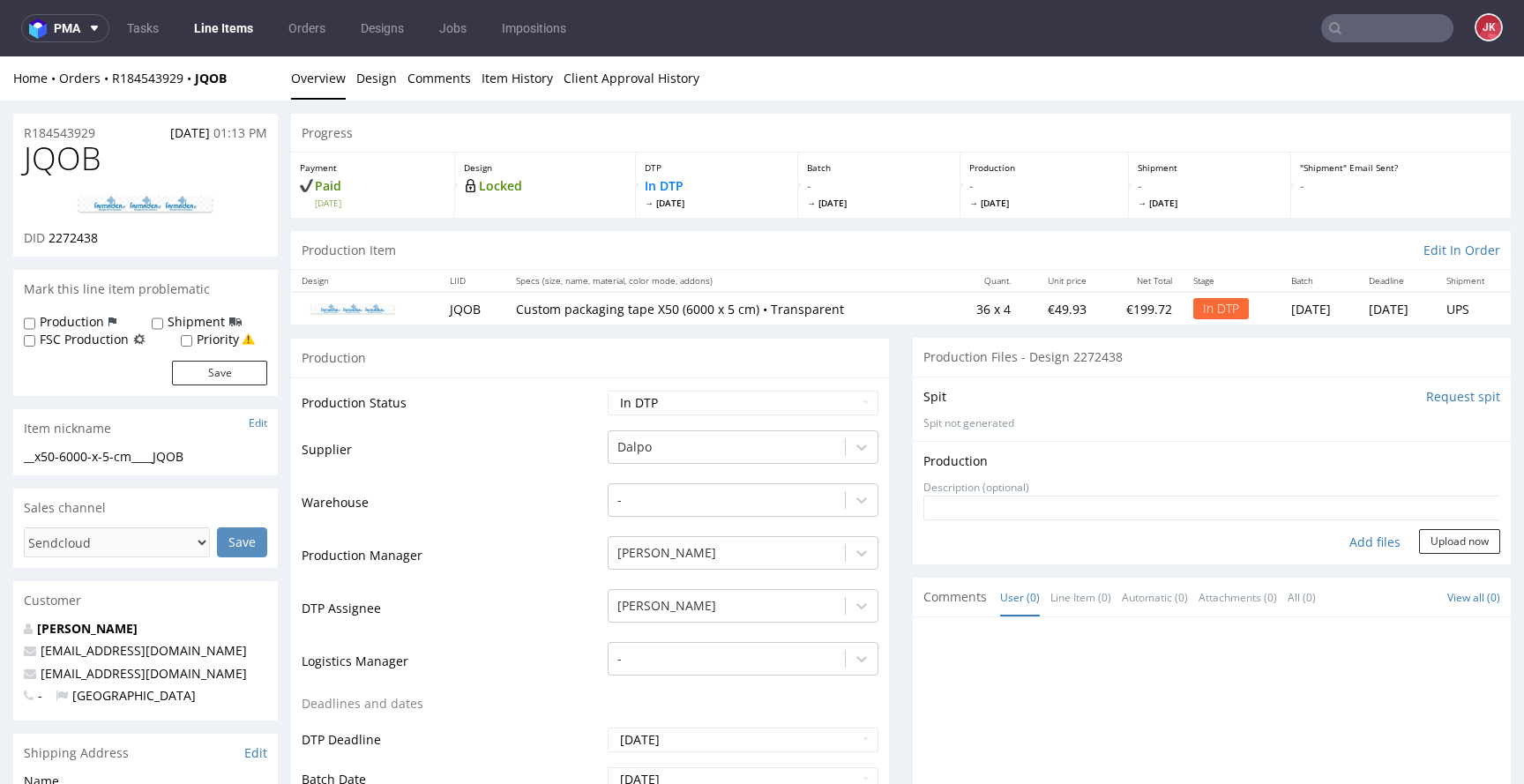
click at [1337, 543] on div "Add files" at bounding box center [1375, 542] width 89 height 26
type input "C:\fakepath\__x50-6000-x-5-cm____JQOB__d2272438__oR184543929__2.pdf"
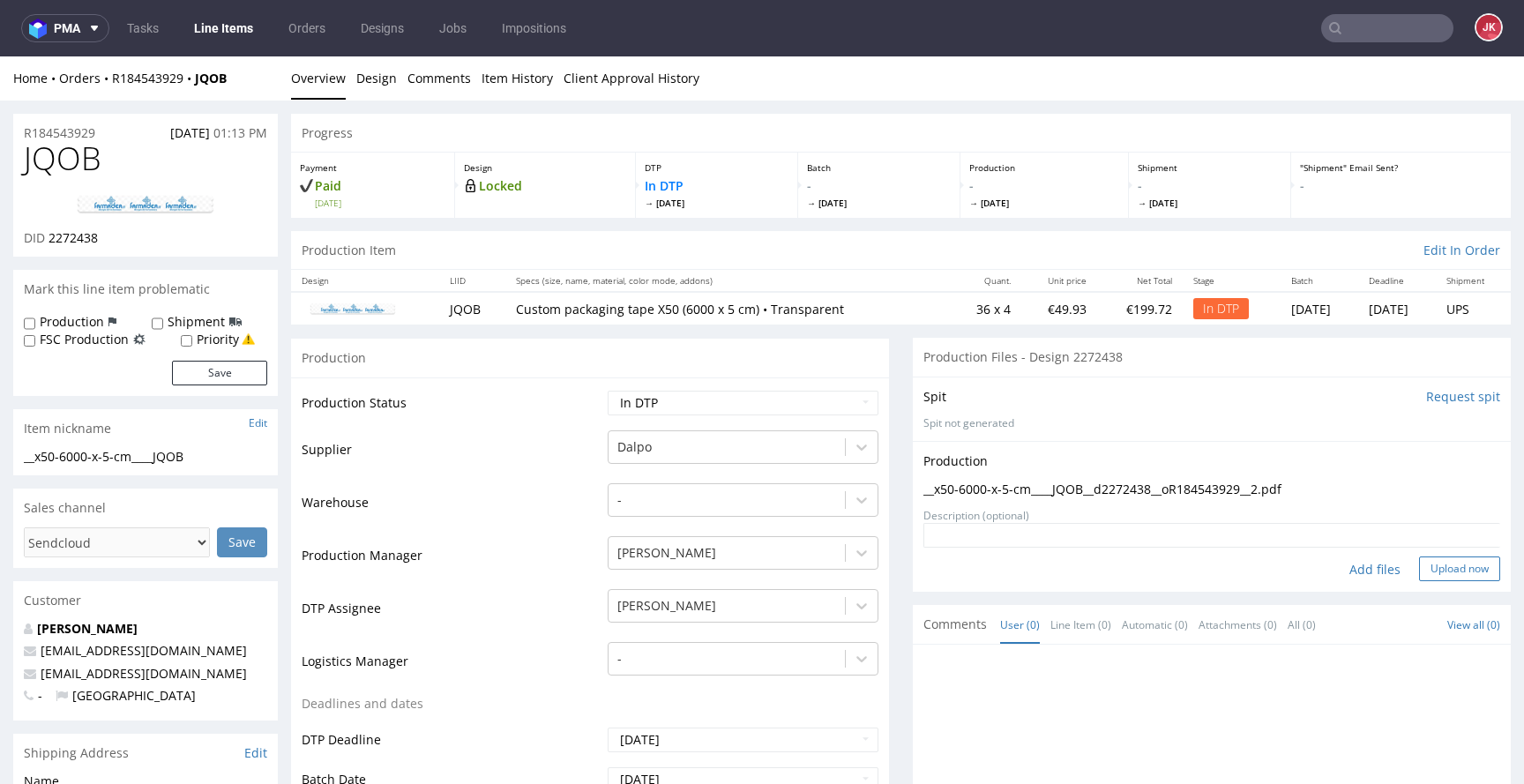
click at [1448, 574] on button "Upload now" at bounding box center [1459, 569] width 81 height 24
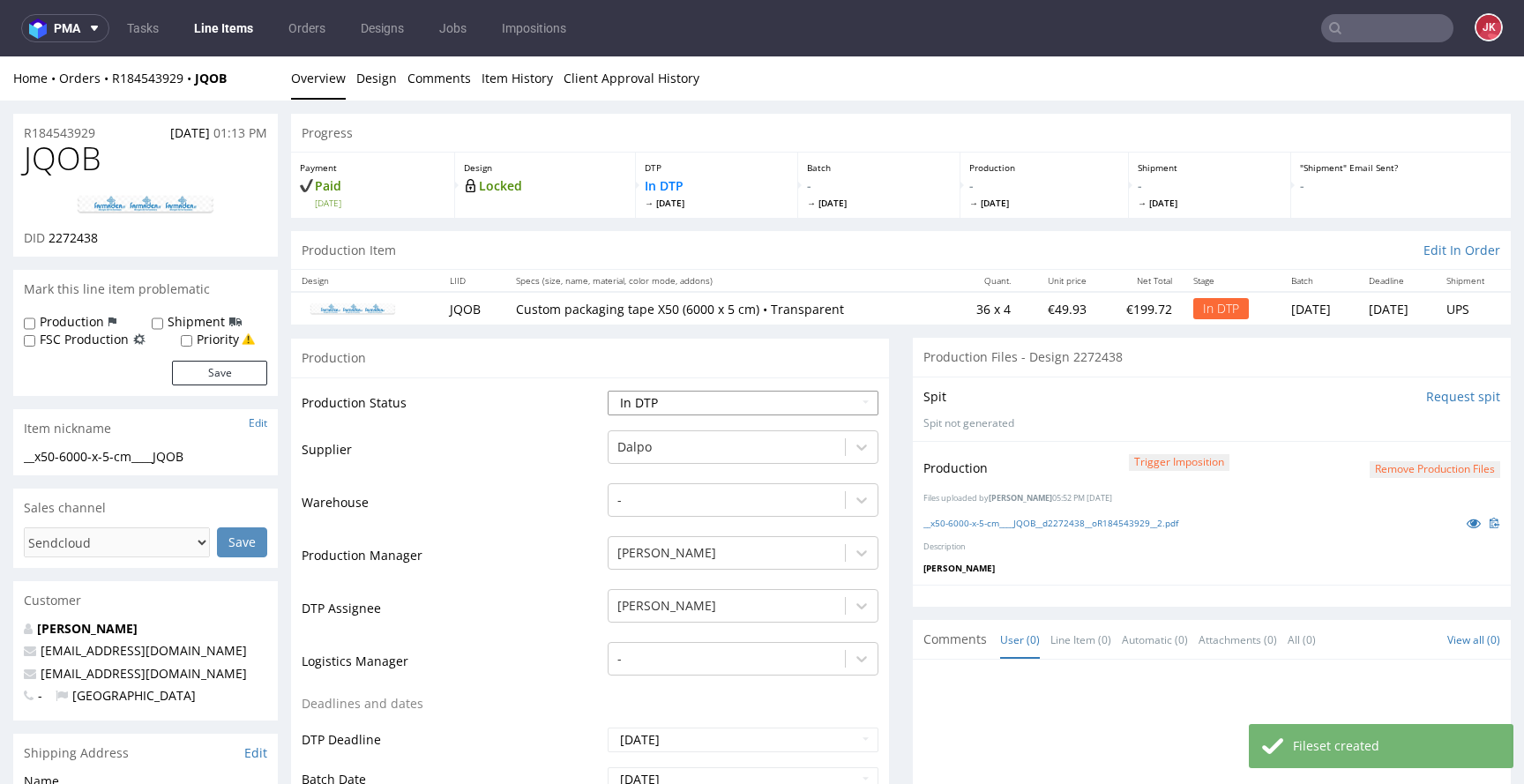
click at [784, 405] on select "Waiting for Artwork Waiting for Diecut Waiting for Mockup Waiting for DTP Waiti…" at bounding box center [742, 403] width 270 height 24
select select "dtp_production_ready"
click at [607, 391] on select "Waiting for Artwork Waiting for Diecut Waiting for Mockup Waiting for DTP Waiti…" at bounding box center [742, 403] width 270 height 24
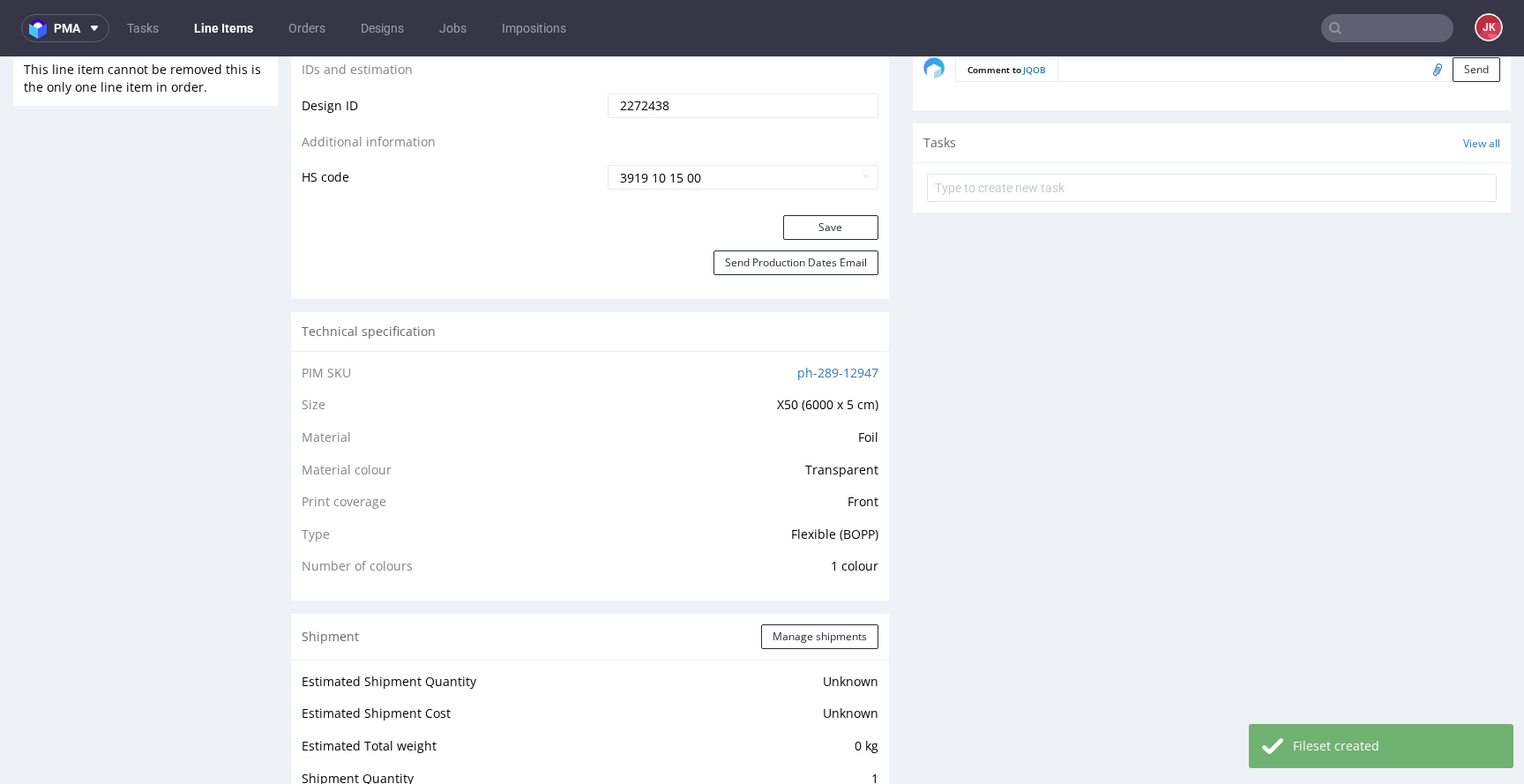
scroll to position [909, 0]
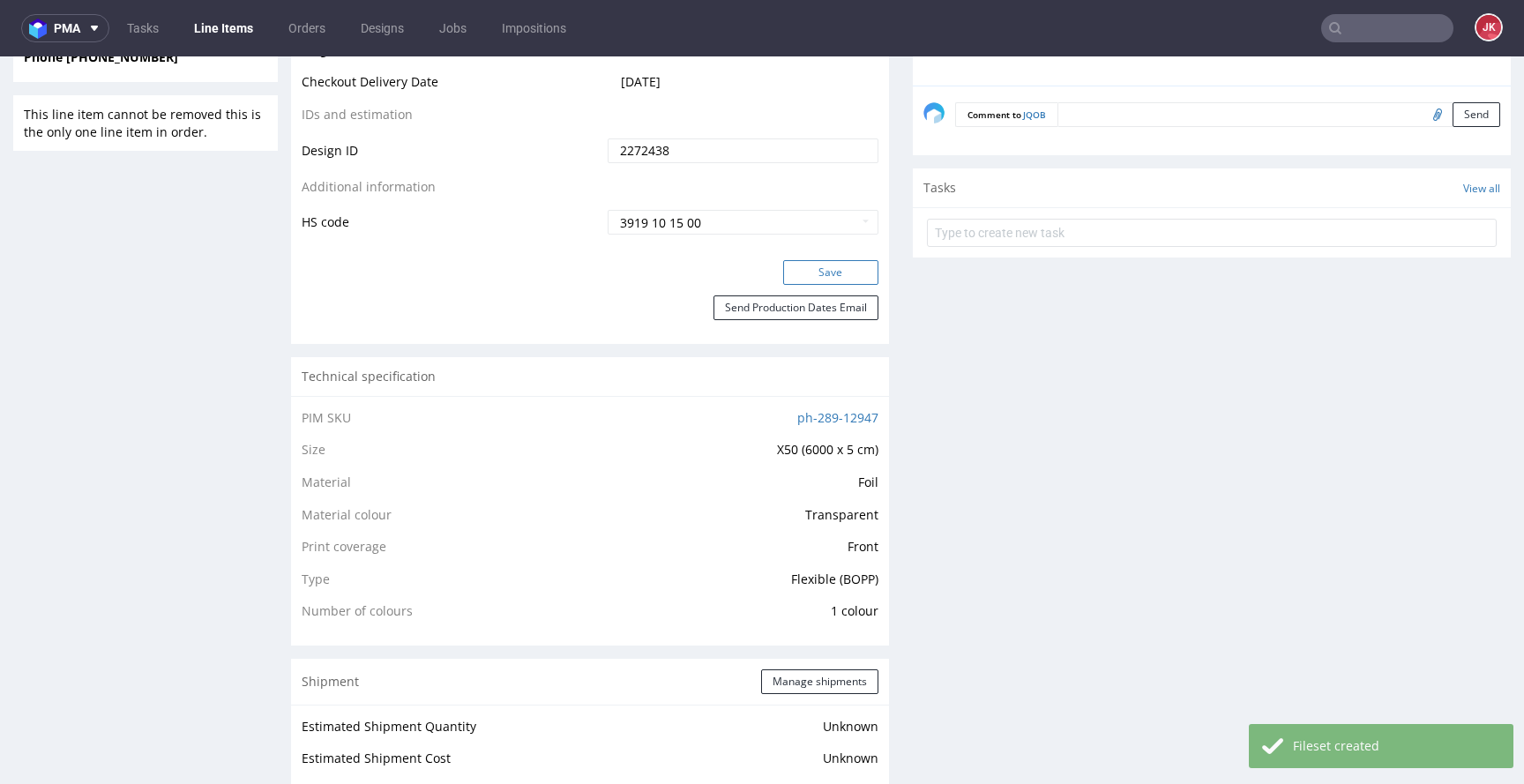
click at [813, 267] on button "Save" at bounding box center [831, 272] width 95 height 24
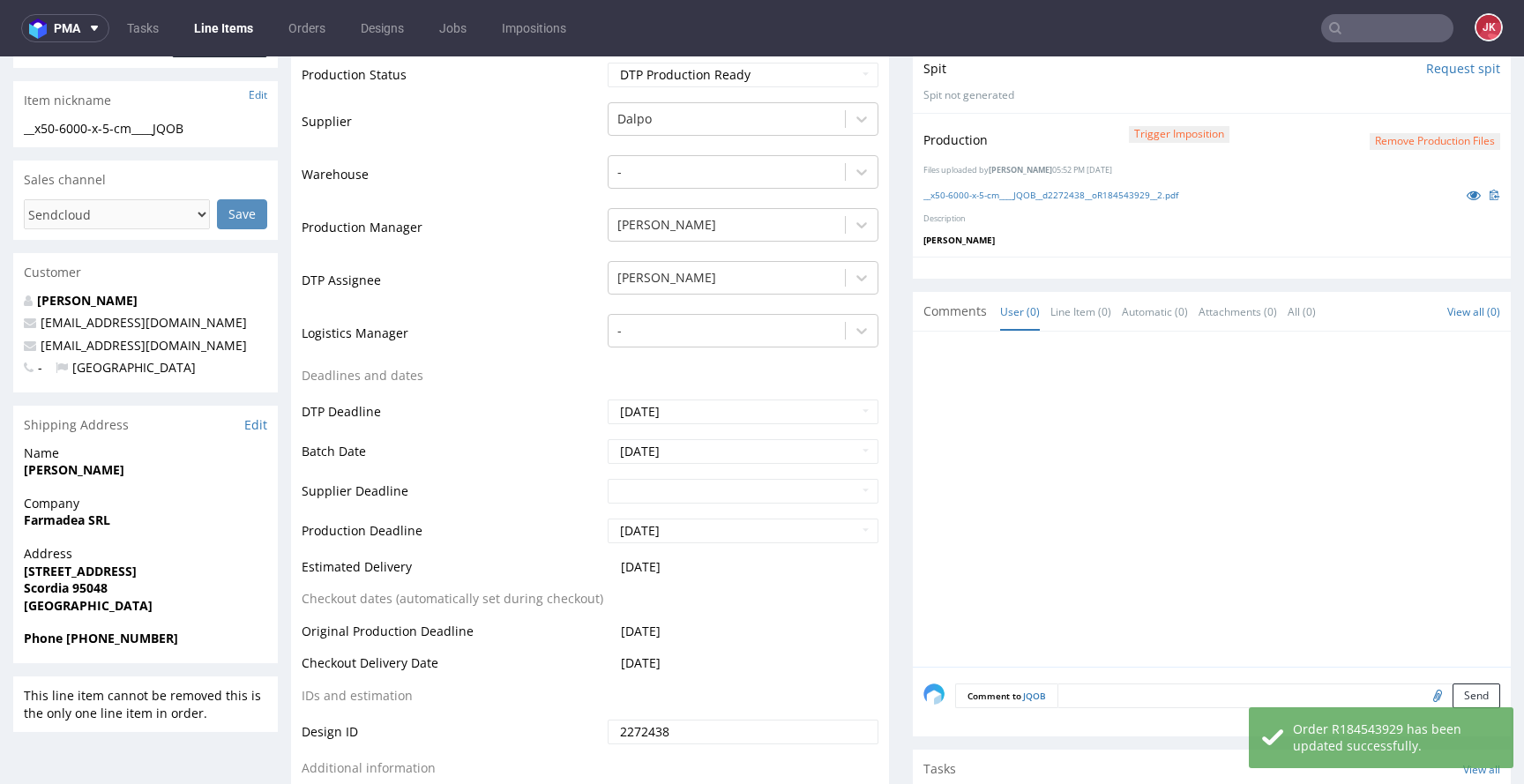
scroll to position [0, 0]
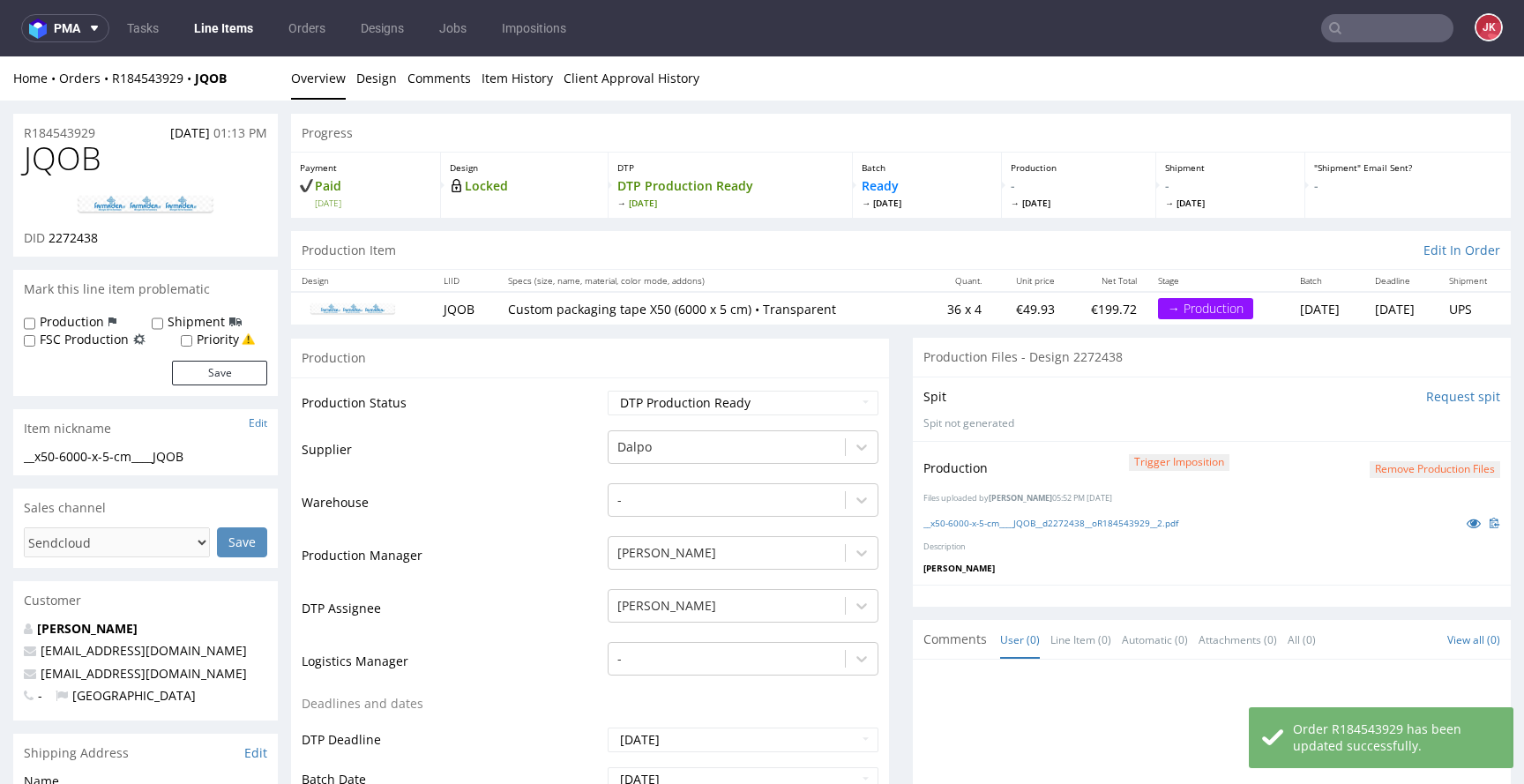
click at [589, 429] on td "Supplier" at bounding box center [451, 455] width 301 height 53
click at [589, 423] on td "Production Status" at bounding box center [451, 408] width 301 height 40
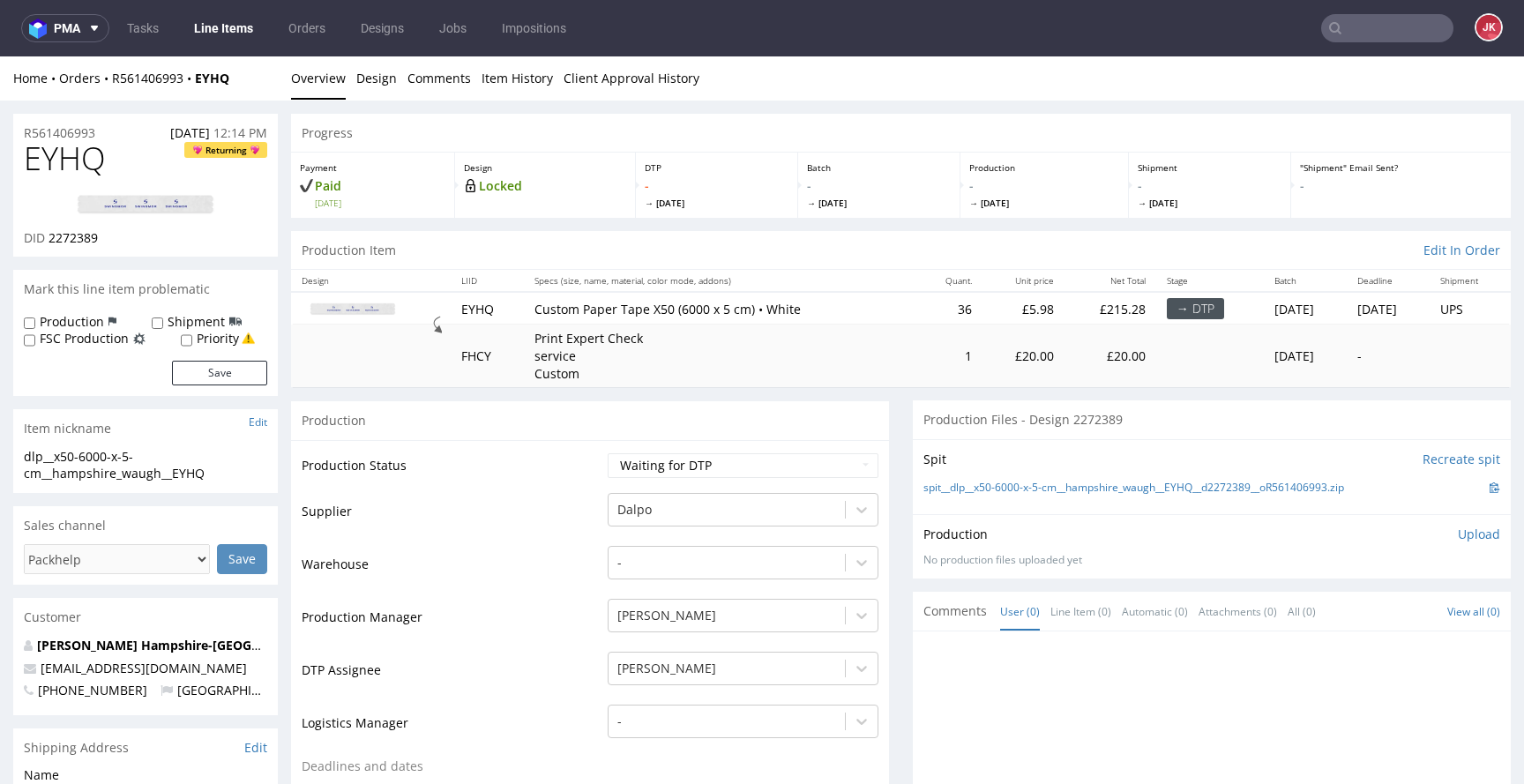
click at [577, 493] on td "Supplier" at bounding box center [451, 517] width 301 height 53
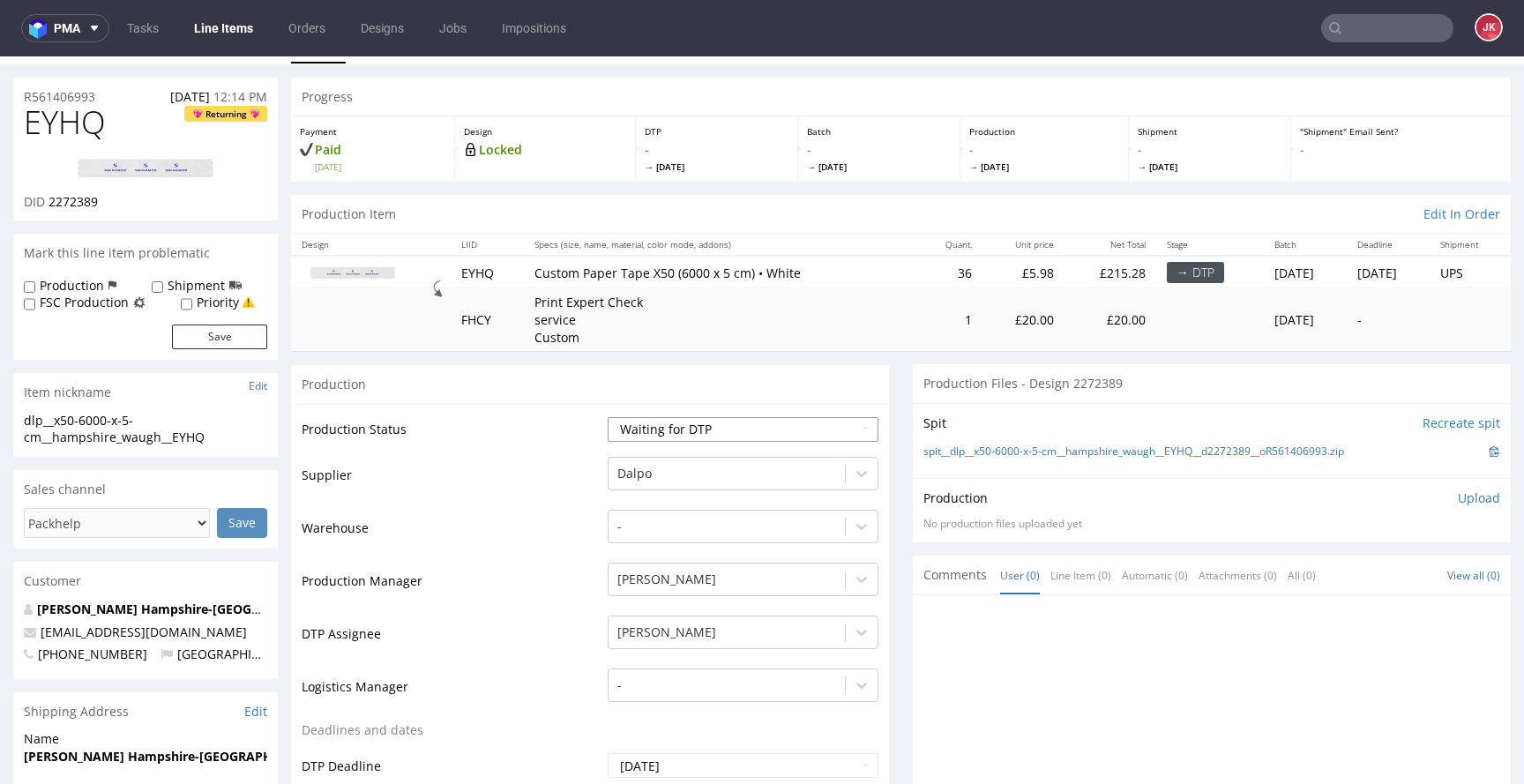
click at [700, 429] on select "Waiting for Artwork Waiting for Diecut Waiting for Mockup Waiting for DTP Waiti…" at bounding box center [742, 429] width 270 height 24
select select "dtp_in_process"
click at [607, 417] on select "Waiting for Artwork Waiting for Diecut Waiting for Mockup Waiting for DTP Waiti…" at bounding box center [742, 429] width 270 height 24
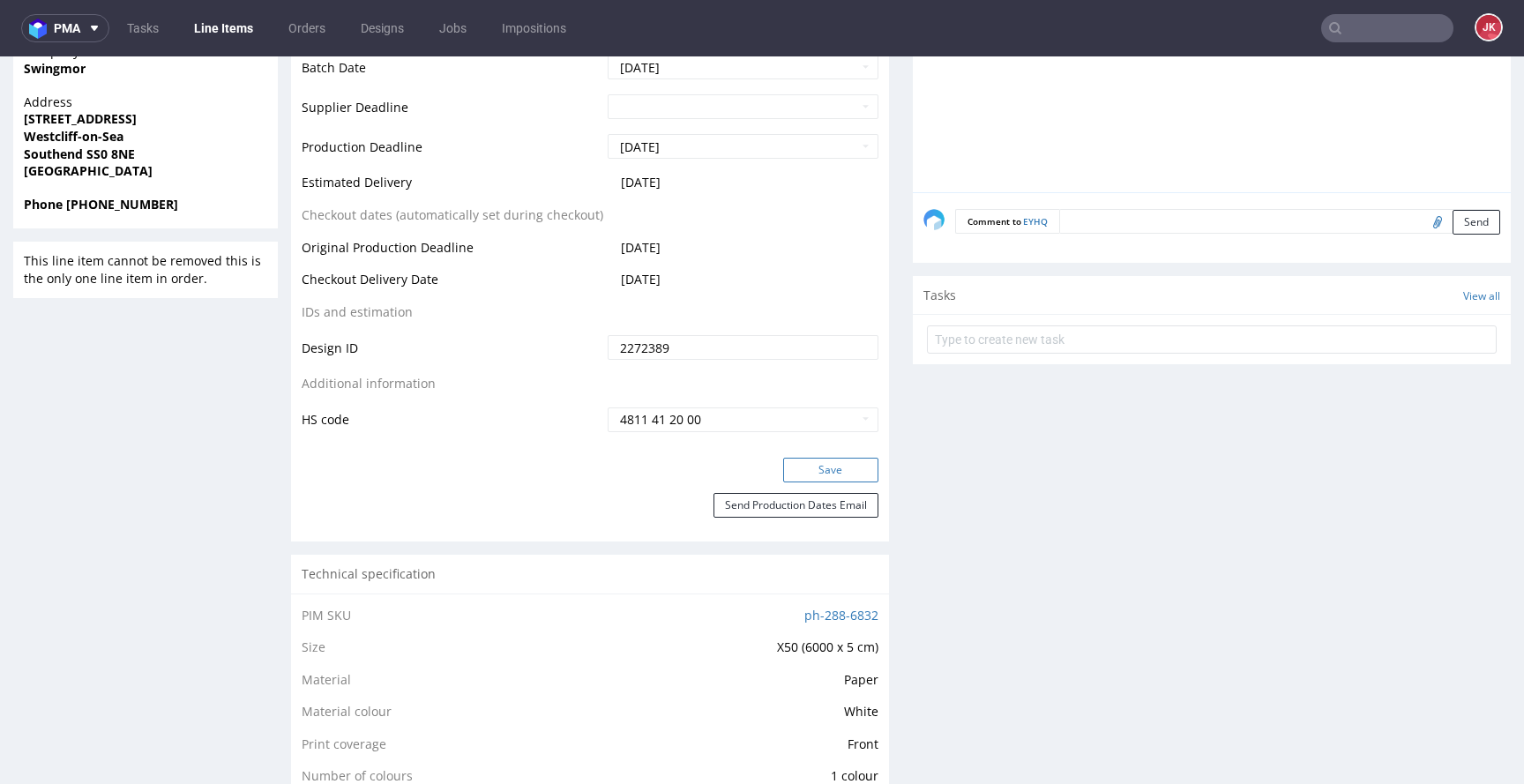
scroll to position [782, 0]
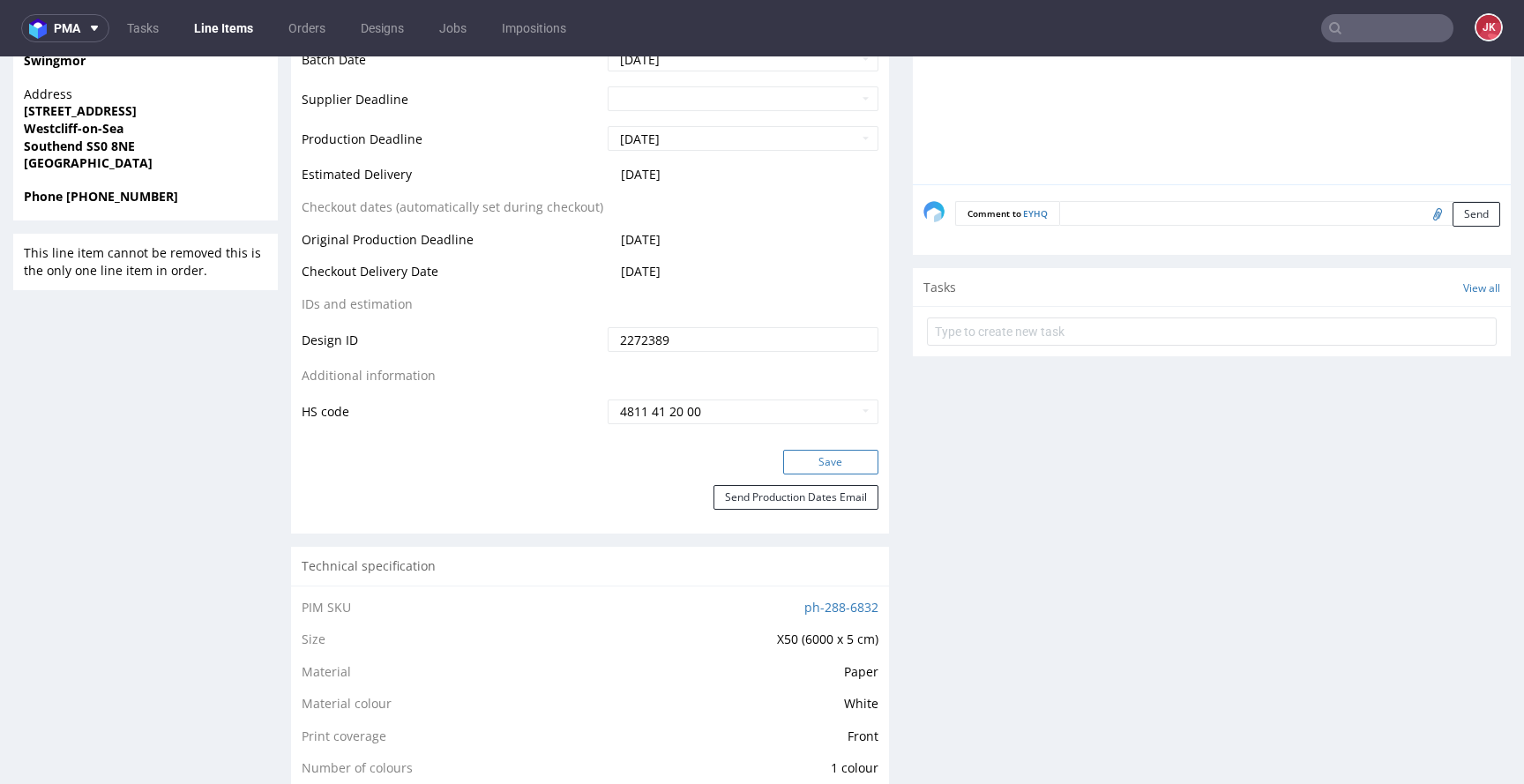
click at [831, 468] on button "Save" at bounding box center [831, 461] width 95 height 24
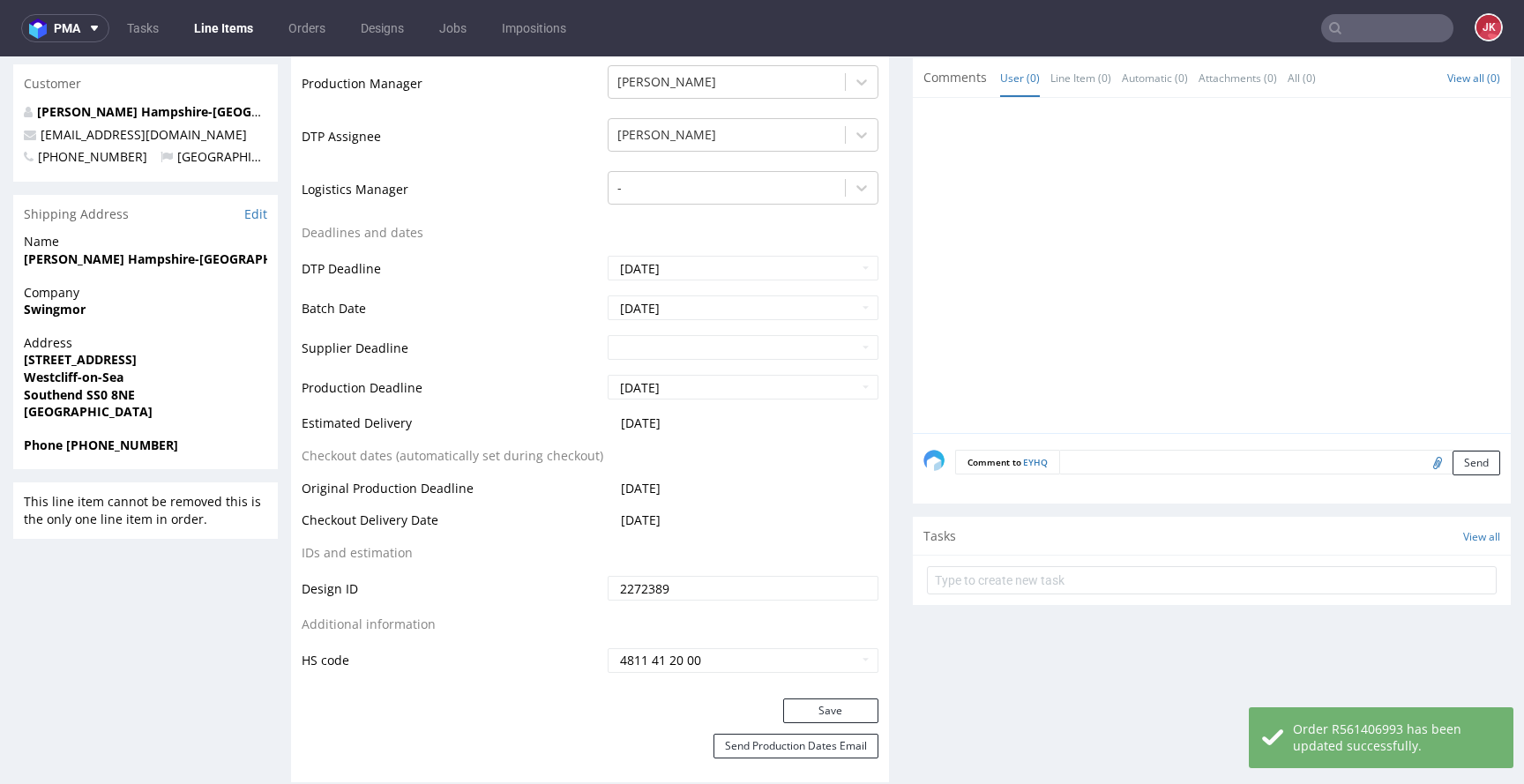
scroll to position [0, 0]
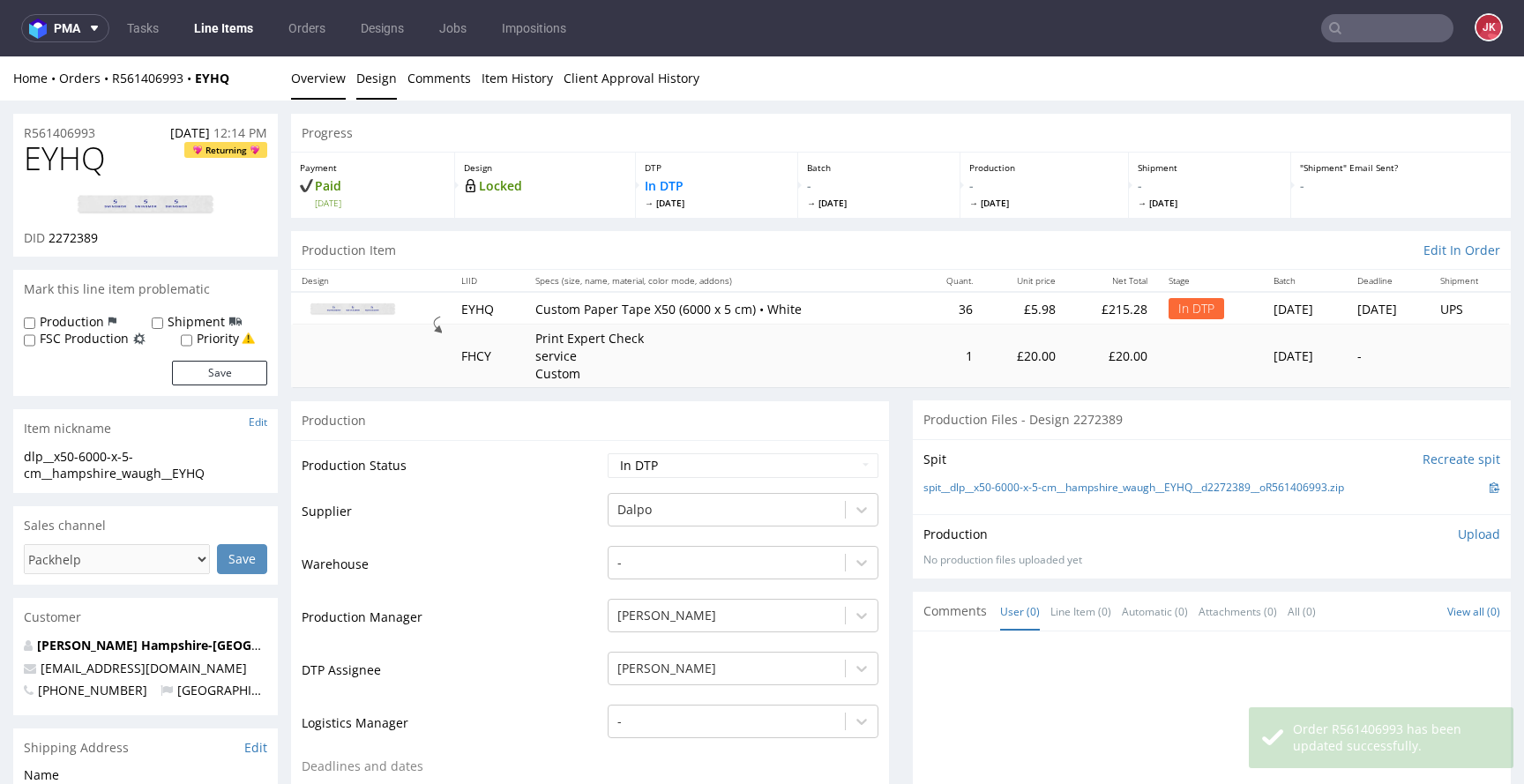
click at [374, 77] on link "Design" at bounding box center [376, 78] width 40 height 43
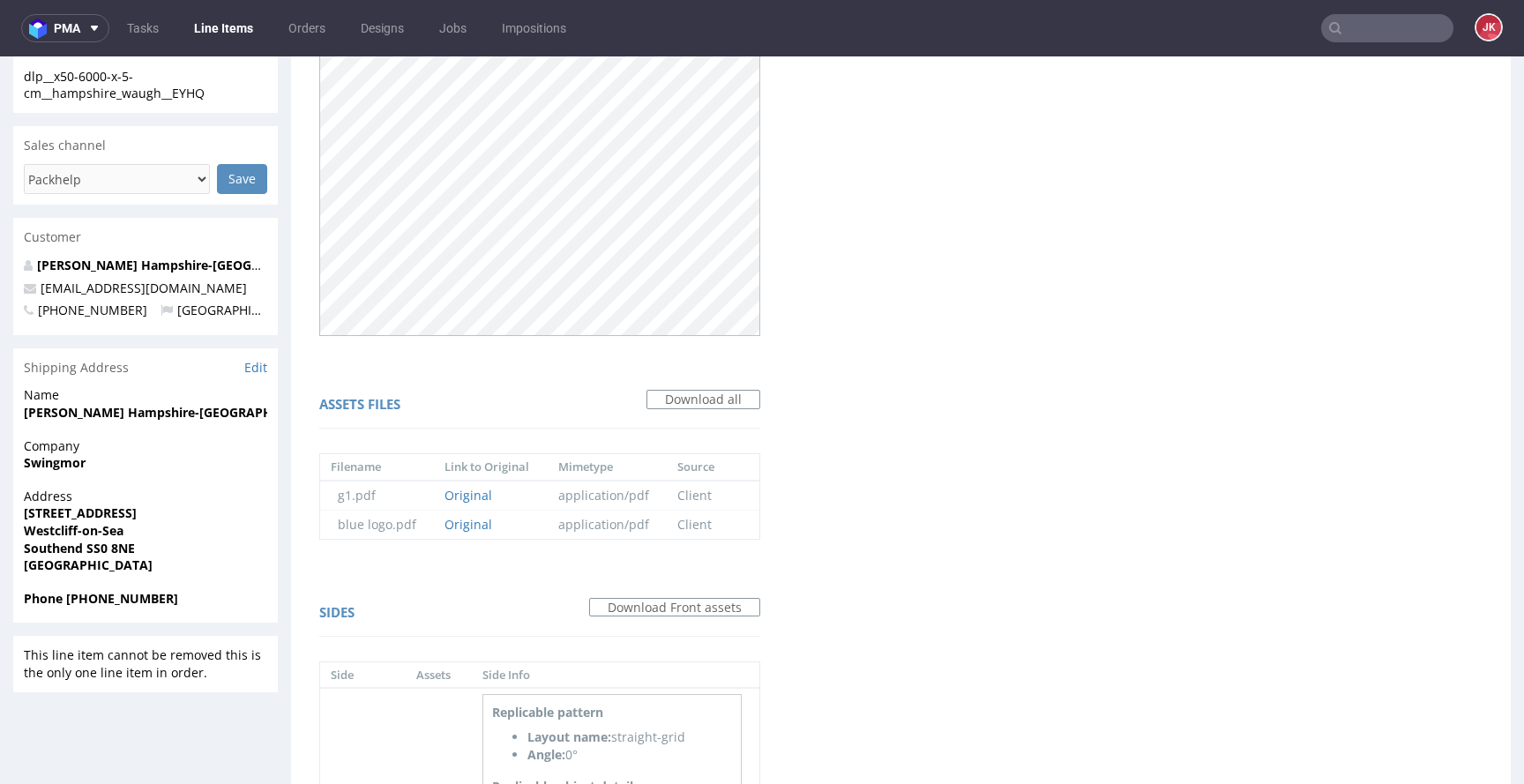
scroll to position [677, 0]
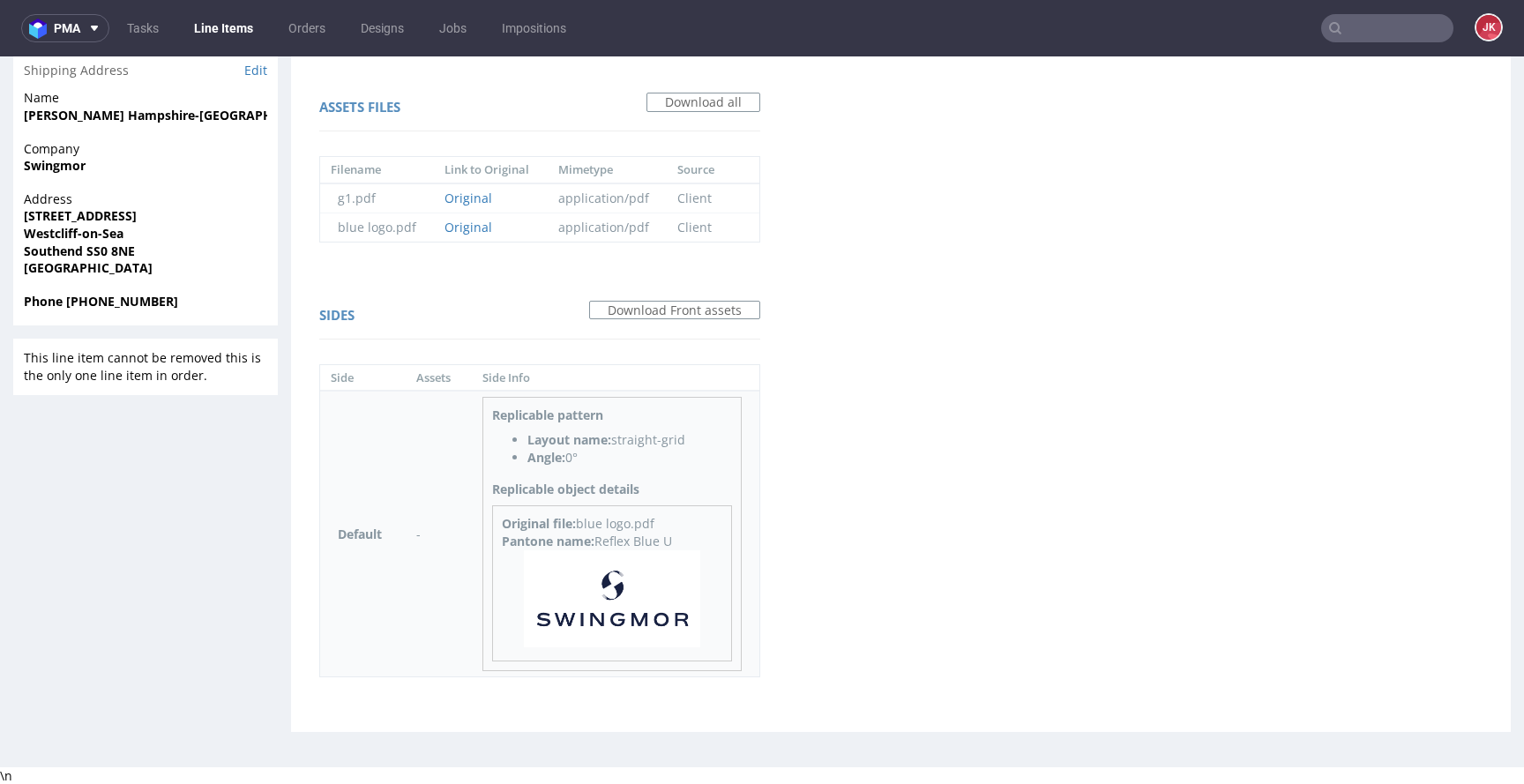
click at [628, 591] on img at bounding box center [612, 598] width 176 height 97
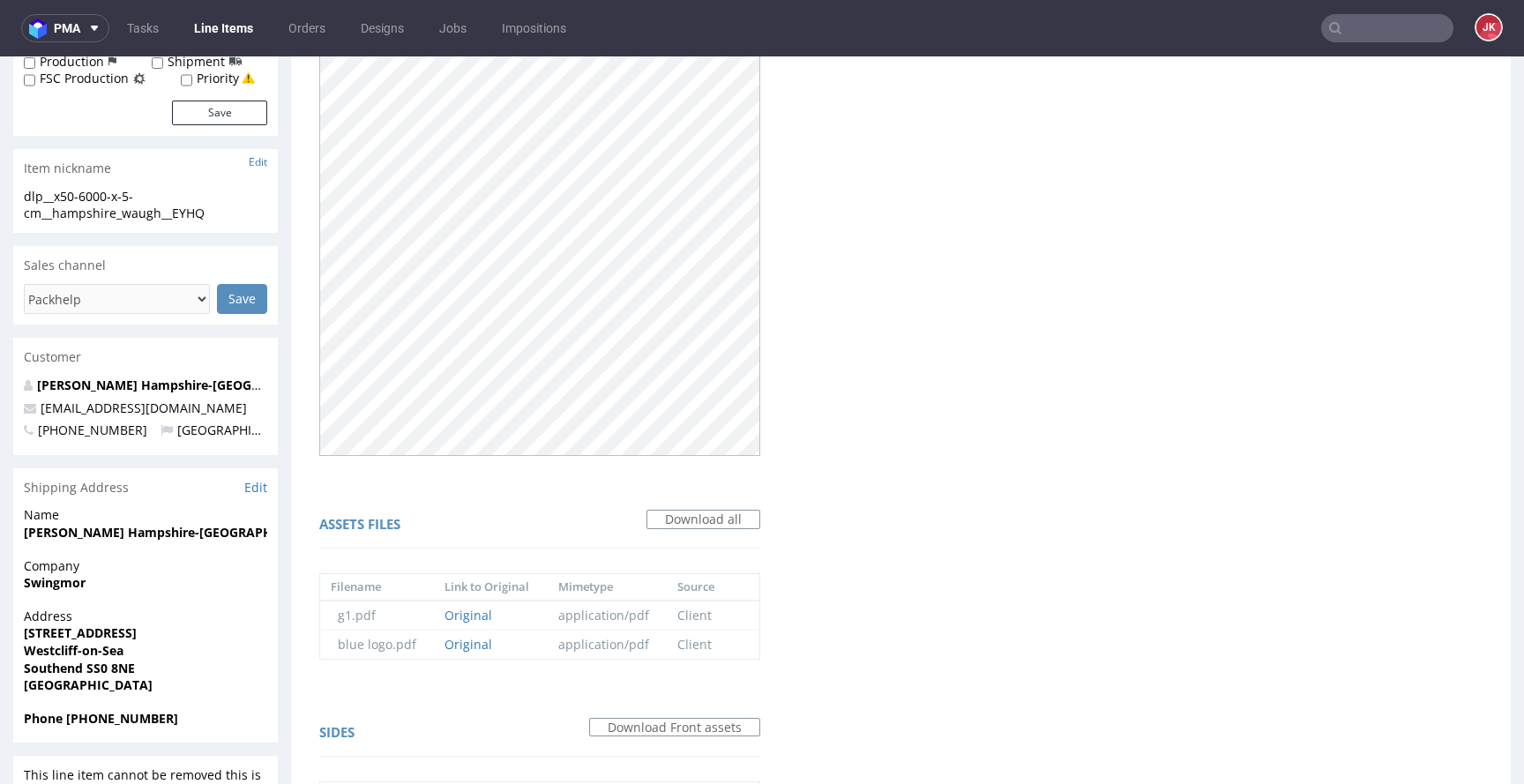
scroll to position [0, 0]
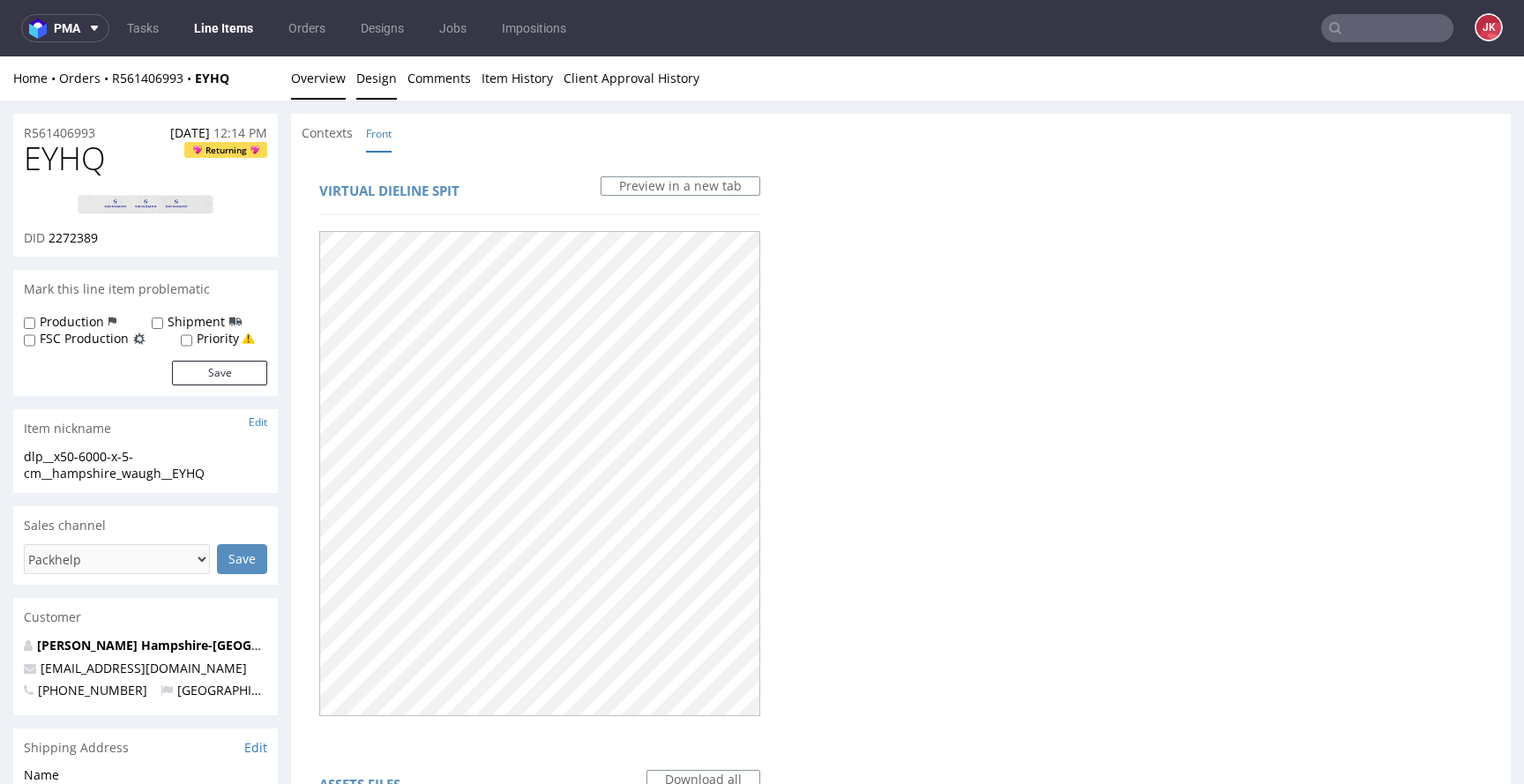
click at [327, 83] on link "Overview" at bounding box center [318, 78] width 55 height 43
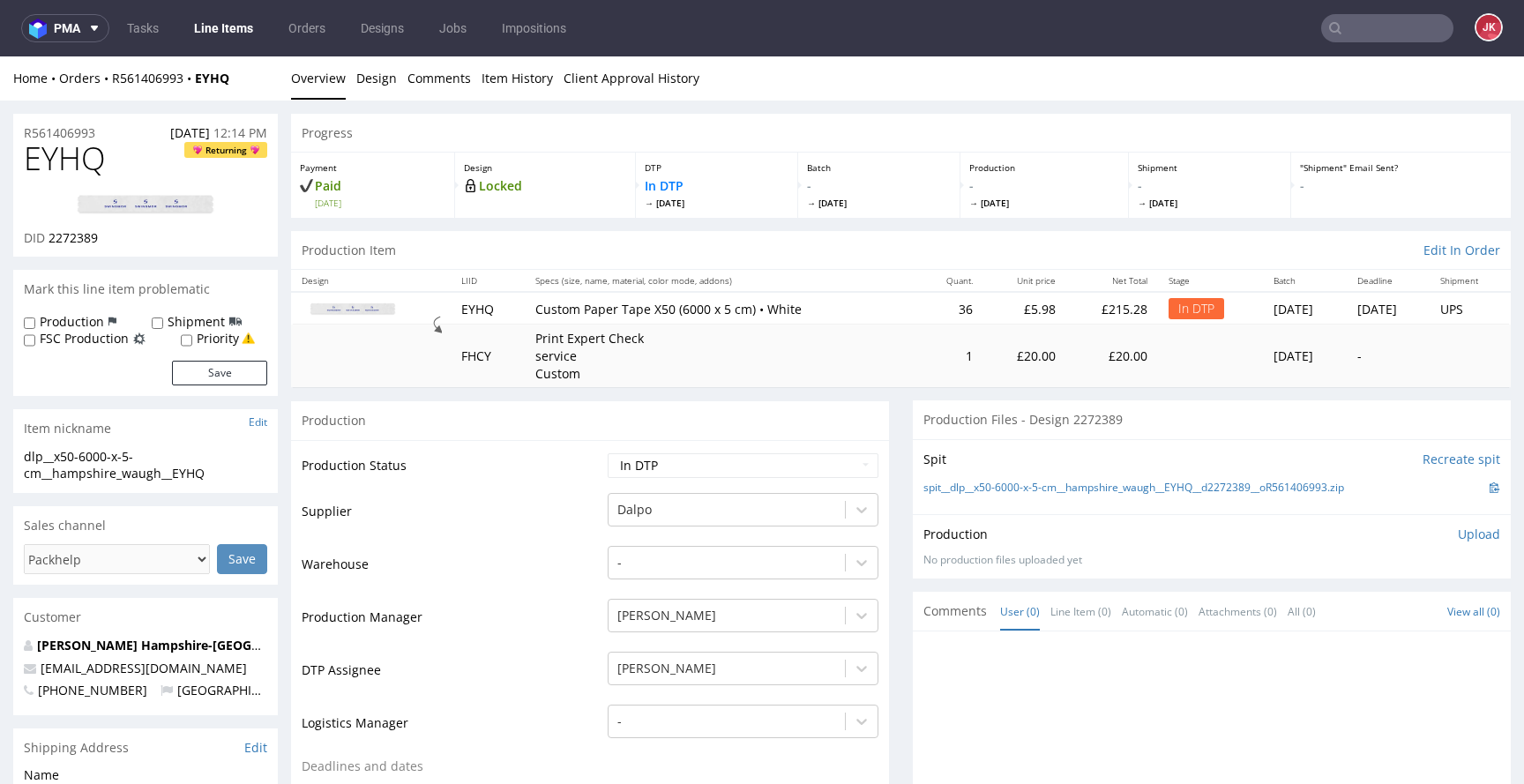
click at [589, 472] on td "Production Status" at bounding box center [451, 471] width 301 height 40
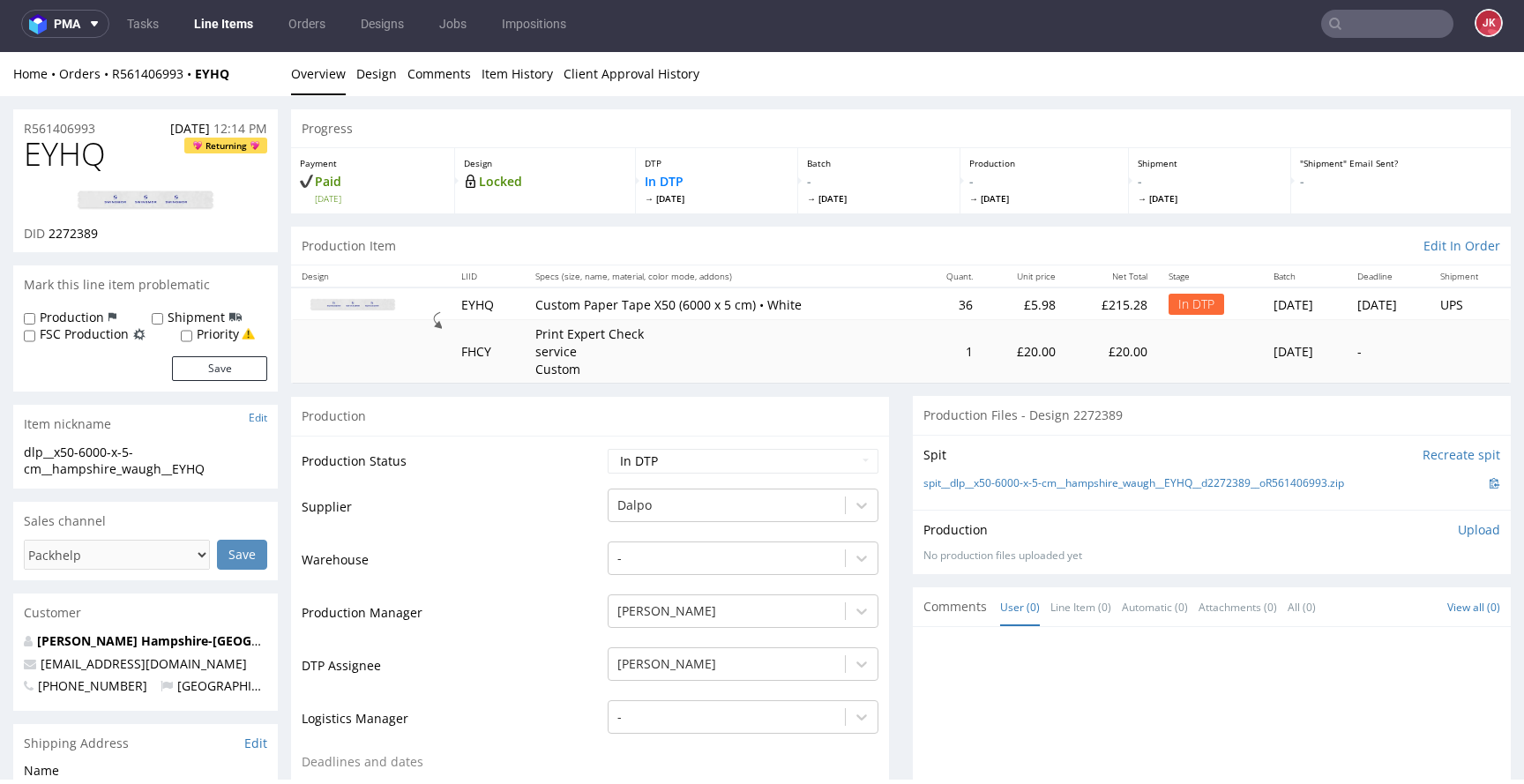
click at [178, 193] on img at bounding box center [145, 199] width 141 height 21
drag, startPoint x: 535, startPoint y: 547, endPoint x: 557, endPoint y: 545, distance: 22.1
click at [537, 546] on td "Warehouse" at bounding box center [451, 566] width 301 height 53
click at [59, 158] on span "EYHQ" at bounding box center [65, 155] width 82 height 35
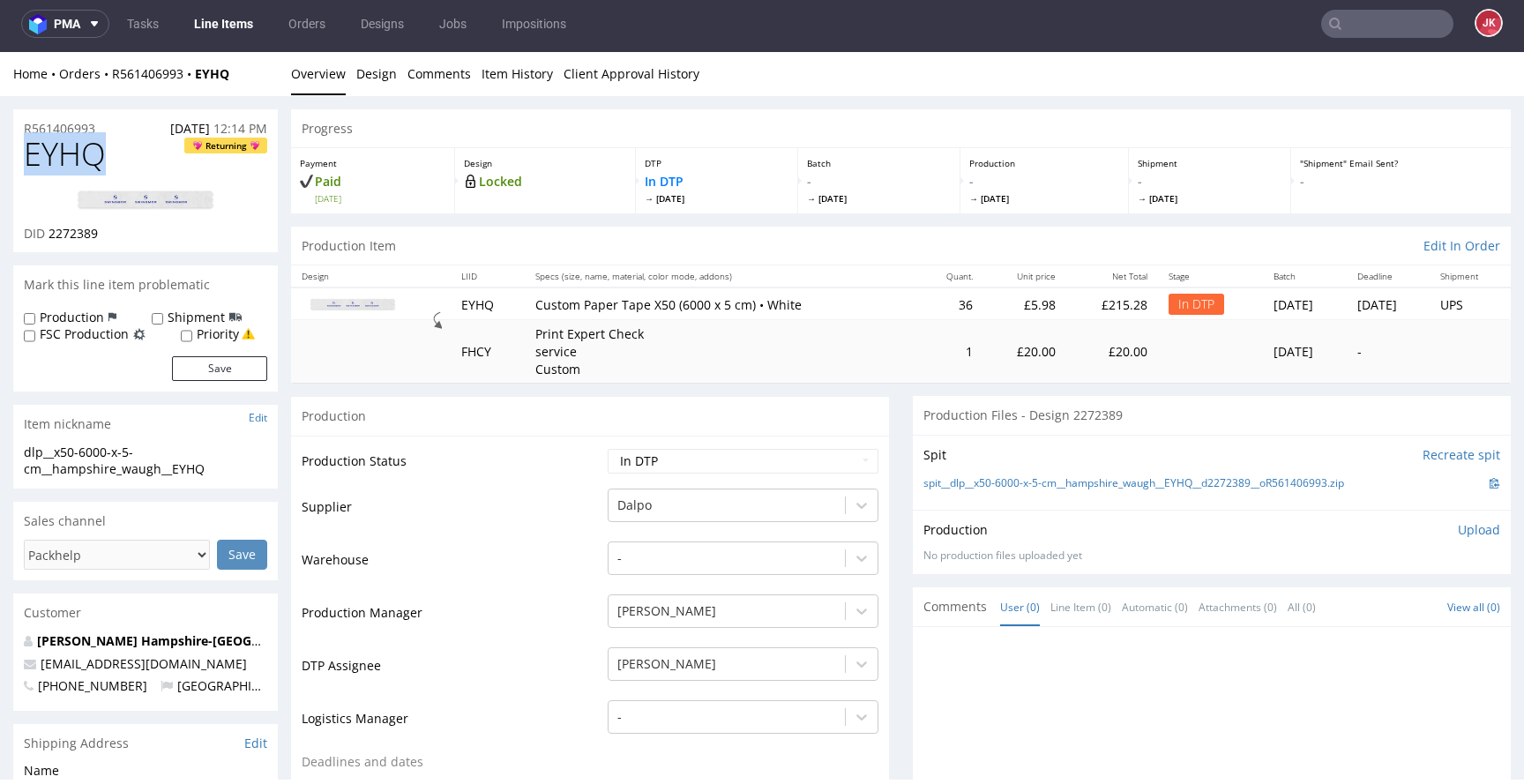
copy span "EYHQ"
drag, startPoint x: 49, startPoint y: 235, endPoint x: 126, endPoint y: 232, distance: 77.1
click at [126, 233] on div "DID 2272389" at bounding box center [145, 233] width 243 height 18
copy span "2272389"
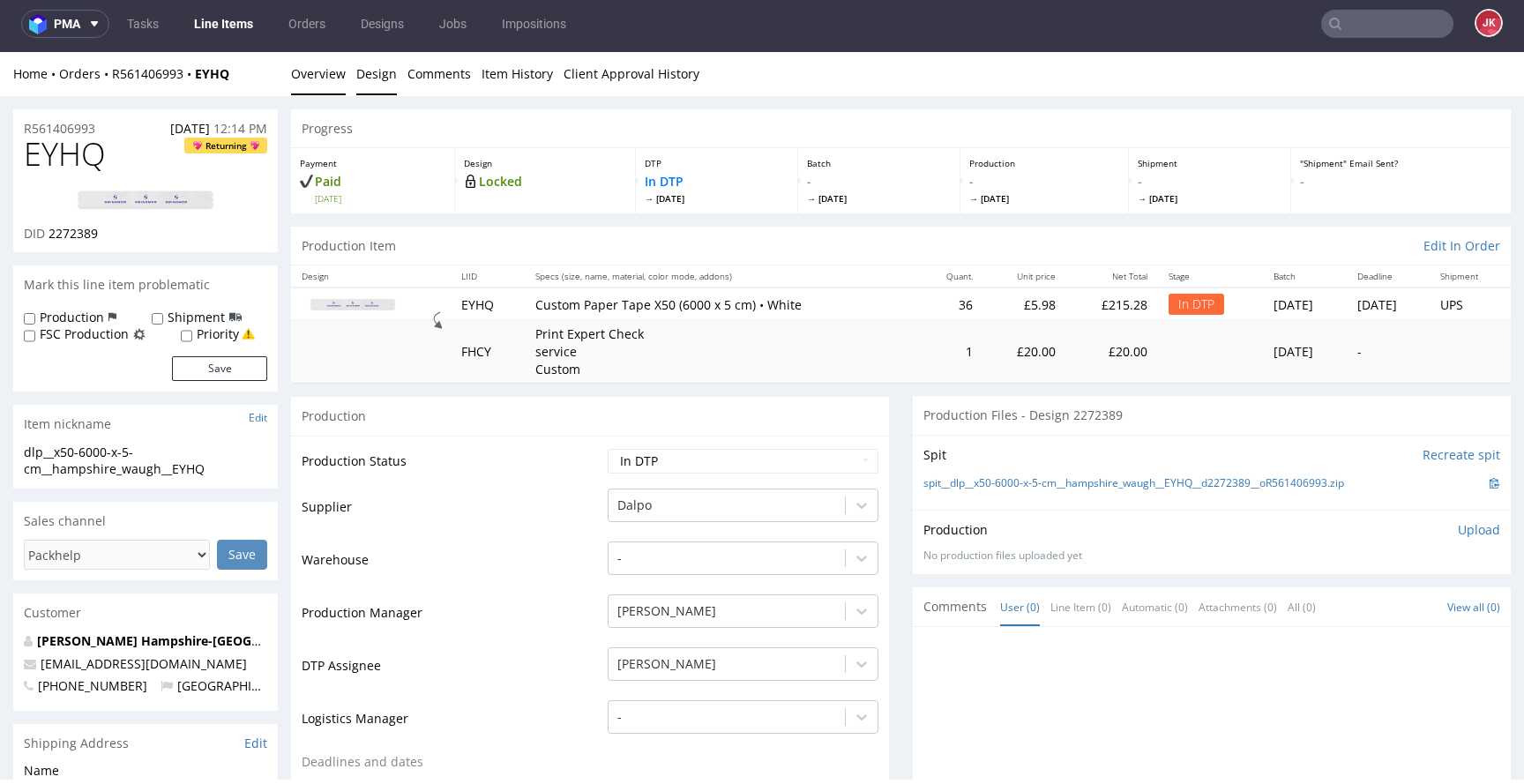
click at [377, 80] on link "Design" at bounding box center [376, 74] width 40 height 43
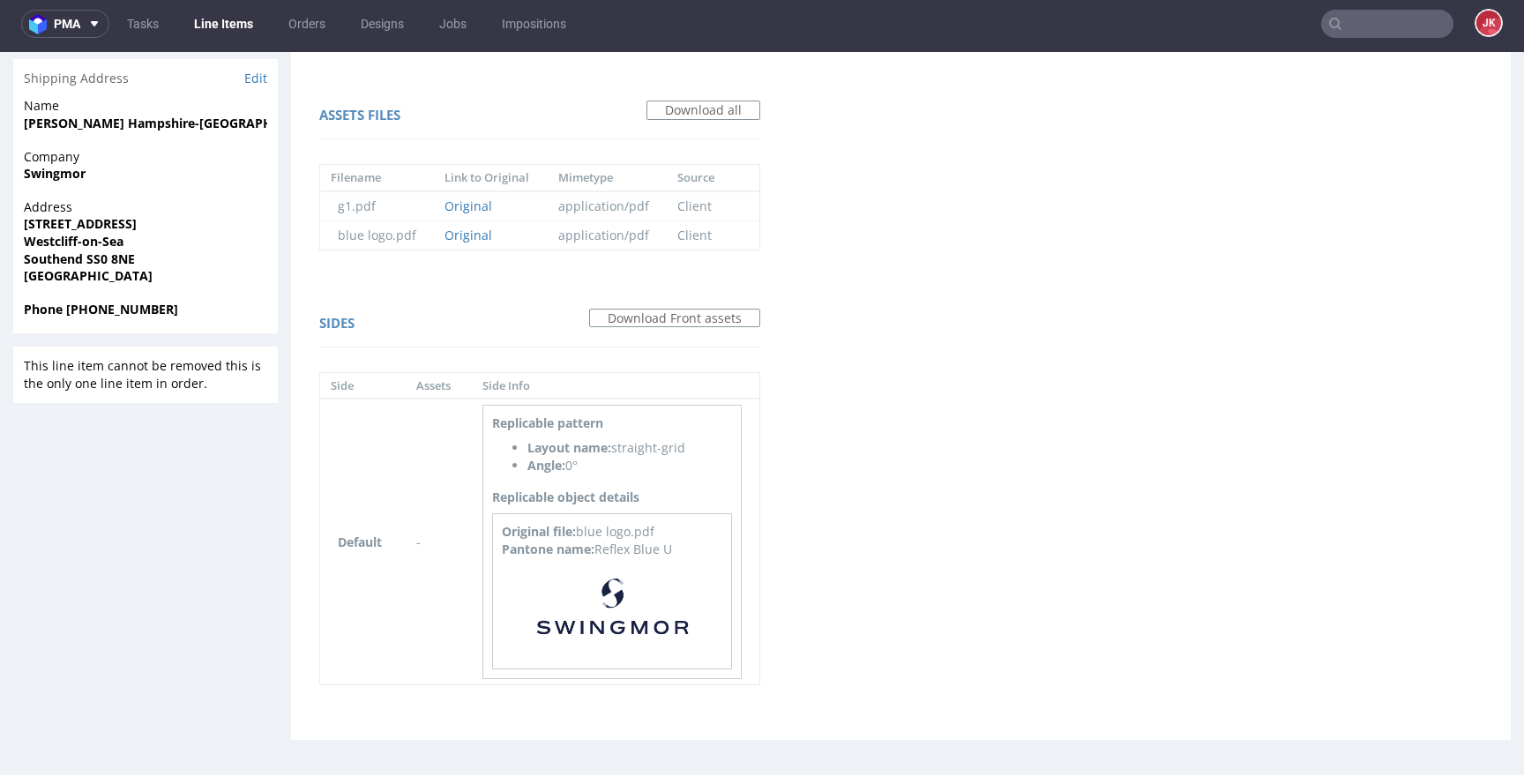
scroll to position [677, 0]
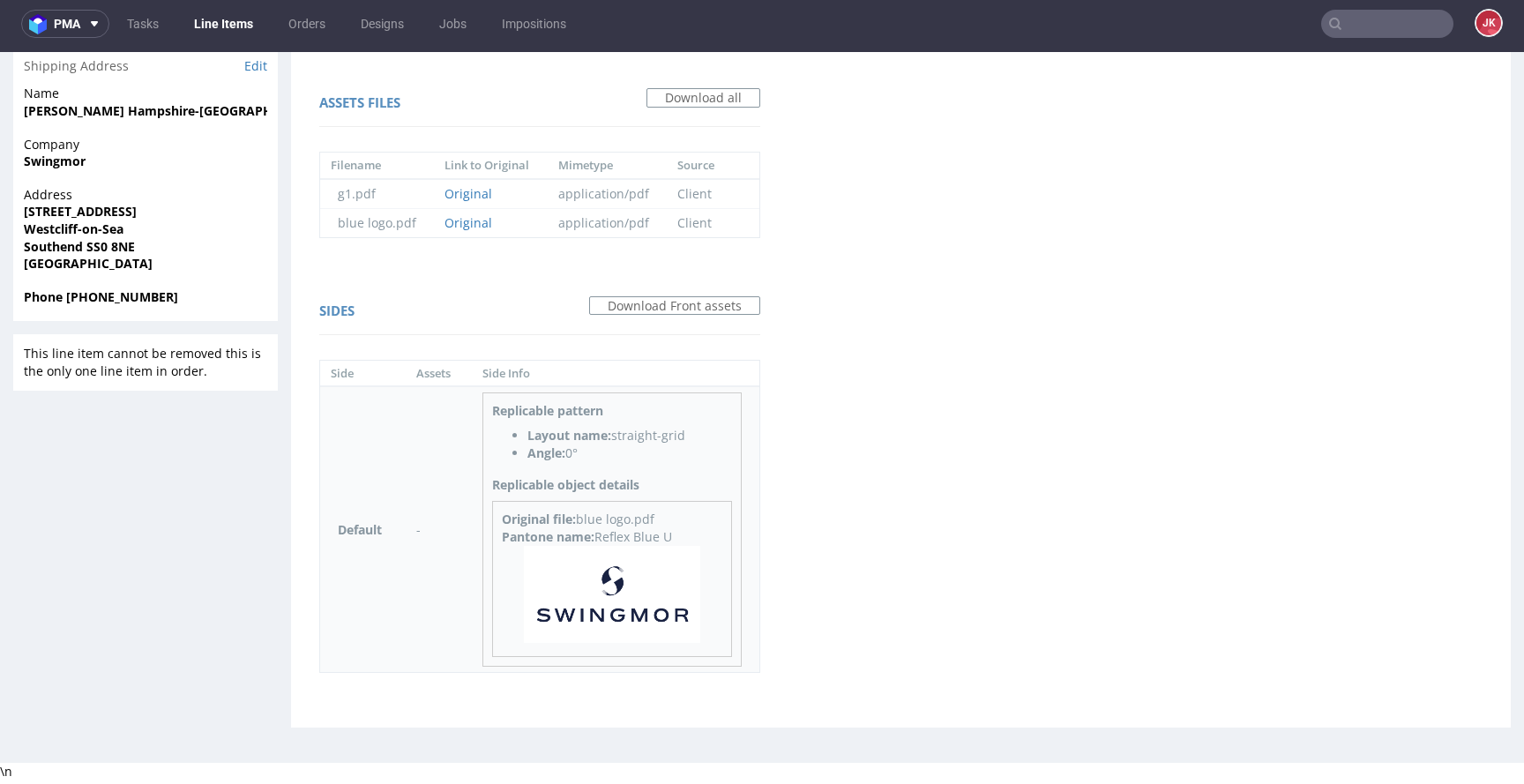
drag, startPoint x: 596, startPoint y: 541, endPoint x: 729, endPoint y: 533, distance: 133.2
click at [729, 533] on div "Original file: blue logo.pdf Pantone name: Reflex Blue U" at bounding box center [613, 578] width 241 height 156
copy div "Reflex Blue U"
click at [847, 464] on div "Virtual dieline spit Preview in a new tab Assets files Download all Filename Li…" at bounding box center [901, 99] width 1220 height 1257
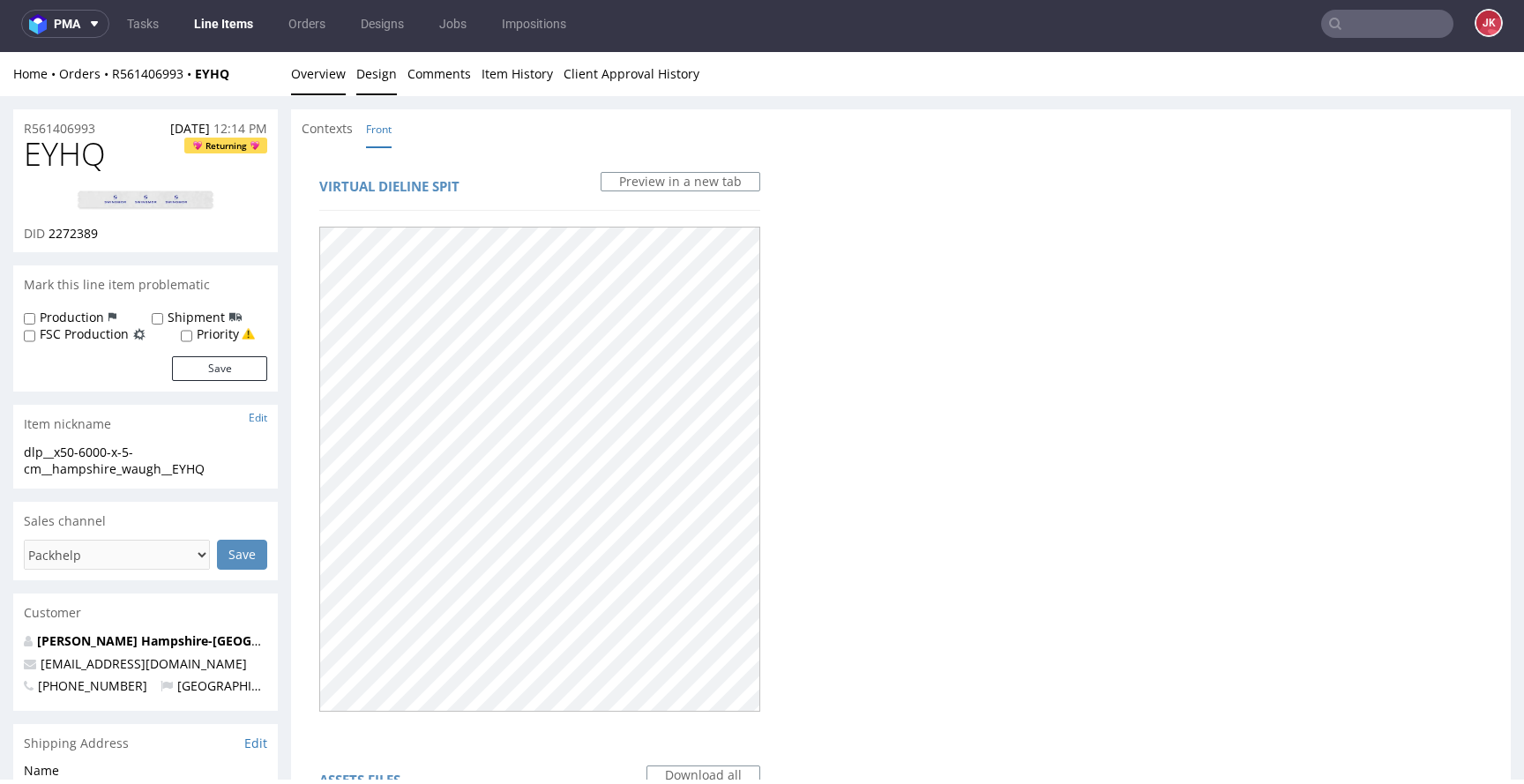
click at [327, 66] on link "Overview" at bounding box center [318, 74] width 55 height 43
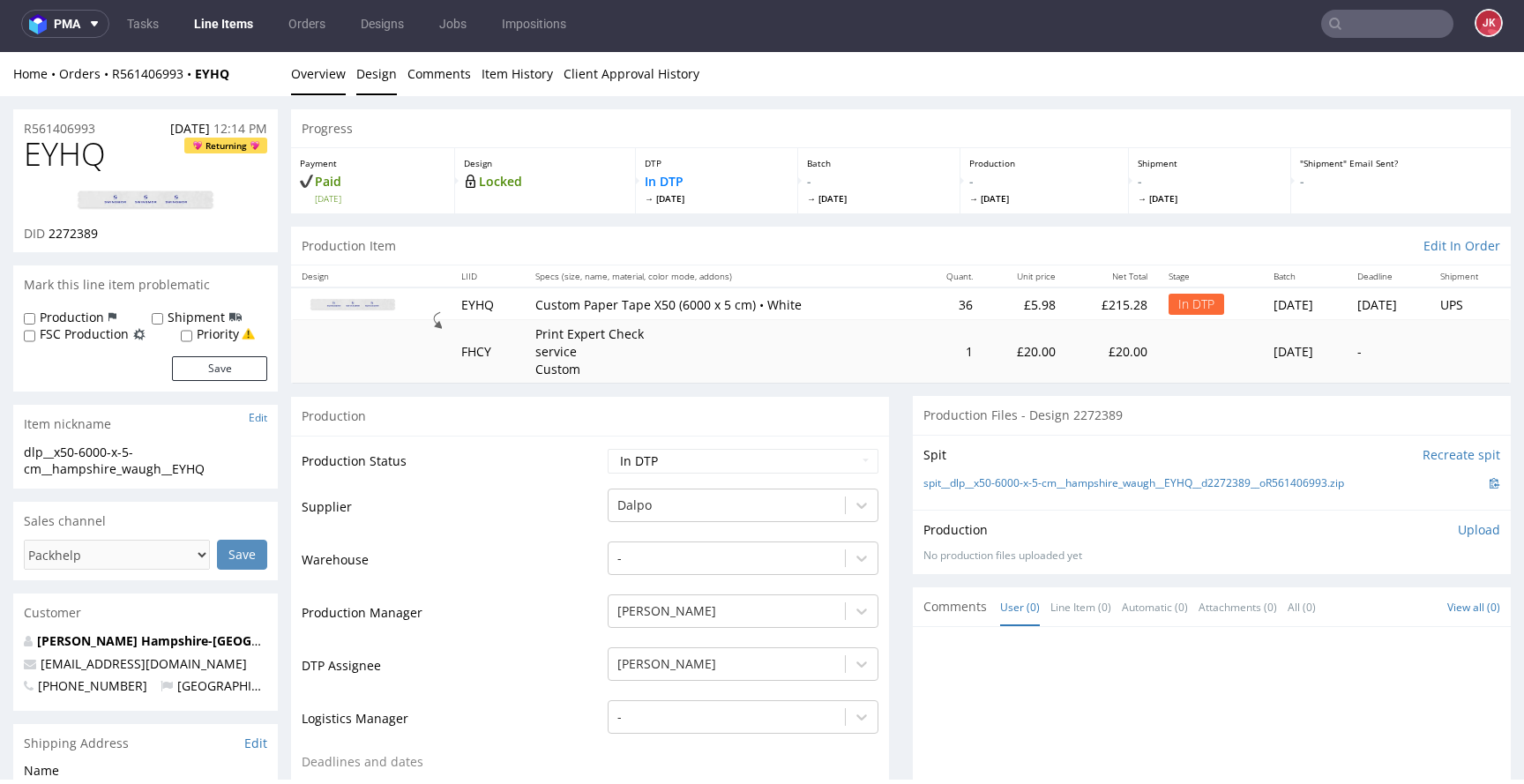
click at [365, 75] on link "Design" at bounding box center [376, 74] width 40 height 43
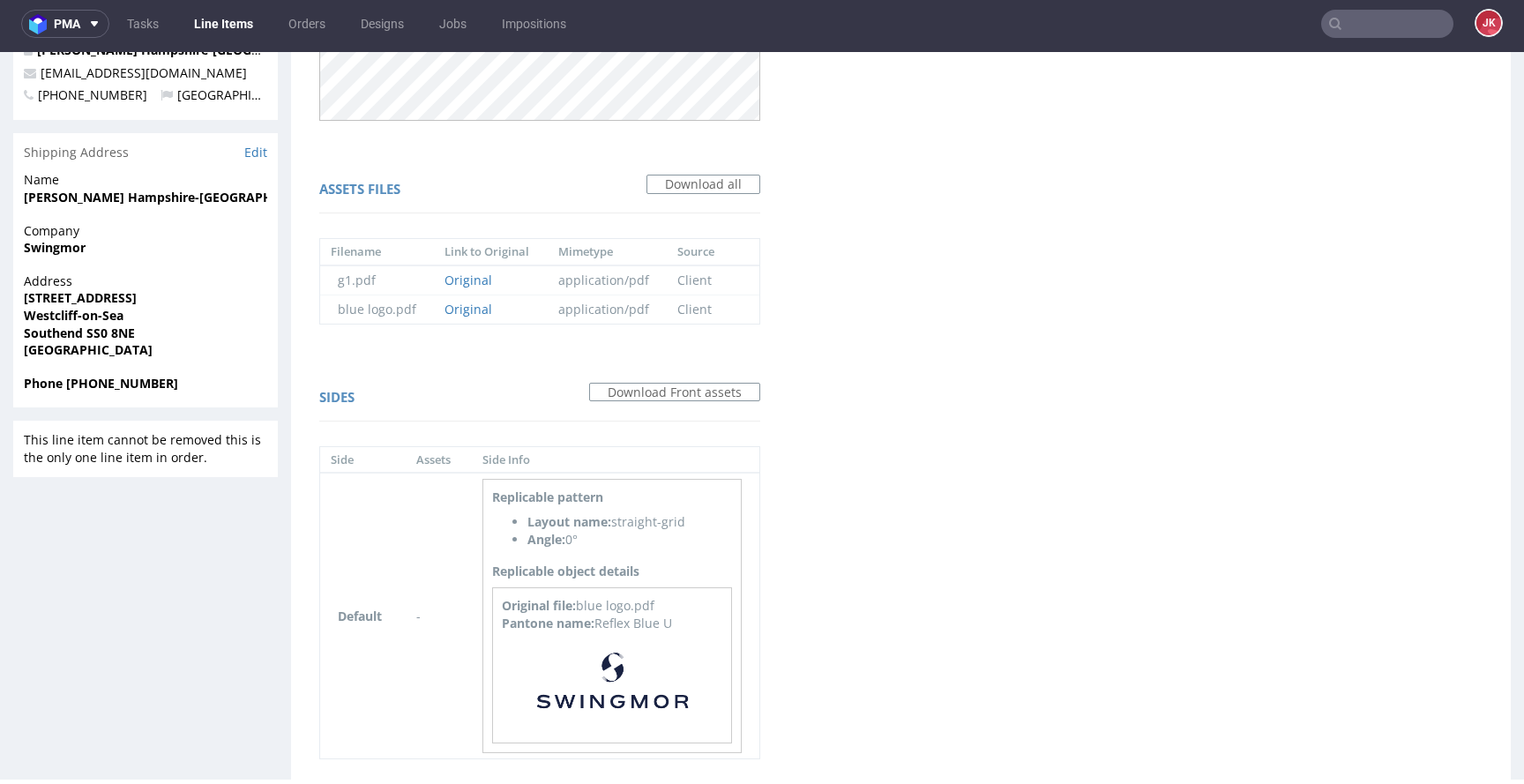
scroll to position [677, 0]
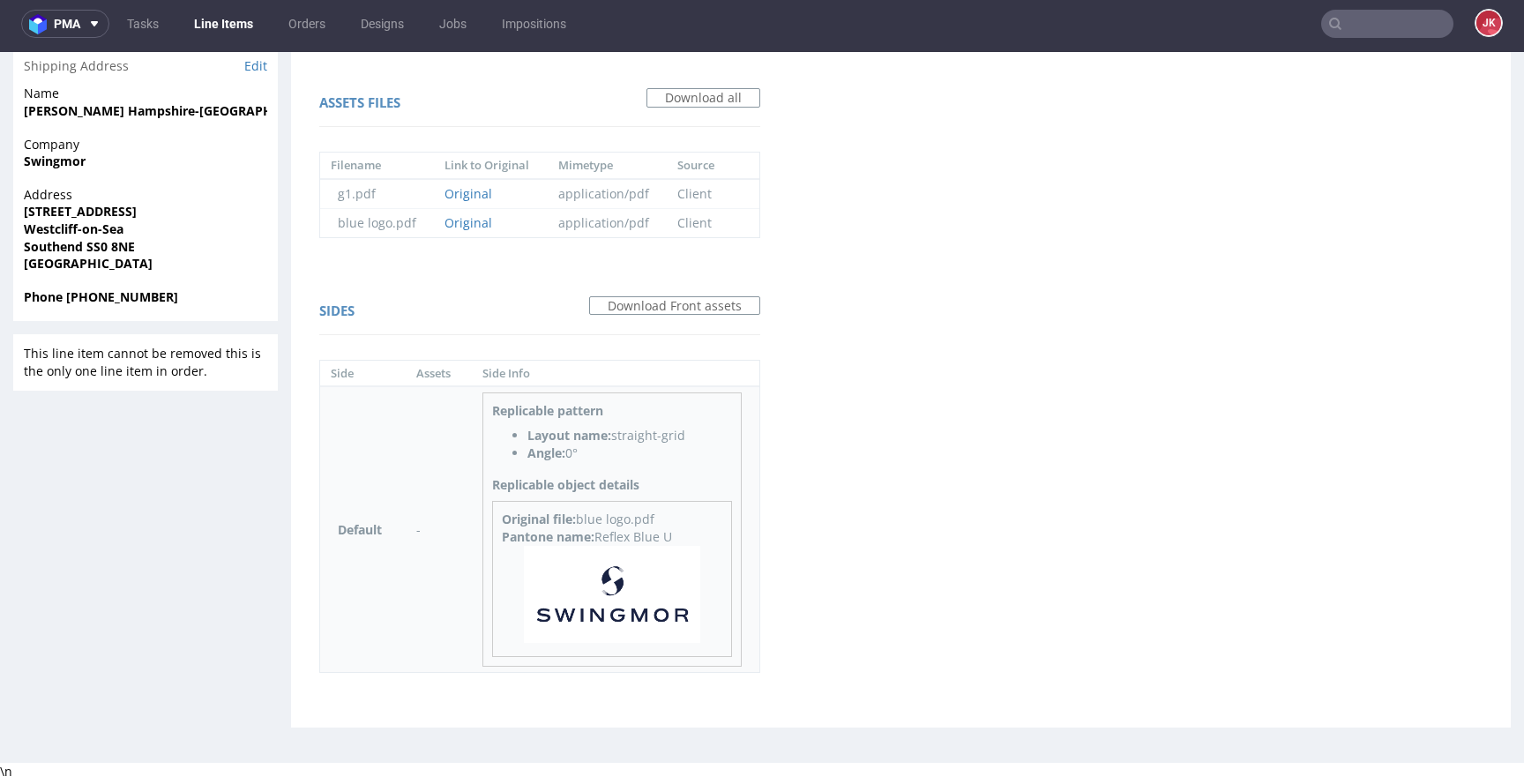
click at [623, 596] on img at bounding box center [612, 594] width 176 height 97
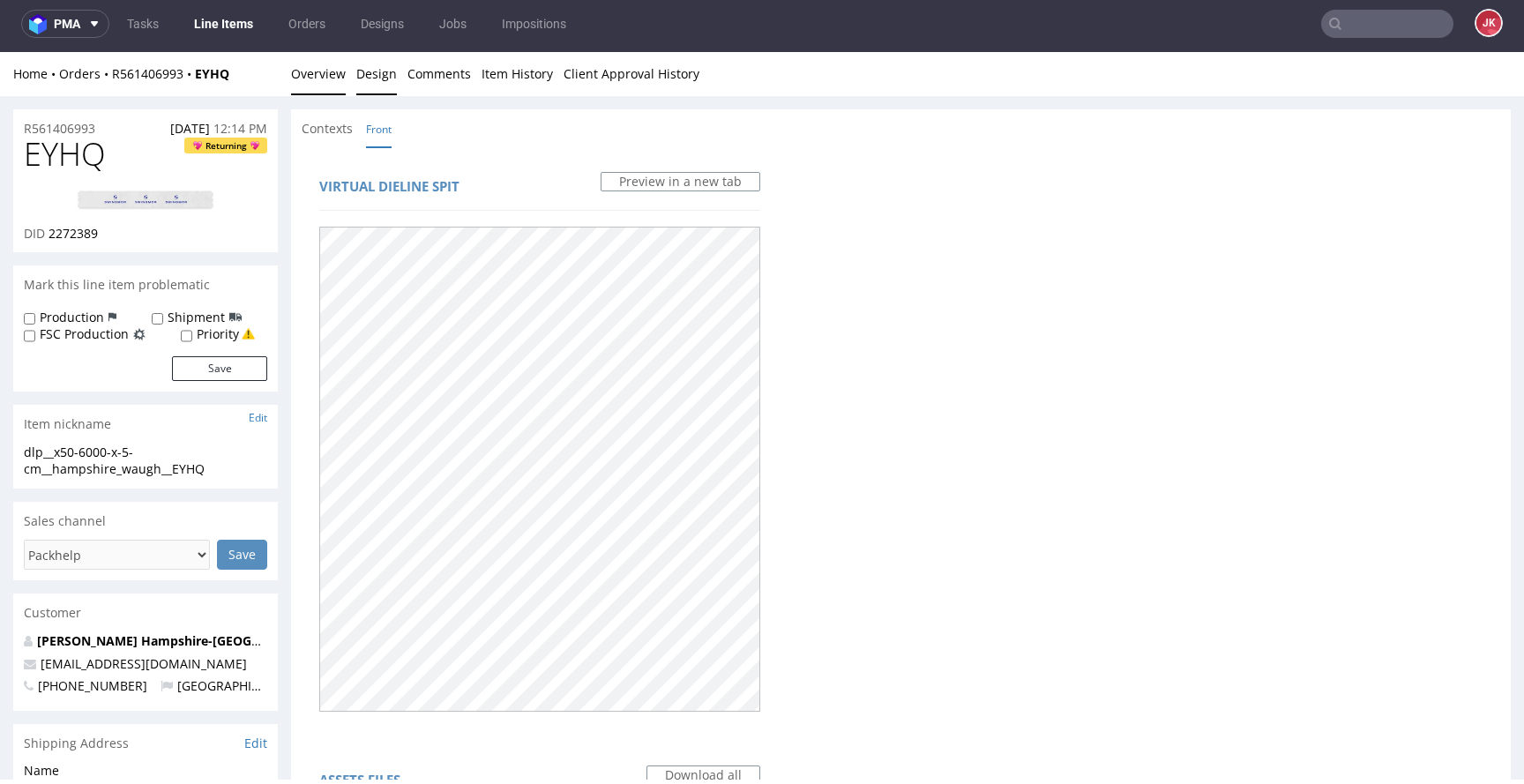
click at [318, 83] on link "Overview" at bounding box center [318, 74] width 55 height 43
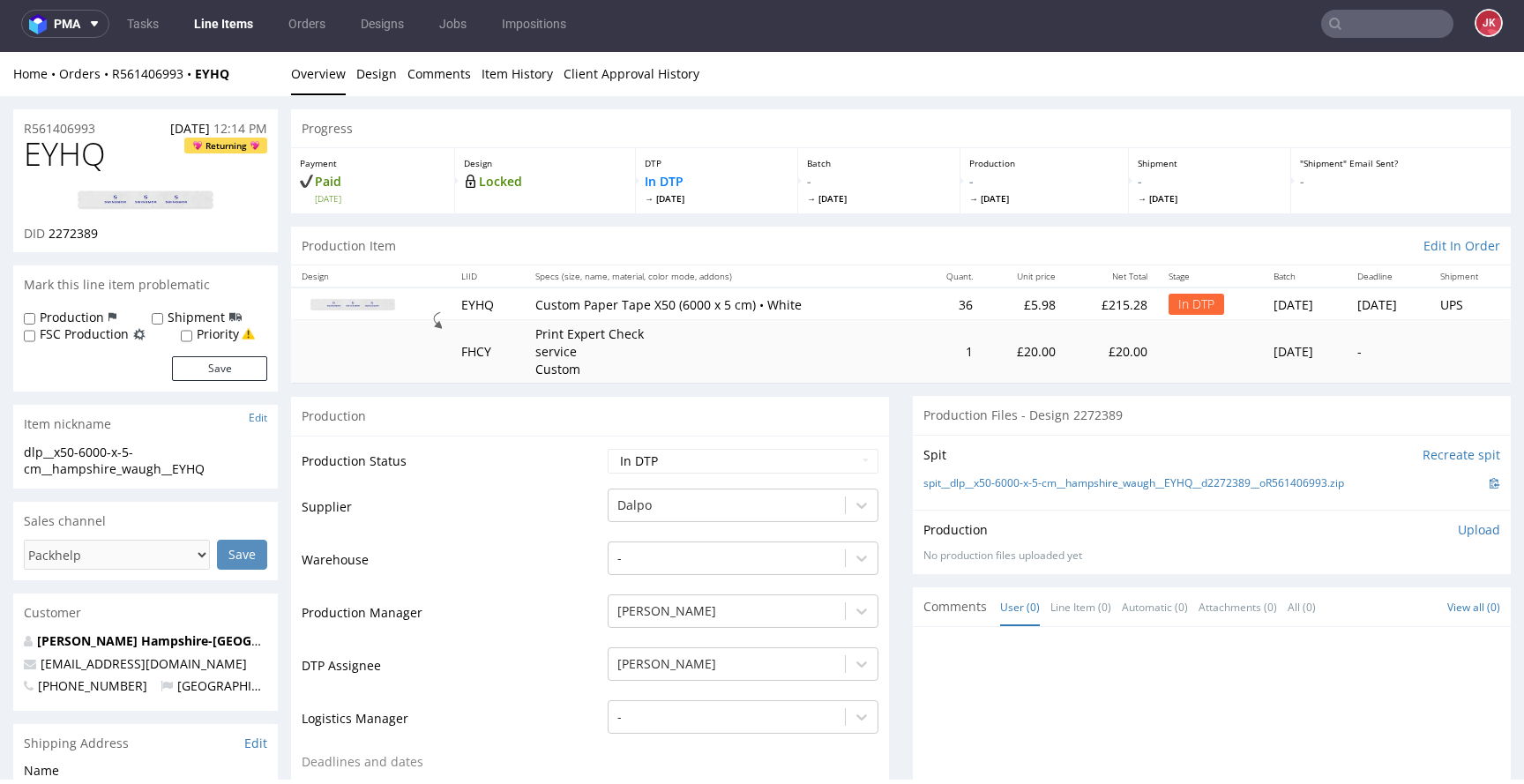
drag, startPoint x: 523, startPoint y: 487, endPoint x: 769, endPoint y: 475, distance: 246.3
click at [523, 487] on td "Supplier" at bounding box center [451, 513] width 301 height 53
drag, startPoint x: 906, startPoint y: 483, endPoint x: 1346, endPoint y: 488, distance: 440.0
click at [1346, 488] on div "Spit Recreate spit spit__dlp__x50-6000-x-5-cm__hampshire_waugh__EYHQ__d2272389_…" at bounding box center [1212, 472] width 598 height 75
copy link "spit__dlp__x50-6000-x-5-cm__hampshire_waugh__EYHQ__d2272389__oR561406993"
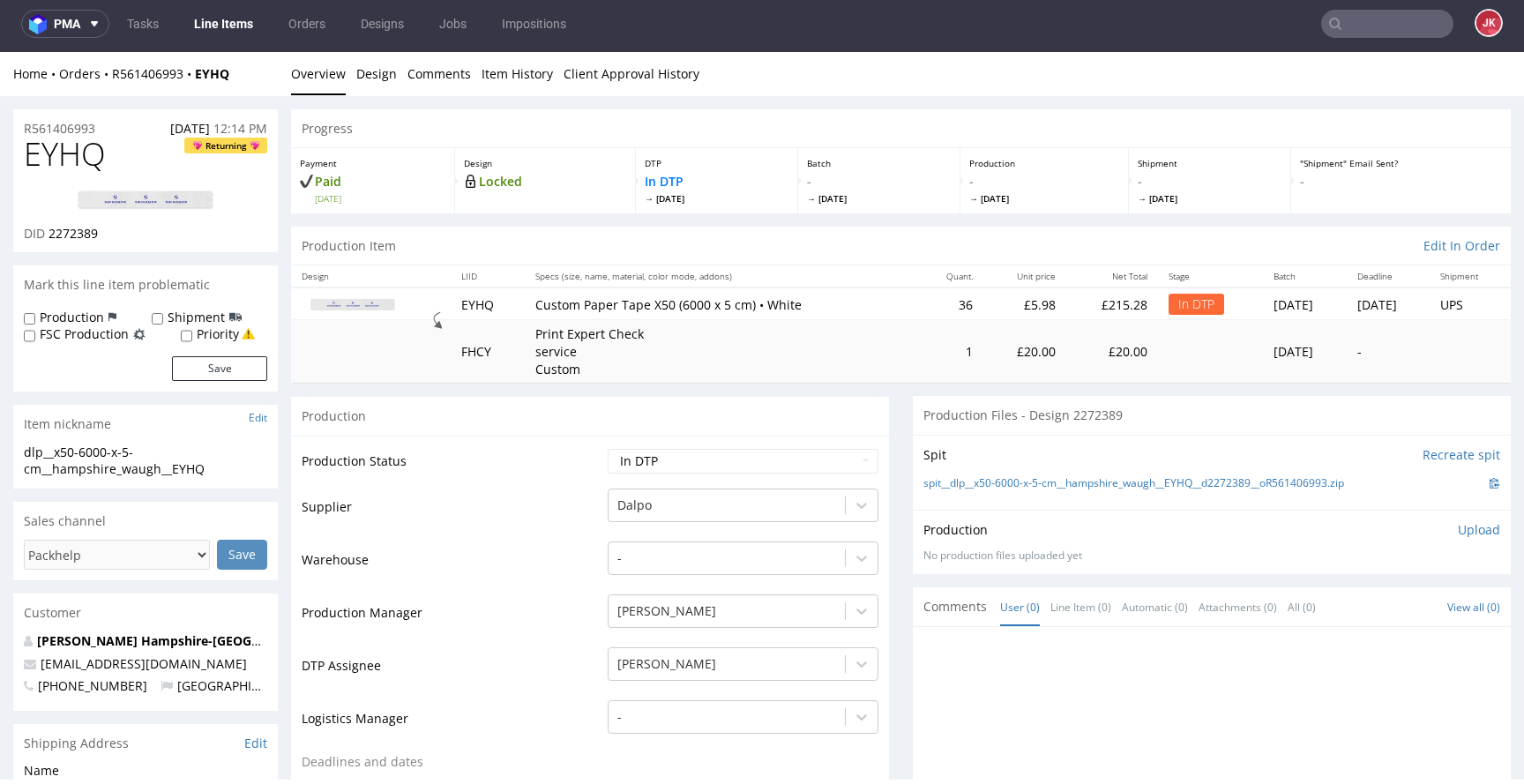
click at [1219, 505] on div "Spit Recreate spit spit__dlp__x50-6000-x-5-cm__hampshire_waugh__EYHQ__d2272389_…" at bounding box center [1212, 472] width 598 height 75
click at [1458, 526] on p "Upload" at bounding box center [1478, 530] width 42 height 18
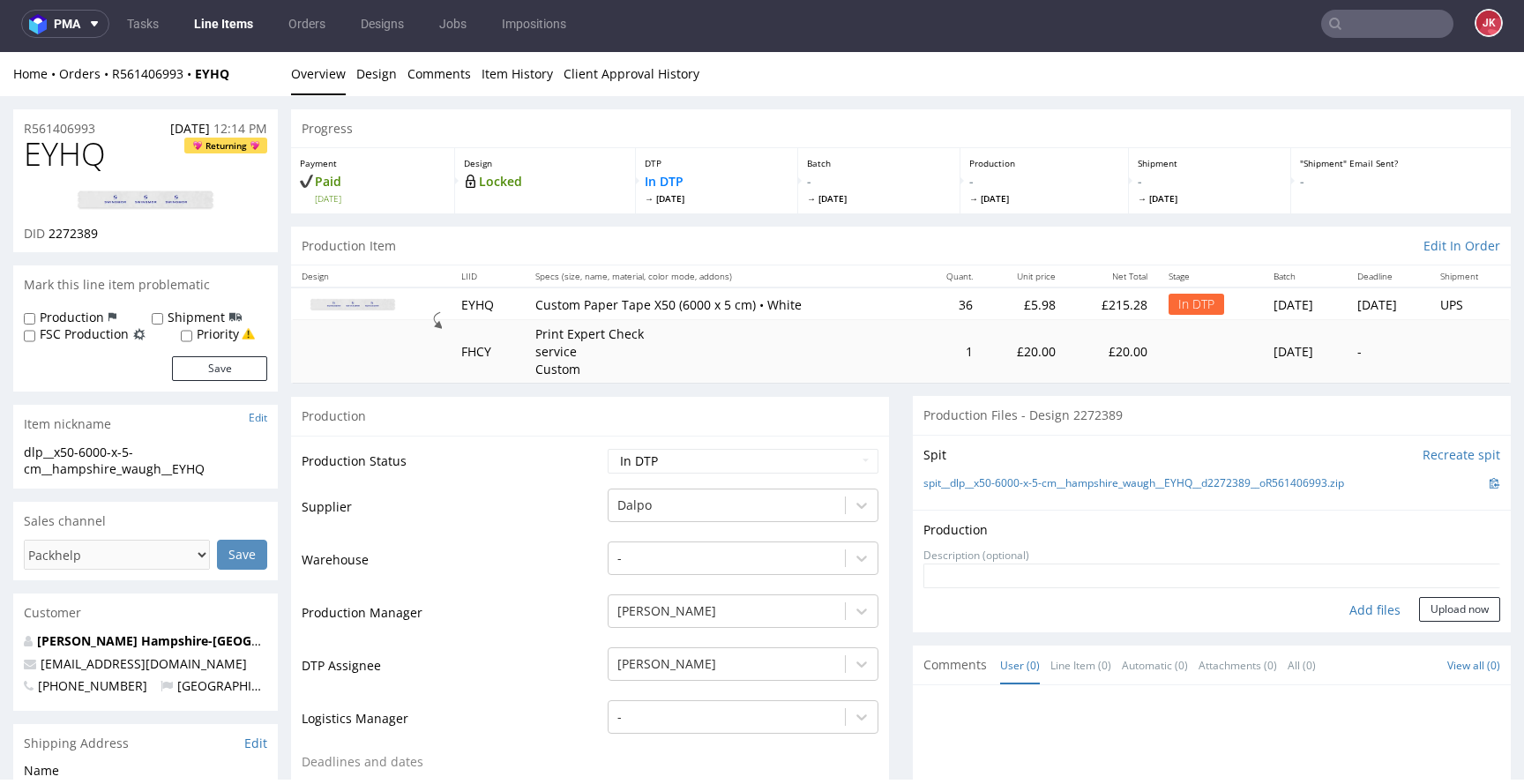
click at [1357, 607] on div "Add files" at bounding box center [1375, 610] width 89 height 26
click at [717, 461] on select "Waiting for Artwork Waiting for Diecut Waiting for Mockup Waiting for DTP Waiti…" at bounding box center [742, 461] width 270 height 24
select select "dtp_ca_needed"
click at [607, 448] on select "Waiting for Artwork Waiting for Diecut Waiting for Mockup Waiting for DTP Waiti…" at bounding box center [742, 461] width 270 height 24
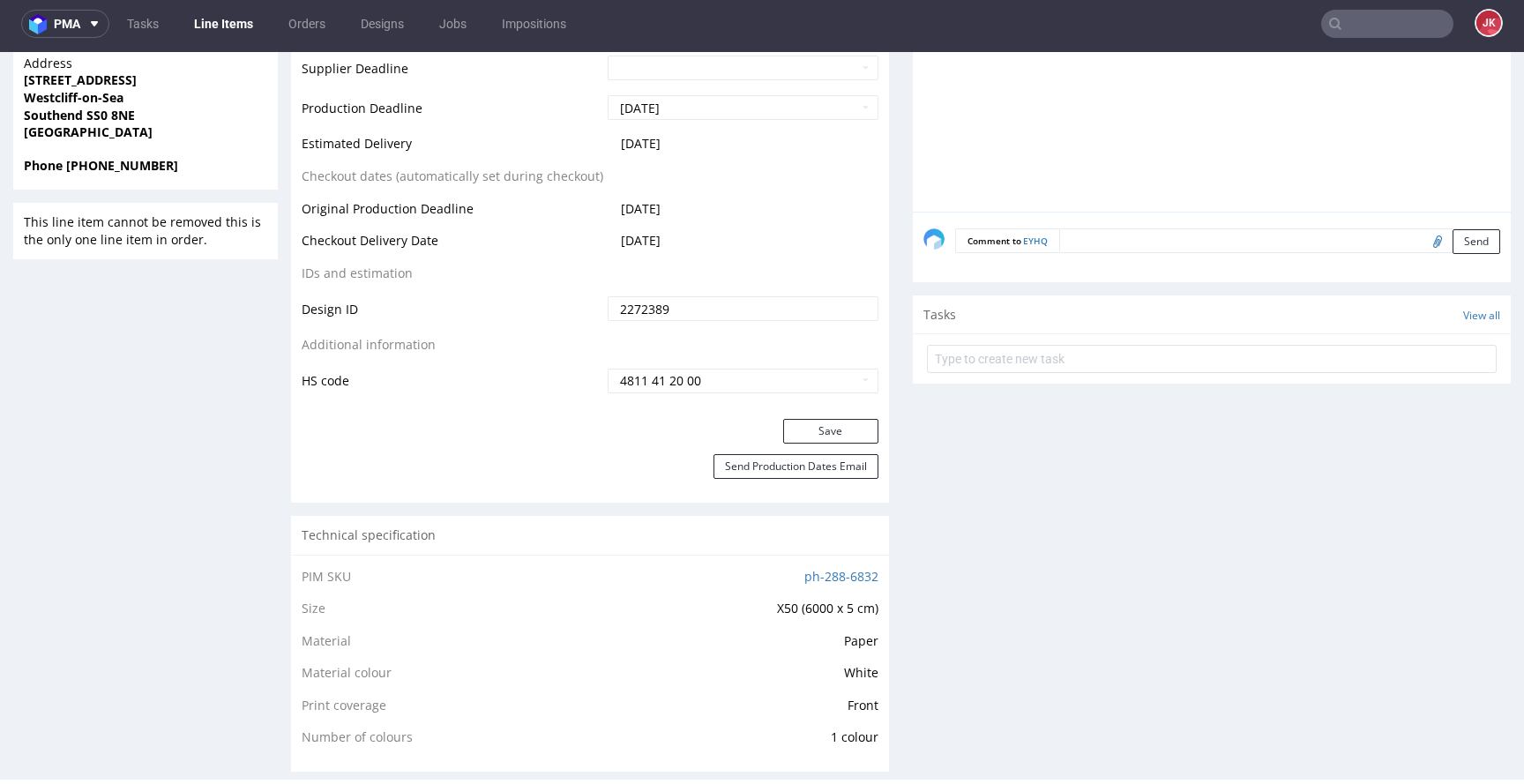
scroll to position [818, 0]
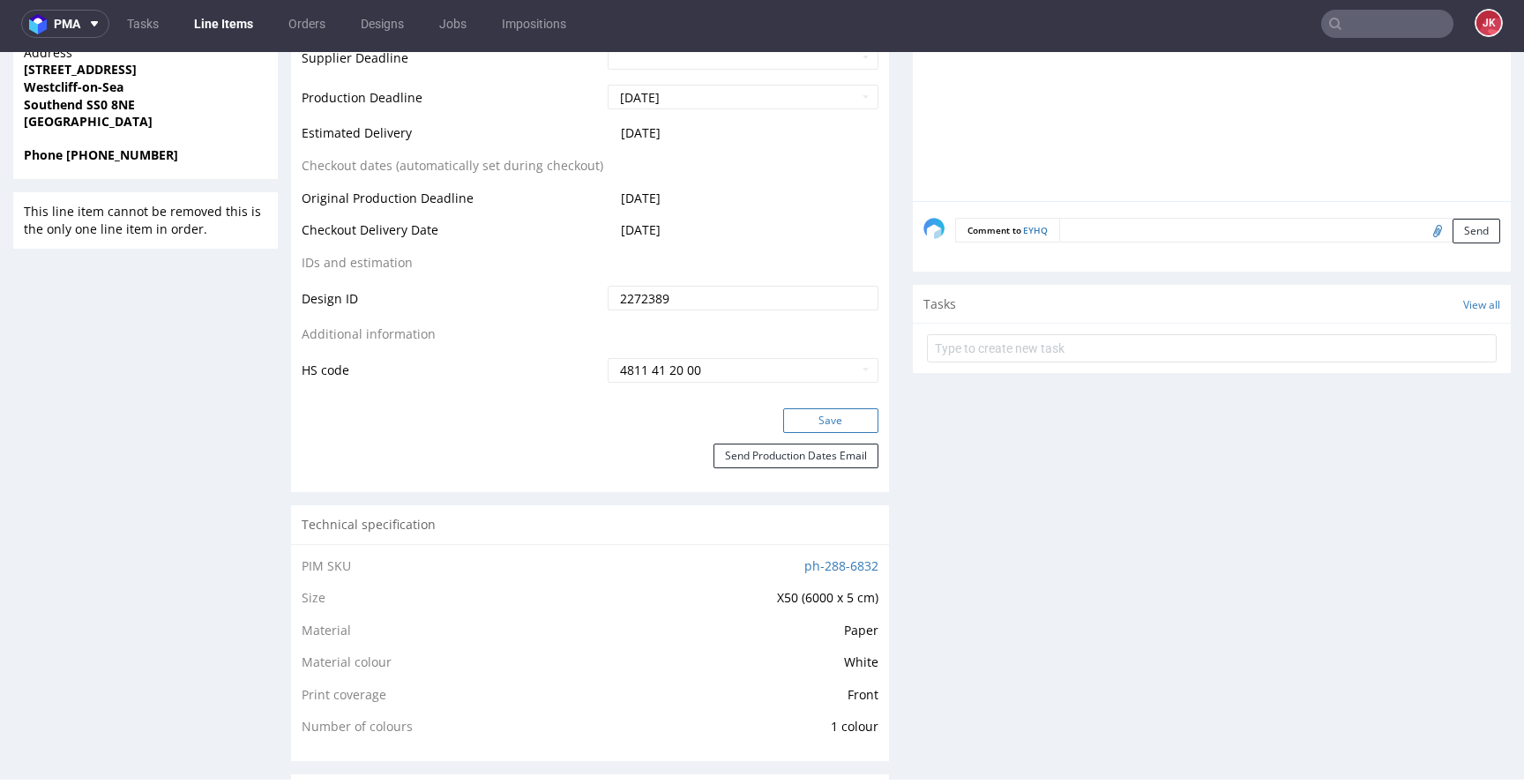
click at [805, 411] on button "Save" at bounding box center [831, 420] width 95 height 24
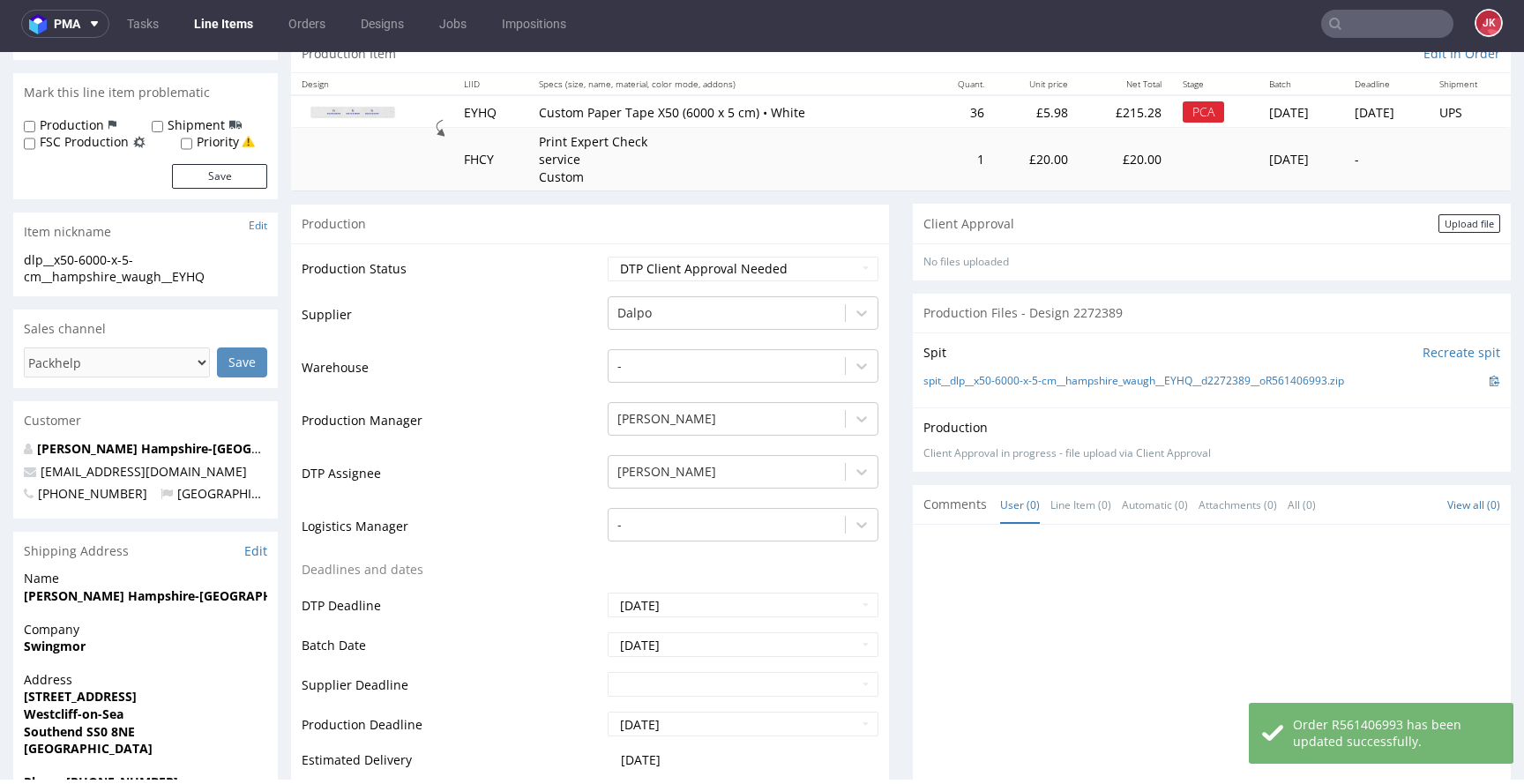
scroll to position [0, 0]
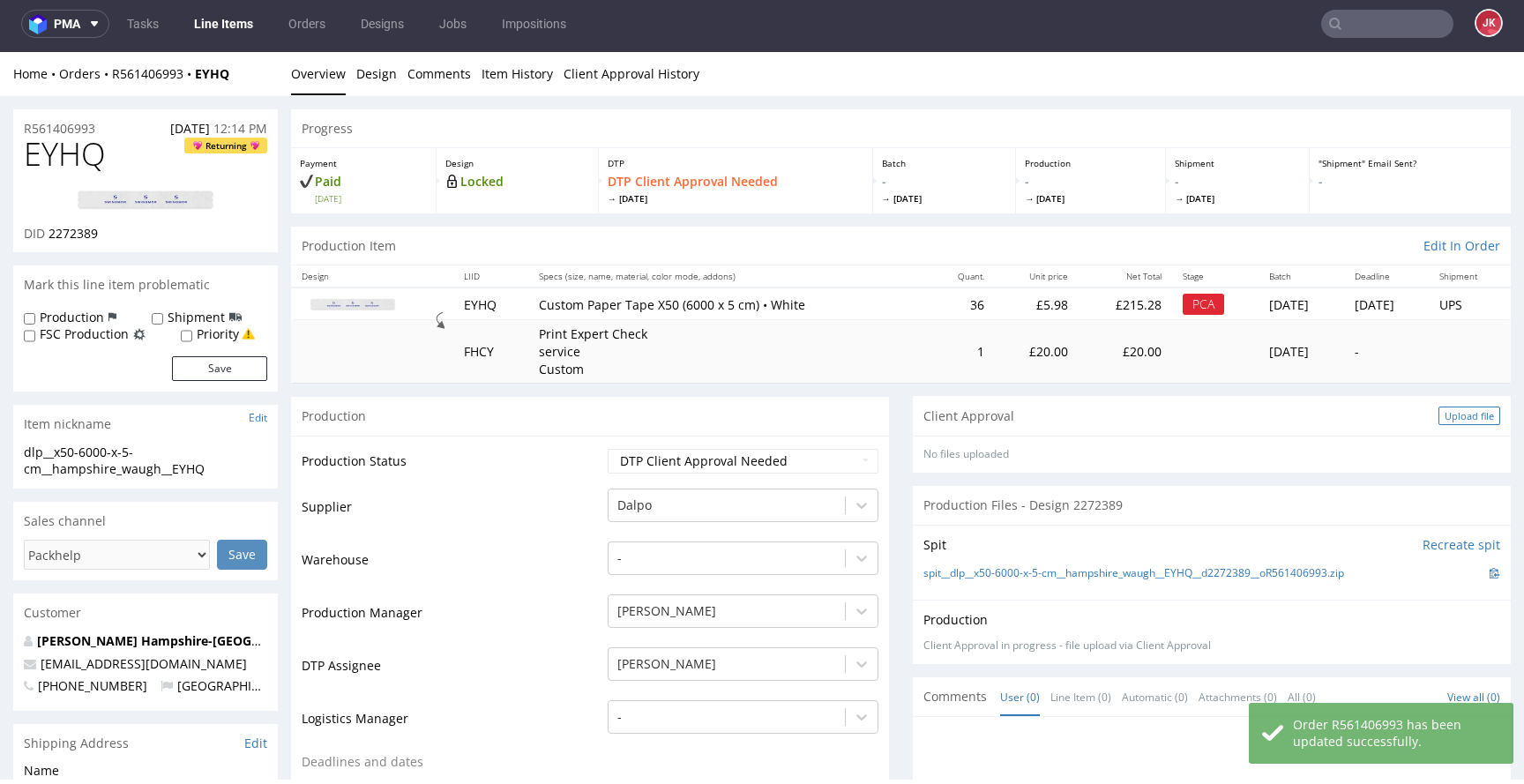
click at [1438, 416] on div "Upload file" at bounding box center [1469, 416] width 62 height 19
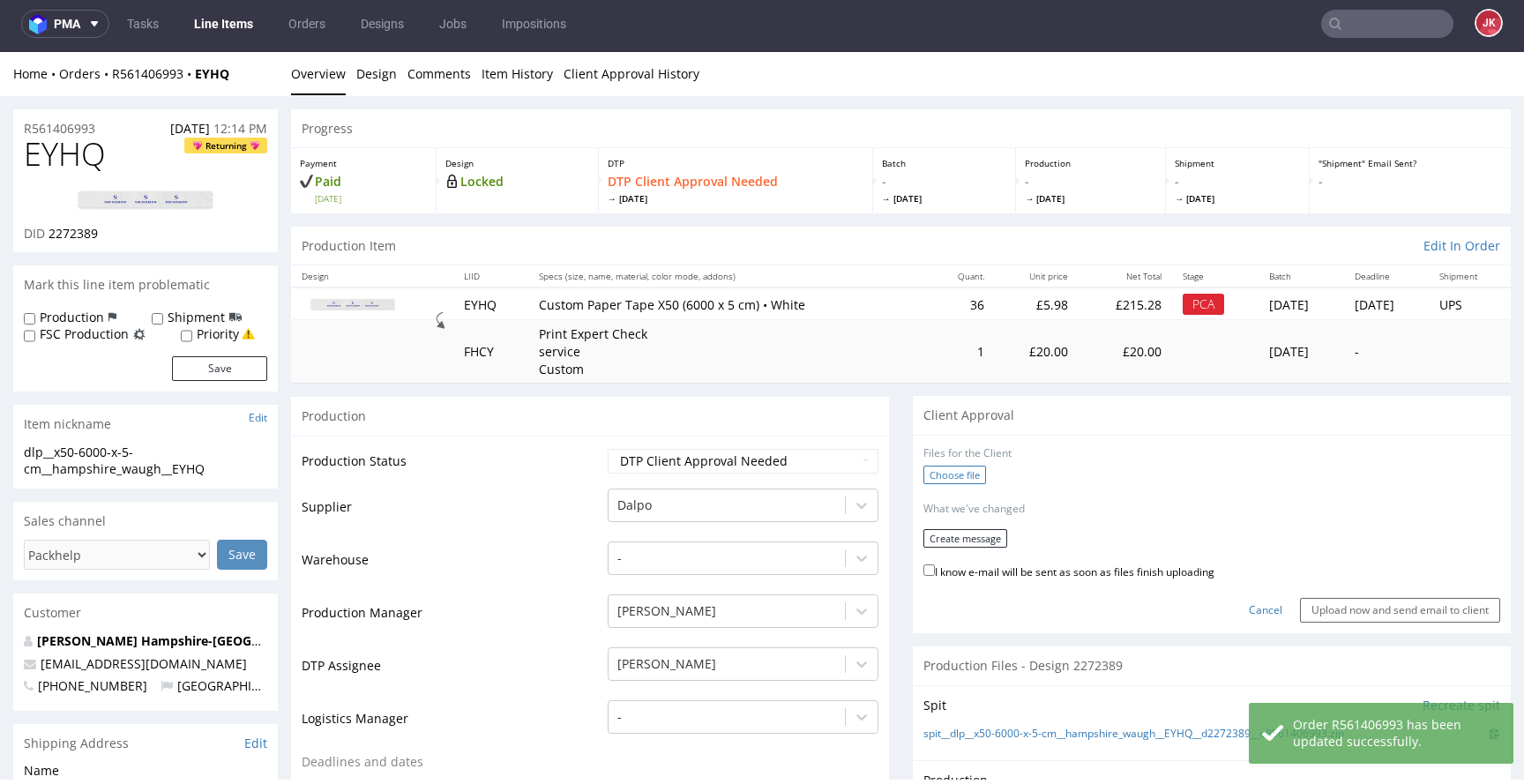
click at [941, 471] on label "Choose file" at bounding box center [954, 475] width 62 height 19
click at [0, 52] on input "Choose file" at bounding box center [0, 52] width 0 height 0
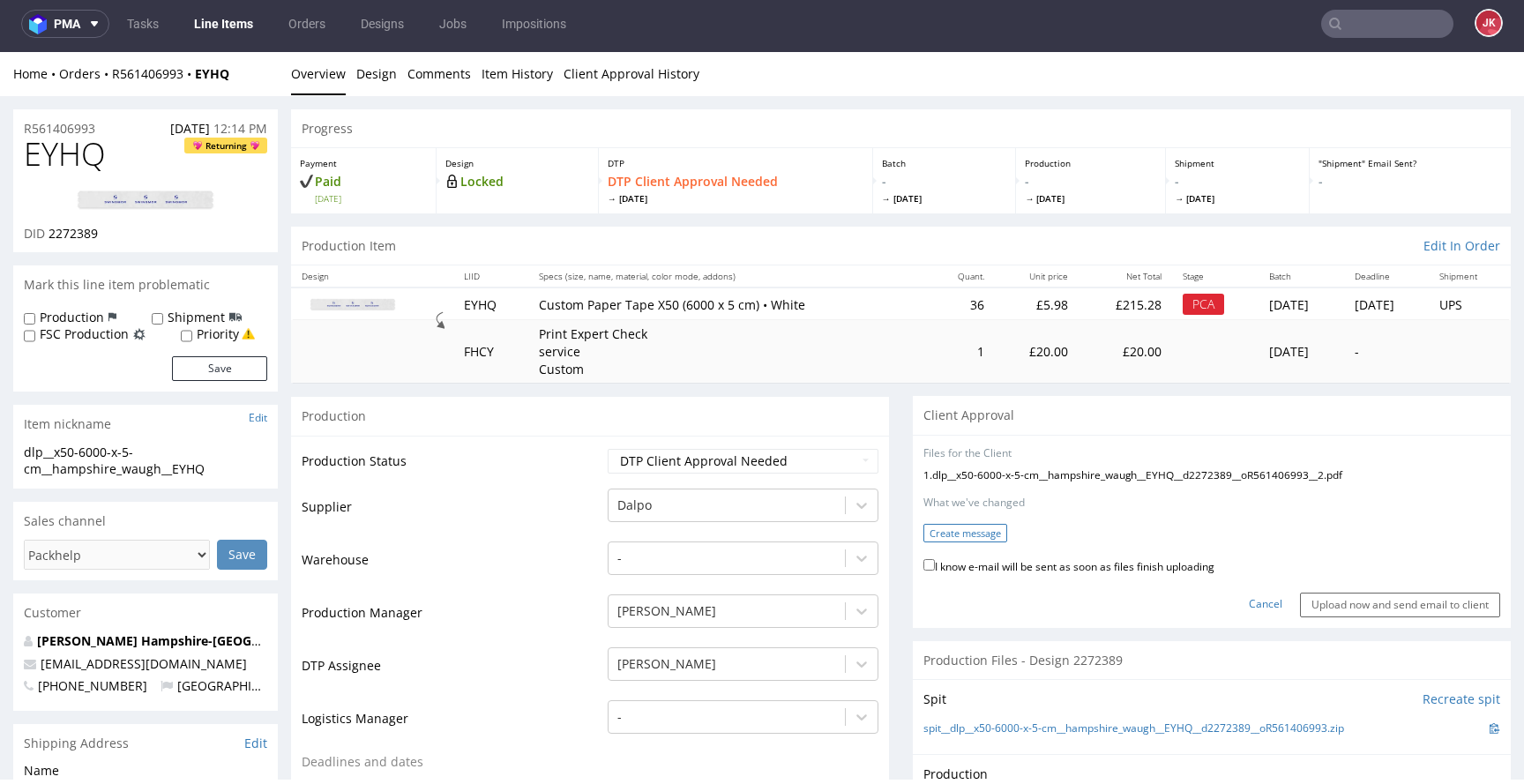
click at [973, 535] on button "Create message" at bounding box center [965, 533] width 84 height 19
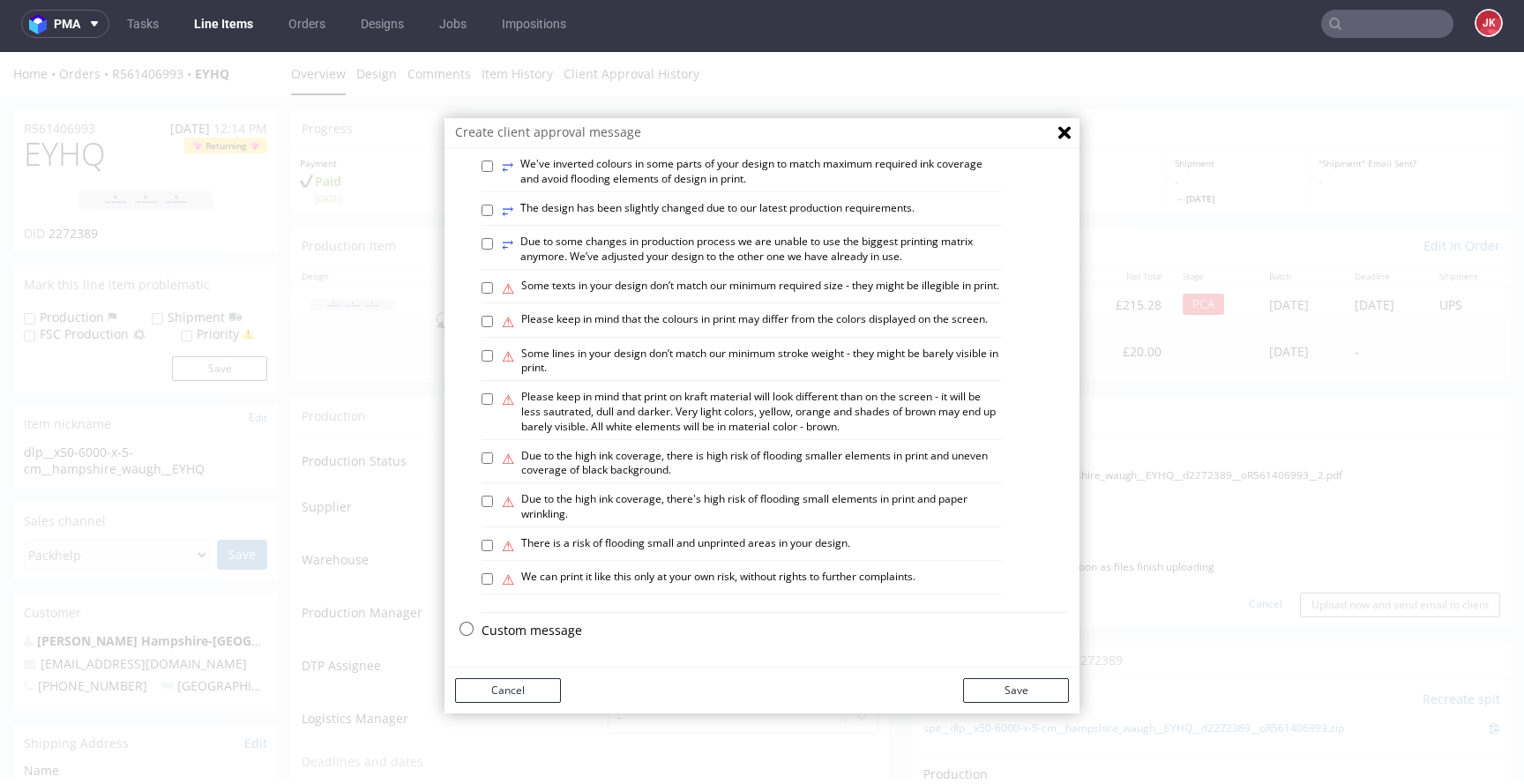
scroll to position [1028, 0]
click at [591, 354] on label "⚠ Some lines in your design don’t match our minimum stroke weight - they might …" at bounding box center [752, 362] width 500 height 30
click at [493, 354] on input "⚠ Some lines in your design don’t match our minimum stroke weight - they might …" at bounding box center [487, 355] width 11 height 11
checkbox input "true"
click at [1003, 682] on button "Save" at bounding box center [1016, 690] width 105 height 24
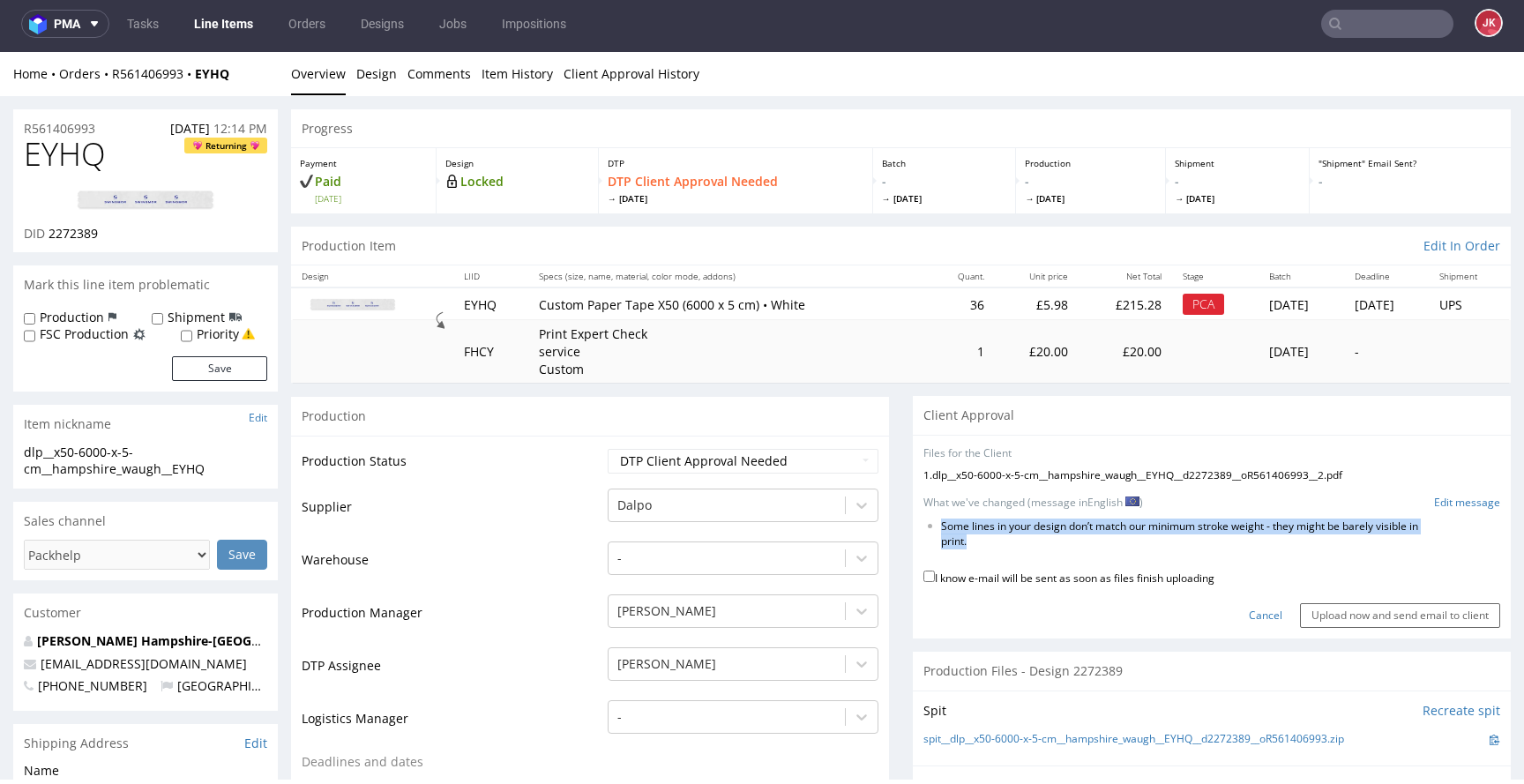
drag, startPoint x: 931, startPoint y: 527, endPoint x: 993, endPoint y: 559, distance: 69.8
click at [993, 559] on form "Files for the Client 1 . dlp__x50-6000-x-5-cm__hampshire_waugh__EYHQ__d2272389_…" at bounding box center [1212, 537] width 576 height 183
copy form "Some lines in your design don’t match our minimum stroke weight - they might be…"
click at [1434, 498] on link "Edit message" at bounding box center [1466, 502] width 66 height 15
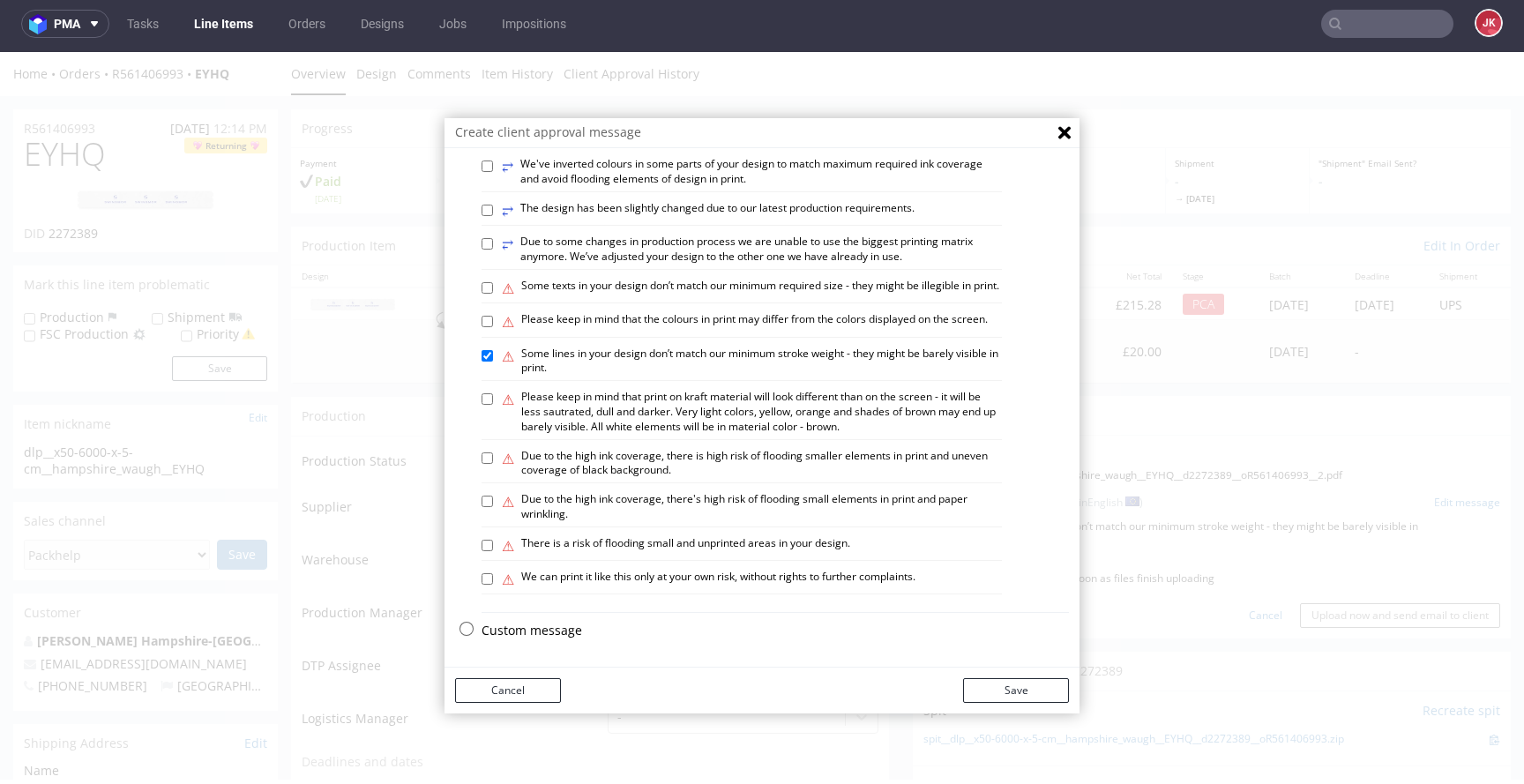
click at [547, 627] on p "Custom message" at bounding box center [775, 630] width 588 height 18
checkbox input "false"
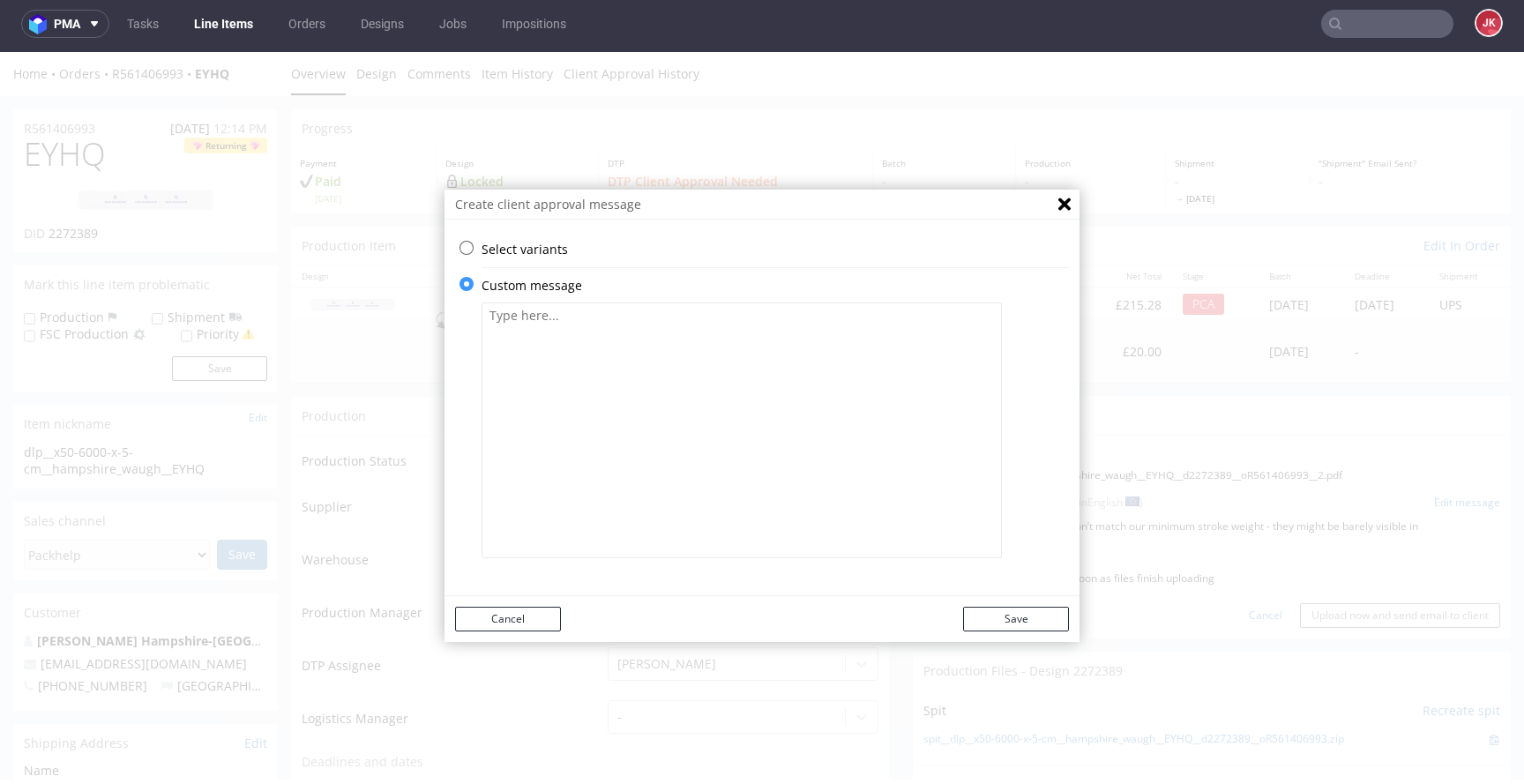
click at [690, 407] on textarea at bounding box center [741, 430] width 520 height 255
paste textarea "Some lines in your design don’t match our minimum stroke weight - they might be…"
click at [563, 317] on textarea "Some lines in your design don’t match our minimum stroke weight - they might be…" at bounding box center [741, 430] width 520 height 255
click at [679, 317] on textarea "Some lines in details in your design don’t match our minimum stroke weight - th…" at bounding box center [741, 430] width 520 height 255
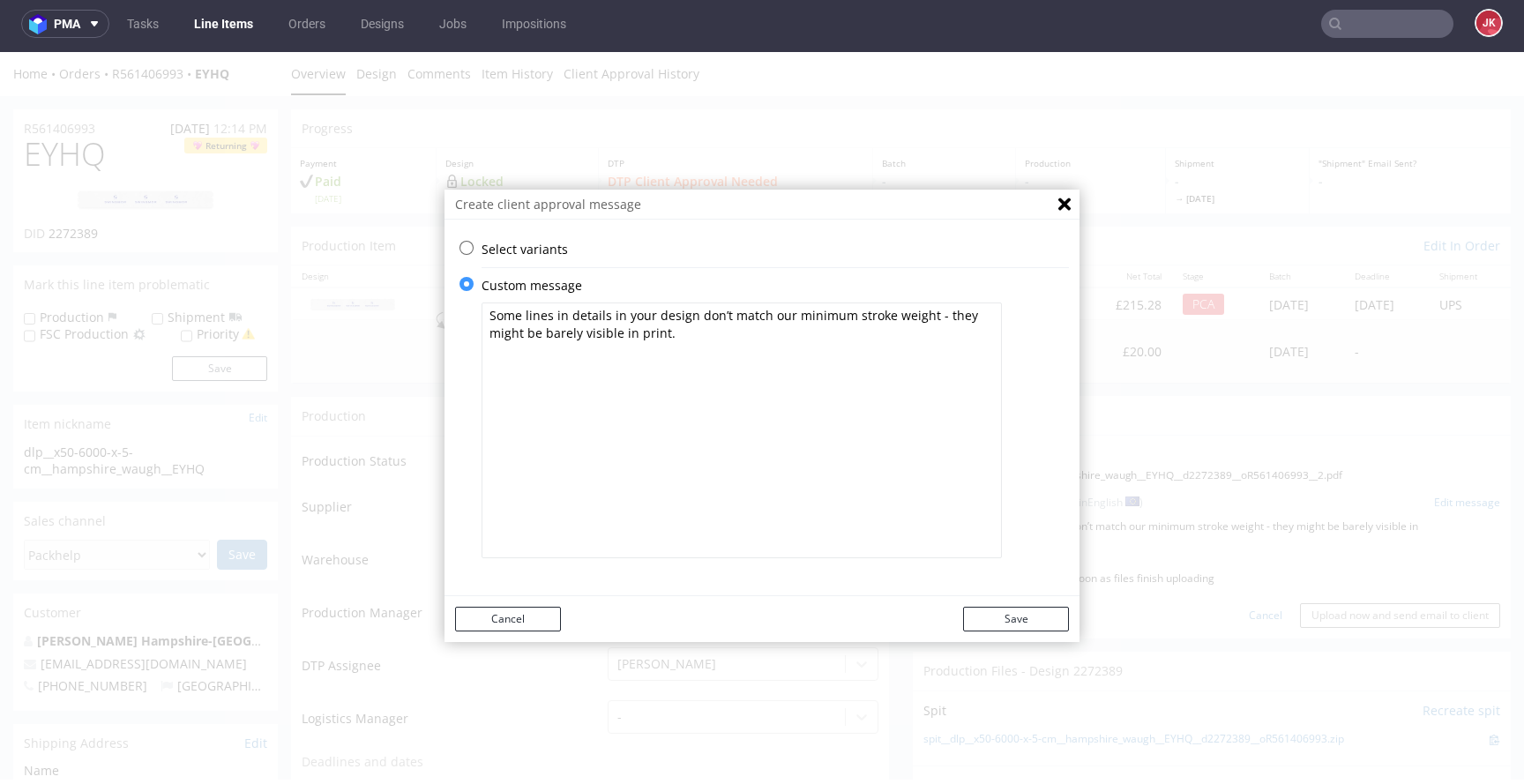
click at [660, 318] on textarea "Some lines in details in your design don’t match our minimum stroke weight - th…" at bounding box center [741, 430] width 520 height 255
type textarea "Some lines in details in your logo symbol don’t match our minimum stroke weight…"
click at [1018, 618] on button "Save" at bounding box center [1016, 619] width 105 height 24
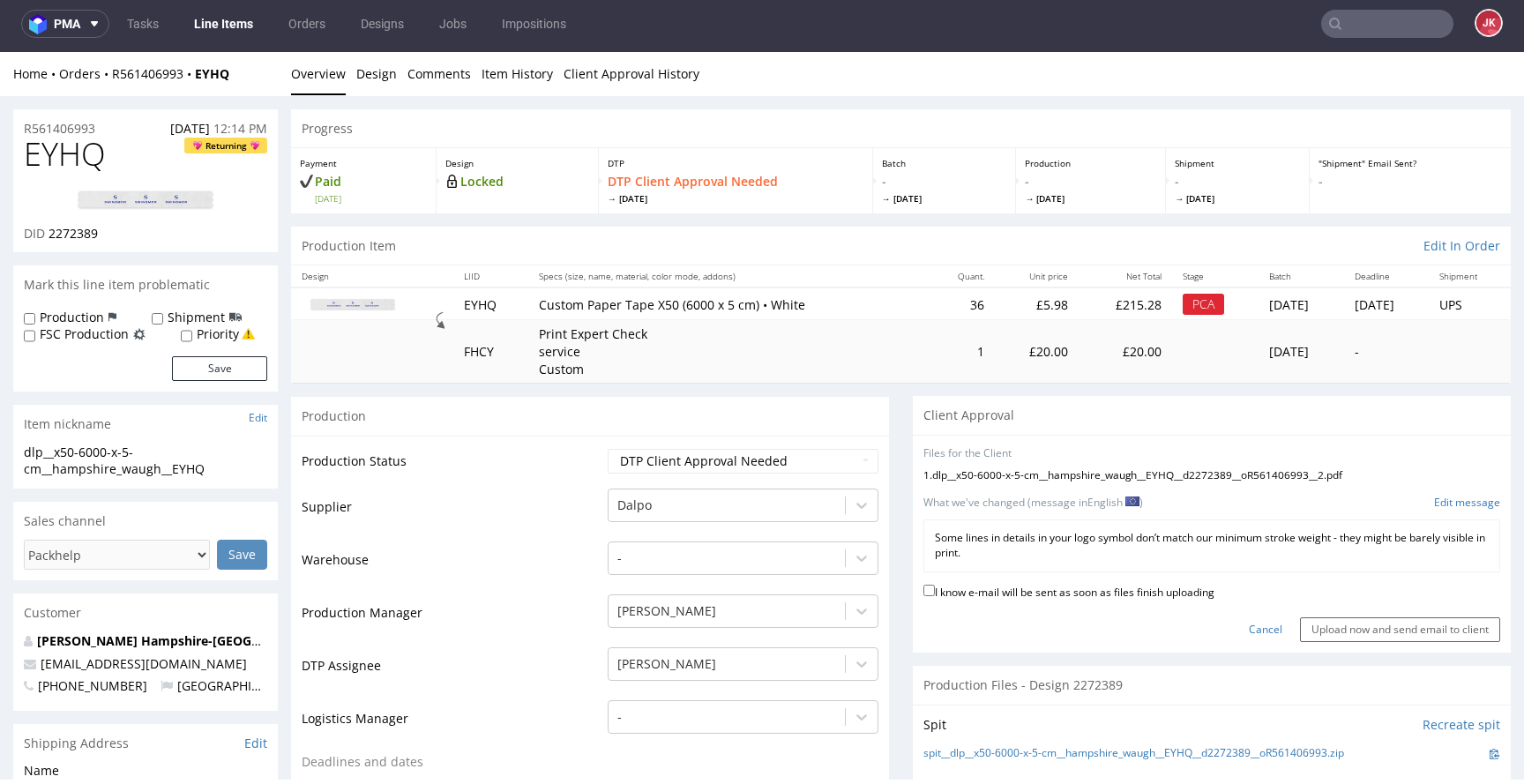
click at [1060, 591] on label "I know e-mail will be sent as soon as files finish uploading" at bounding box center [1069, 590] width 291 height 20
click at [935, 591] on input "I know e-mail will be sent as soon as files finish uploading" at bounding box center [929, 590] width 11 height 11
checkbox input "true"
click at [1341, 626] on input "Upload now and send email to client" at bounding box center [1400, 629] width 201 height 24
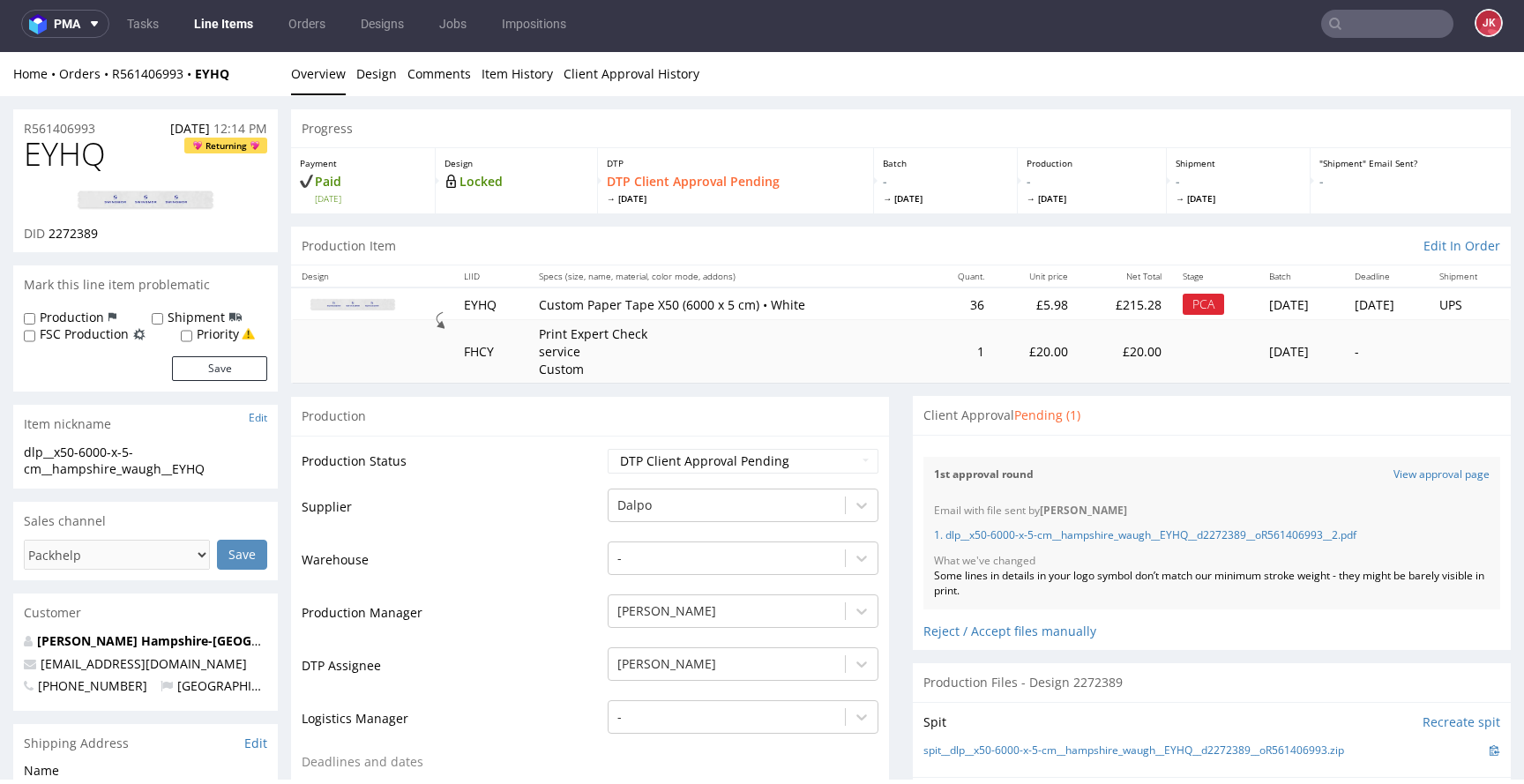
click at [1063, 574] on div "Some lines in details in your logo symbol don’t match our minimum stroke weight…" at bounding box center [1212, 584] width 556 height 30
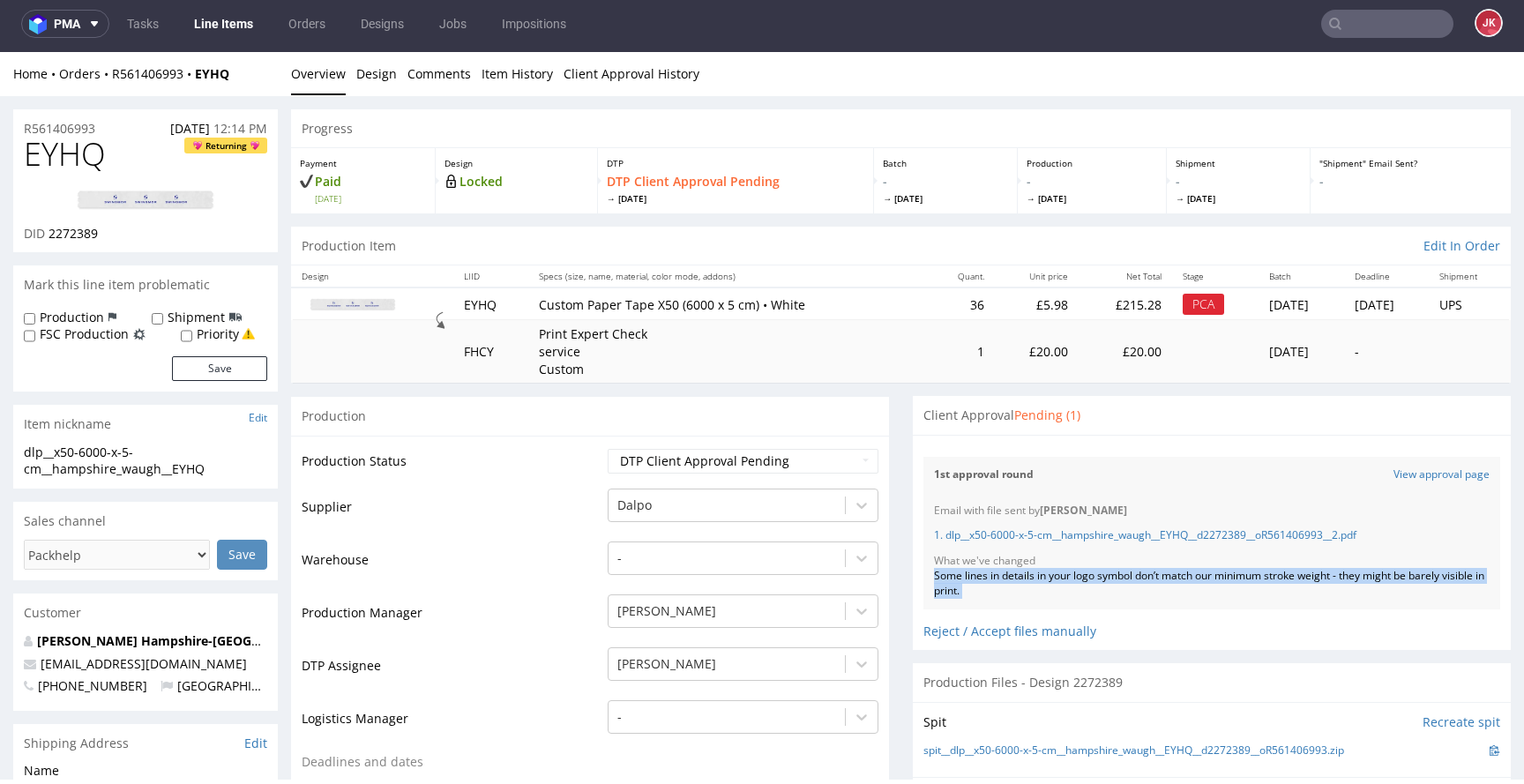
click at [1063, 574] on div "Some lines in details in your logo symbol don’t match our minimum stroke weight…" at bounding box center [1212, 584] width 556 height 30
copy div "Some lines in details in your logo symbol don’t match our minimum stroke weight…"
click at [1063, 574] on div "Some lines in details in your logo symbol don’t match our minimum stroke weight…" at bounding box center [1212, 584] width 556 height 30
click at [1131, 589] on div "Some lines in details in your logo symbol don’t match our minimum stroke weight…" at bounding box center [1212, 584] width 556 height 30
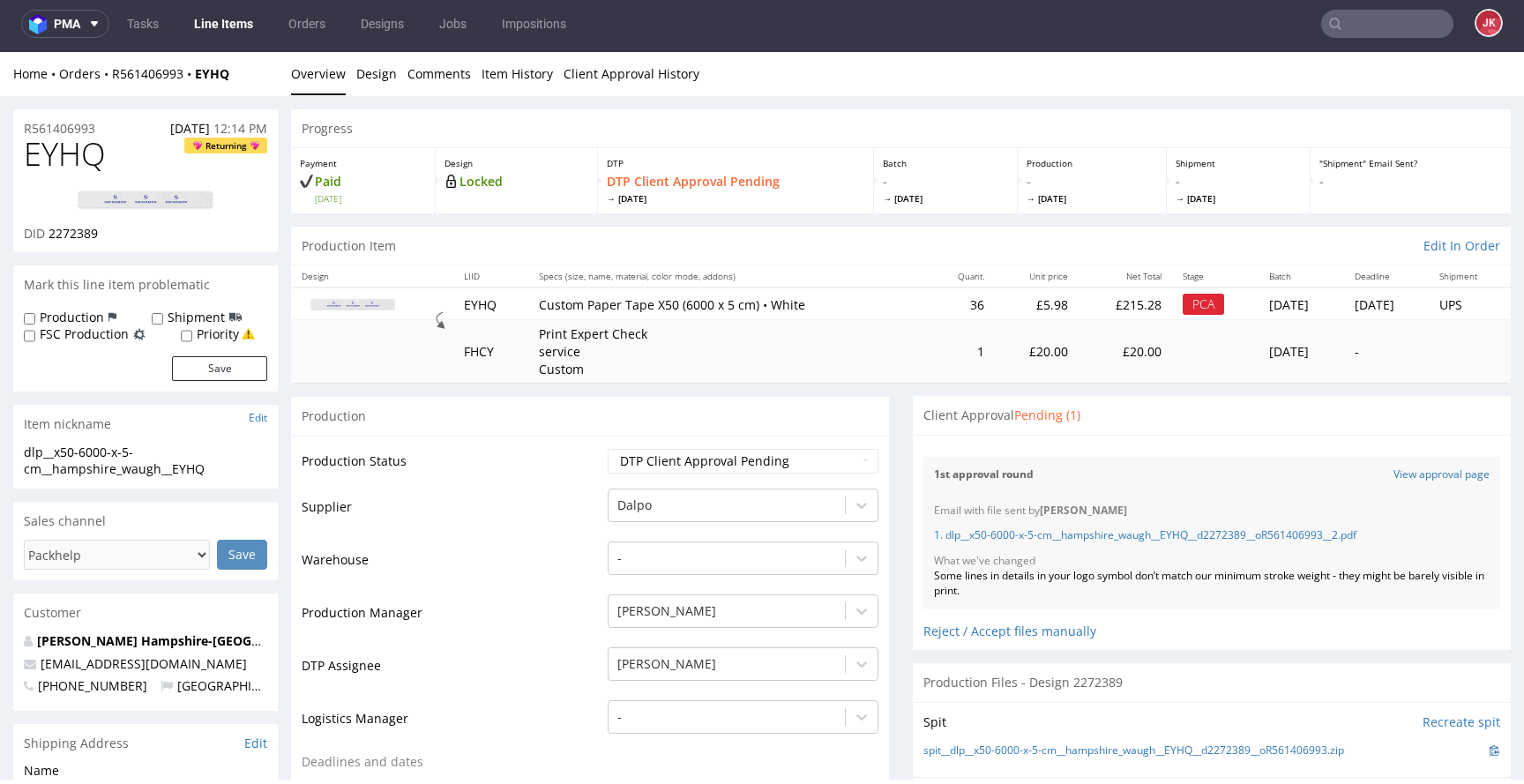
click at [53, 147] on span "EYHQ" at bounding box center [65, 155] width 82 height 35
copy span "EYHQ"
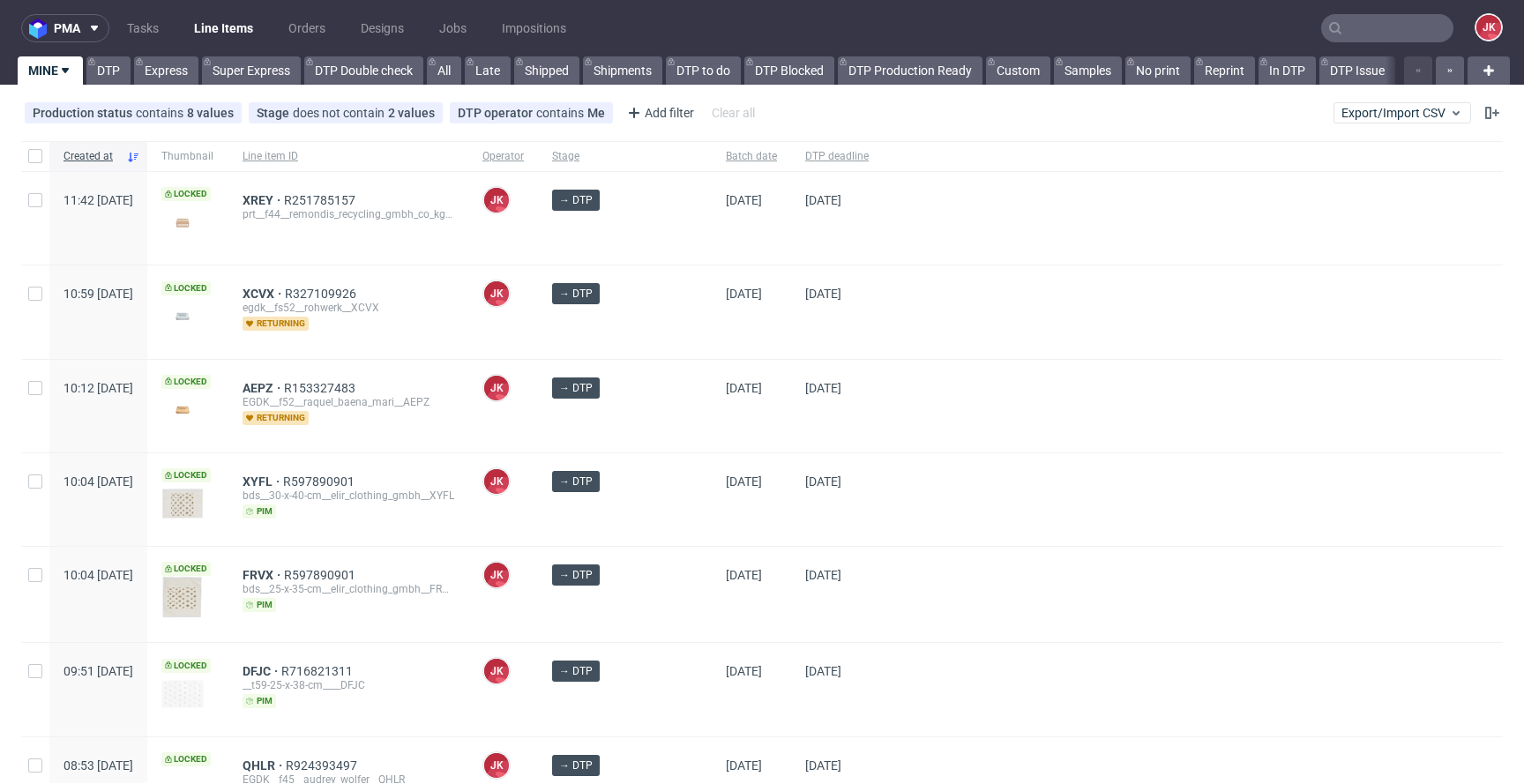
click at [937, 379] on div at bounding box center [1192, 406] width 620 height 92
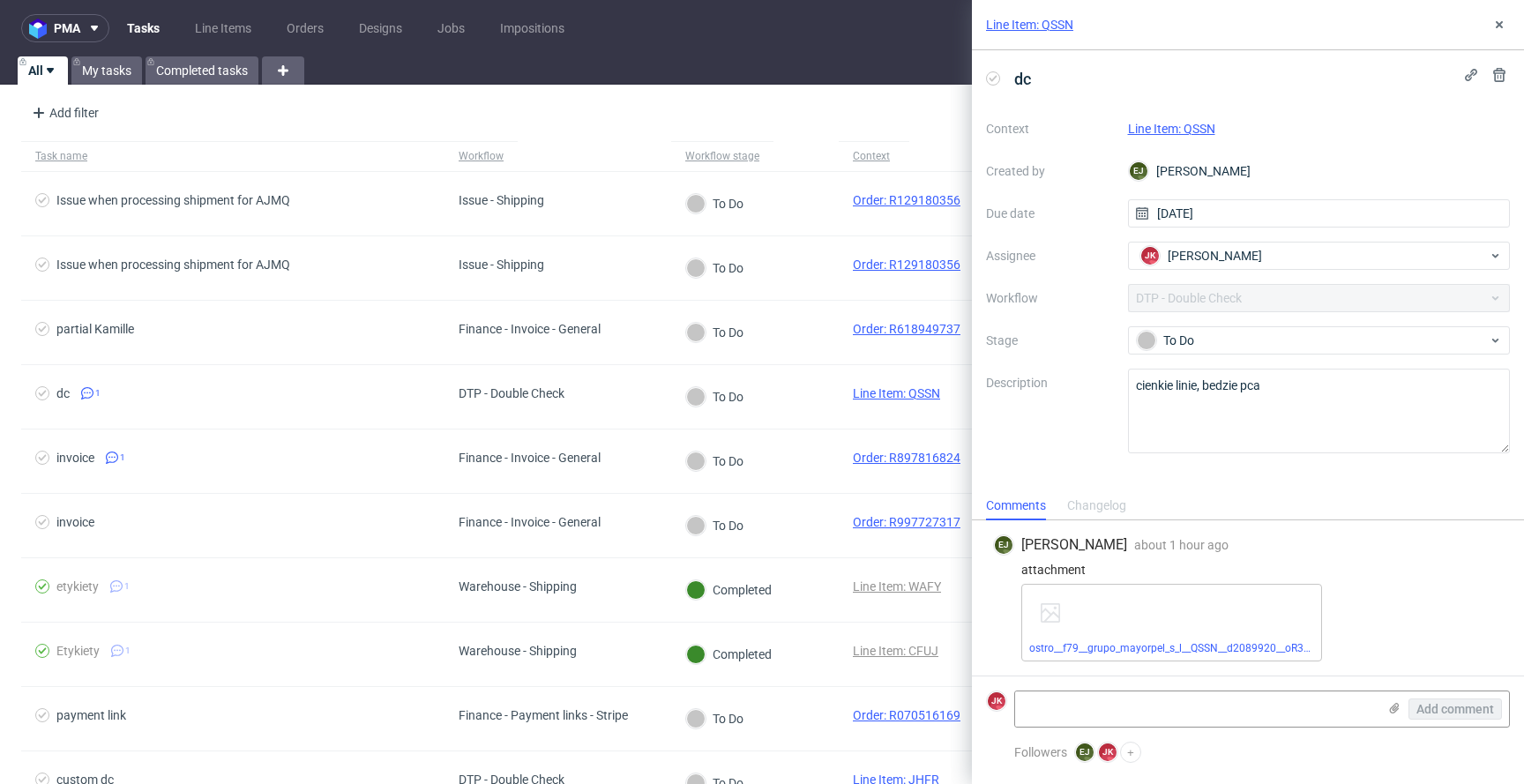
click at [1140, 127] on link "Line Item: QSSN" at bounding box center [1171, 128] width 88 height 14
